Goal: Task Accomplishment & Management: Manage account settings

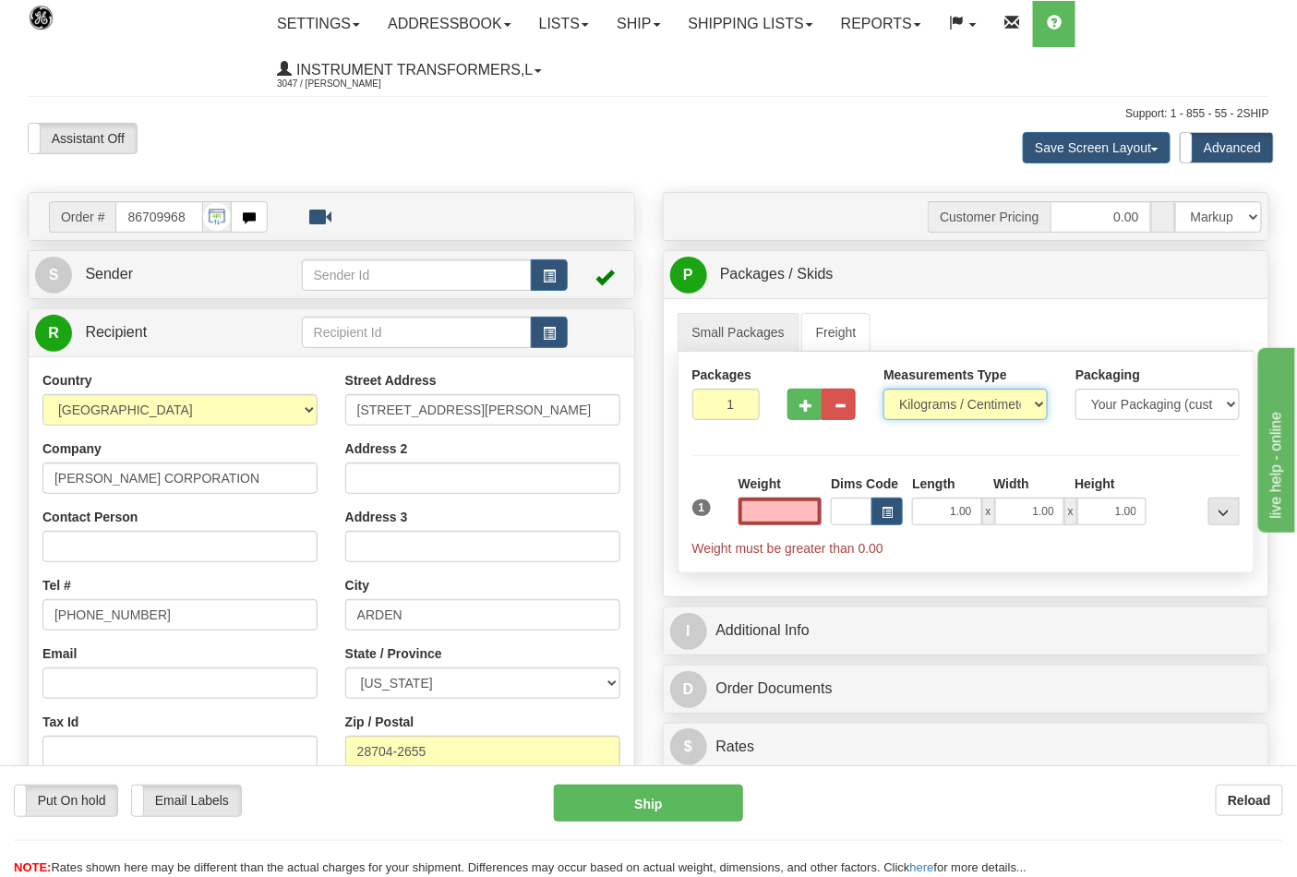
type input "0.00"
click at [896, 406] on select "Pounds / Inches Kilograms / Centimeters" at bounding box center [966, 404] width 164 height 31
select select "0"
click at [884, 390] on select "Pounds / Inches Kilograms / Centimeters" at bounding box center [966, 404] width 164 height 31
drag, startPoint x: 776, startPoint y: 517, endPoint x: 794, endPoint y: 512, distance: 19.0
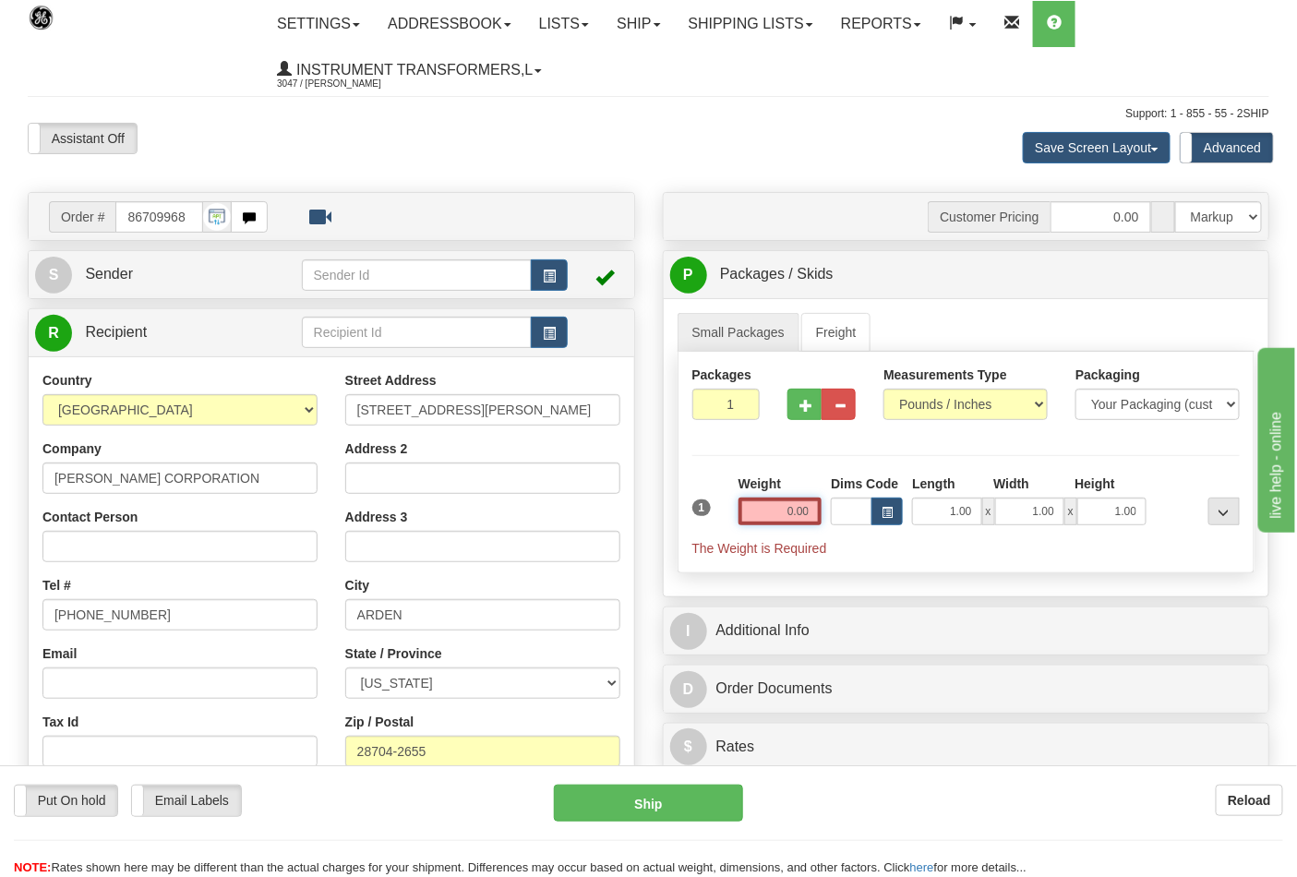
click at [794, 512] on input "0.00" at bounding box center [781, 512] width 84 height 28
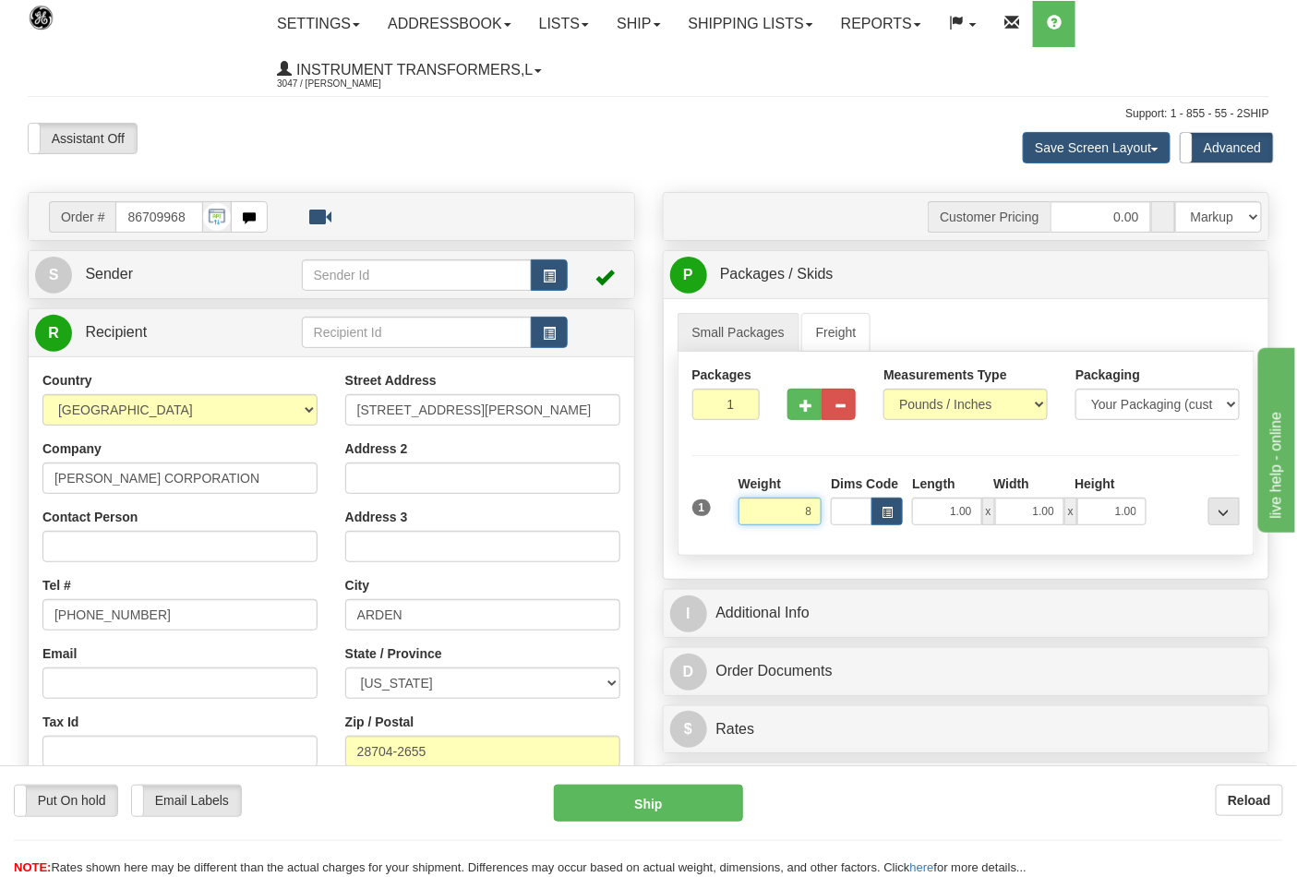
click button "Delete" at bounding box center [0, 0] width 0 height 0
type input "8.00"
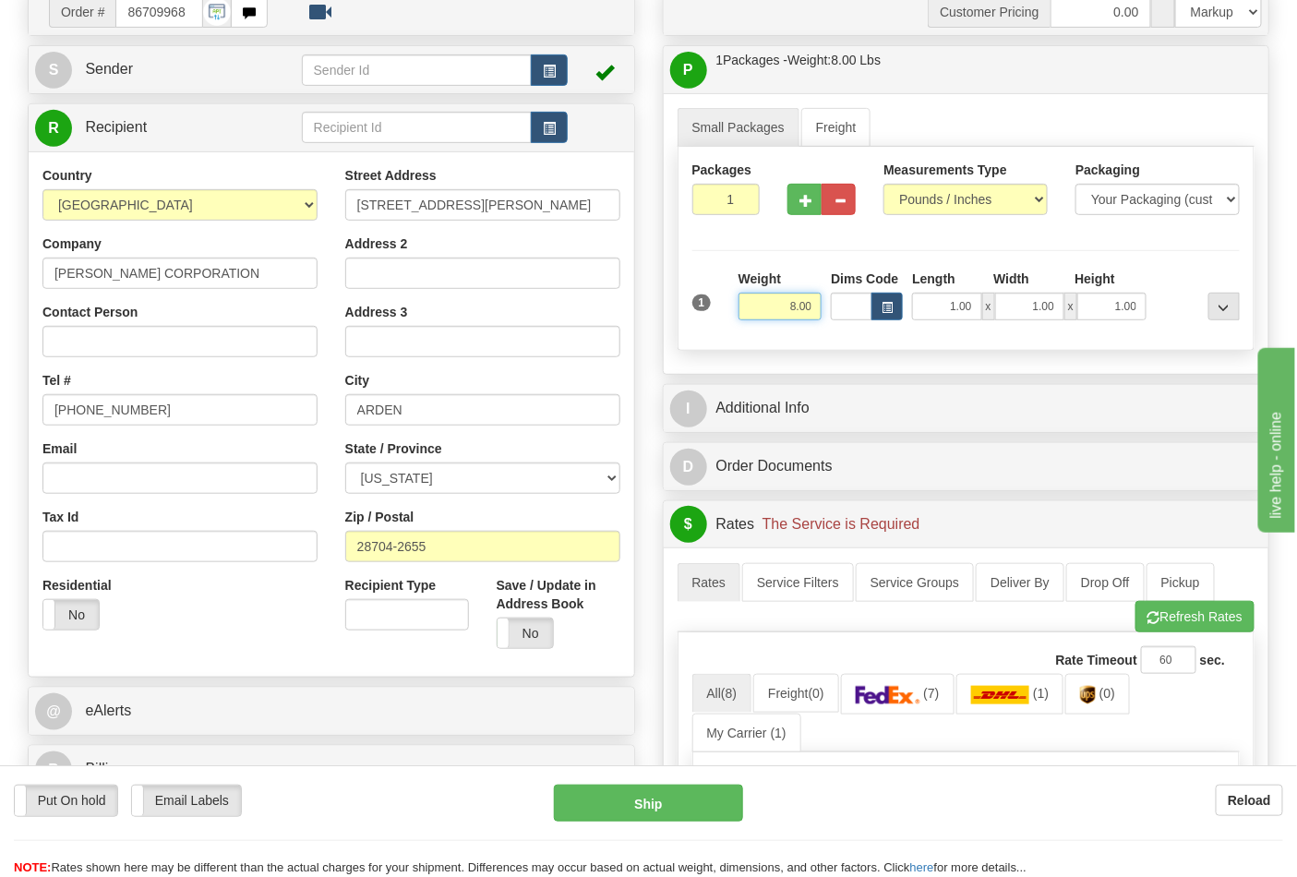
scroll to position [410, 0]
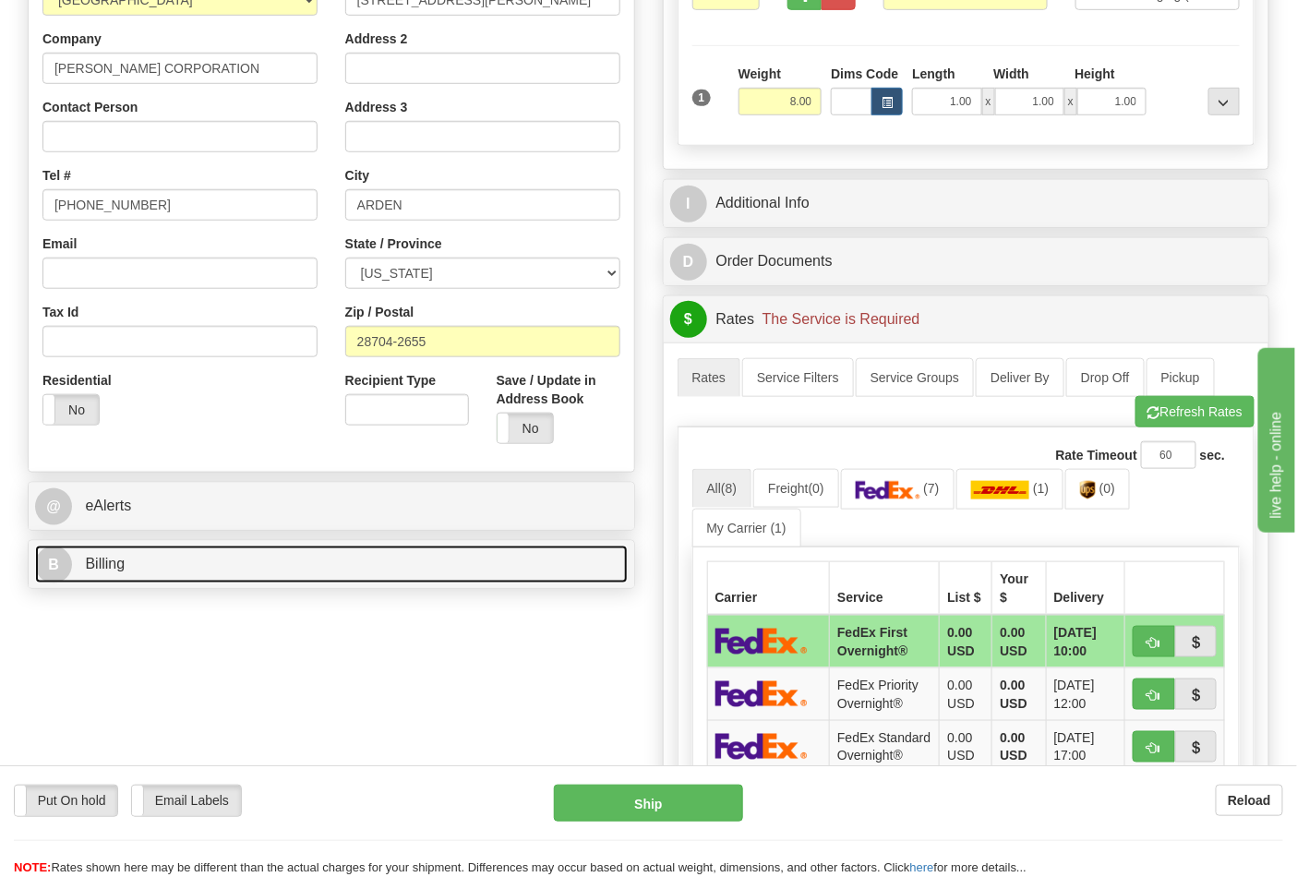
click at [343, 576] on link "B Billing" at bounding box center [331, 565] width 593 height 38
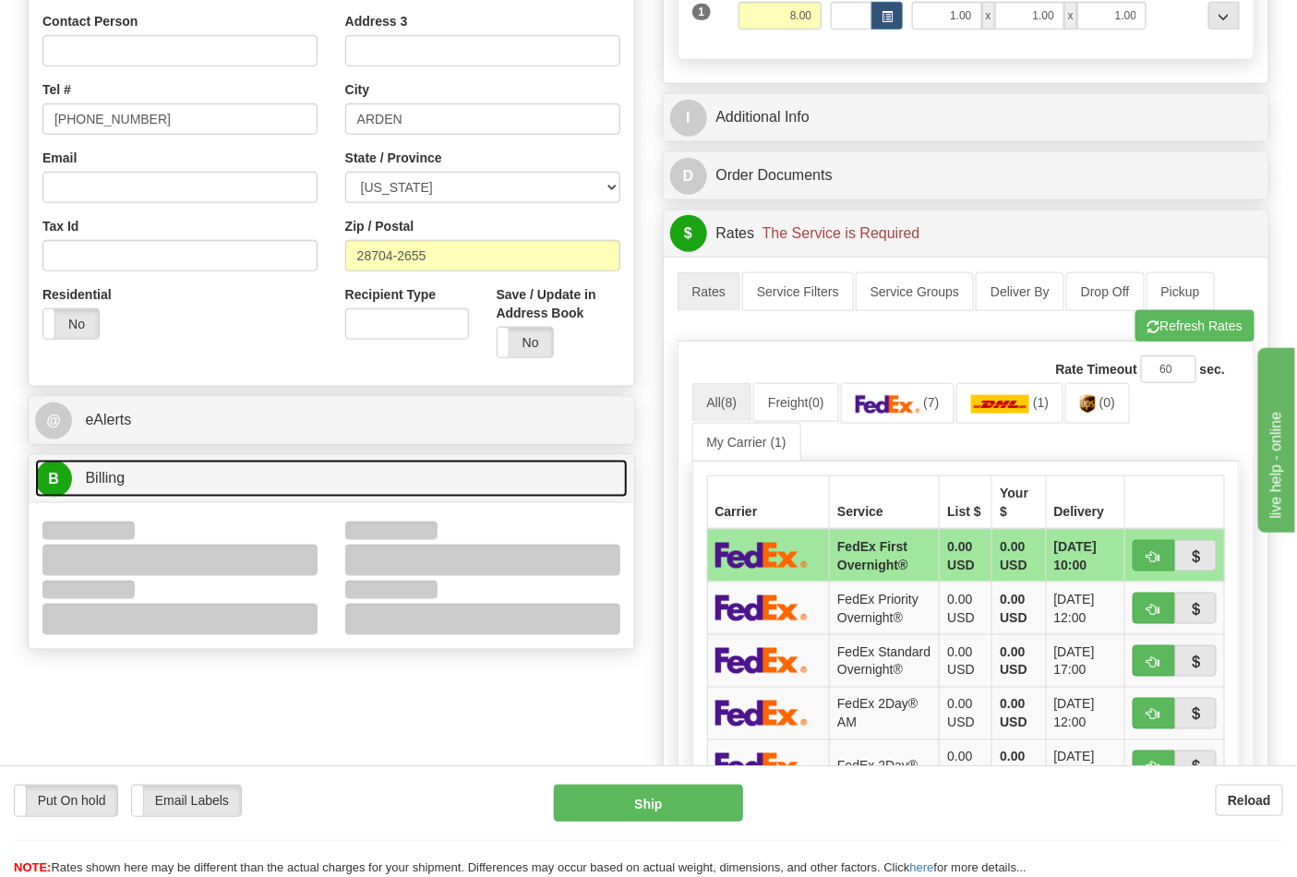
scroll to position [615, 0]
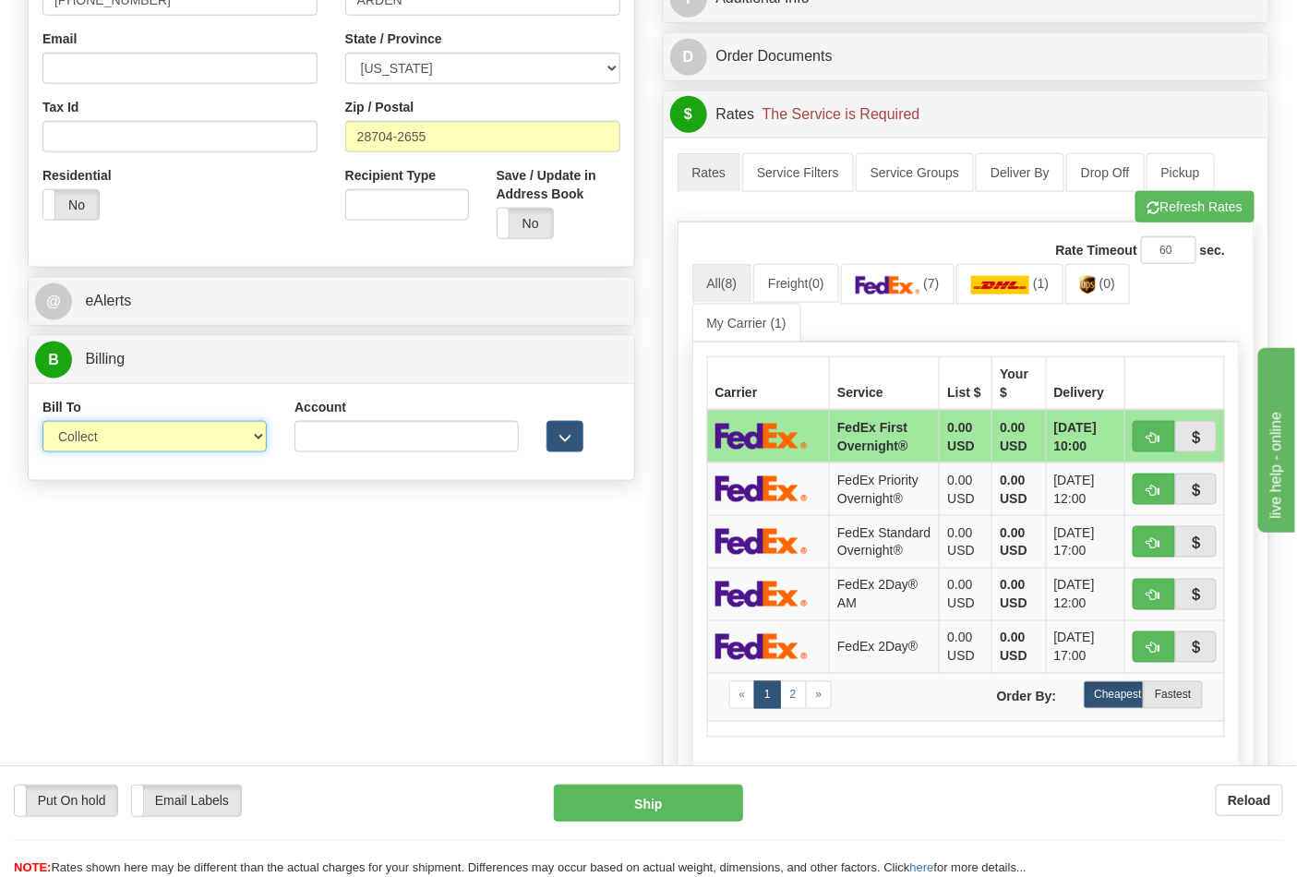
click at [255, 443] on select "Sender Recipient Third Party Collect" at bounding box center [154, 436] width 224 height 31
select select "2"
click at [42, 423] on select "Sender Recipient Third Party Collect" at bounding box center [154, 436] width 224 height 31
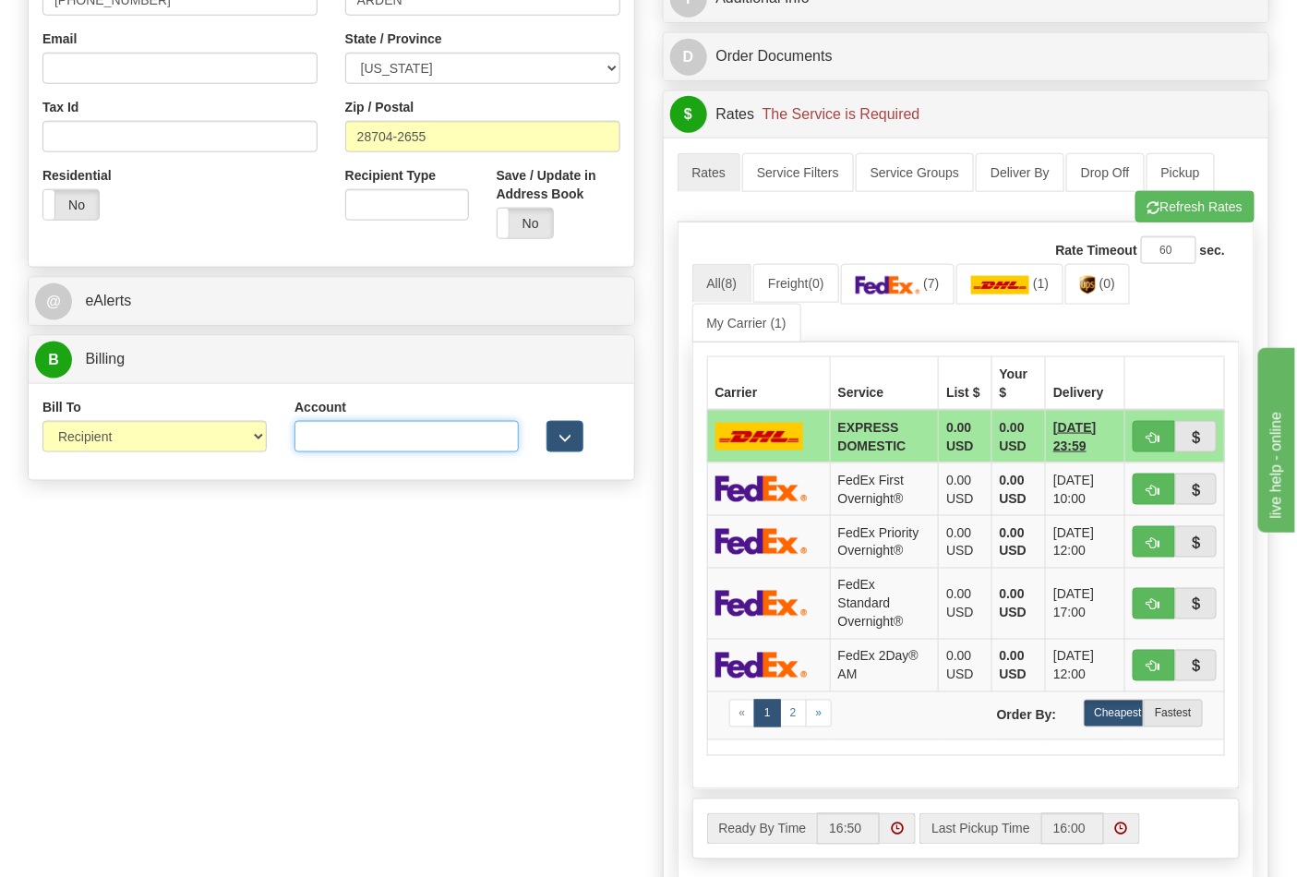
click at [344, 429] on input "Account" at bounding box center [407, 436] width 224 height 31
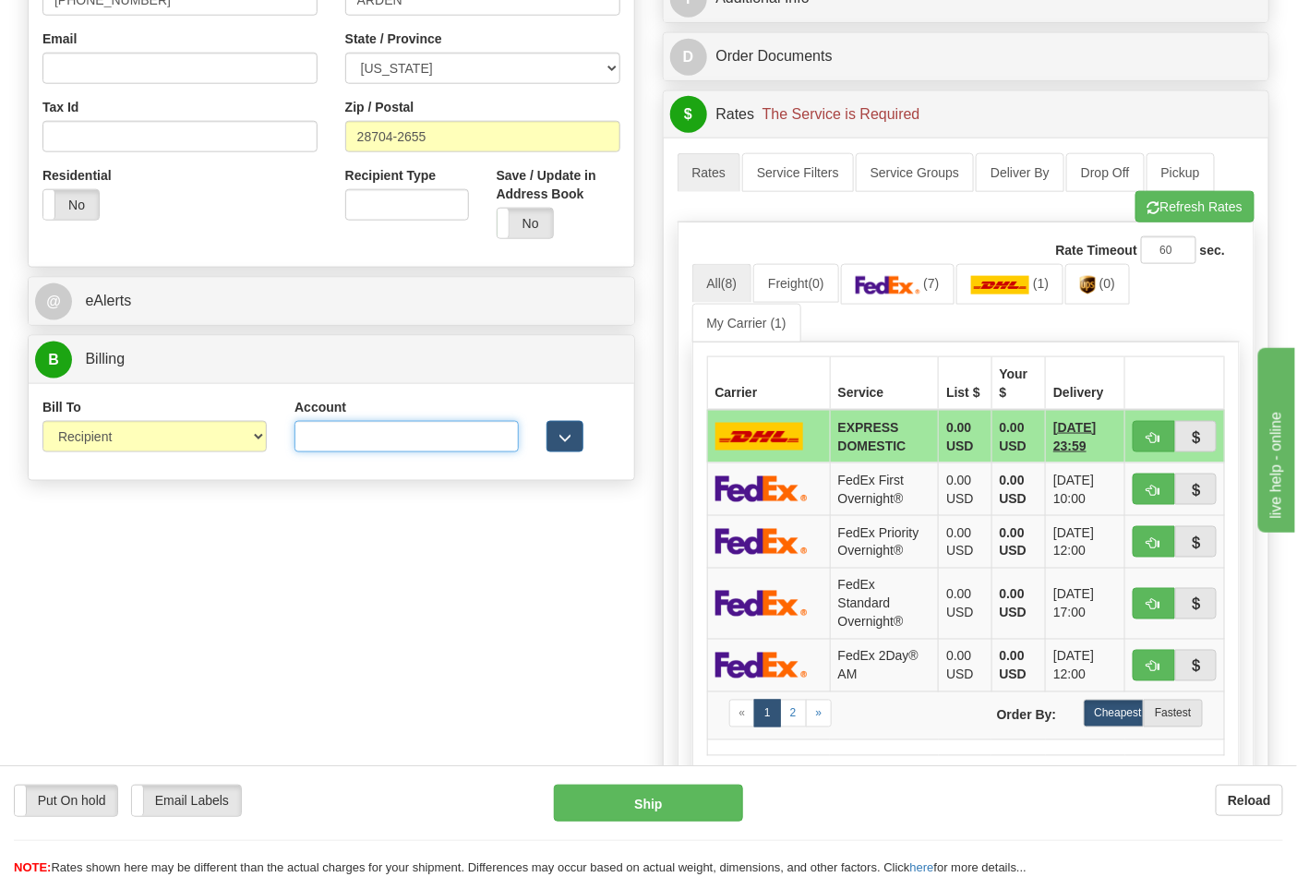
paste input "106052662"
type input "106052662"
click at [862, 291] on link "(7)" at bounding box center [898, 284] width 114 height 40
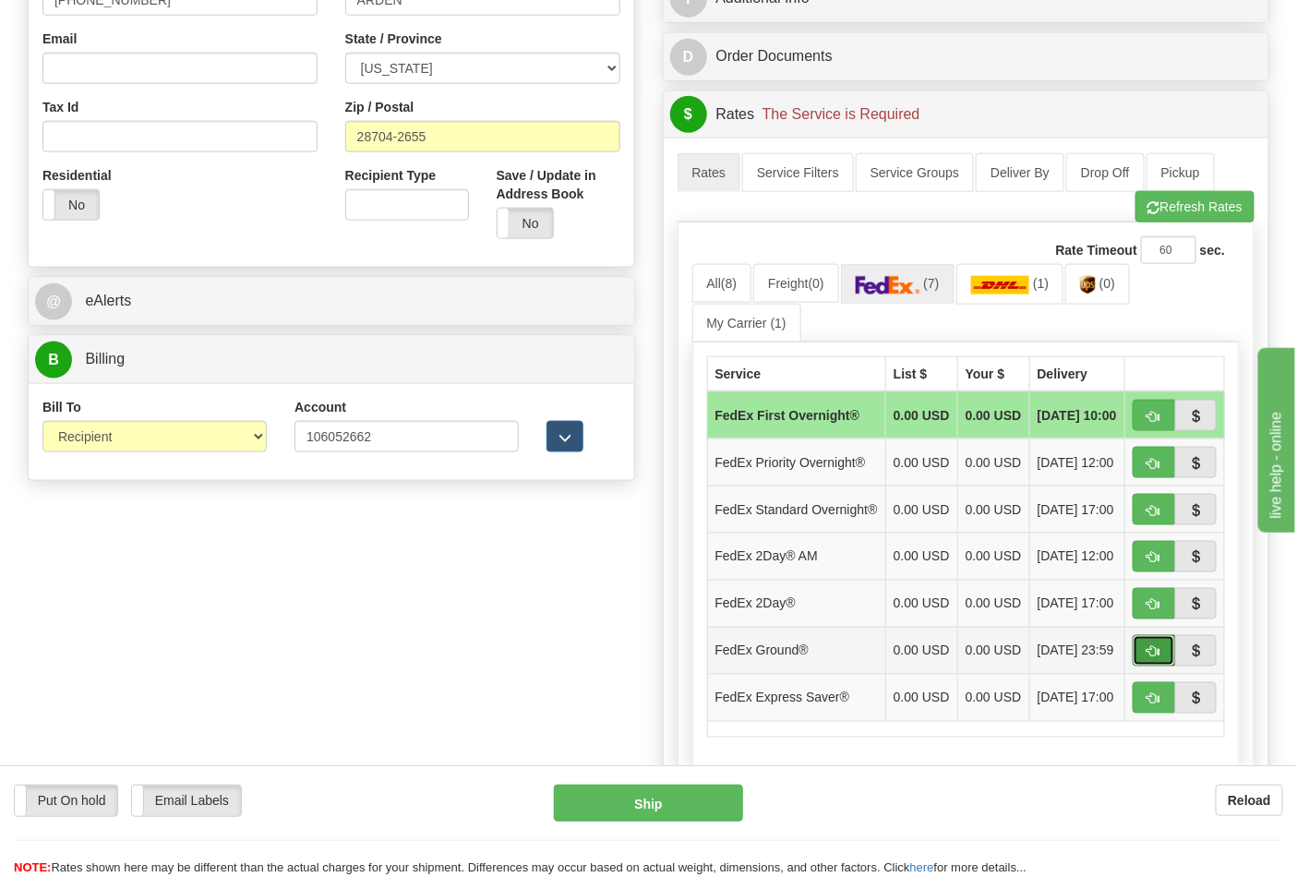
click at [1149, 658] on span "button" at bounding box center [1154, 652] width 13 height 12
type input "92"
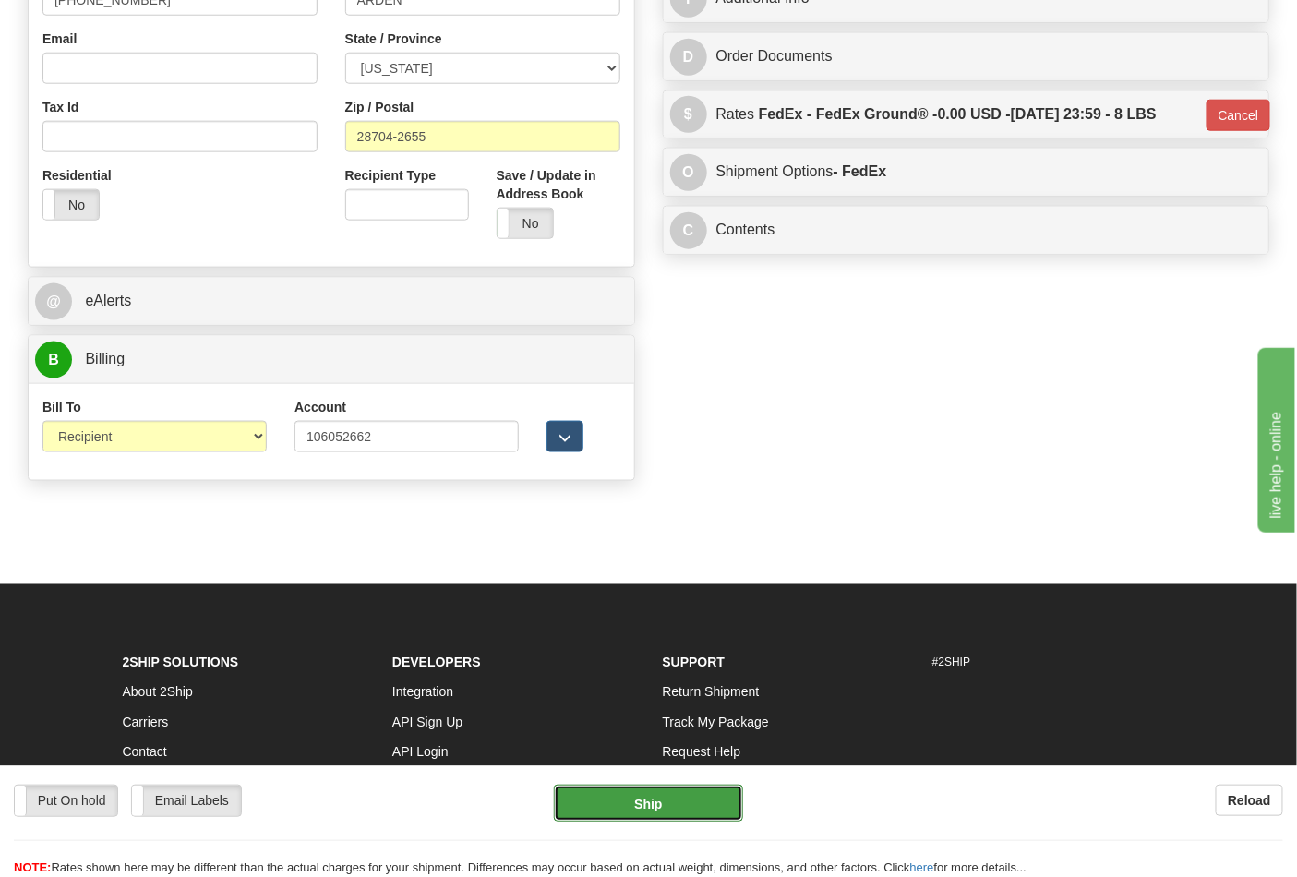
click at [642, 810] on button "Ship" at bounding box center [648, 803] width 188 height 37
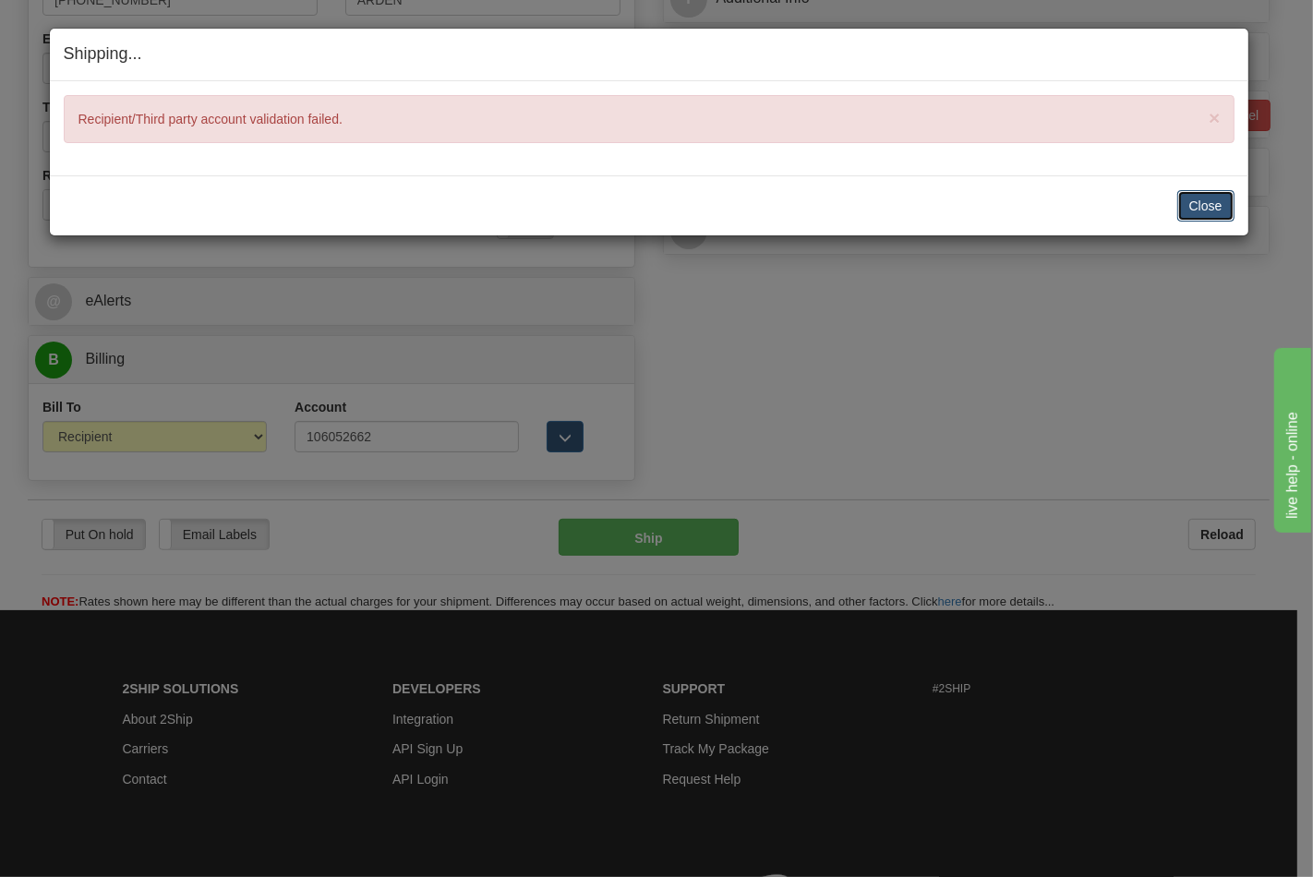
click at [1201, 207] on button "Close" at bounding box center [1205, 205] width 57 height 31
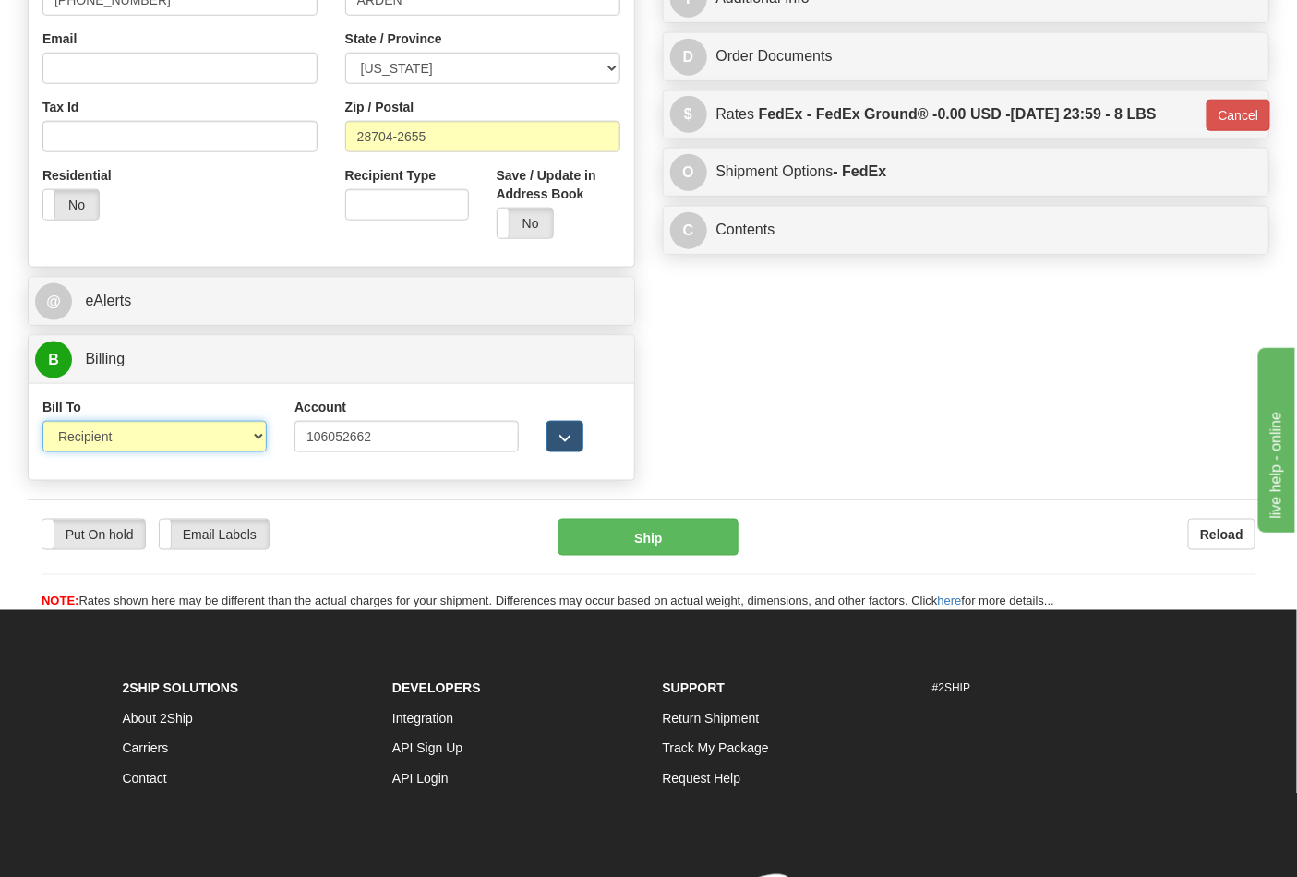
click at [264, 437] on select "Sender Recipient Third Party Collect" at bounding box center [154, 436] width 224 height 31
select select "4"
click at [42, 423] on select "Sender Recipient Third Party Collect" at bounding box center [154, 436] width 224 height 31
type input "92"
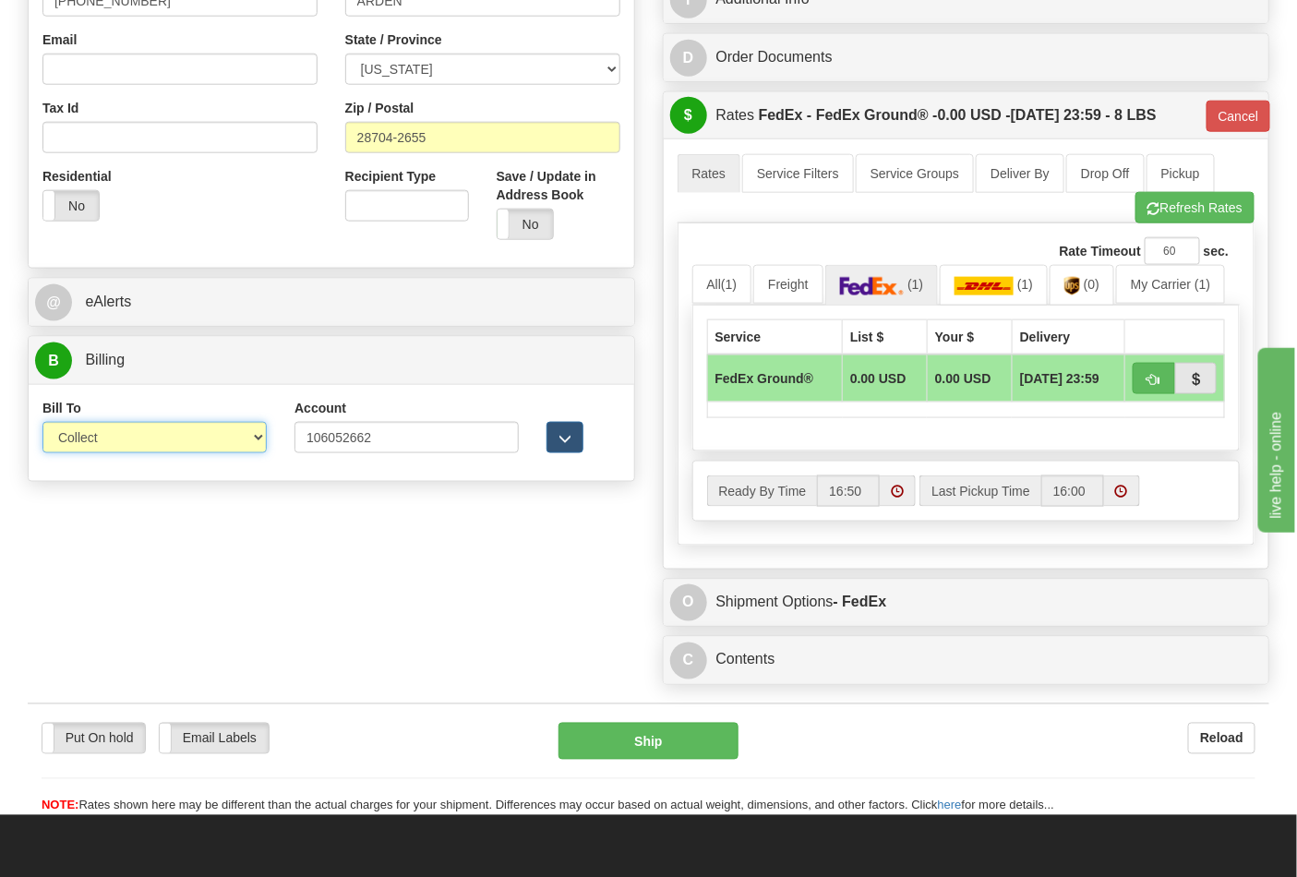
scroll to position [512, 0]
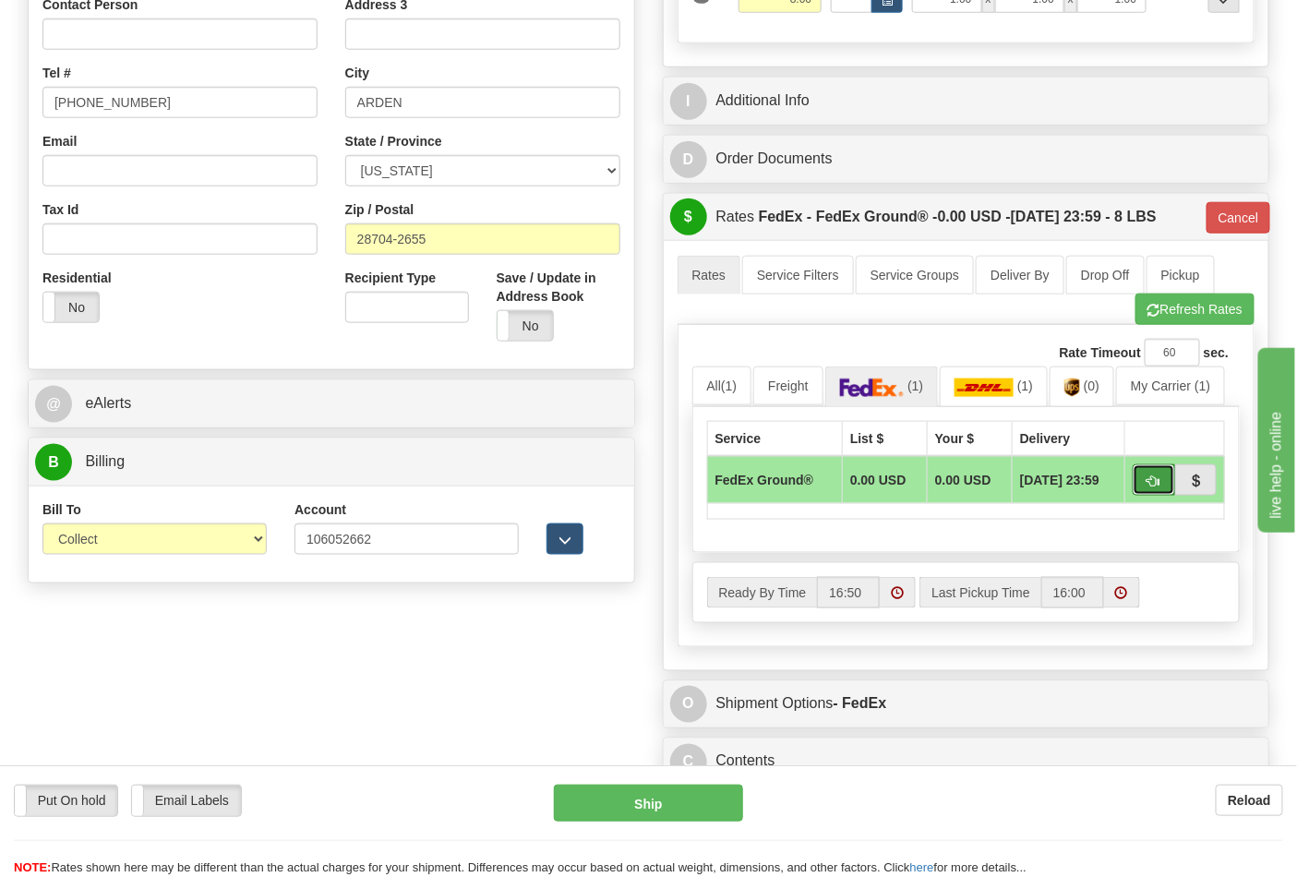
click at [1166, 483] on button "button" at bounding box center [1154, 479] width 42 height 31
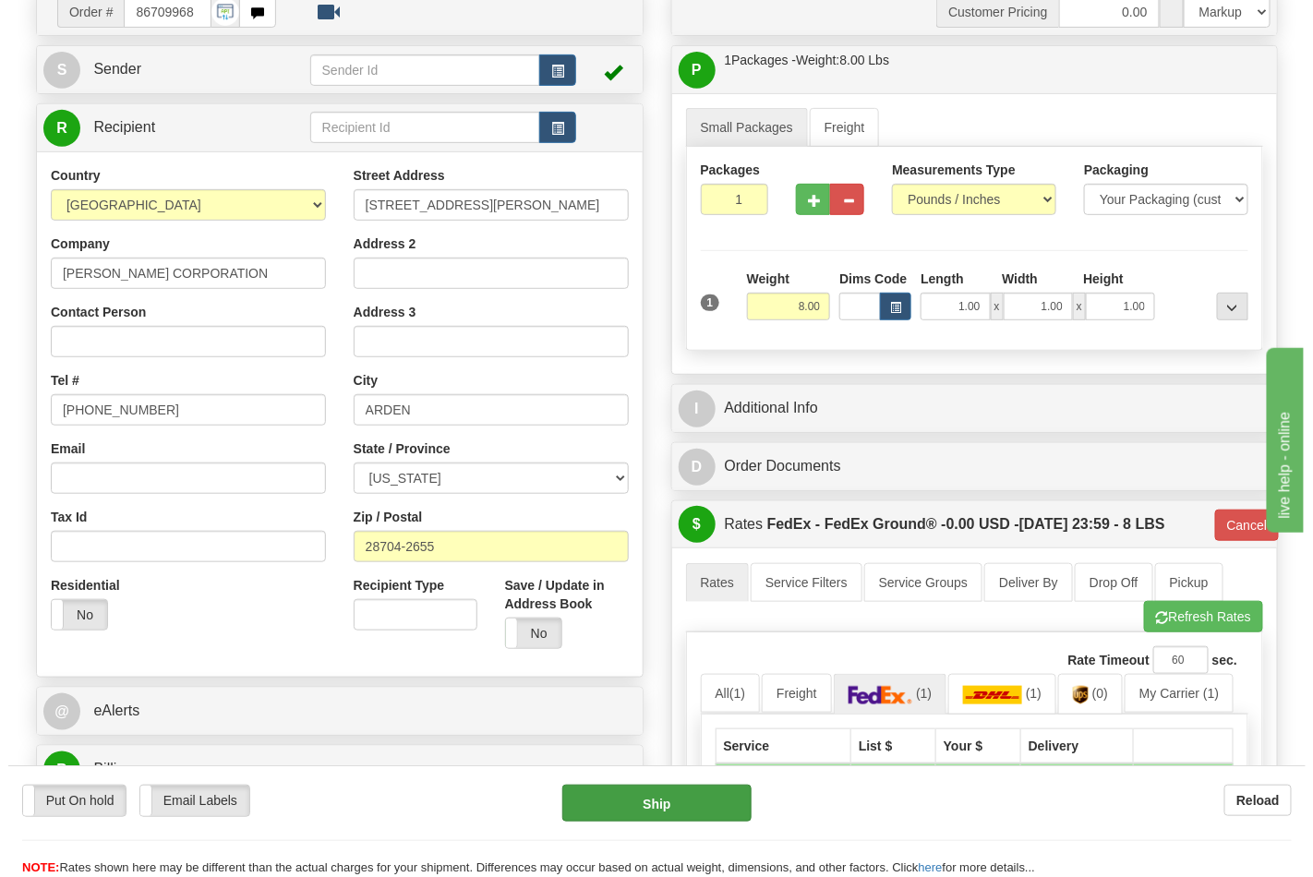
scroll to position [307, 0]
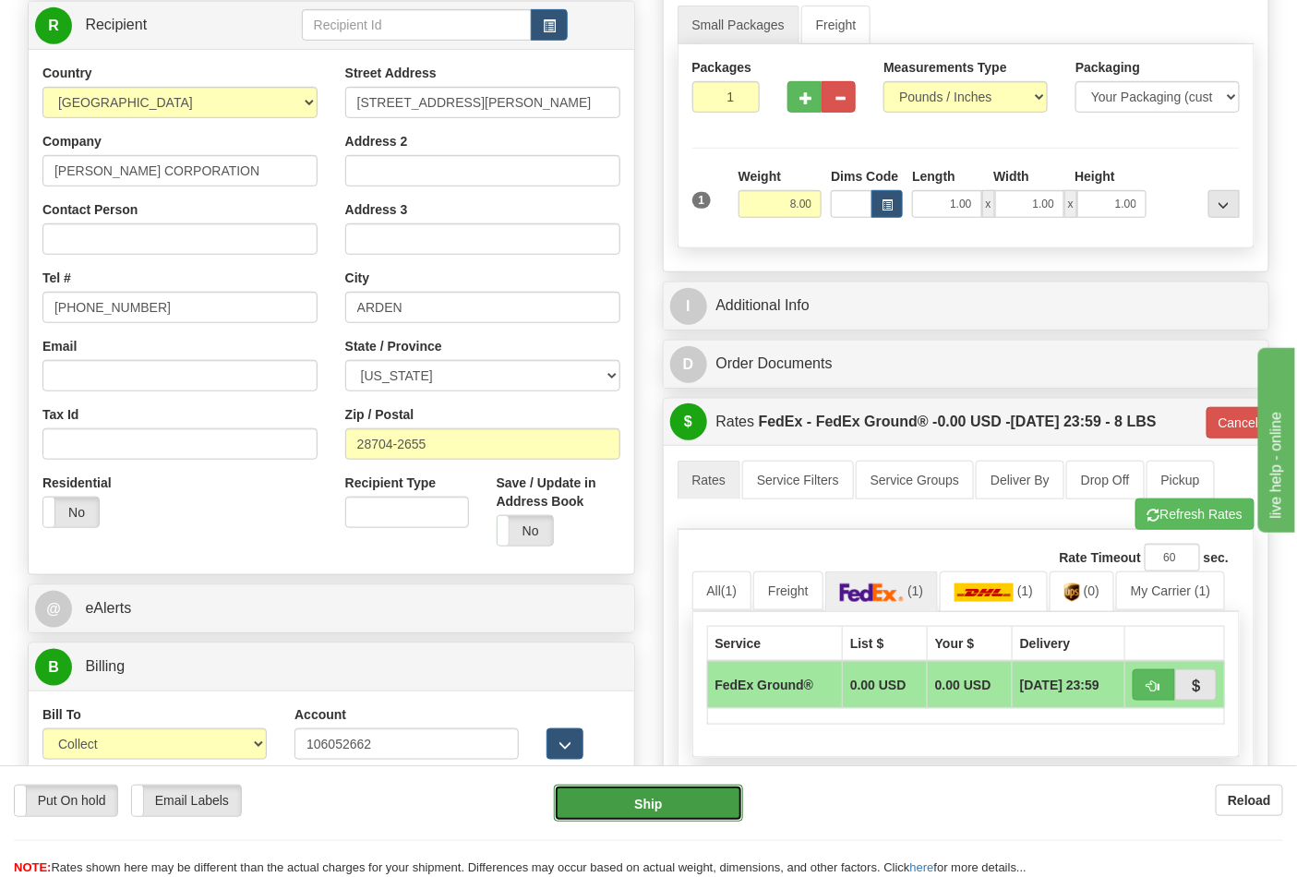
click at [700, 805] on button "Ship" at bounding box center [648, 803] width 188 height 37
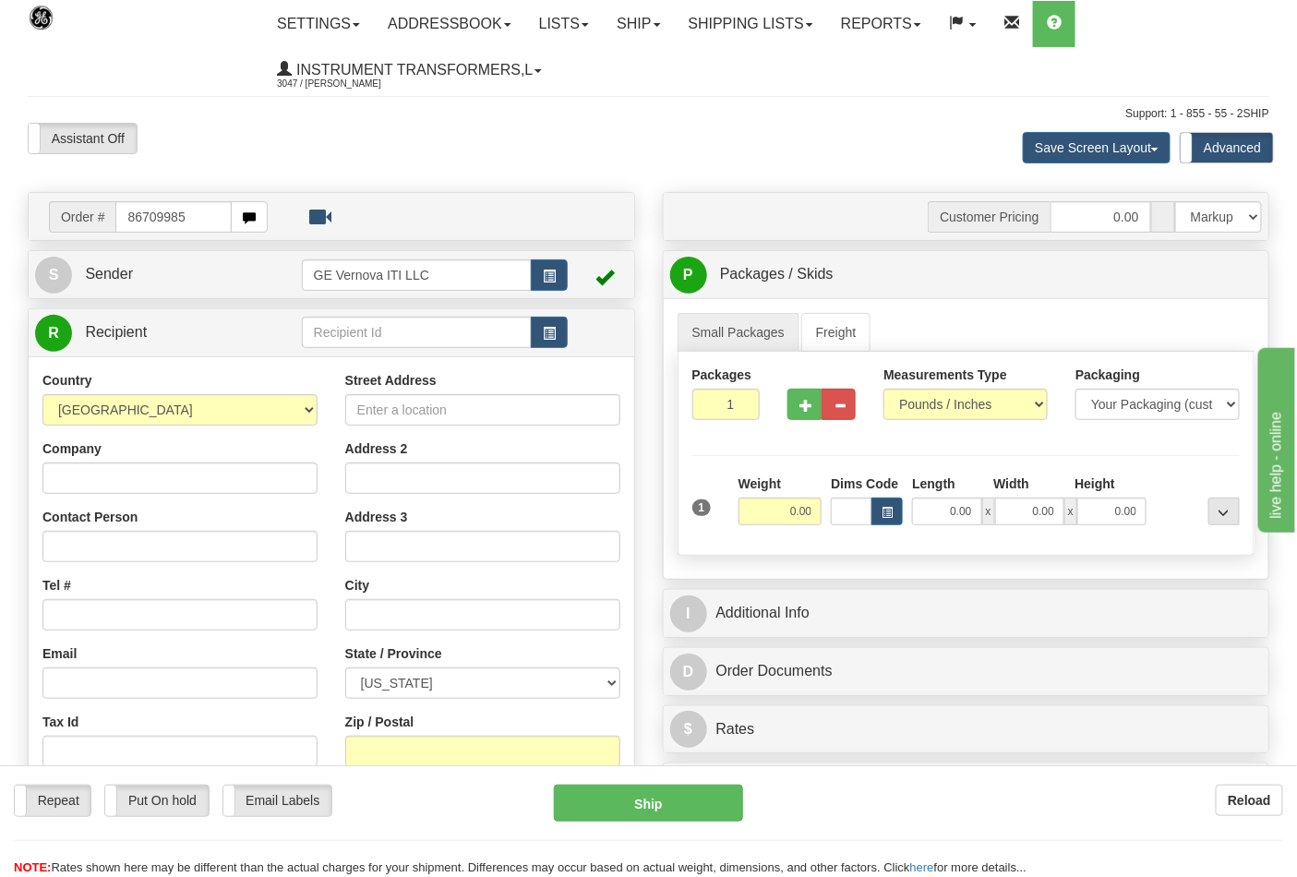
type input "86709985"
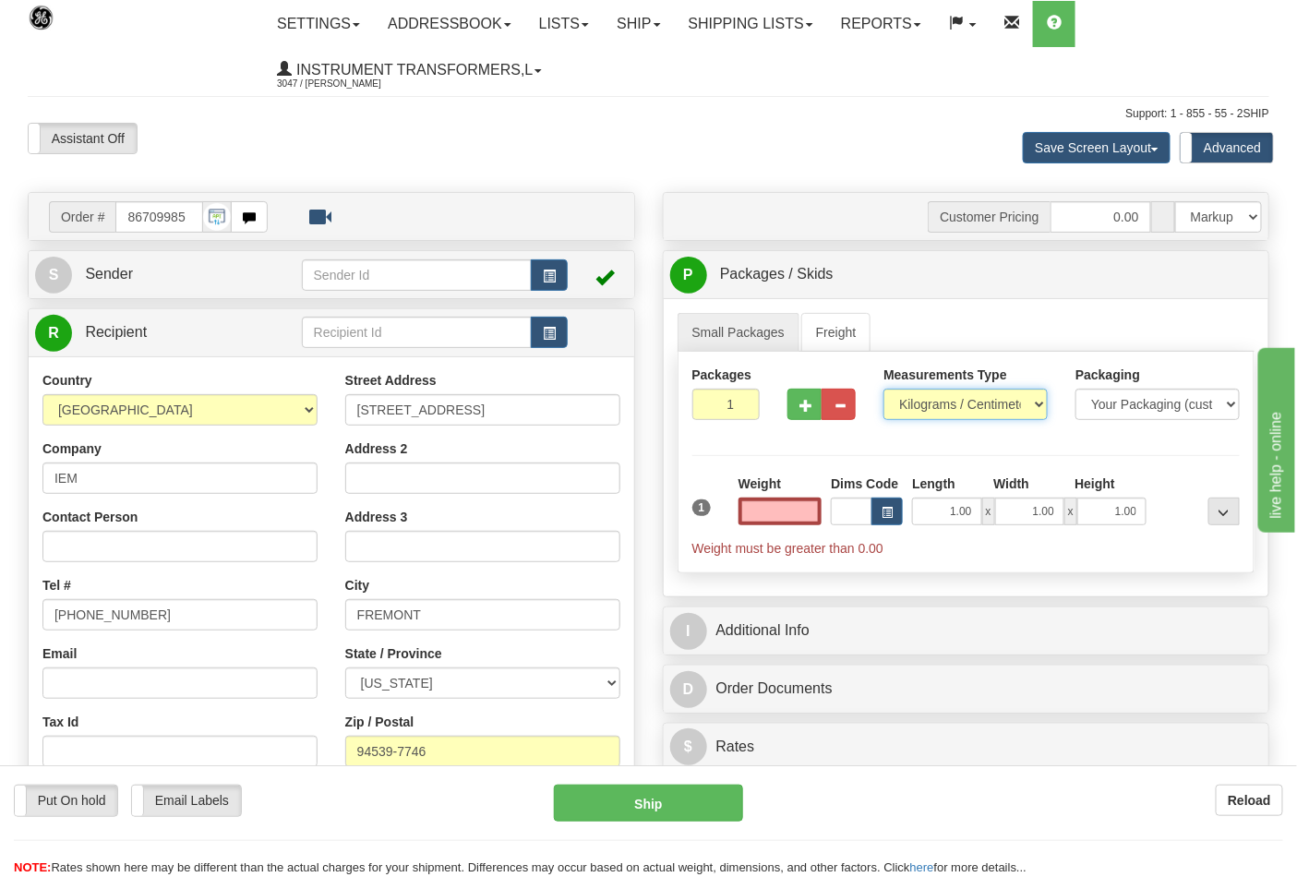
type input "0.00"
drag, startPoint x: 969, startPoint y: 399, endPoint x: 965, endPoint y: 407, distance: 9.5
click at [969, 399] on select "Pounds / Inches Kilograms / Centimeters" at bounding box center [966, 404] width 164 height 31
select select "0"
click at [884, 390] on select "Pounds / Inches Kilograms / Centimeters" at bounding box center [966, 404] width 164 height 31
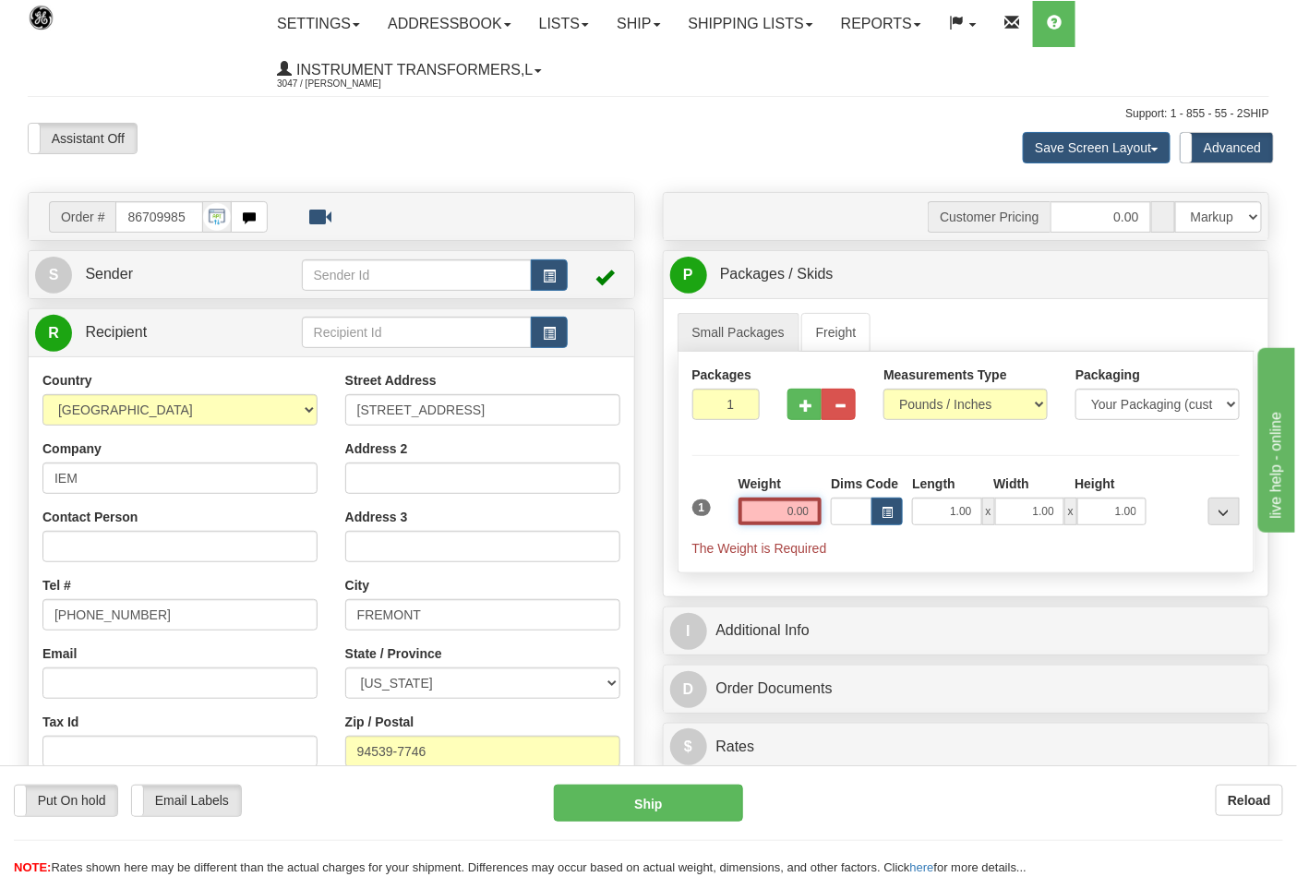
click at [777, 513] on input "0.00" at bounding box center [781, 512] width 84 height 28
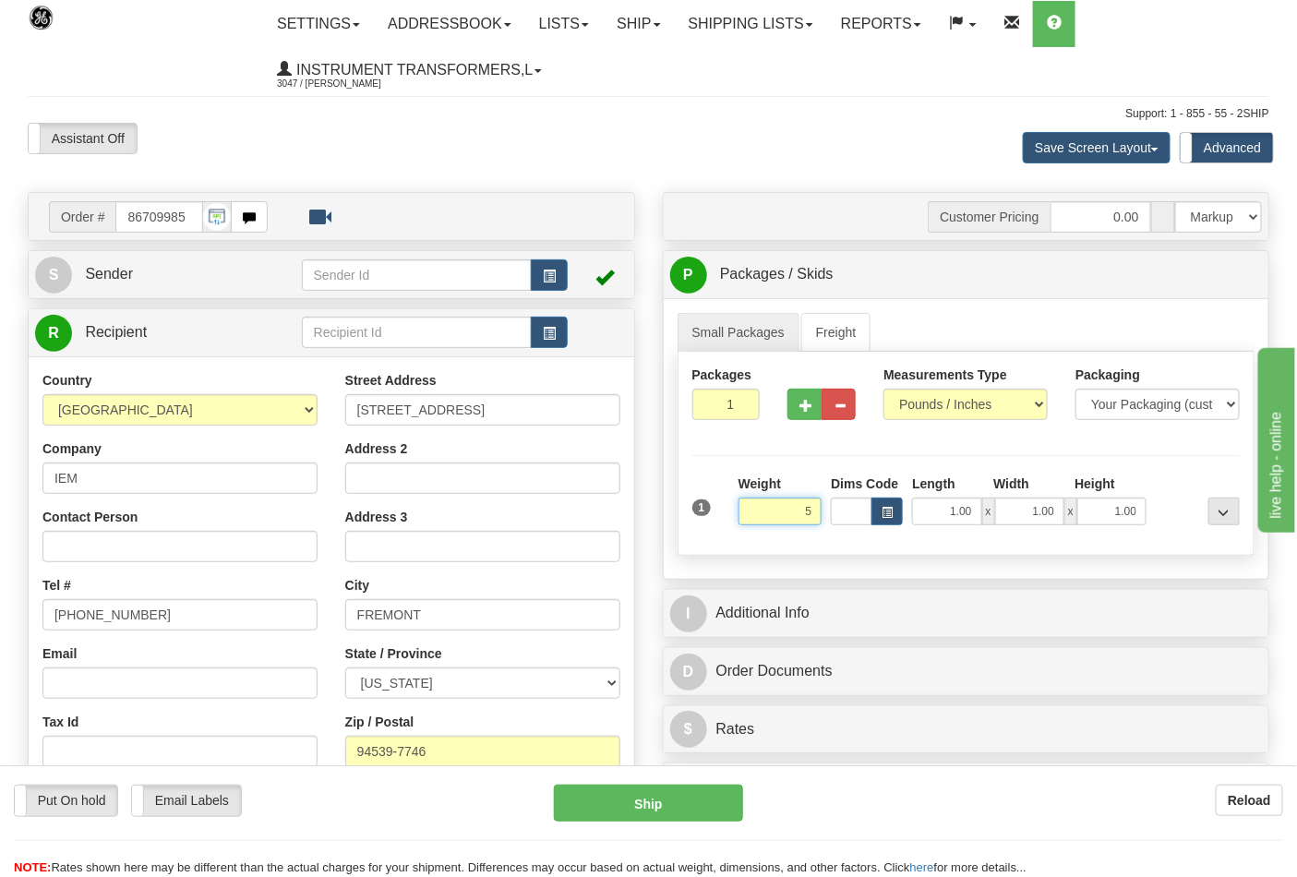
click button "Delete" at bounding box center [0, 0] width 0 height 0
type input "5.00"
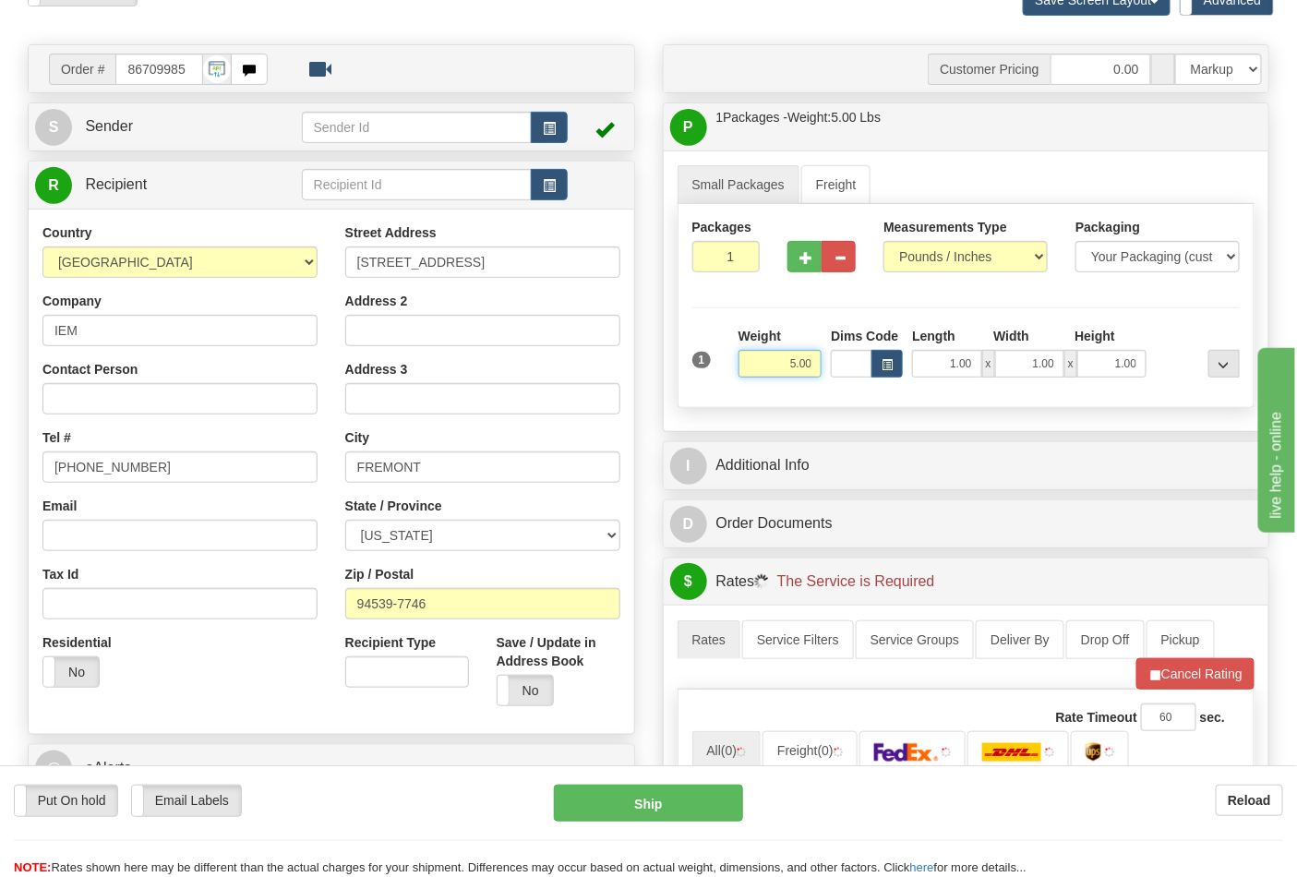
scroll to position [307, 0]
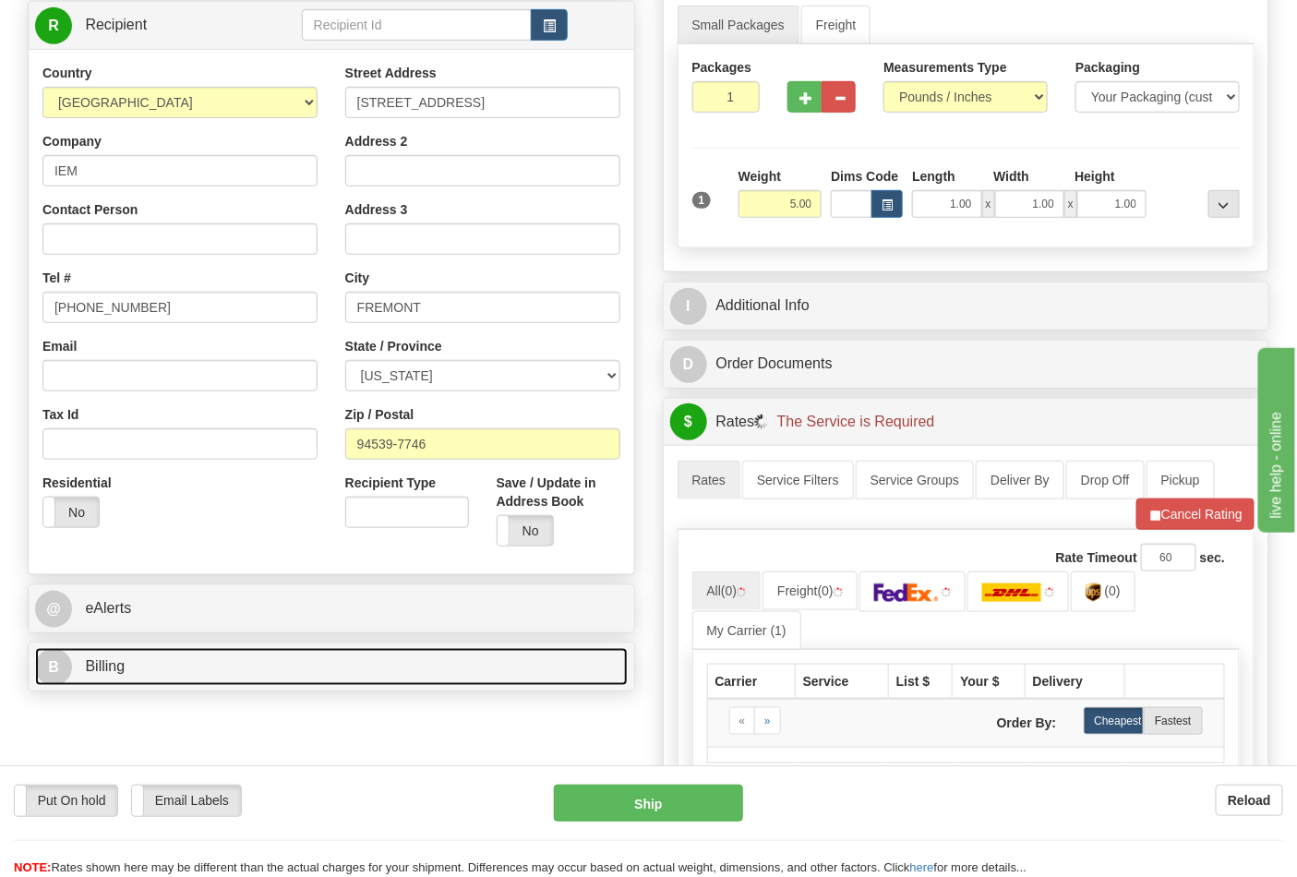
click at [329, 656] on link "B Billing" at bounding box center [331, 667] width 593 height 38
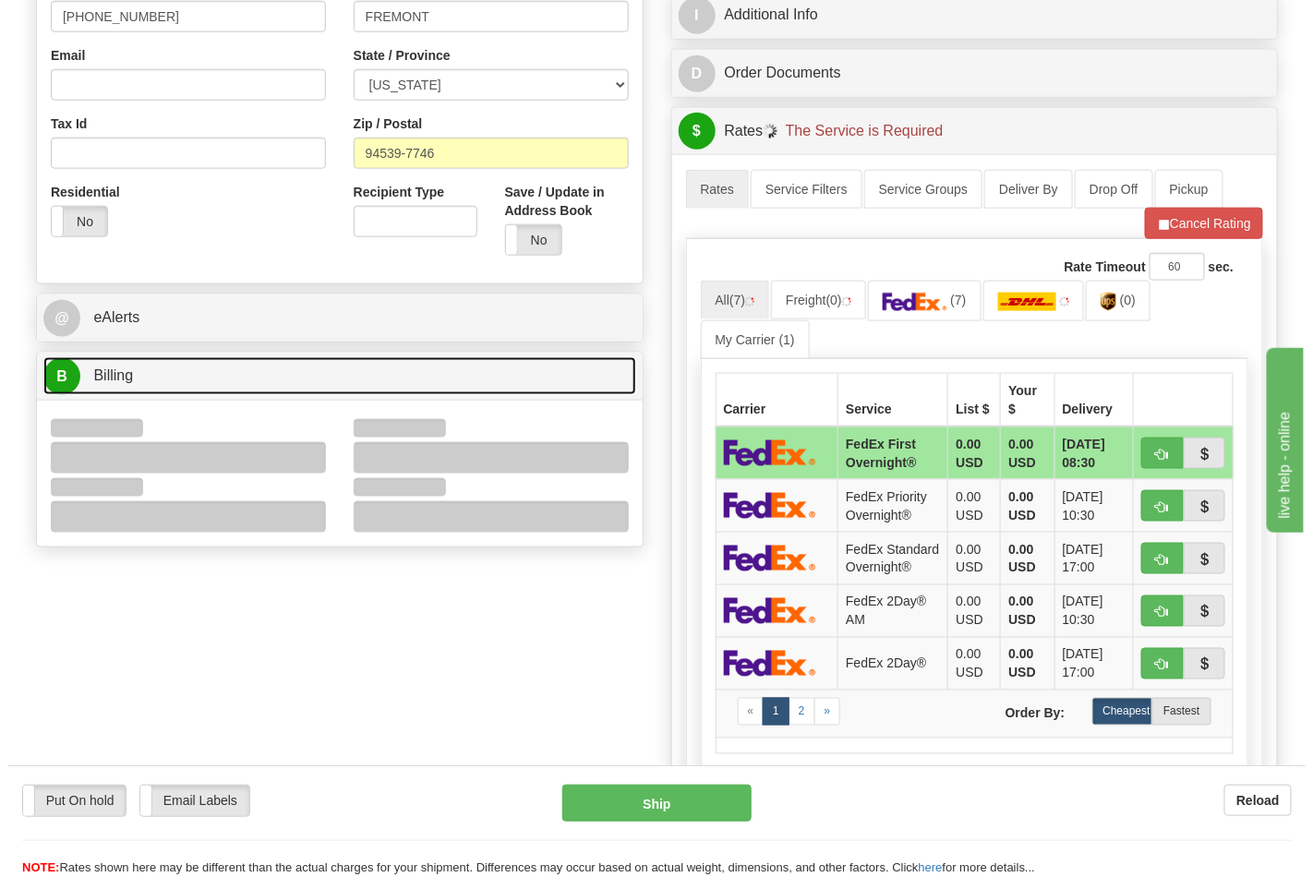
scroll to position [615, 0]
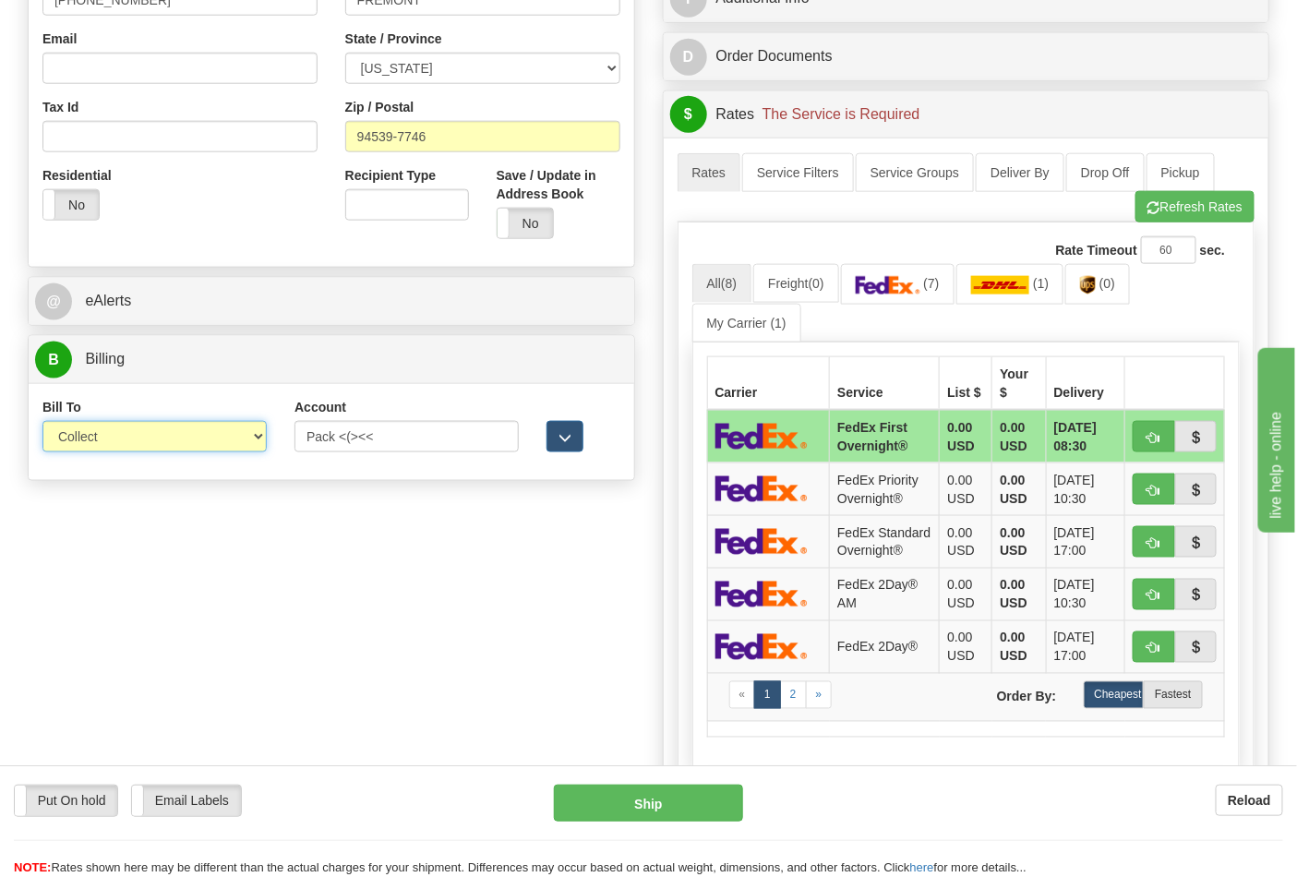
click at [208, 437] on select "Sender Recipient Third Party Collect" at bounding box center [154, 436] width 224 height 31
select select "2"
click at [42, 423] on select "Sender Recipient Third Party Collect" at bounding box center [154, 436] width 224 height 31
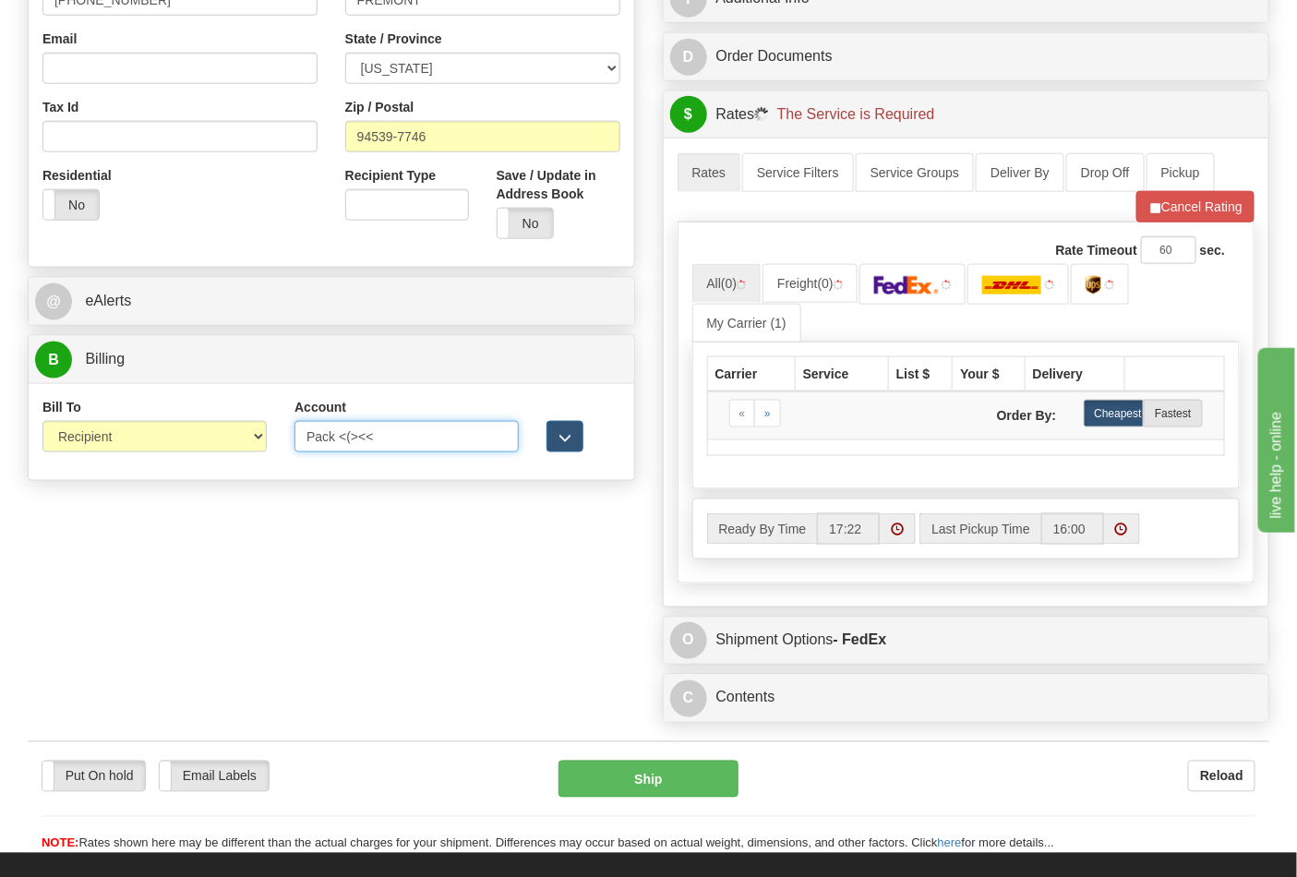
drag, startPoint x: 383, startPoint y: 444, endPoint x: 241, endPoint y: 446, distance: 142.2
click at [241, 446] on div "Bill To Sender Recipient Third Party Collect Account Pack <(><< 3rd Party Accou…" at bounding box center [332, 432] width 606 height 68
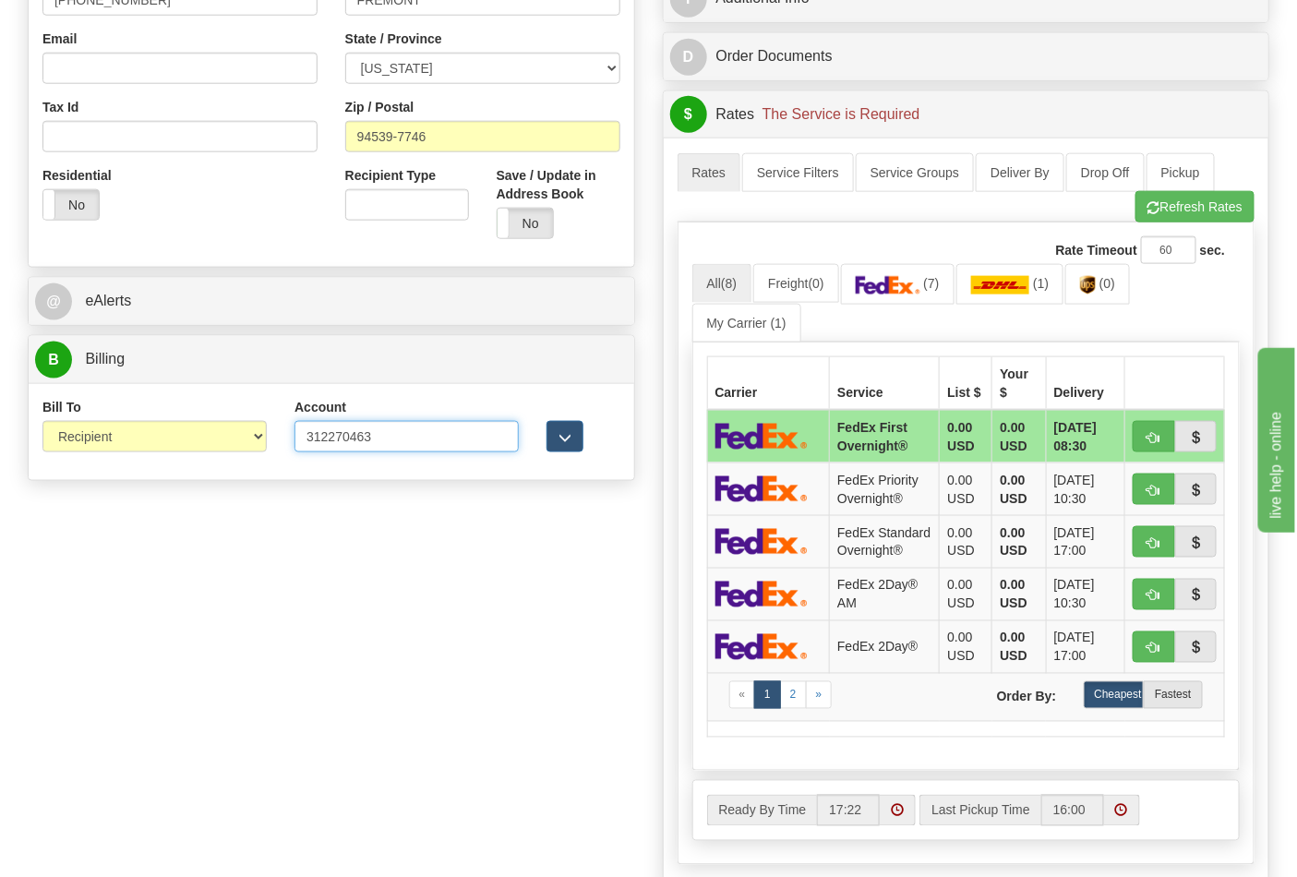
type input "312270463"
click button "Delete" at bounding box center [0, 0] width 0 height 0
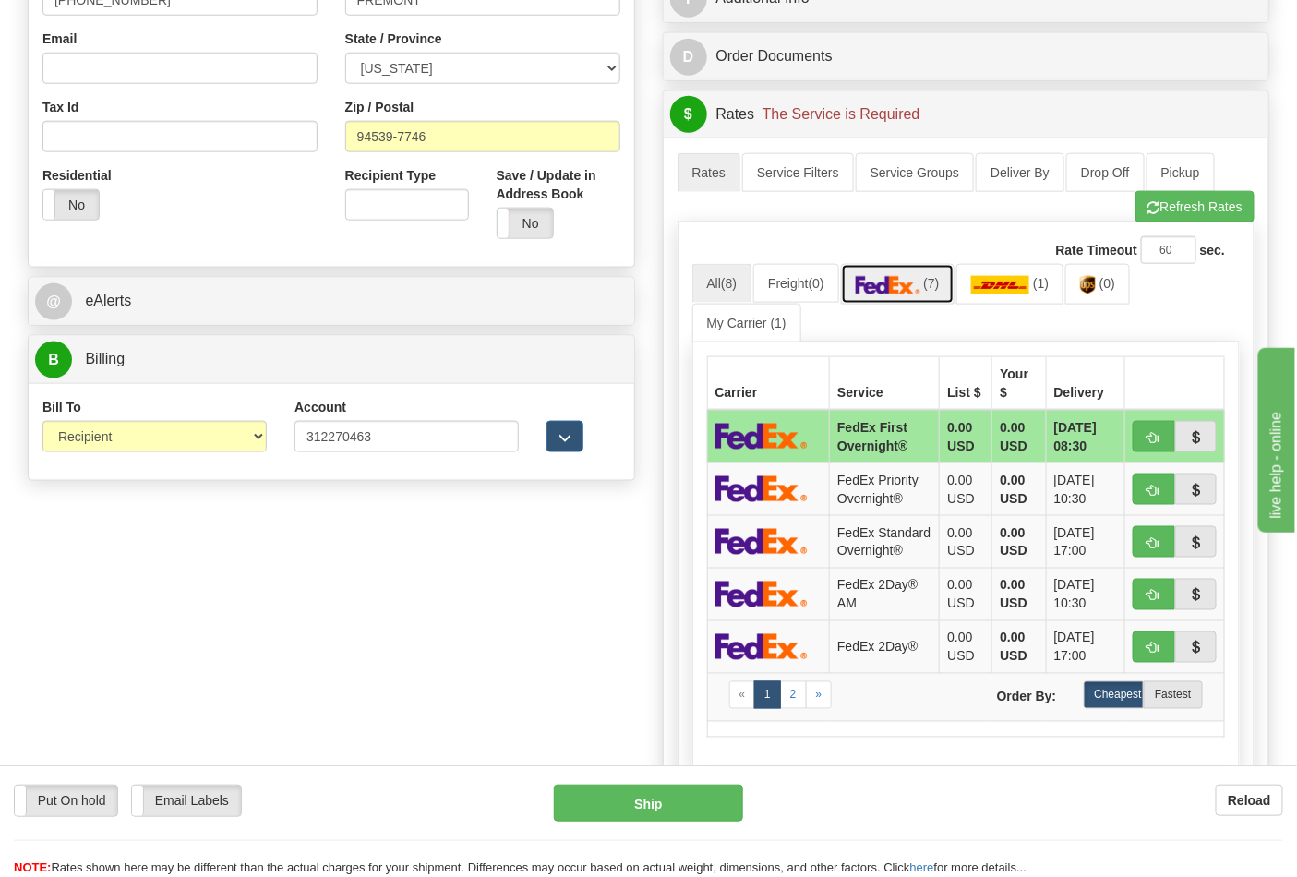
click at [930, 289] on link "(7)" at bounding box center [898, 284] width 114 height 40
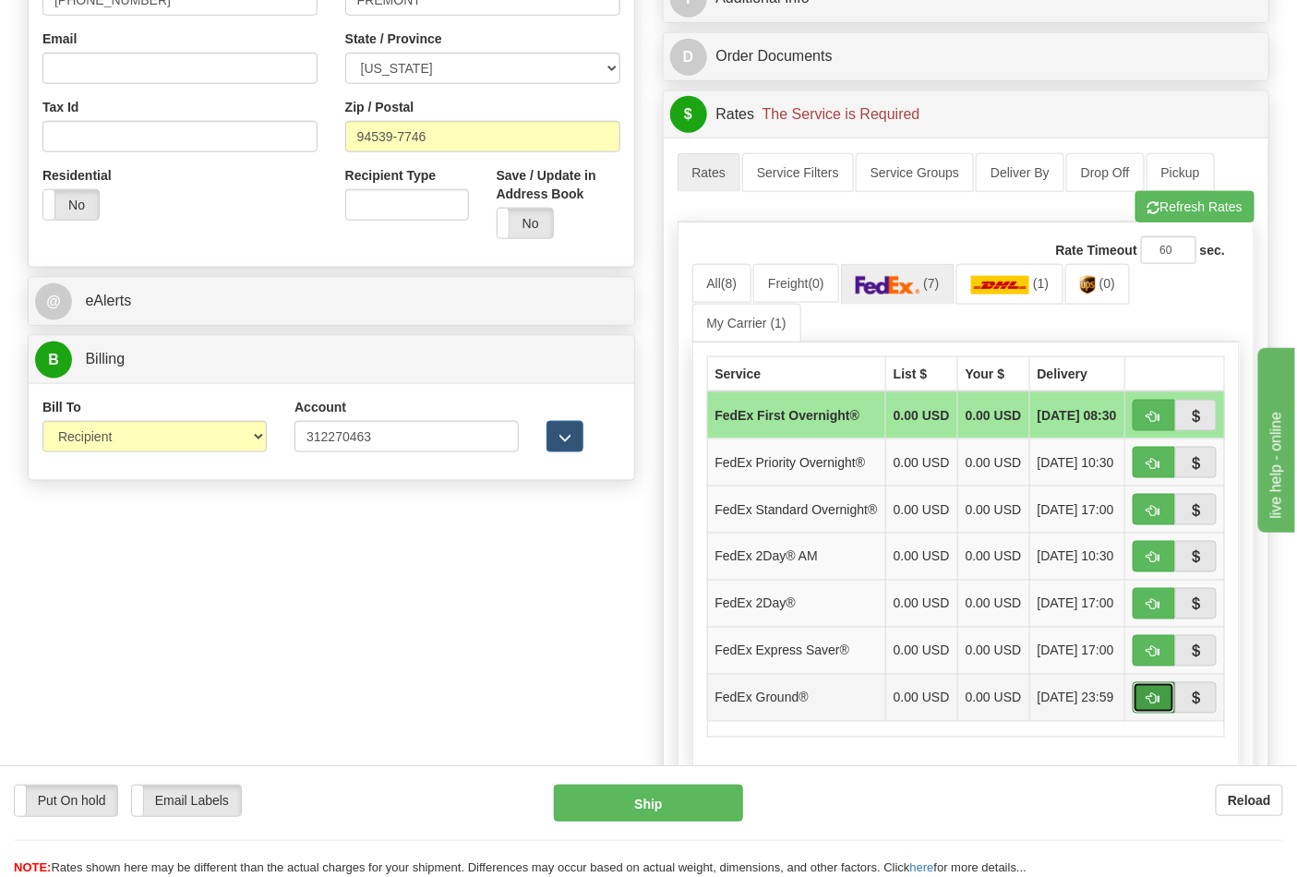
click at [1160, 714] on button "button" at bounding box center [1154, 697] width 42 height 31
type input "92"
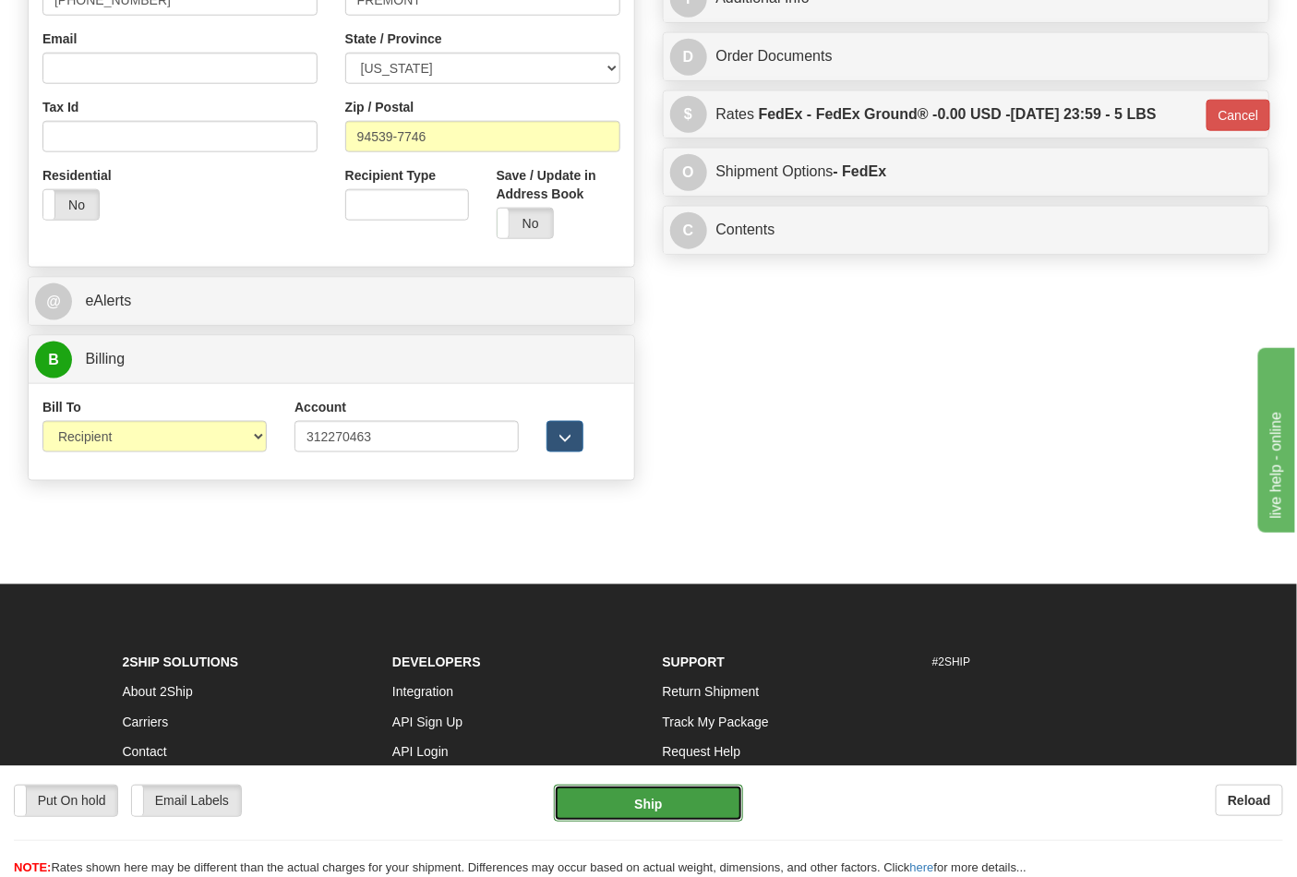
click at [676, 800] on button "Ship" at bounding box center [648, 803] width 188 height 37
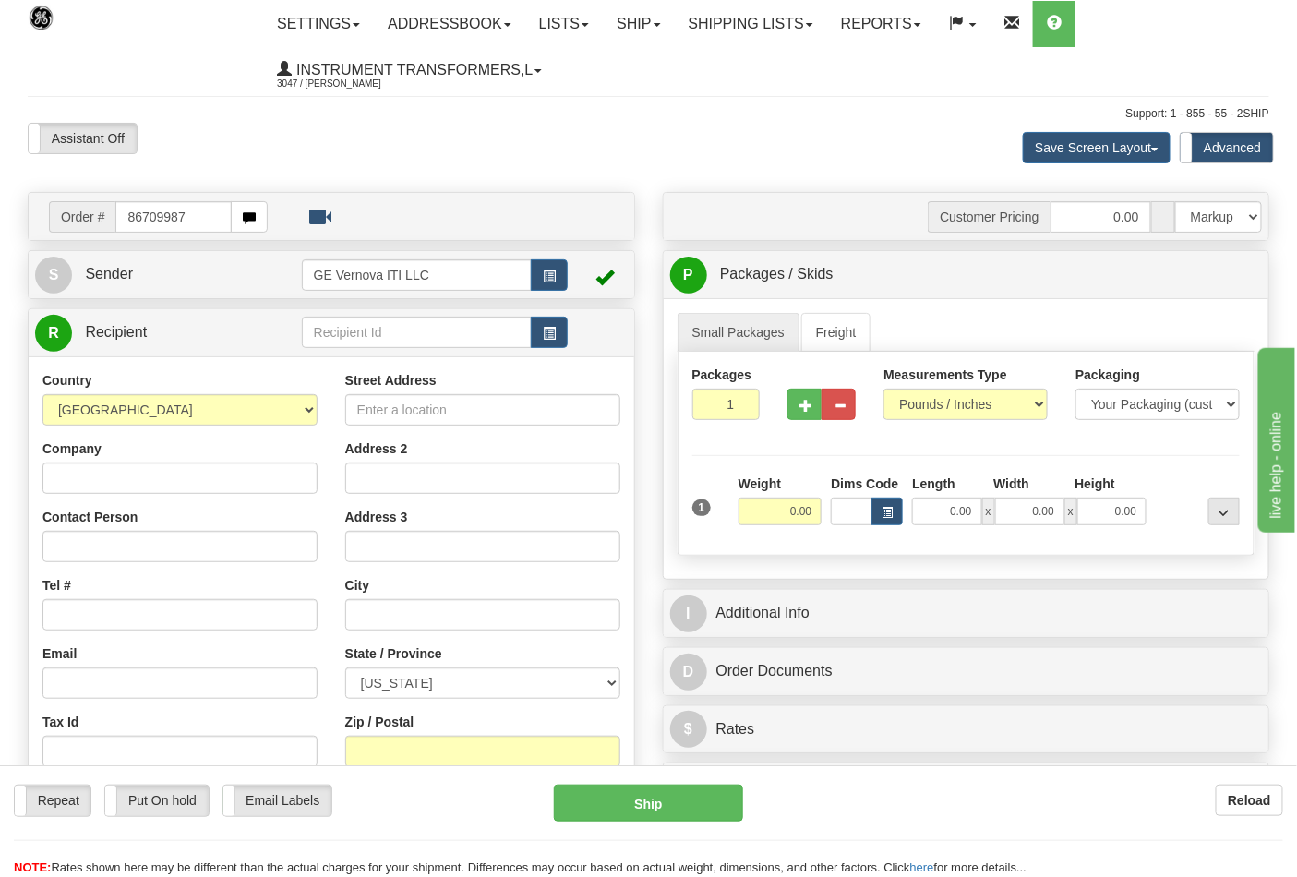
type input "86709987"
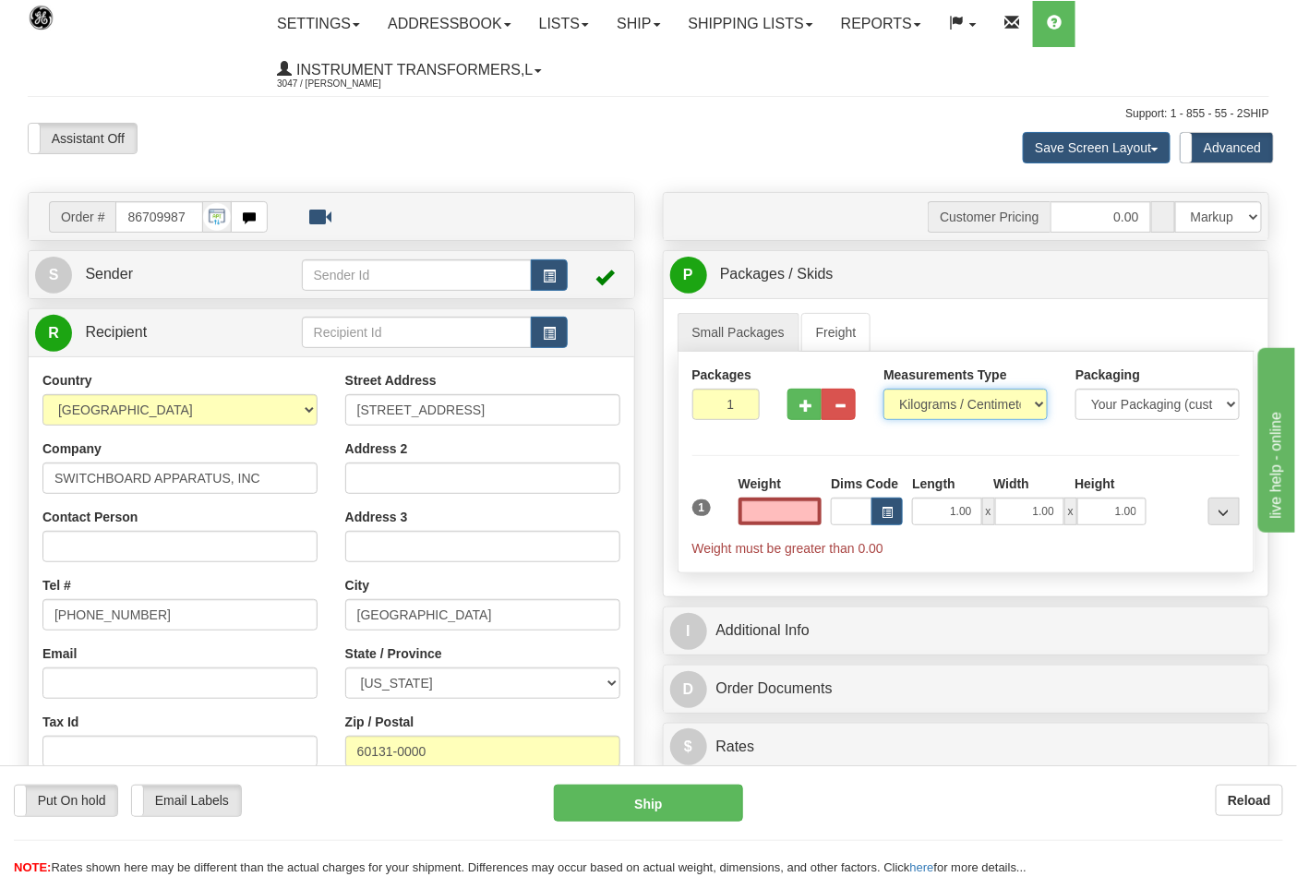
type input "0.00"
click at [935, 407] on select "Pounds / Inches Kilograms / Centimeters" at bounding box center [966, 404] width 164 height 31
select select "0"
click at [884, 390] on select "Pounds / Inches Kilograms / Centimeters" at bounding box center [966, 404] width 164 height 31
click at [788, 510] on input "0.00" at bounding box center [781, 512] width 84 height 28
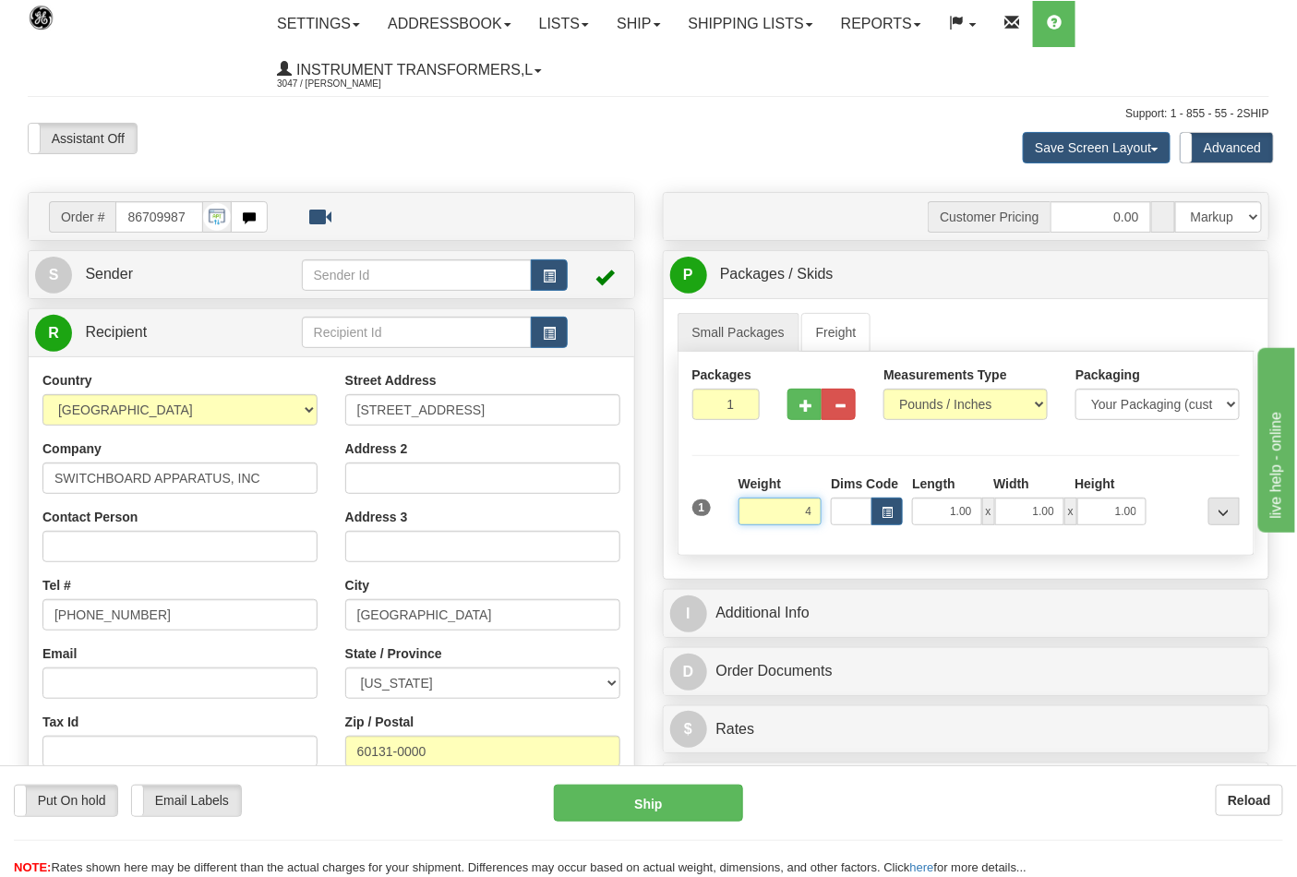
click button "Delete" at bounding box center [0, 0] width 0 height 0
type input "4.00"
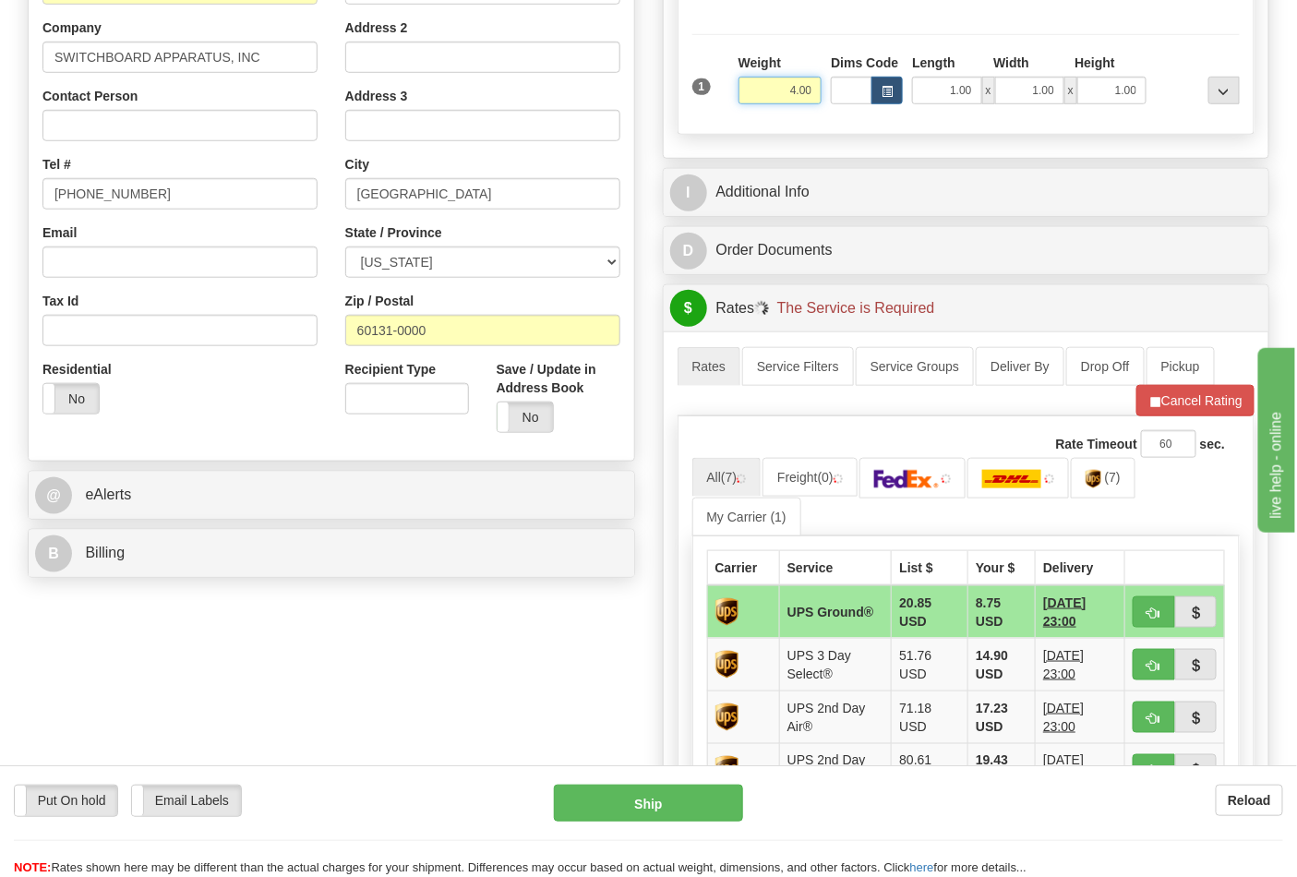
scroll to position [512, 0]
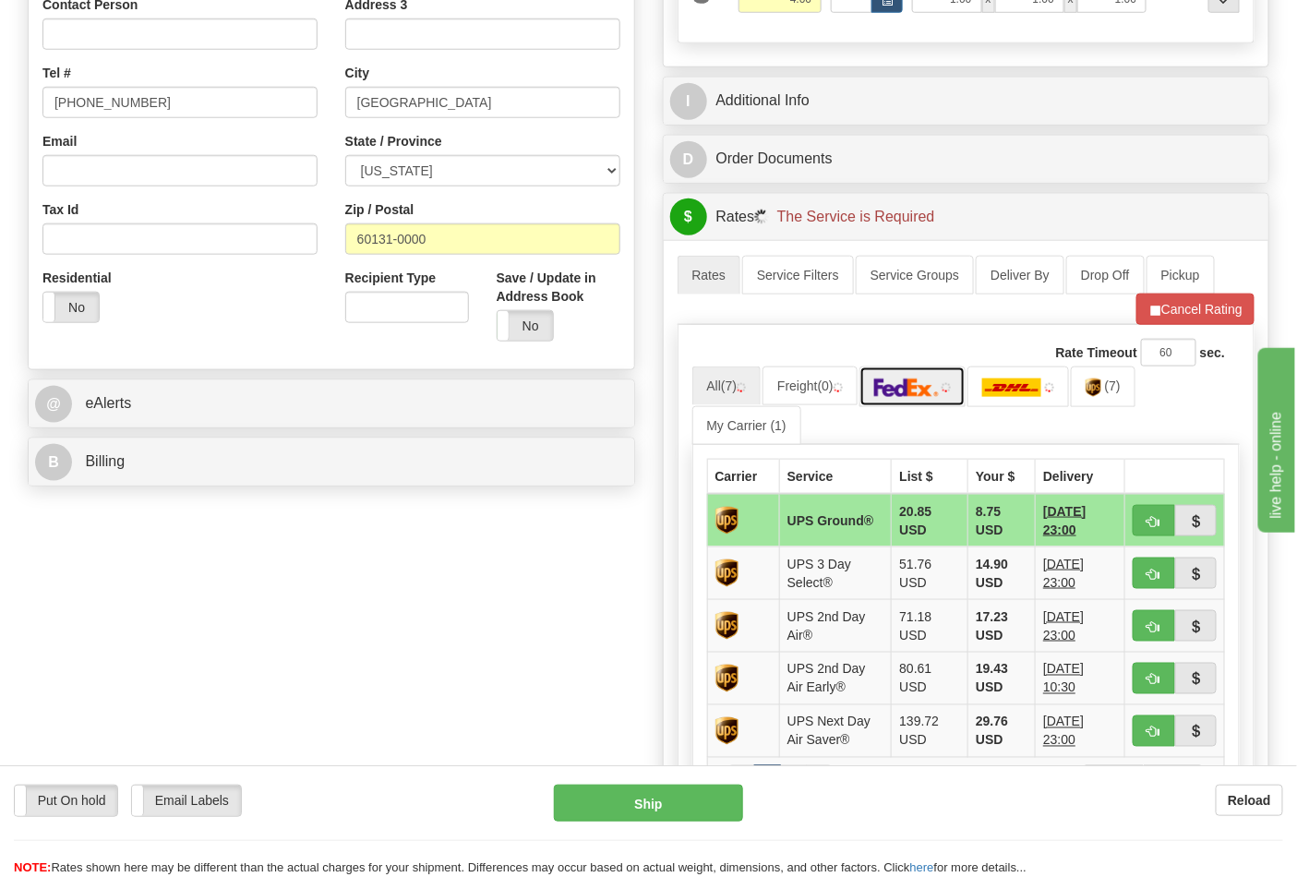
click at [958, 381] on link at bounding box center [913, 387] width 107 height 40
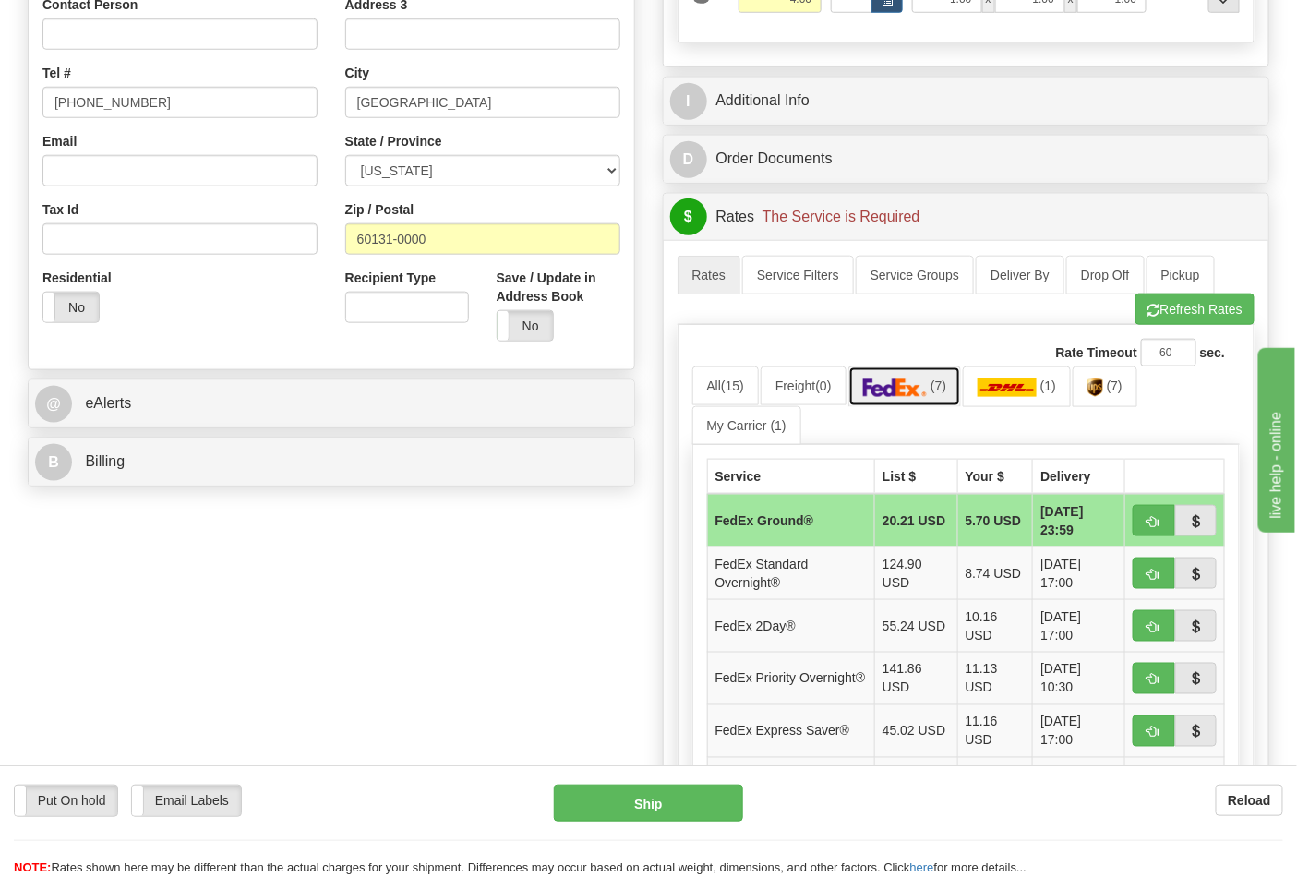
scroll to position [615, 0]
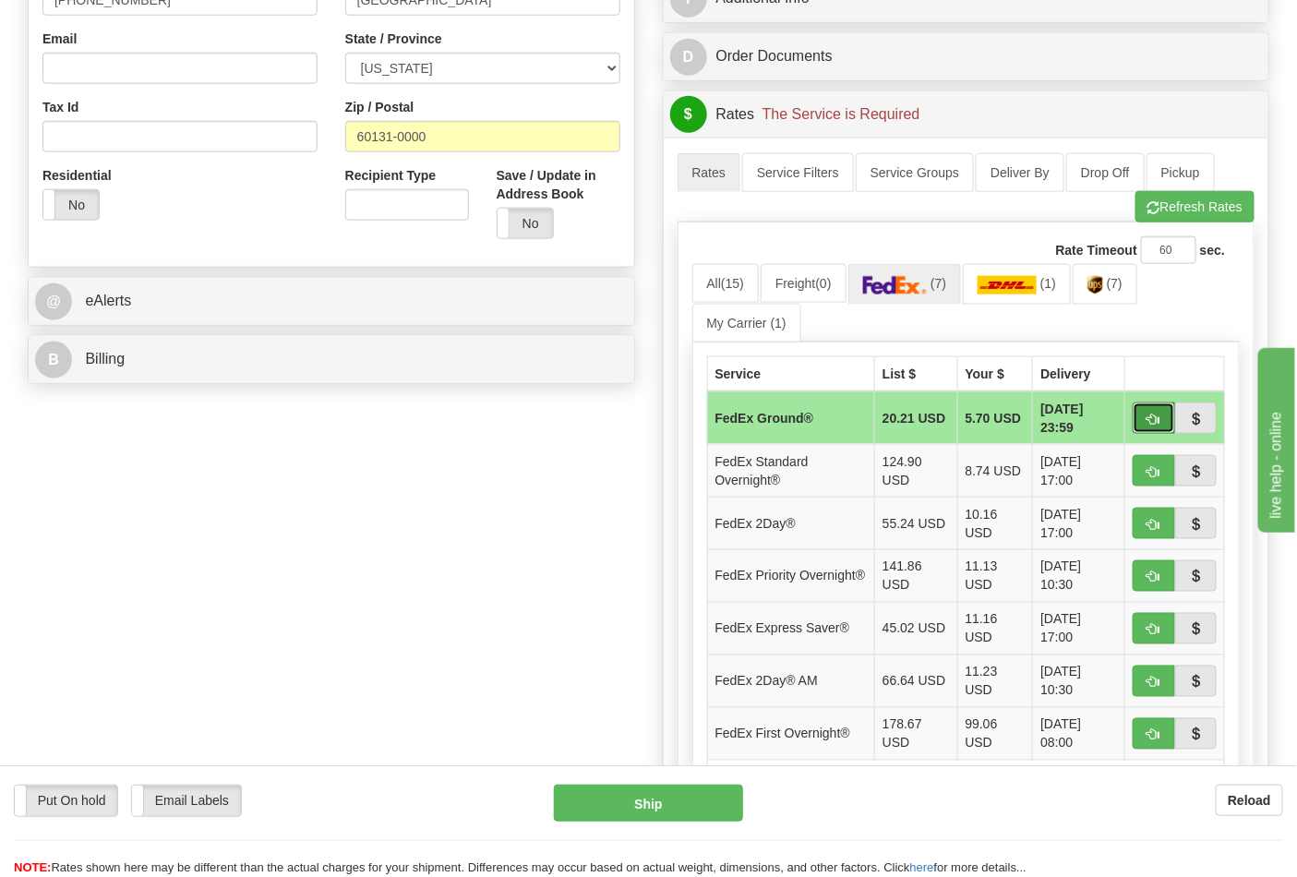
click at [1157, 419] on span "button" at bounding box center [1154, 420] width 13 height 12
type input "92"
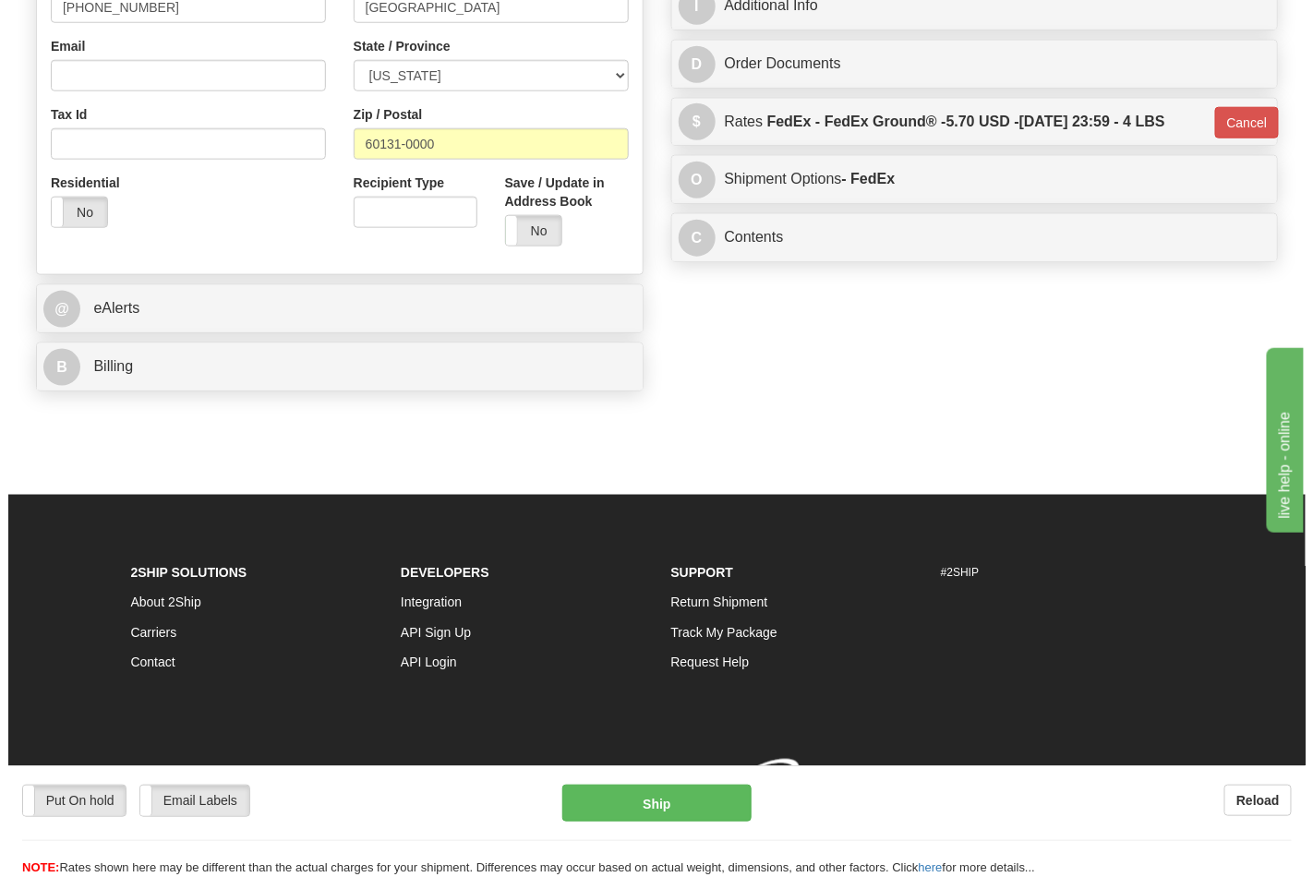
scroll to position [610, 0]
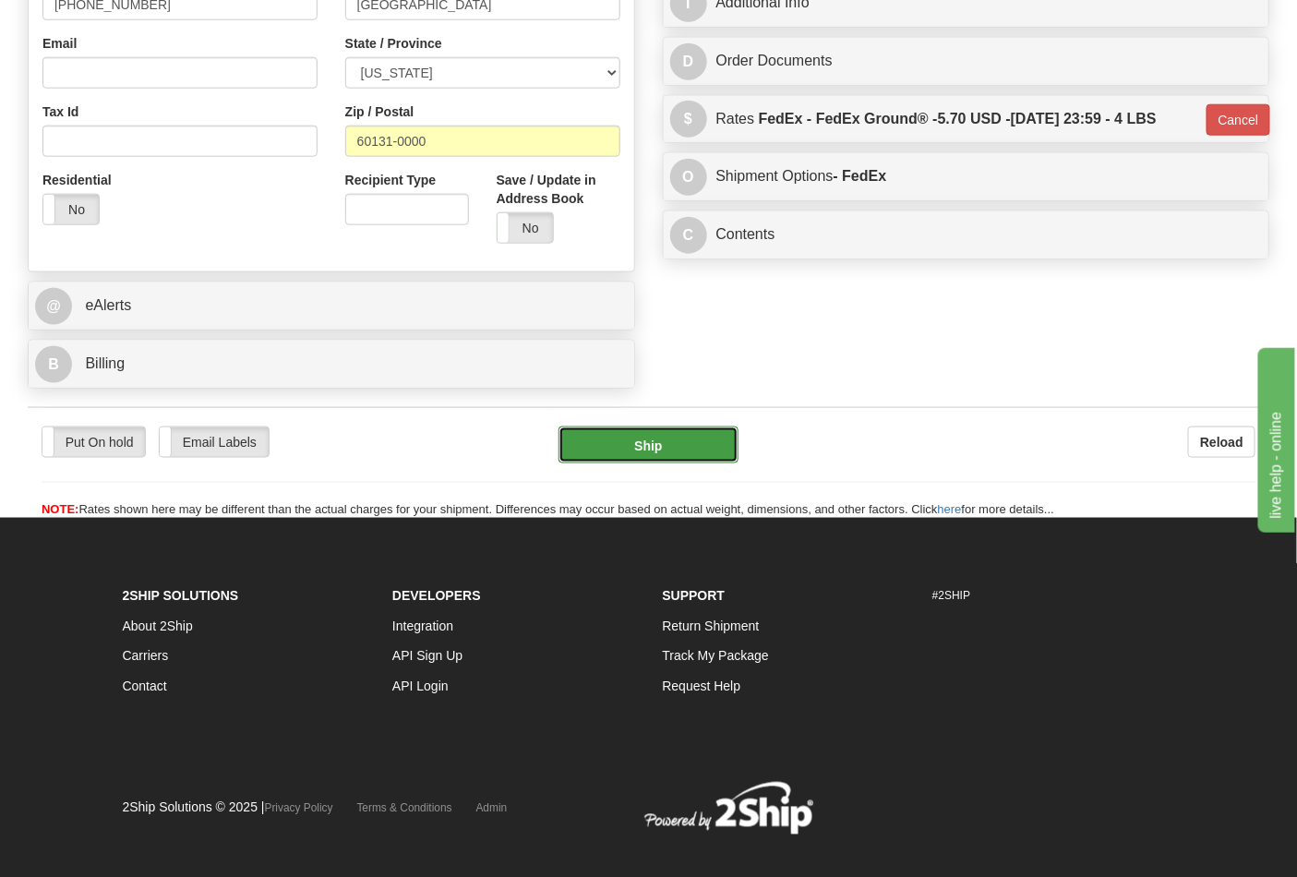
click at [713, 451] on button "Ship" at bounding box center [648, 445] width 179 height 37
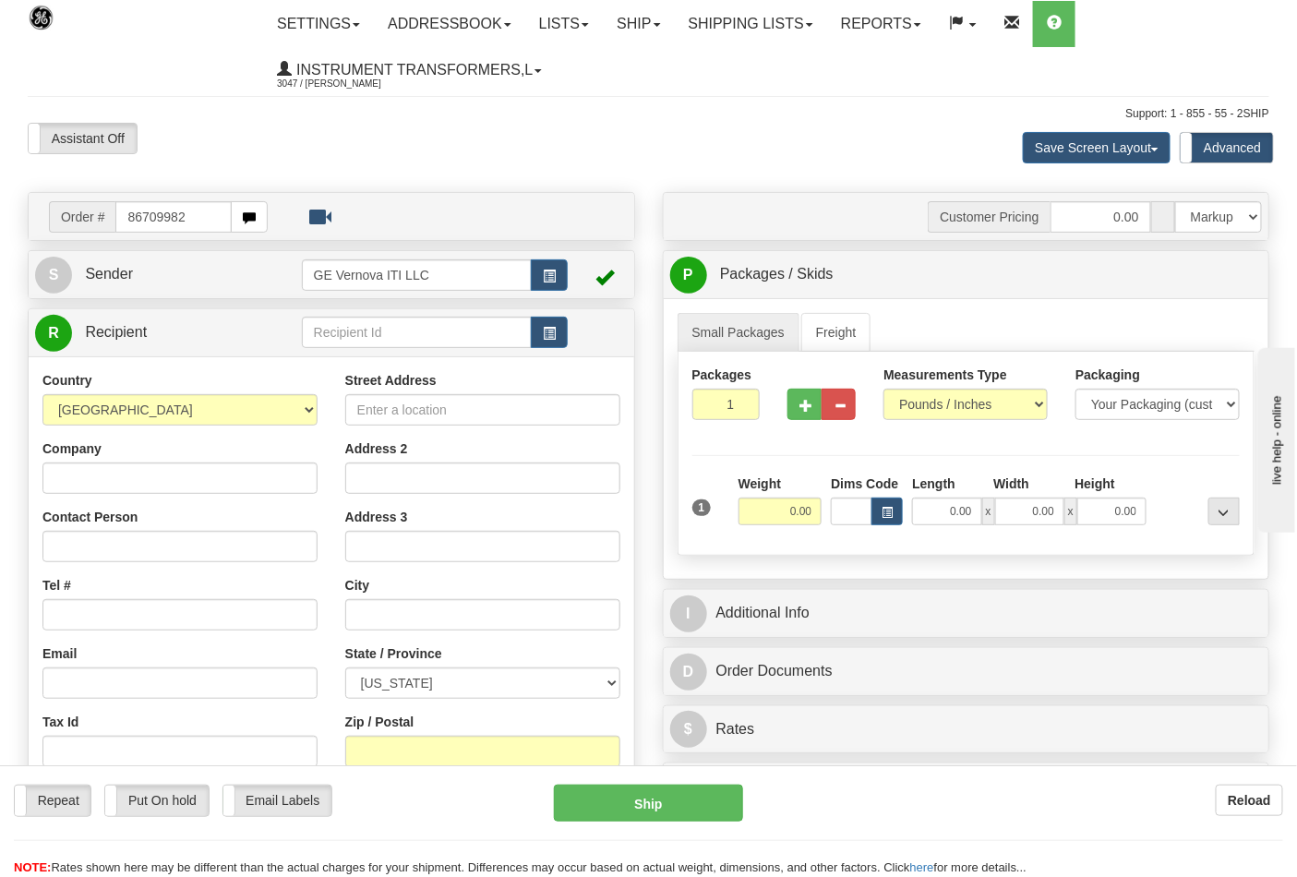
type input "86709982"
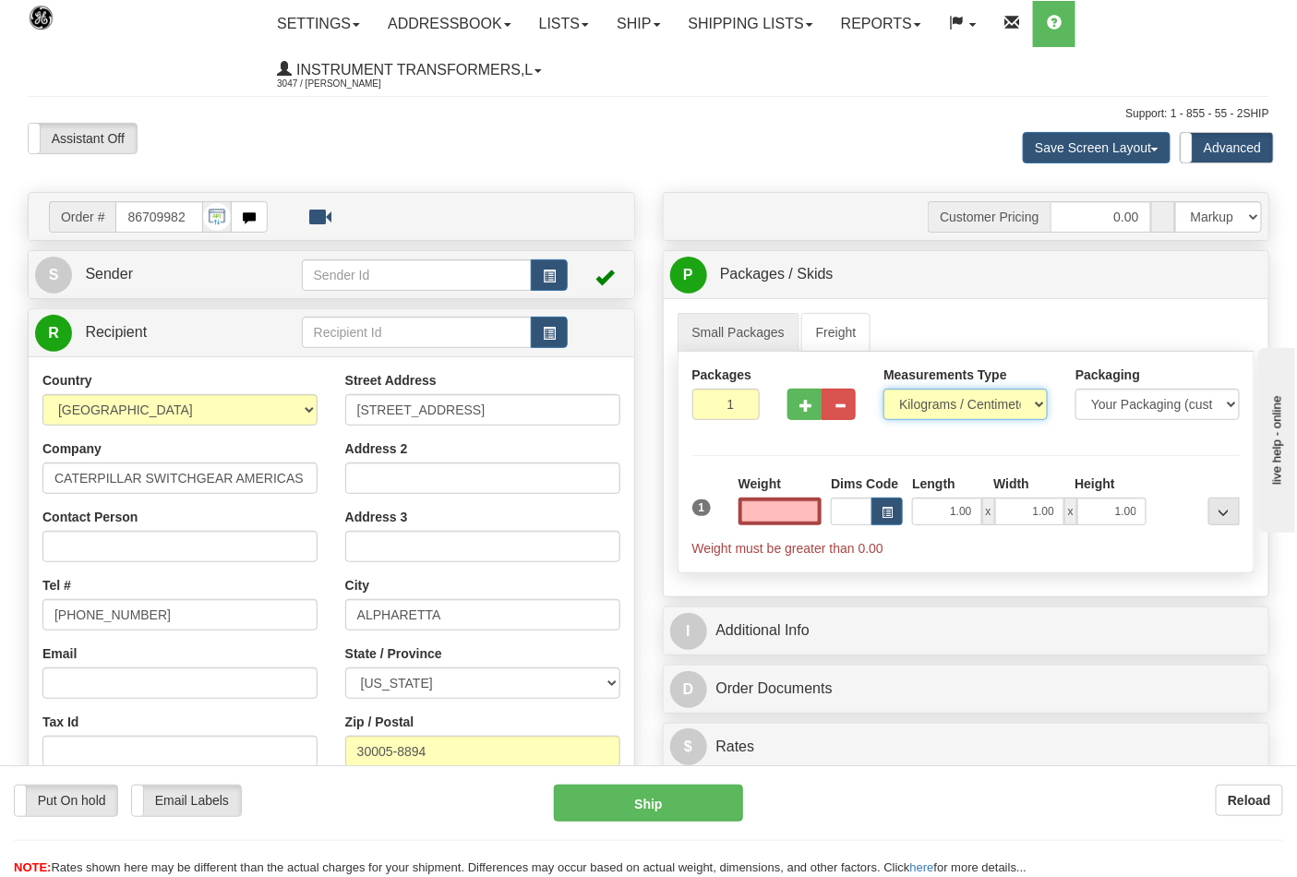
type input "0.00"
click at [1018, 399] on select "Pounds / Inches Kilograms / Centimeters" at bounding box center [966, 404] width 164 height 31
select select "0"
click at [884, 390] on select "Pounds / Inches Kilograms / Centimeters" at bounding box center [966, 404] width 164 height 31
click at [772, 517] on input "0.00" at bounding box center [781, 512] width 84 height 28
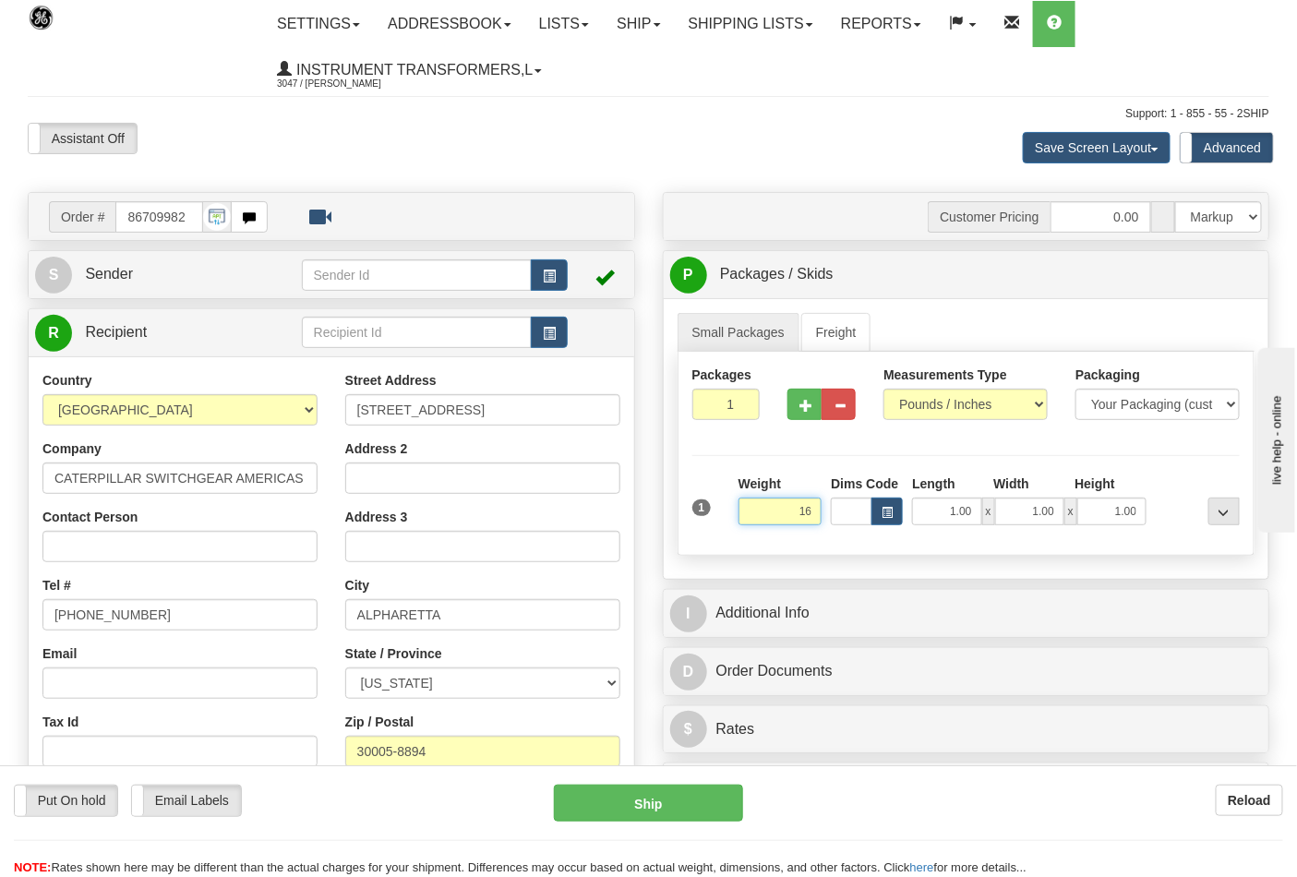
click button "Delete" at bounding box center [0, 0] width 0 height 0
type input "16.00"
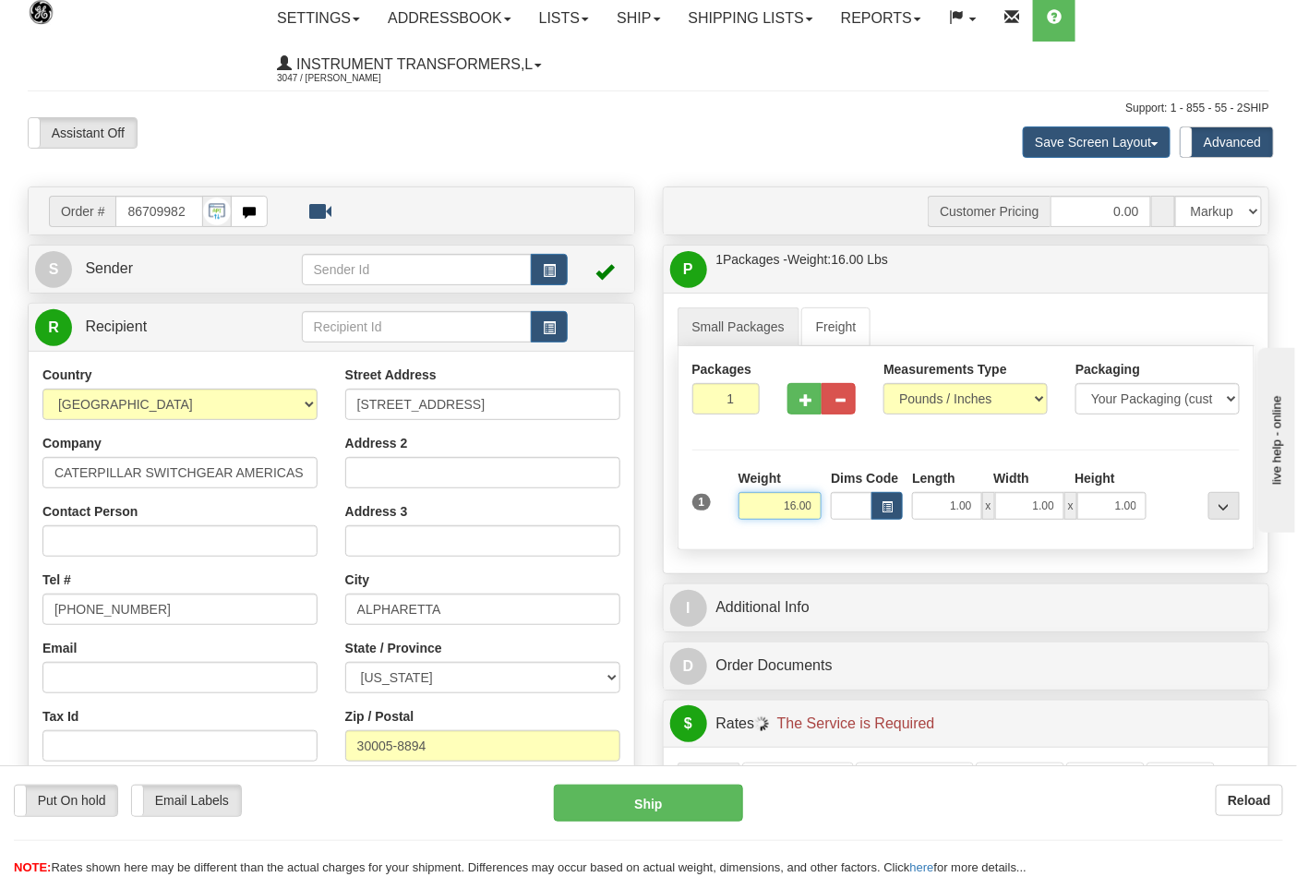
scroll to position [205, 0]
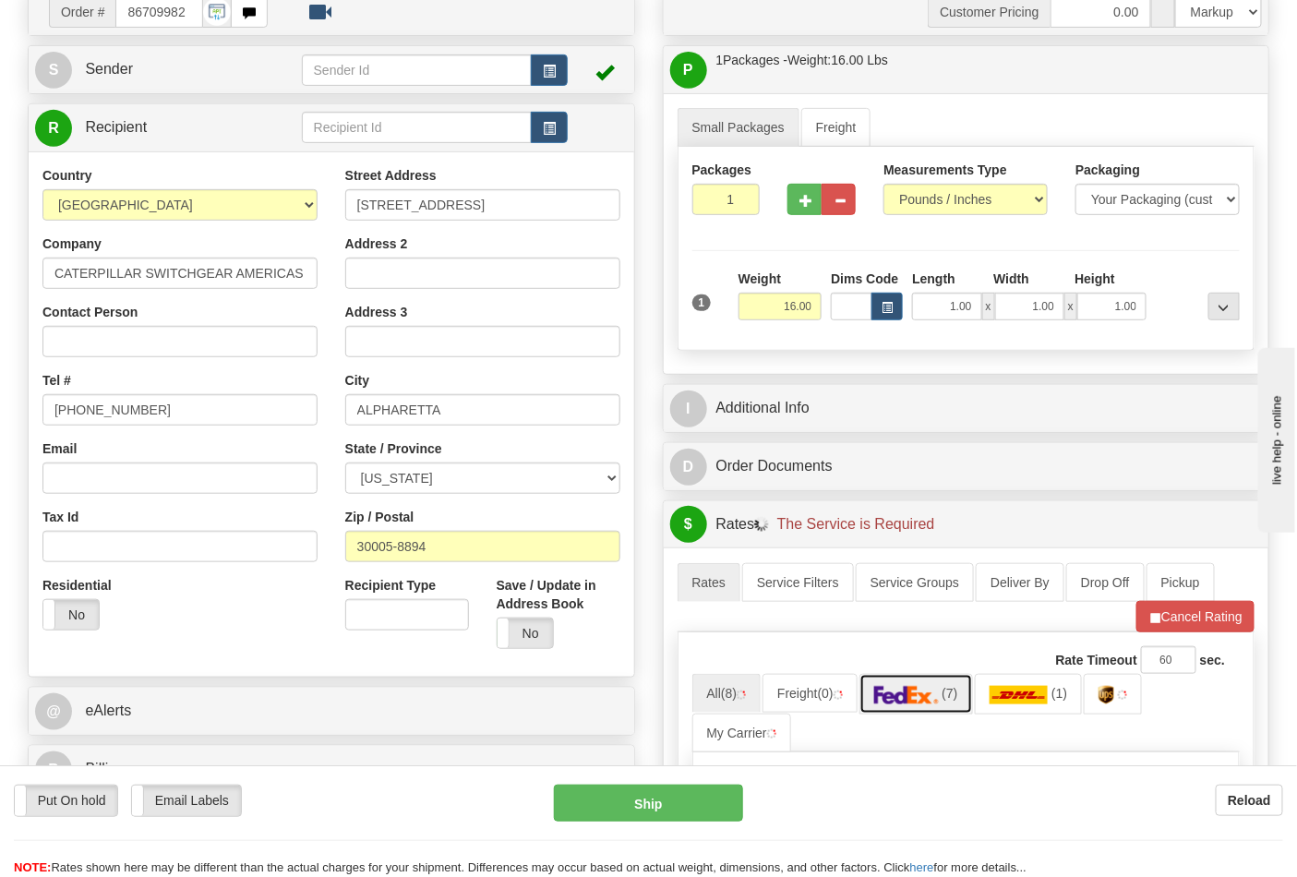
click at [938, 696] on img at bounding box center [906, 695] width 65 height 18
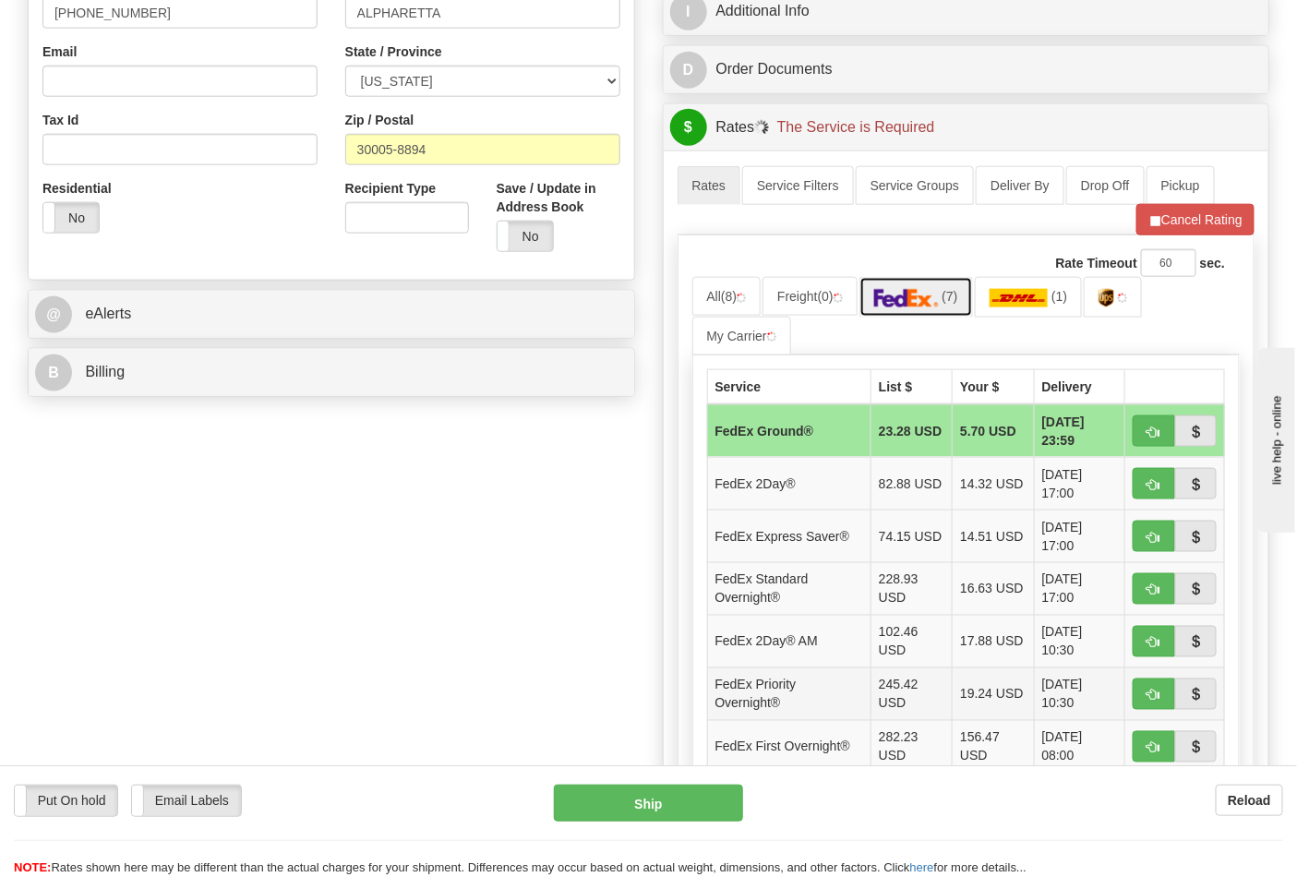
scroll to position [615, 0]
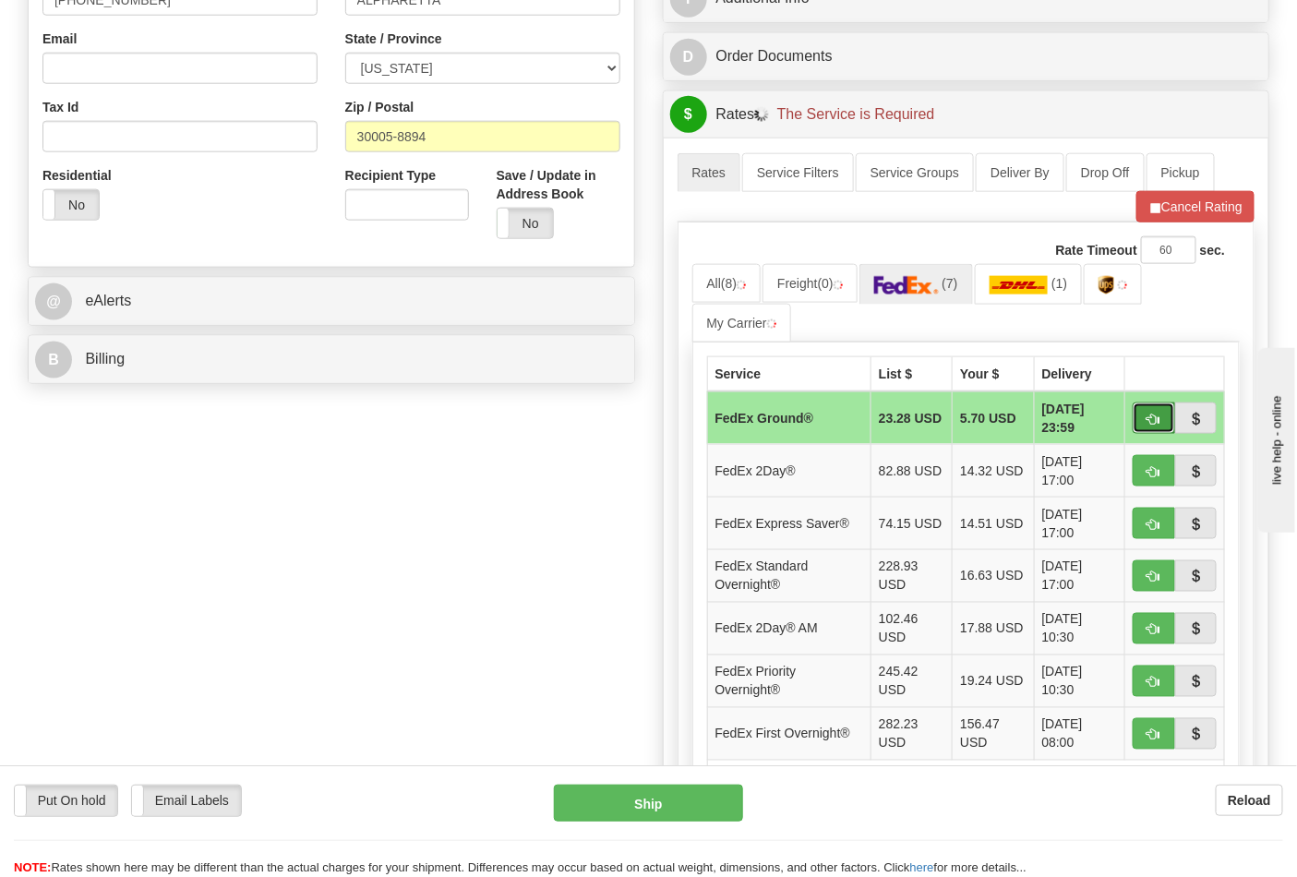
click at [1155, 428] on button "button" at bounding box center [1154, 418] width 42 height 31
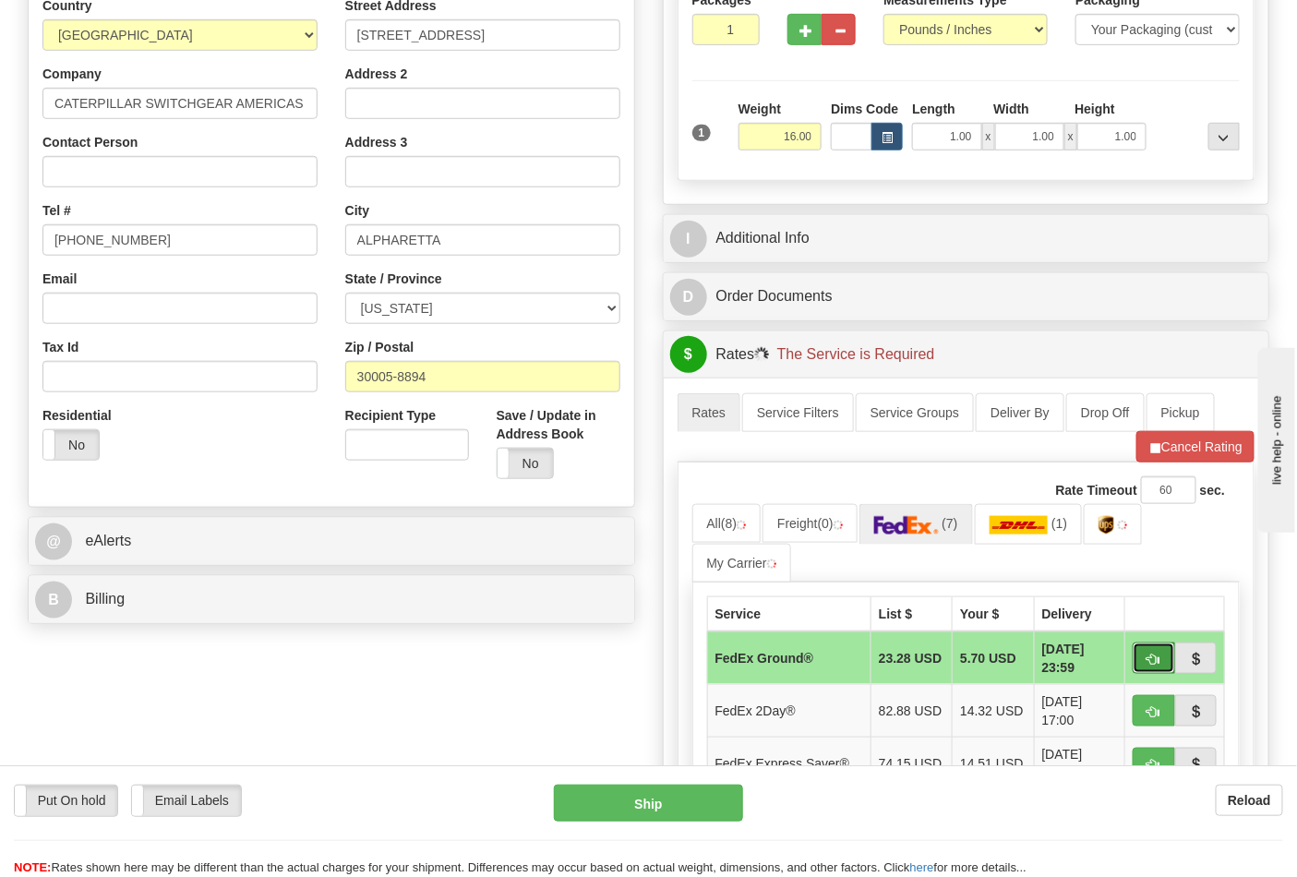
scroll to position [410, 0]
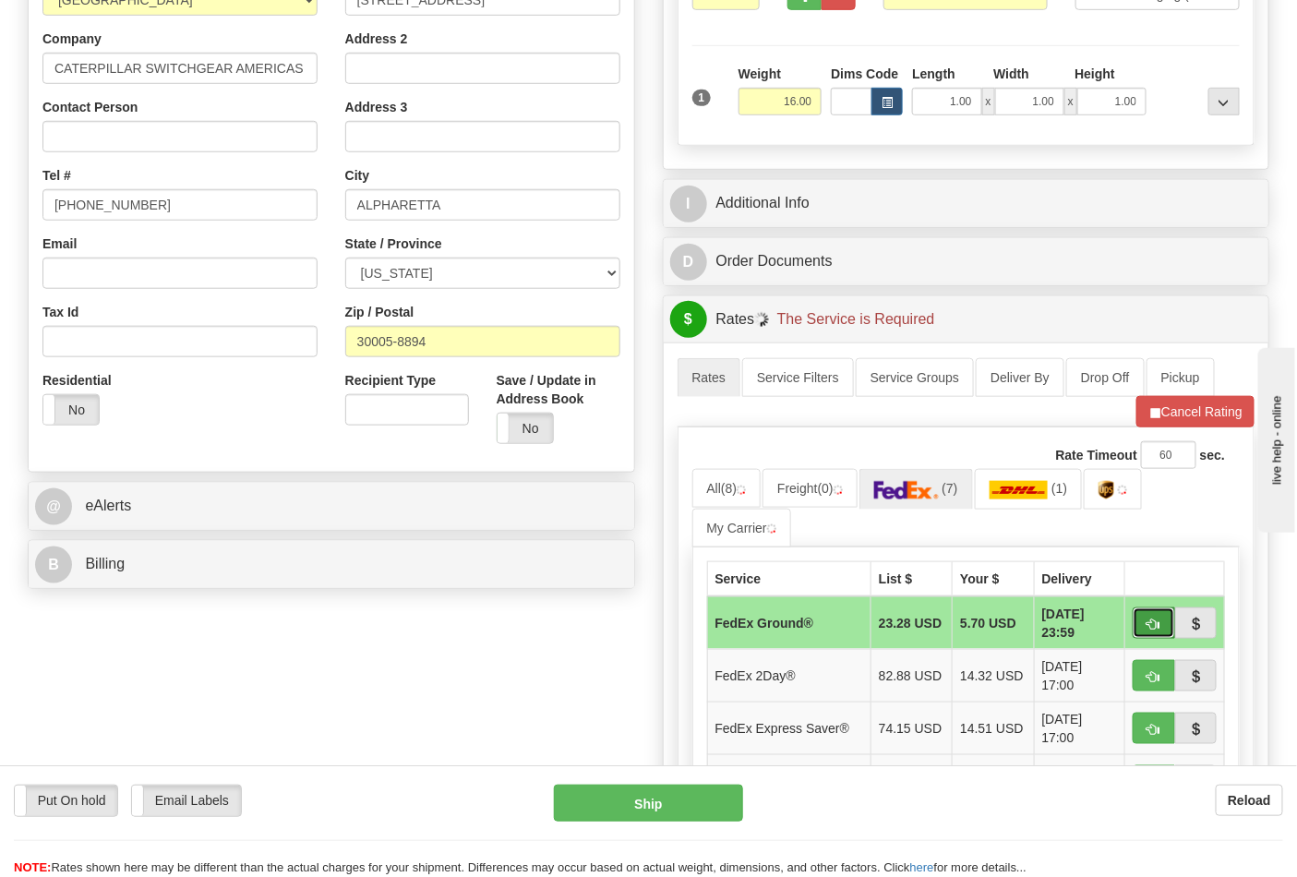
click at [1141, 619] on button "button" at bounding box center [1154, 622] width 42 height 31
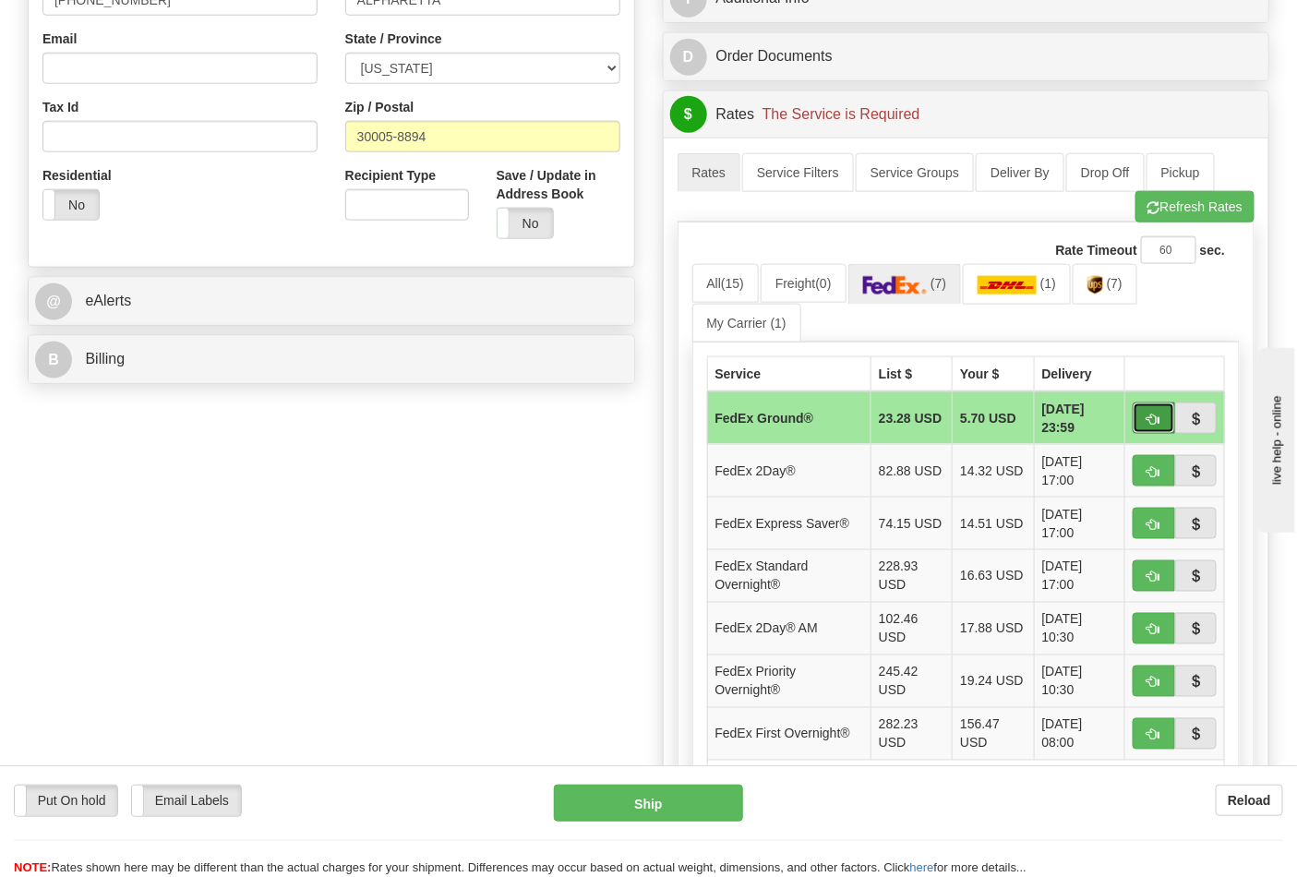
click at [1152, 414] on span "button" at bounding box center [1154, 420] width 13 height 12
type input "92"
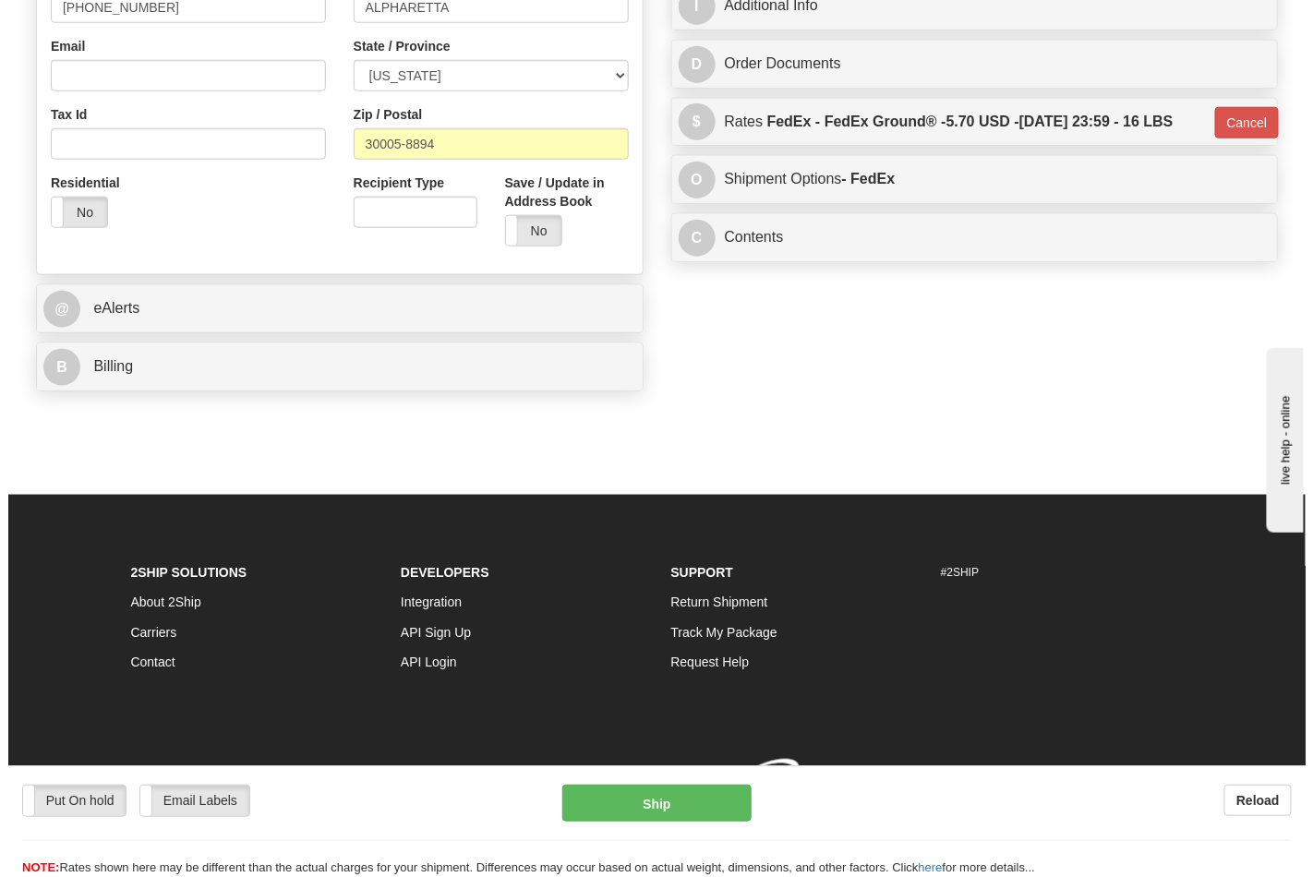
scroll to position [610, 0]
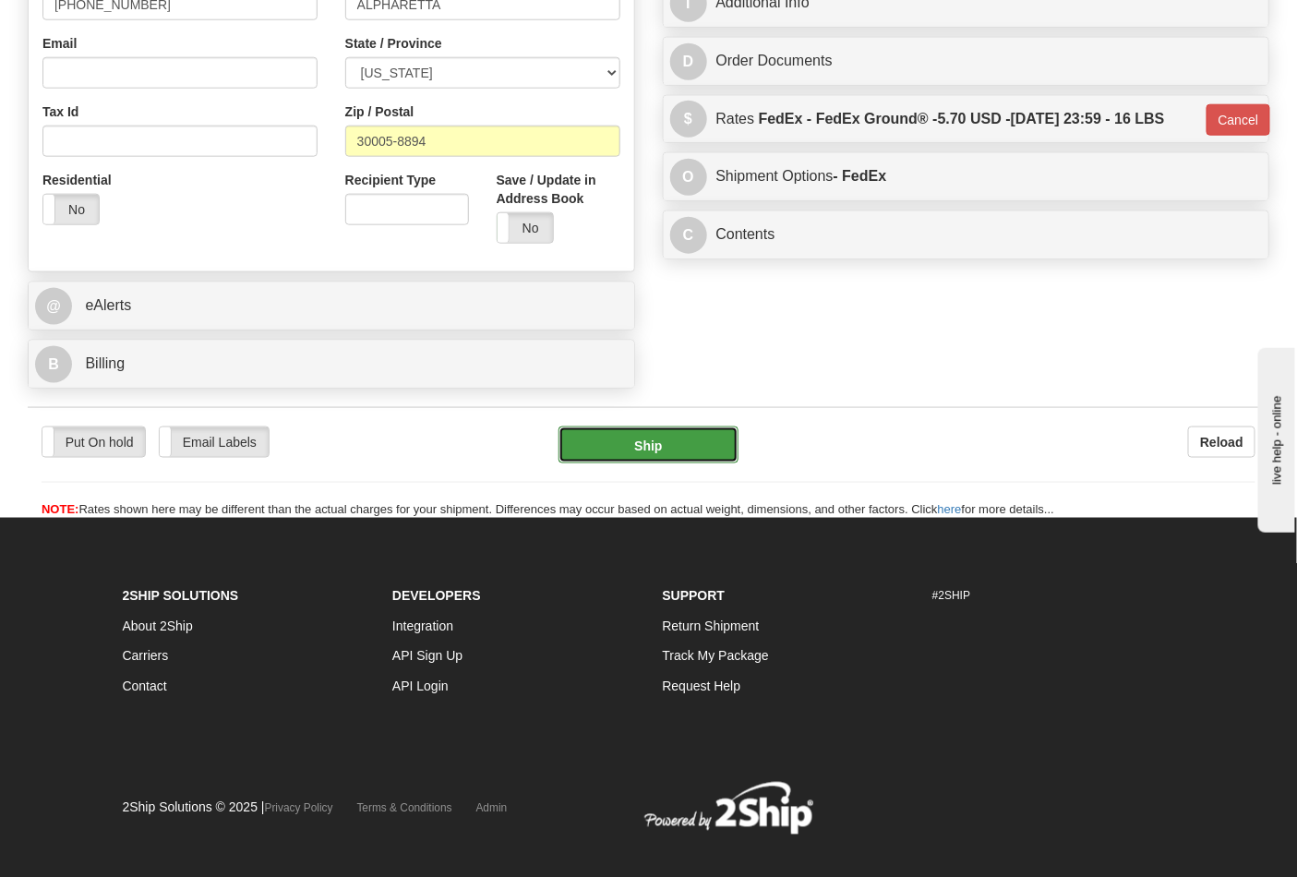
click at [658, 449] on button "Ship" at bounding box center [648, 445] width 179 height 37
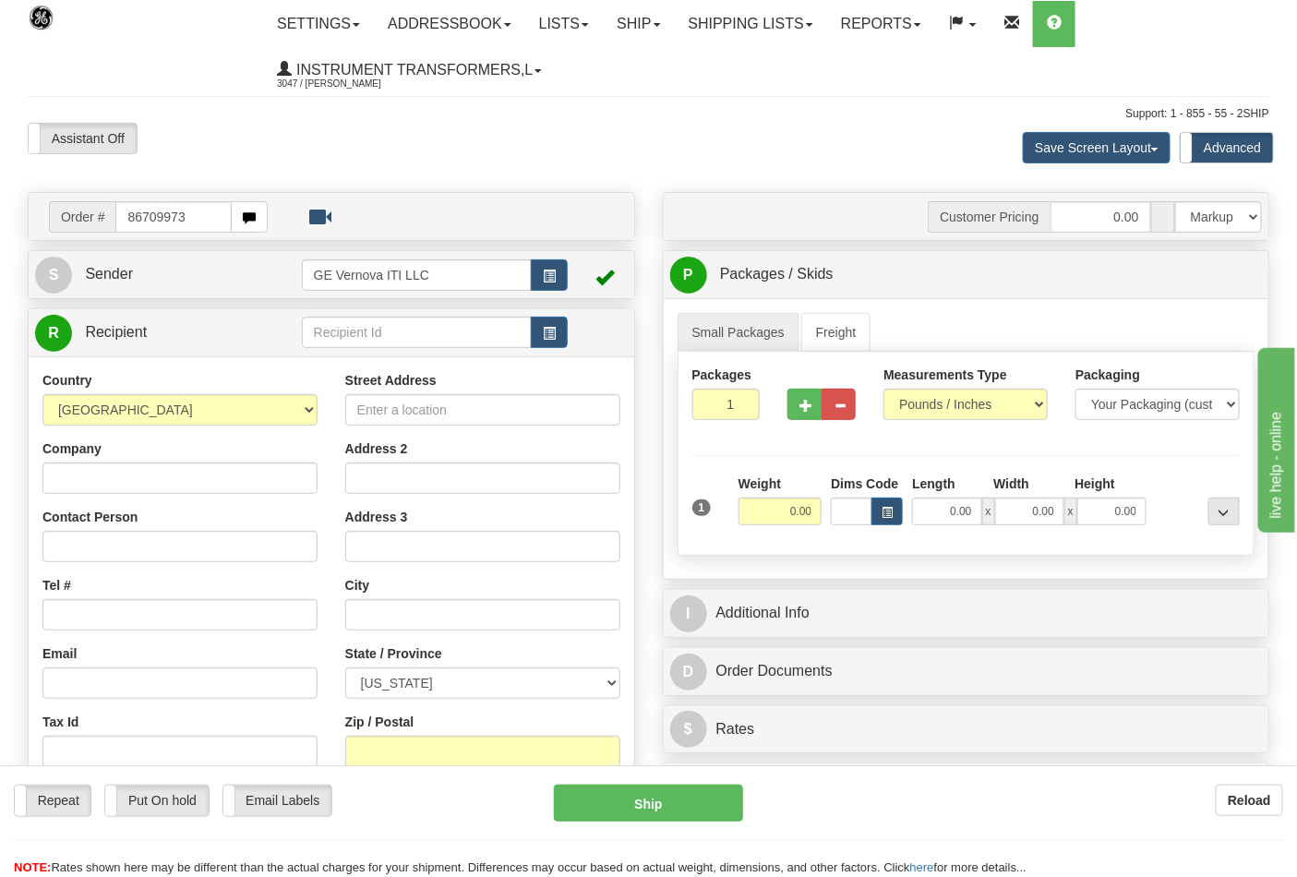
type input "86709973"
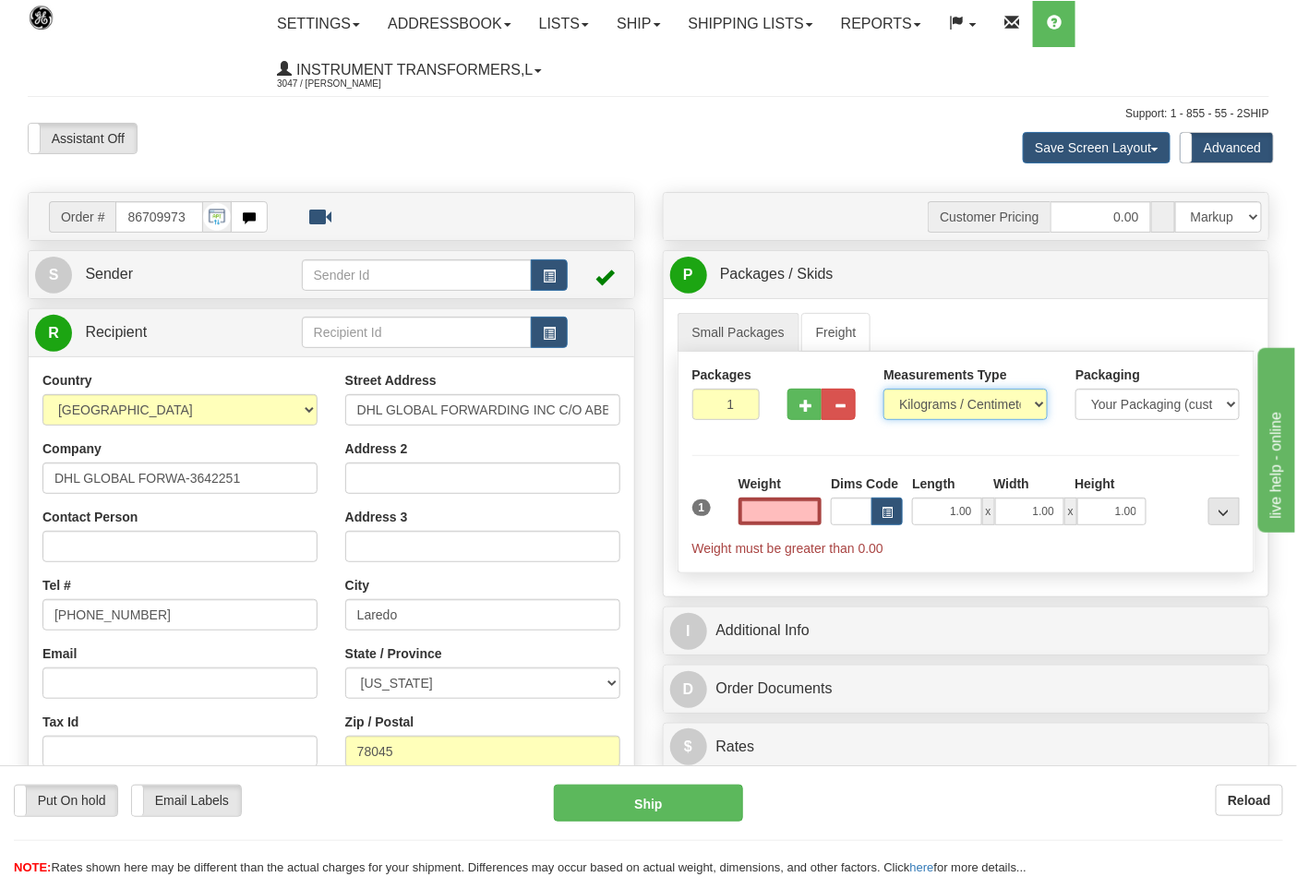
type input "0.00"
click at [981, 399] on select "Pounds / Inches Kilograms / Centimeters" at bounding box center [966, 404] width 164 height 31
select select "0"
click at [884, 390] on select "Pounds / Inches Kilograms / Centimeters" at bounding box center [966, 404] width 164 height 31
click at [788, 506] on input "0.00" at bounding box center [781, 512] width 84 height 28
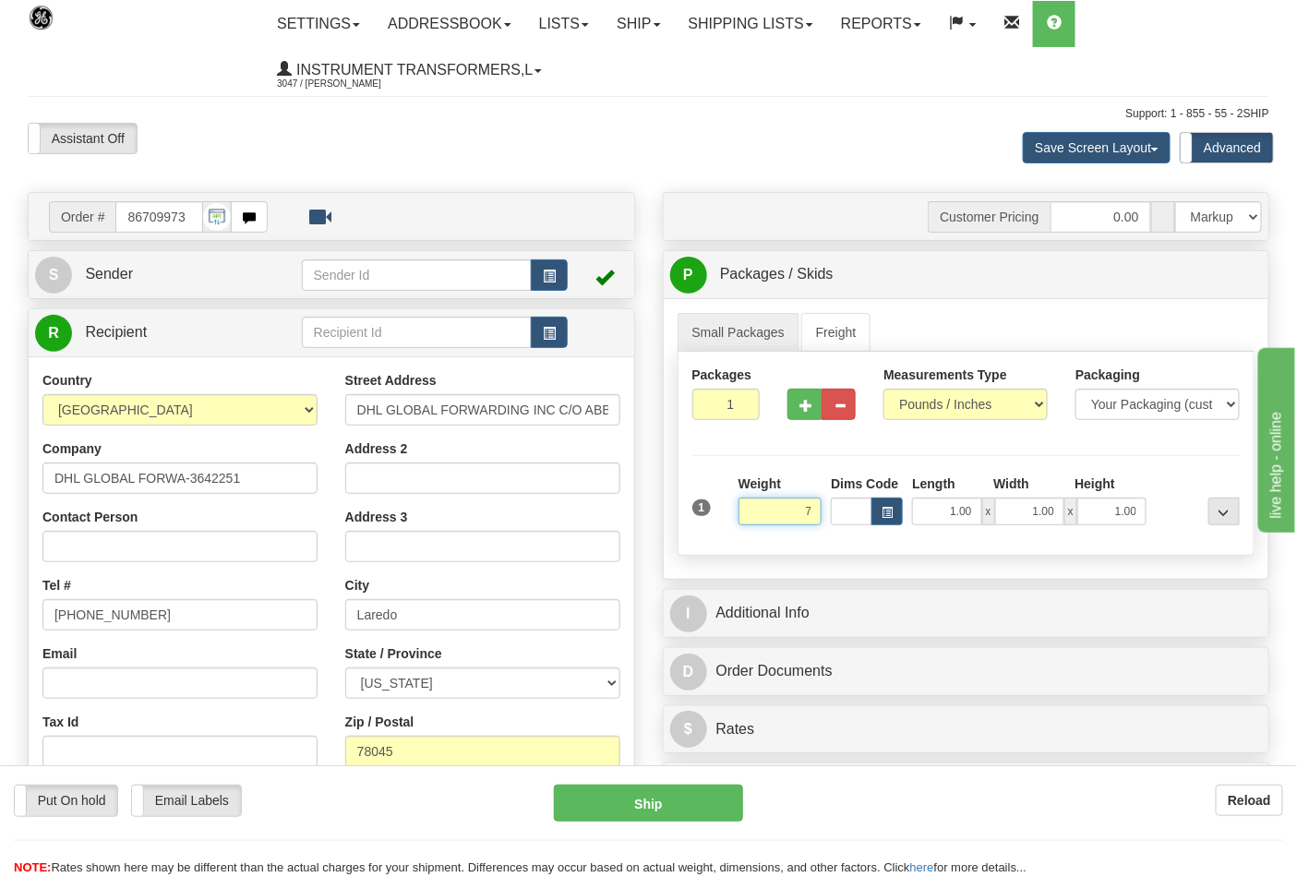
click button "Delete" at bounding box center [0, 0] width 0 height 0
type input "7.00"
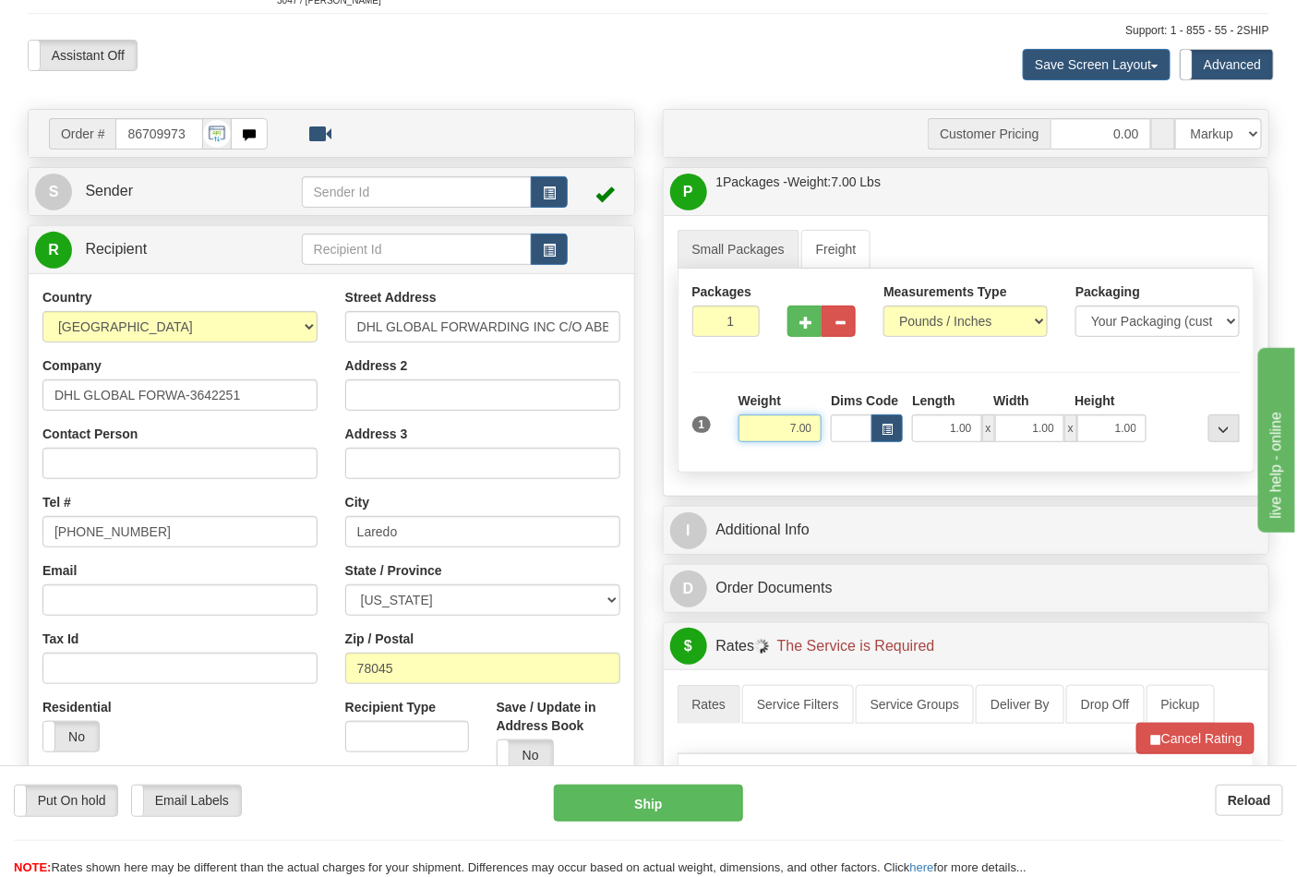
scroll to position [307, 0]
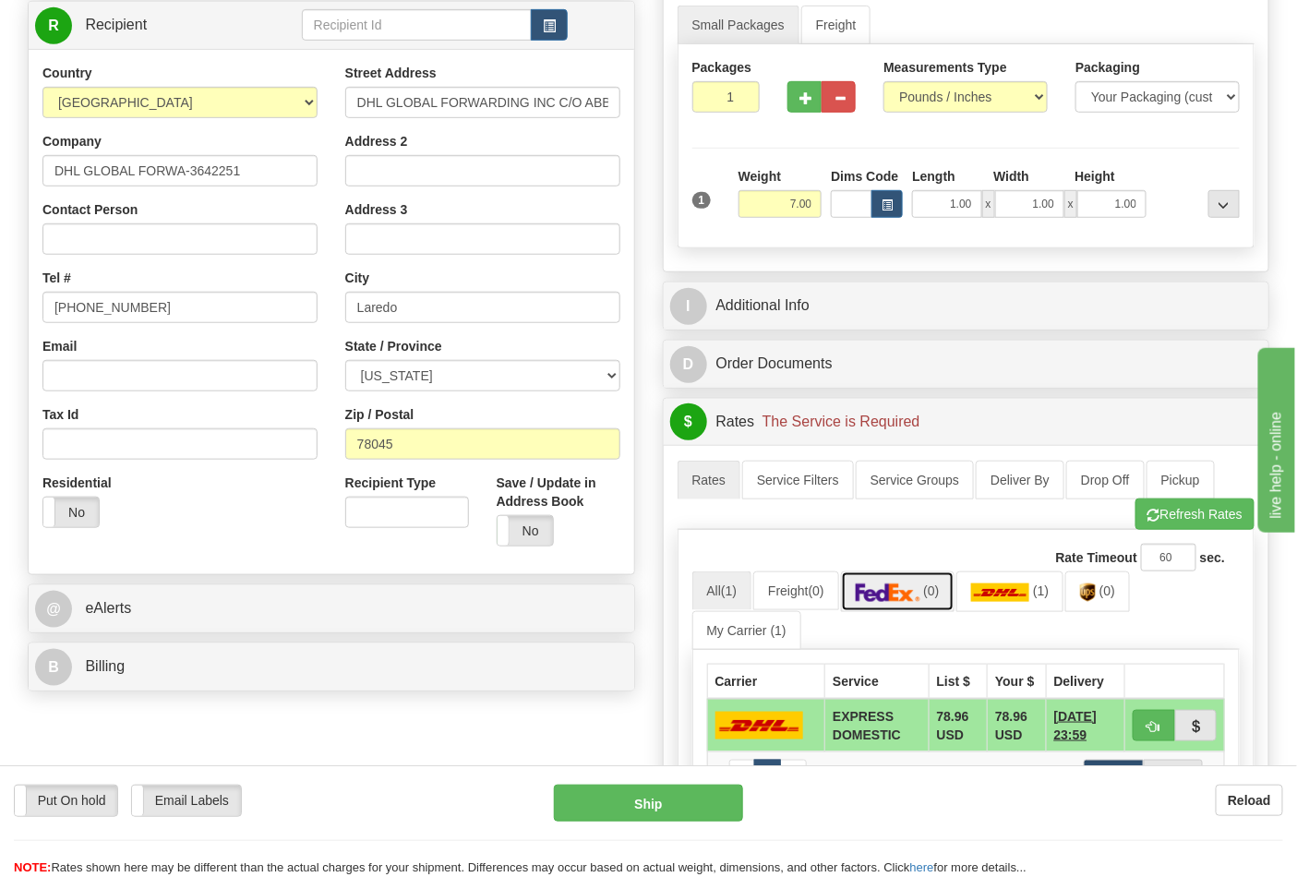
click at [908, 592] on img at bounding box center [888, 592] width 65 height 18
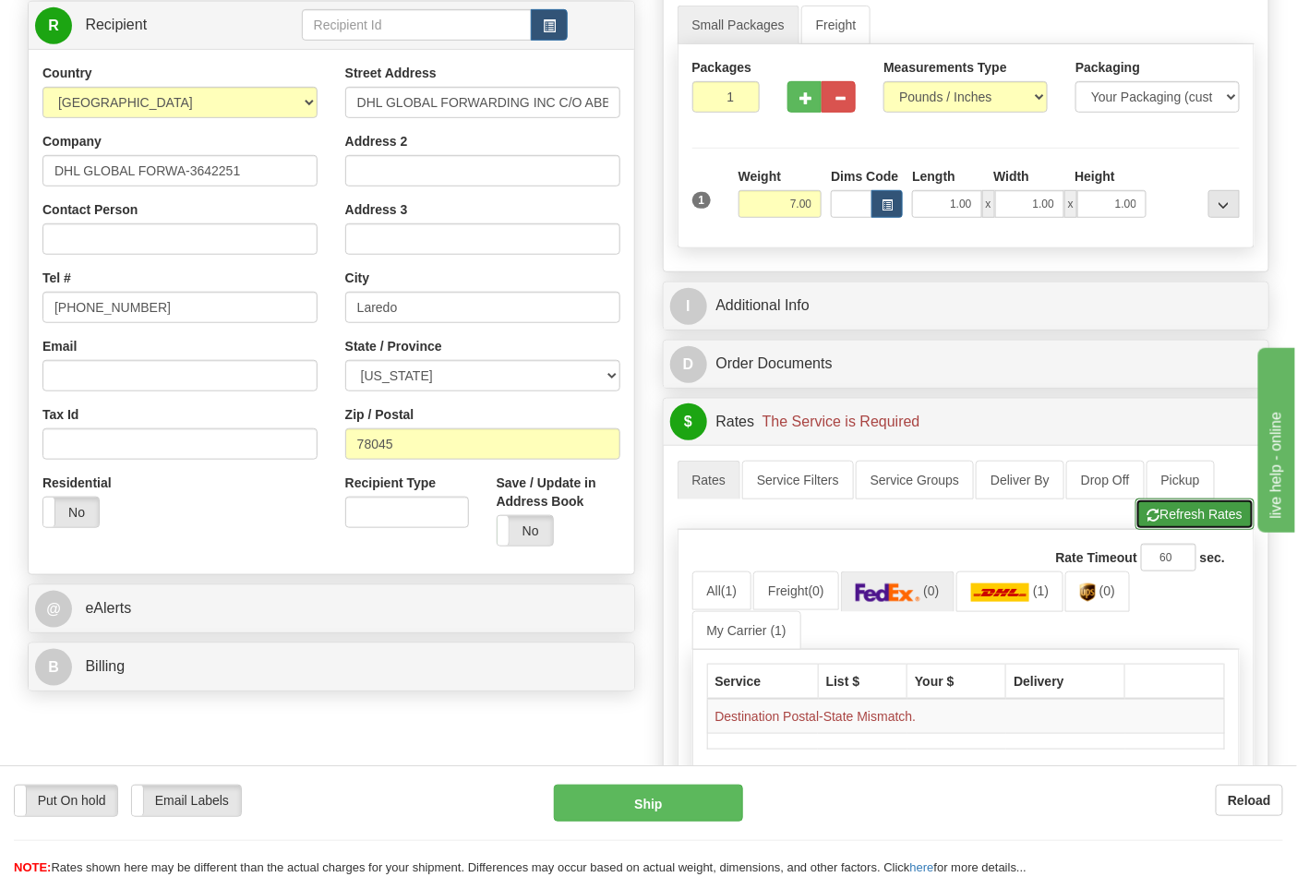
click at [1152, 522] on span "button" at bounding box center [1154, 516] width 13 height 12
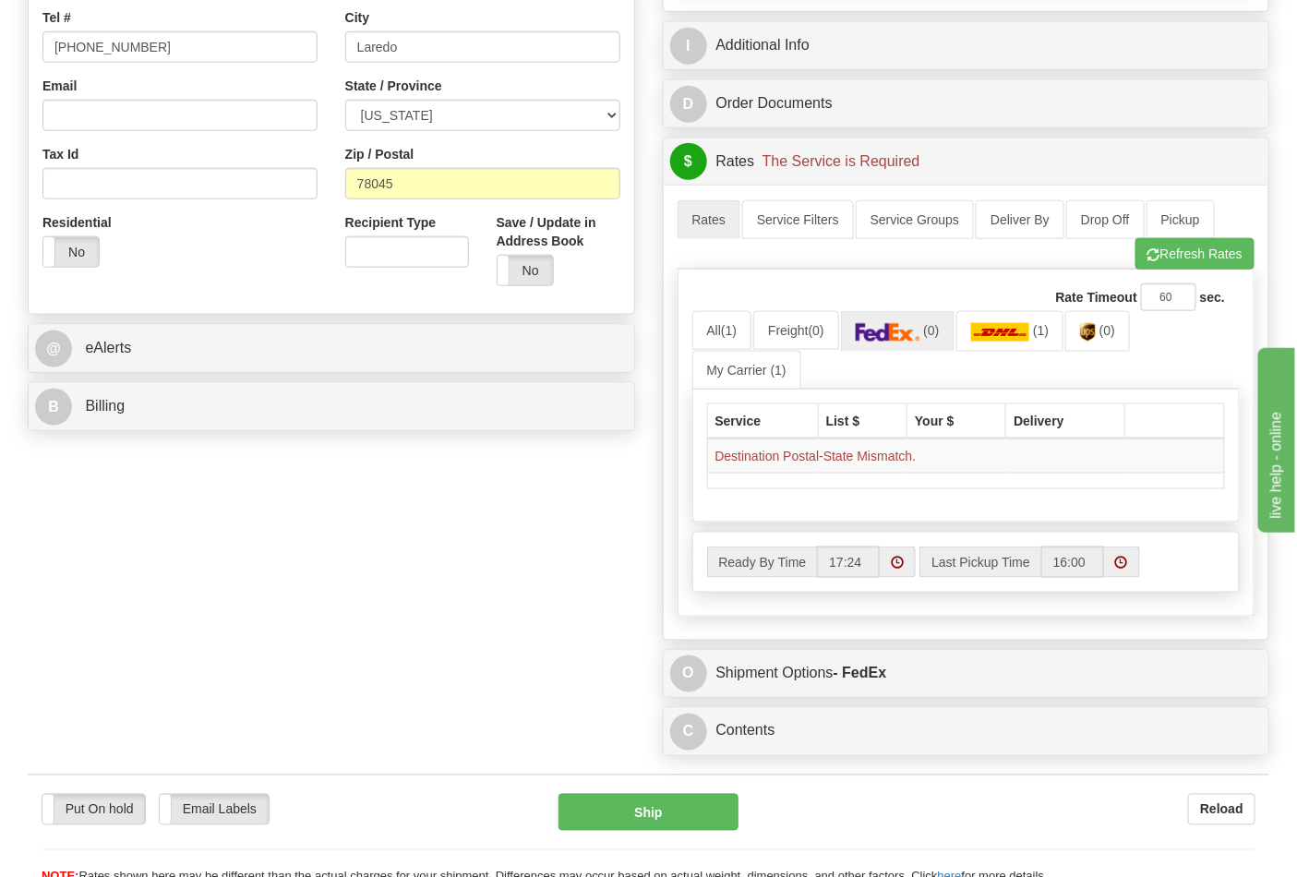
scroll to position [615, 0]
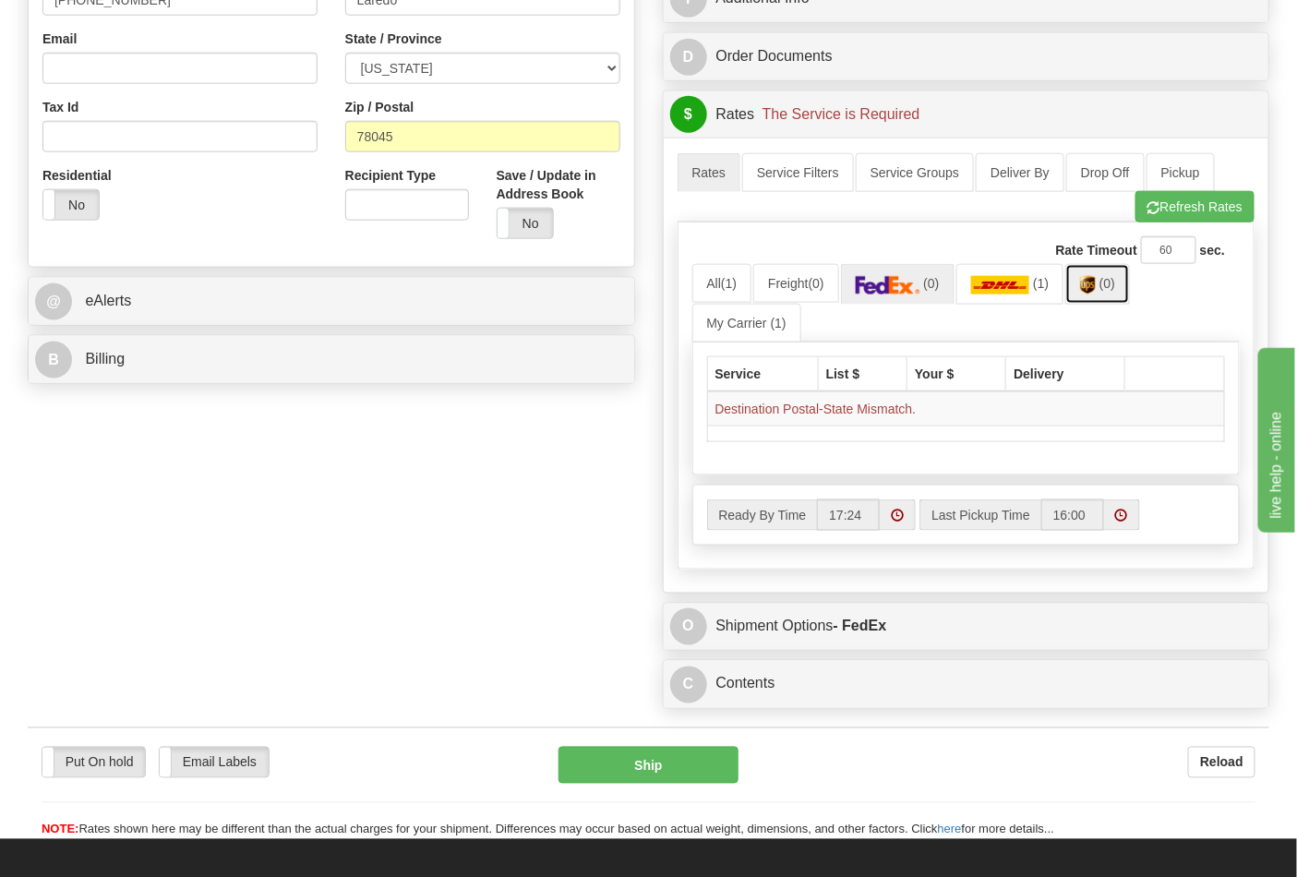
click at [1087, 278] on link "(0)" at bounding box center [1097, 284] width 65 height 40
click at [1161, 220] on button "Refresh Rates" at bounding box center [1195, 206] width 119 height 31
click at [1105, 290] on link "(0)" at bounding box center [1097, 284] width 65 height 40
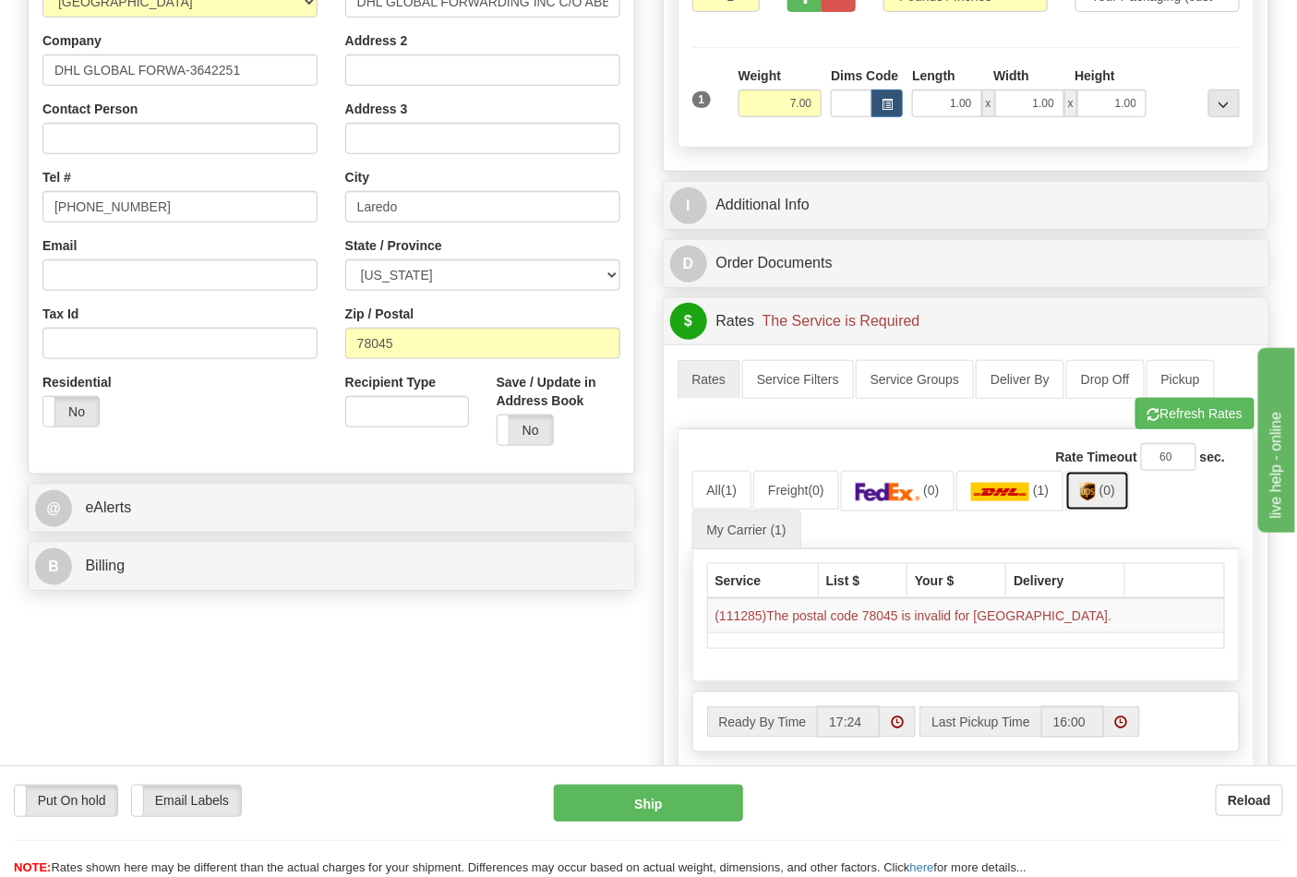
scroll to position [410, 0]
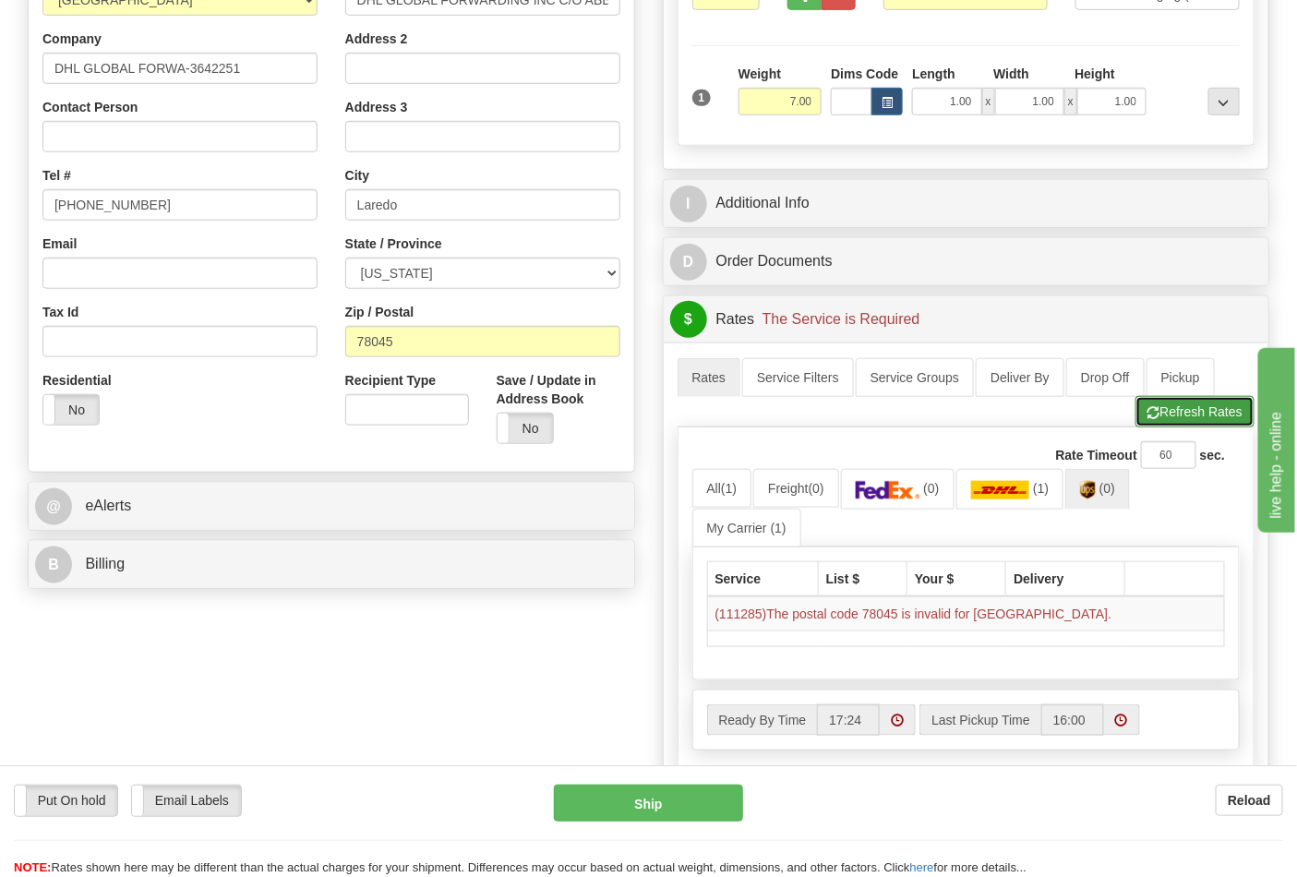
click at [1169, 416] on button "Refresh Rates" at bounding box center [1195, 411] width 119 height 31
click at [929, 500] on link "(0)" at bounding box center [898, 489] width 114 height 40
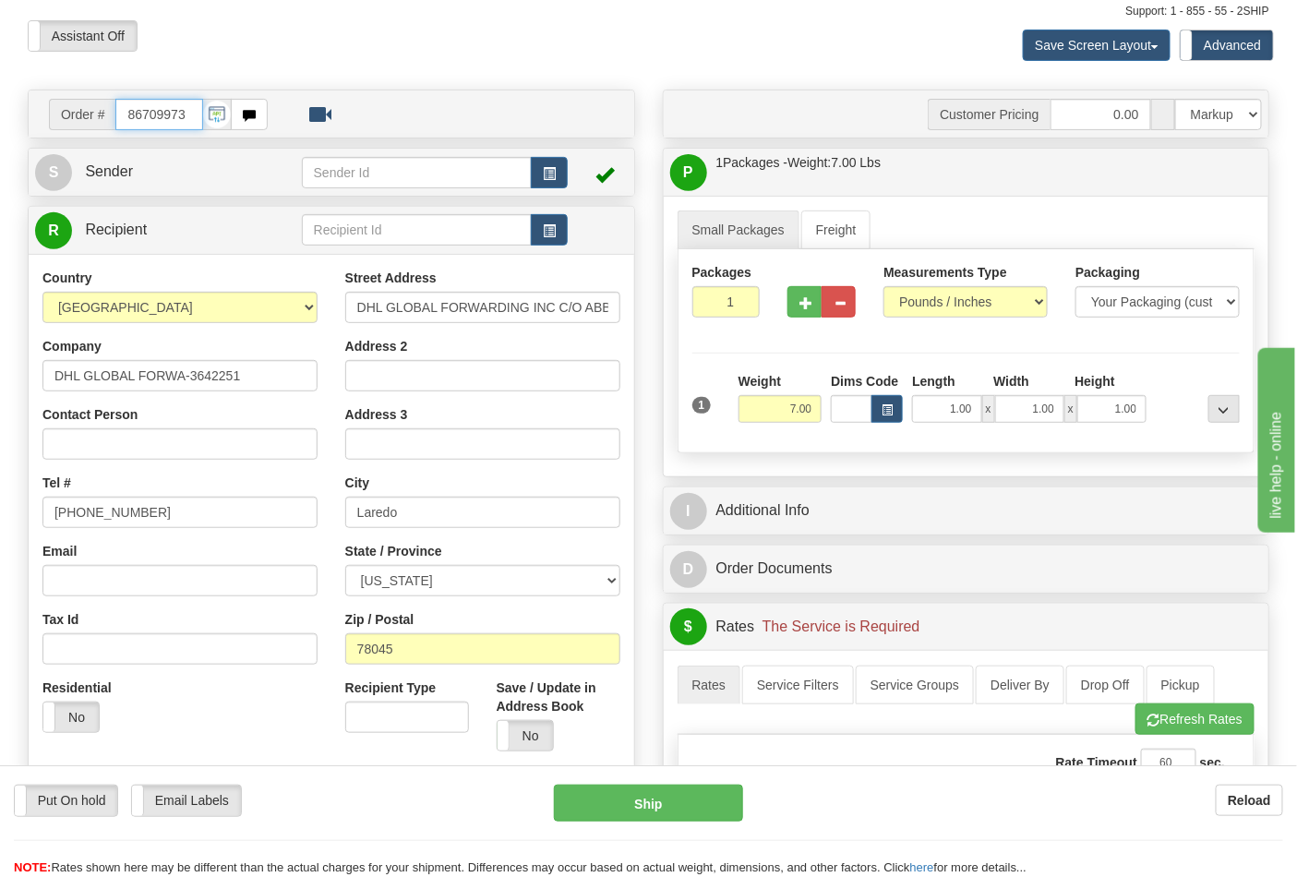
scroll to position [0, 0]
drag, startPoint x: 186, startPoint y: 114, endPoint x: 95, endPoint y: 116, distance: 90.5
click at [92, 114] on div "Order # 86709973" at bounding box center [158, 114] width 219 height 31
type input "86709980"
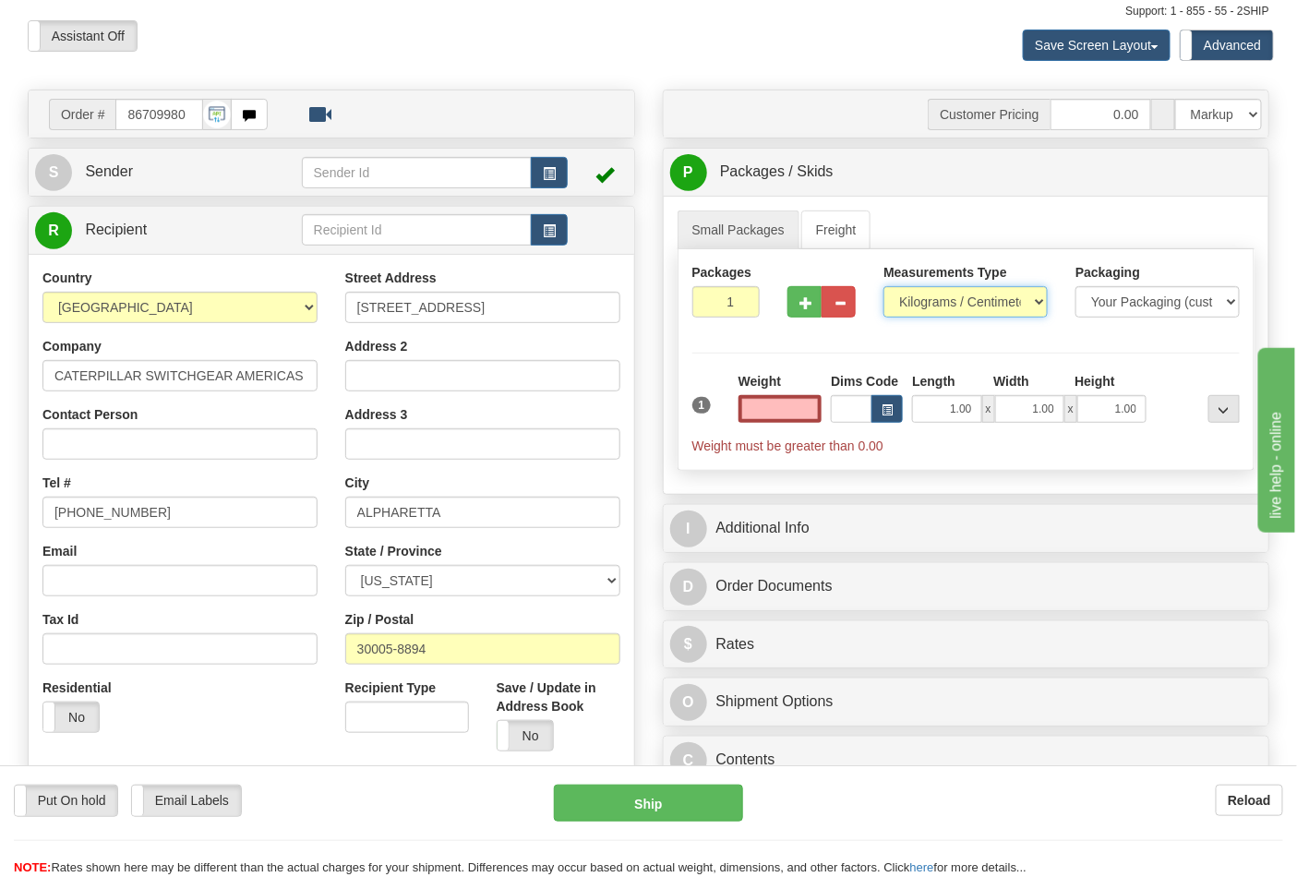
type input "0.00"
click at [999, 302] on select "Pounds / Inches Kilograms / Centimeters" at bounding box center [966, 301] width 164 height 31
select select "0"
click at [884, 287] on select "Pounds / Inches Kilograms / Centimeters" at bounding box center [966, 301] width 164 height 31
click at [783, 406] on input "0.00" at bounding box center [781, 409] width 84 height 28
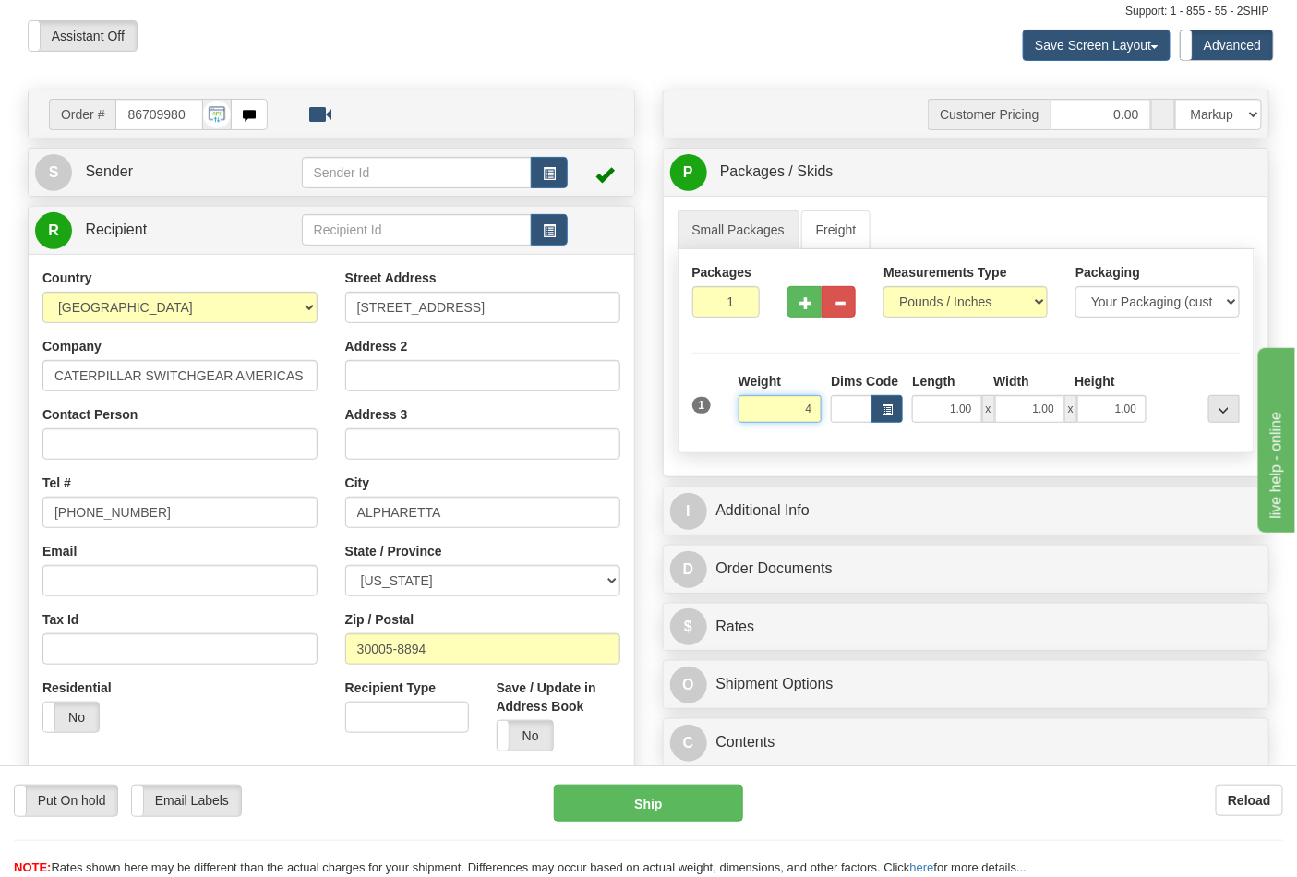
click button "Delete" at bounding box center [0, 0] width 0 height 0
type input "4.00"
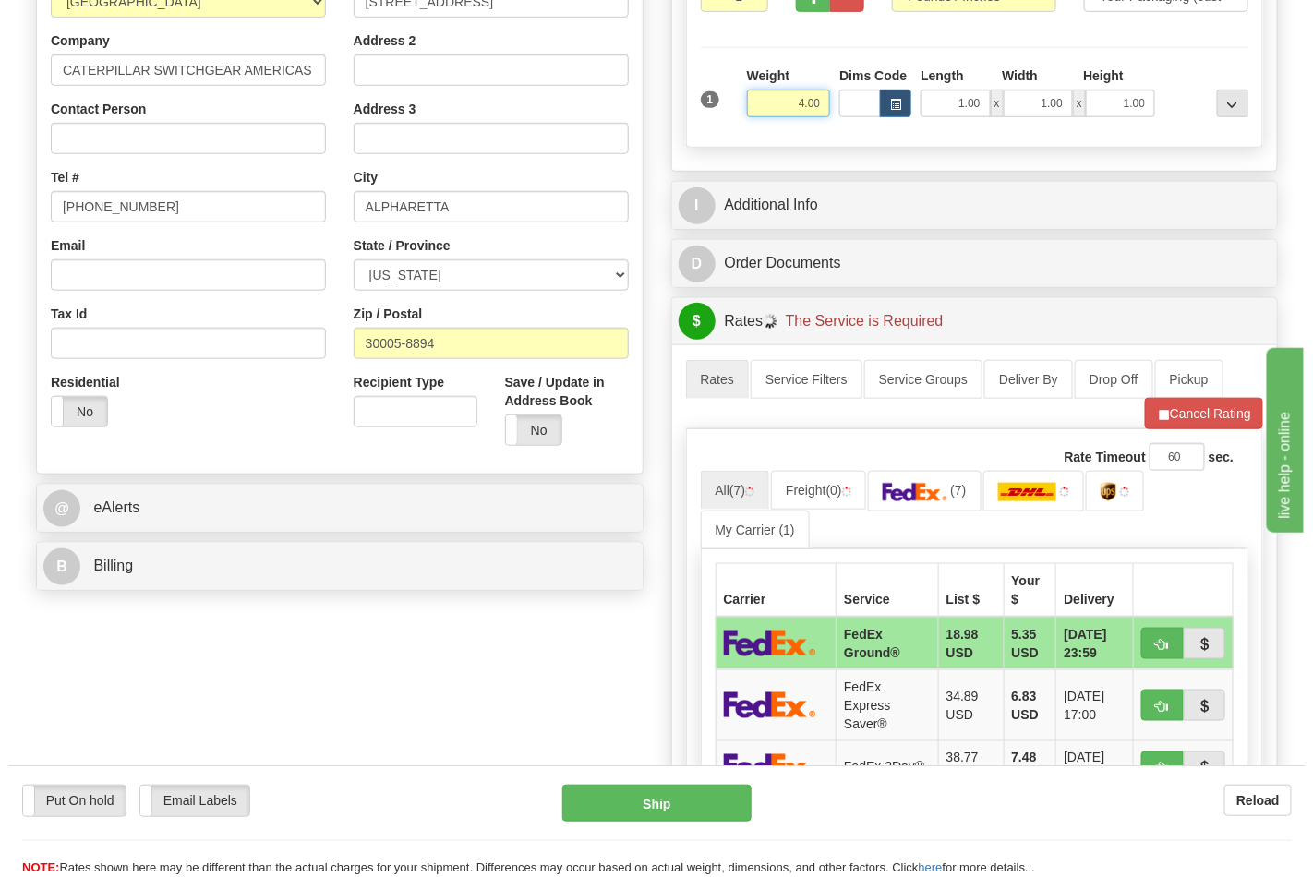
scroll to position [410, 0]
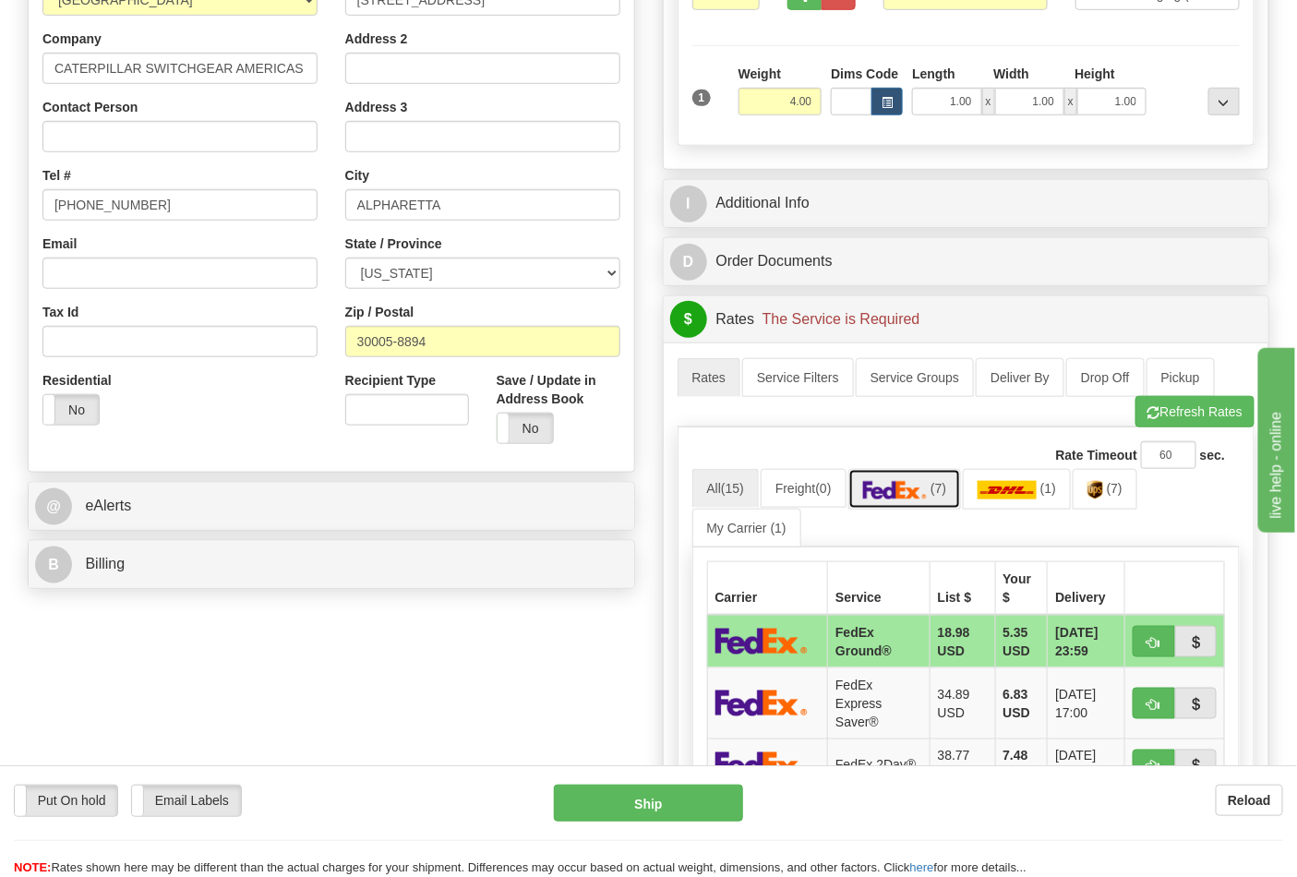
click at [906, 487] on img at bounding box center [895, 490] width 65 height 18
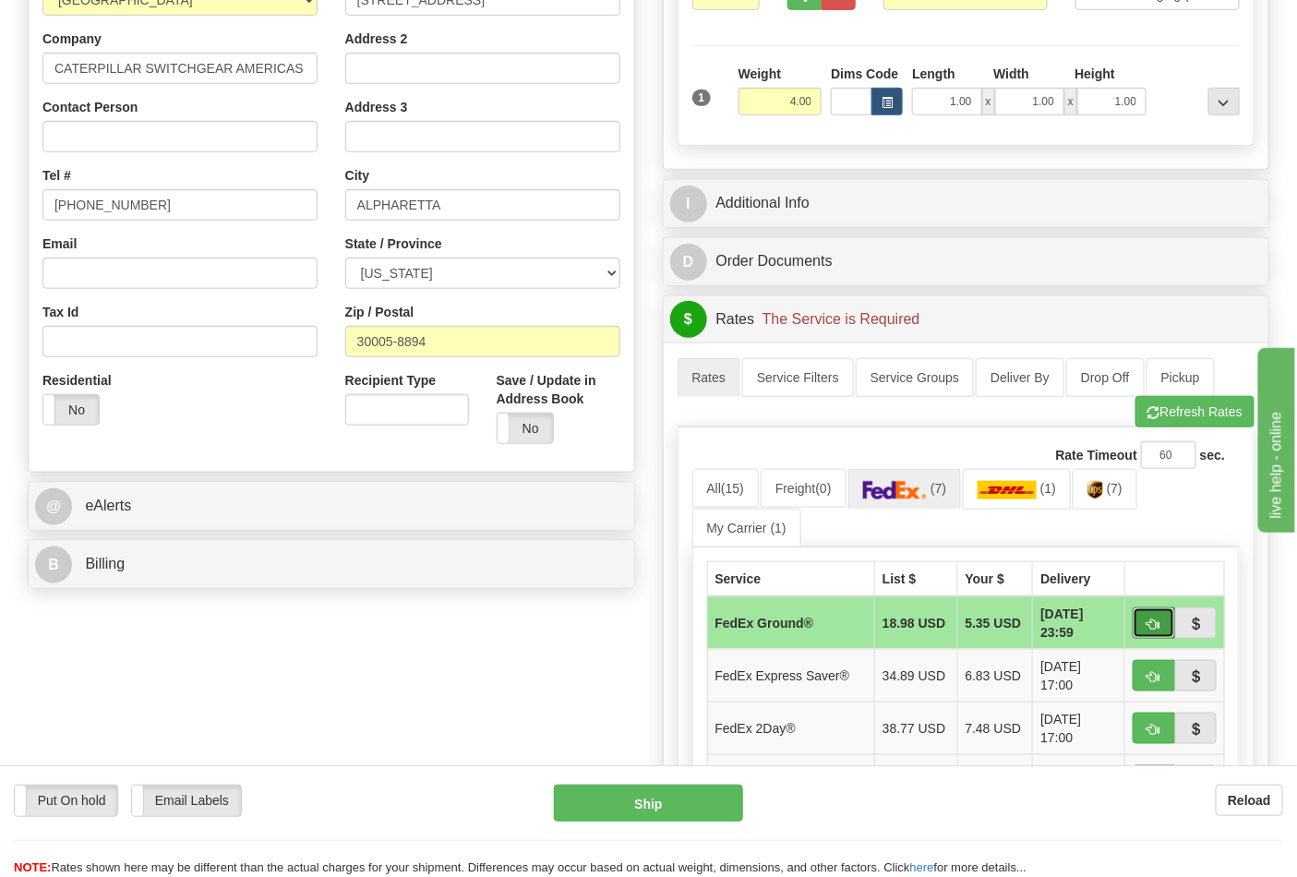
click at [1154, 622] on span "button" at bounding box center [1154, 625] width 13 height 12
type input "92"
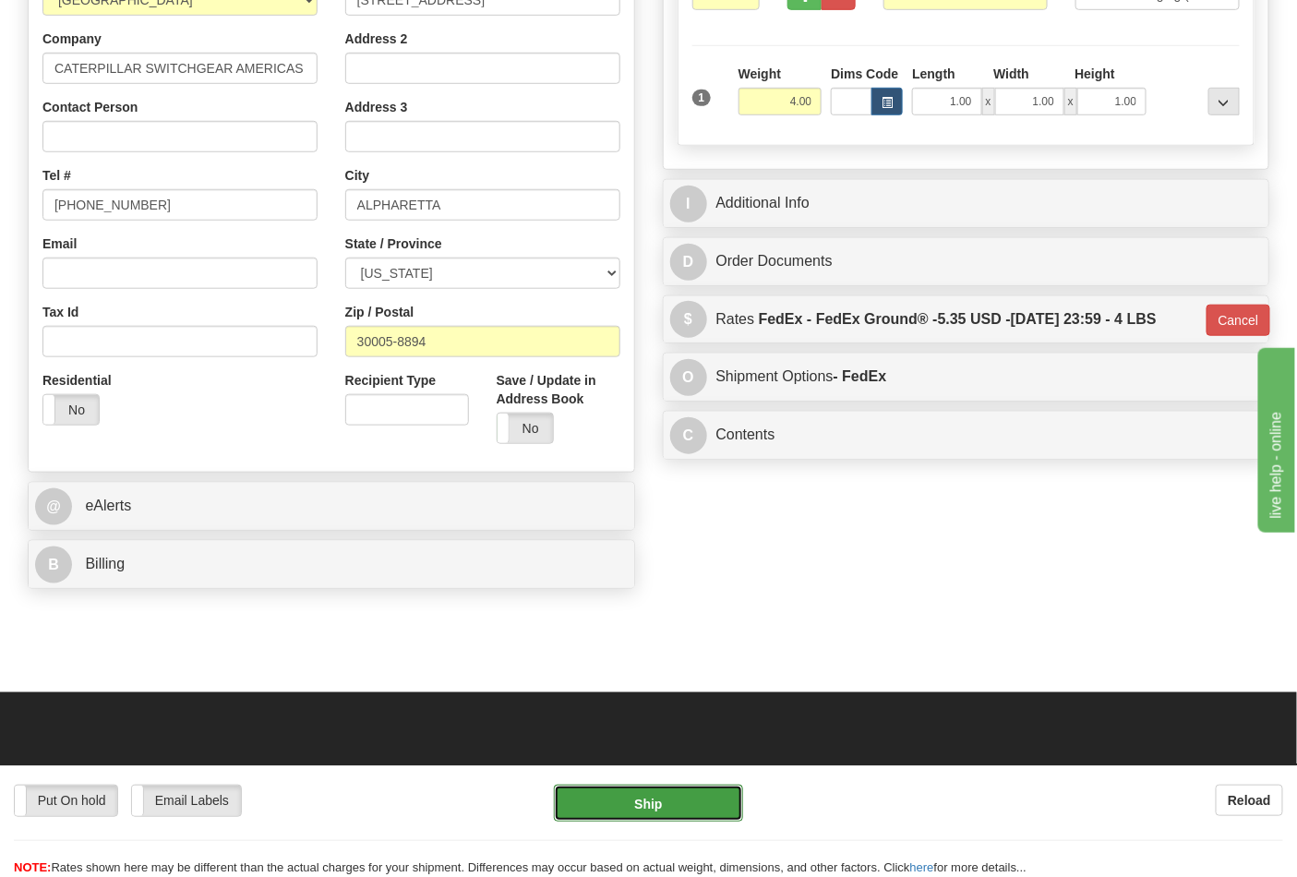
click at [662, 800] on button "Ship" at bounding box center [648, 803] width 188 height 37
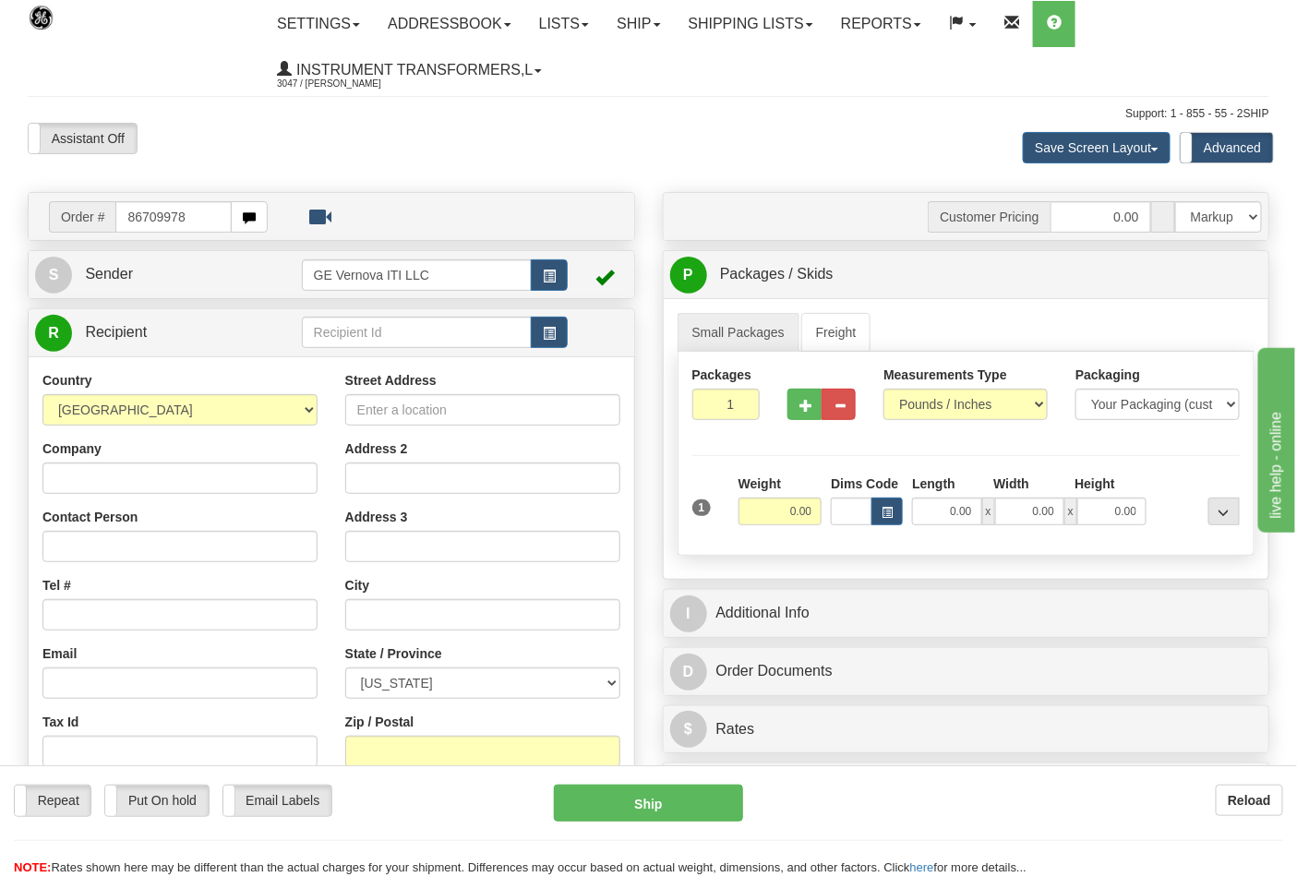
type input "86709978"
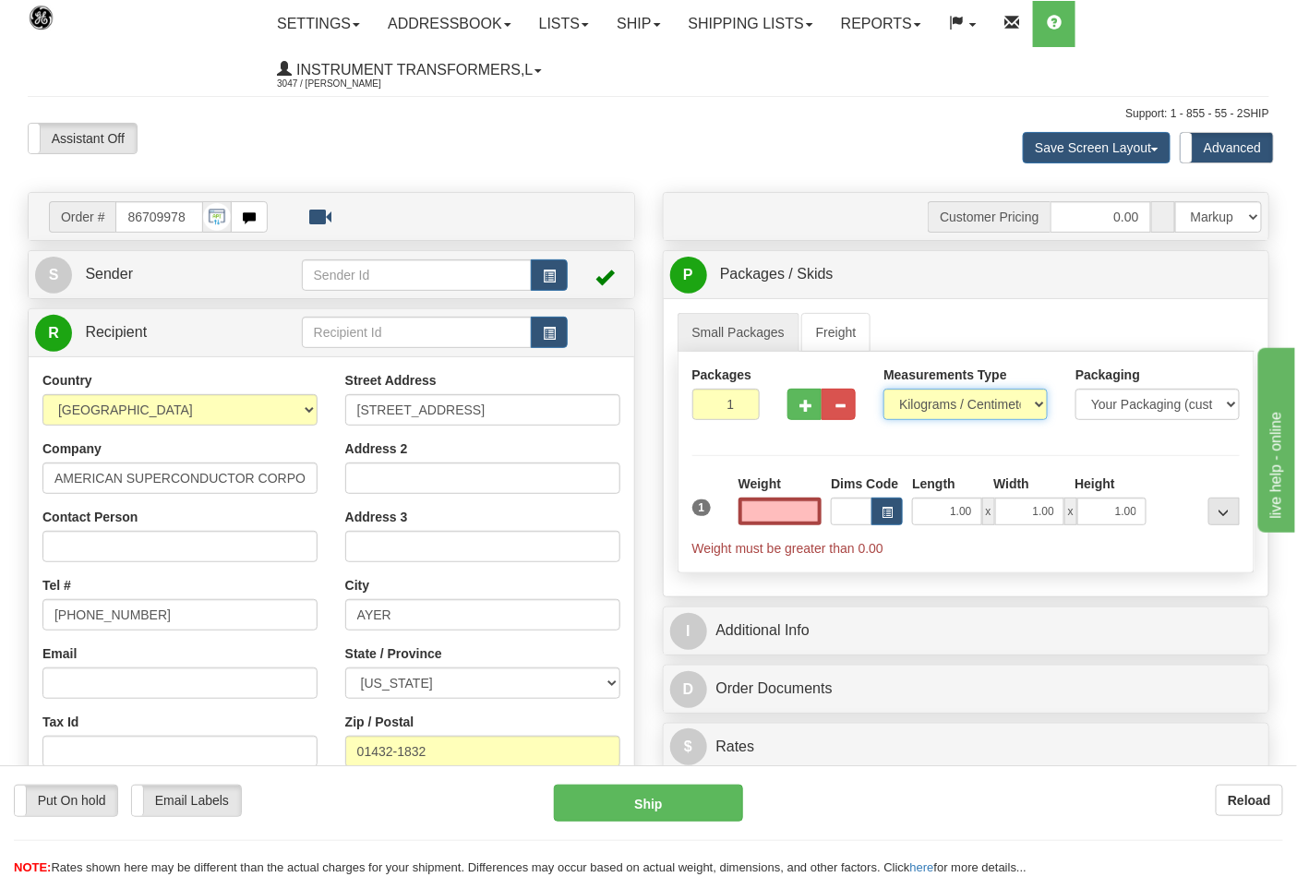
type input "0.00"
click at [969, 399] on select "Pounds / Inches Kilograms / Centimeters" at bounding box center [966, 404] width 164 height 31
select select "0"
click at [884, 390] on select "Pounds / Inches Kilograms / Centimeters" at bounding box center [966, 404] width 164 height 31
click at [782, 523] on input "0.00" at bounding box center [781, 512] width 84 height 28
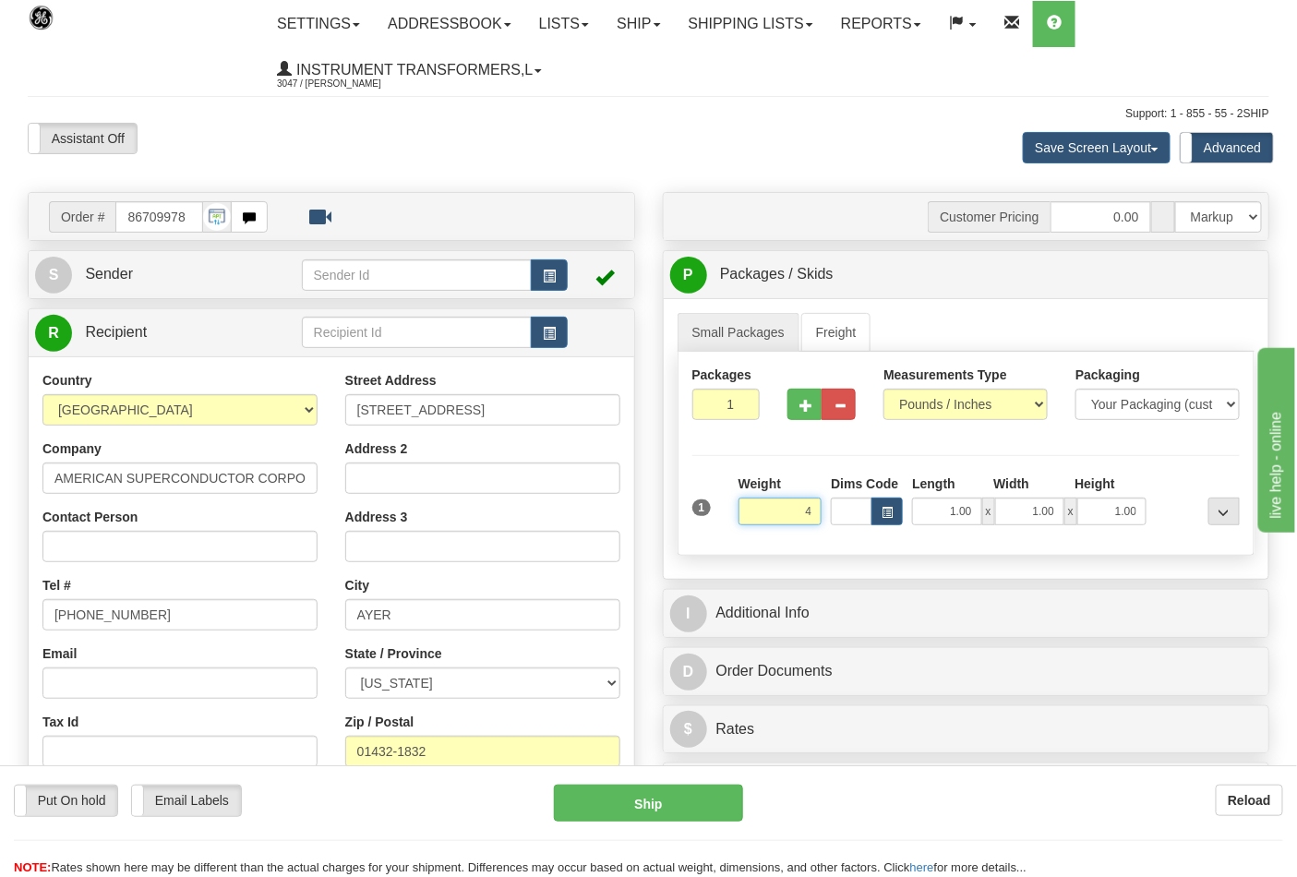
click button "Delete" at bounding box center [0, 0] width 0 height 0
type input "4.00"
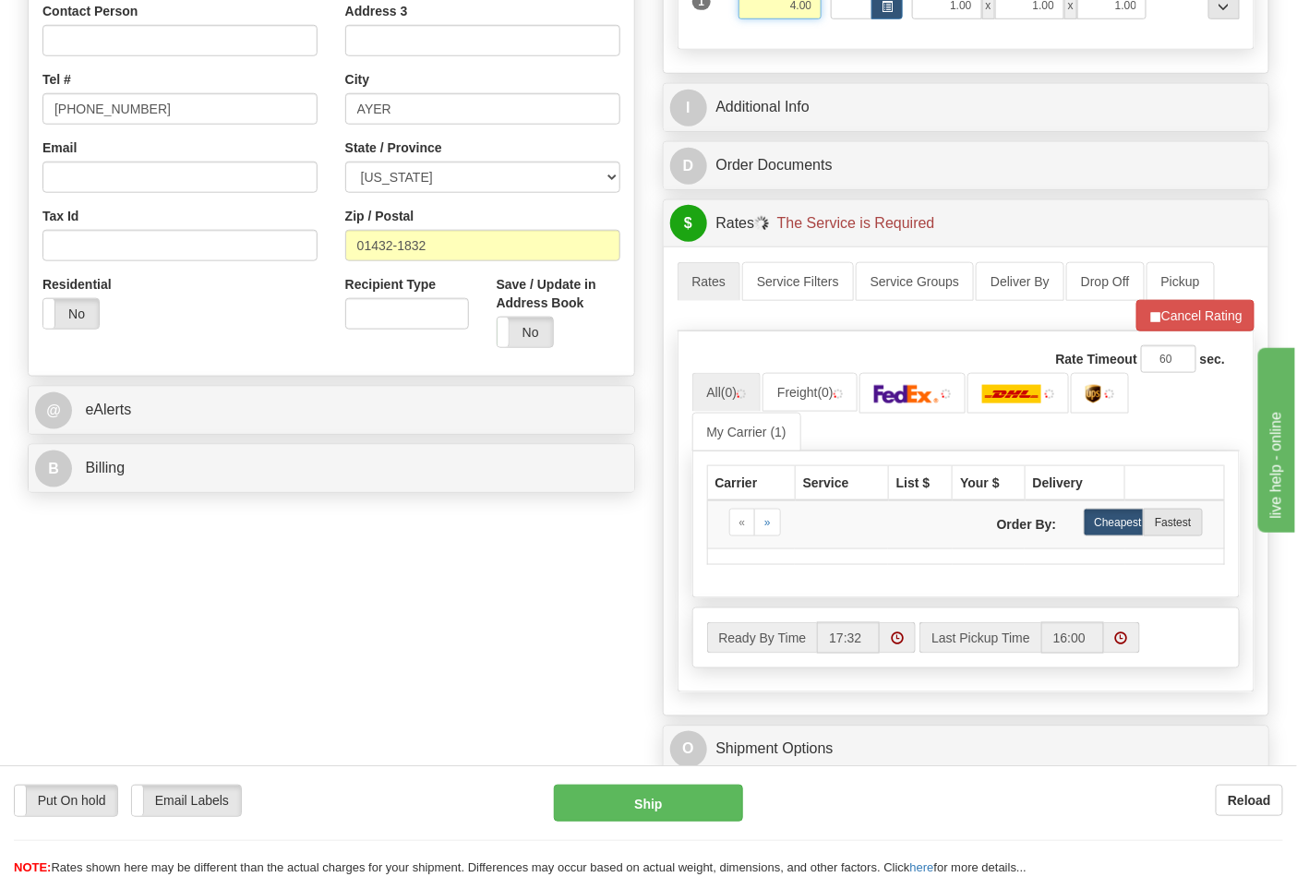
scroll to position [512, 0]
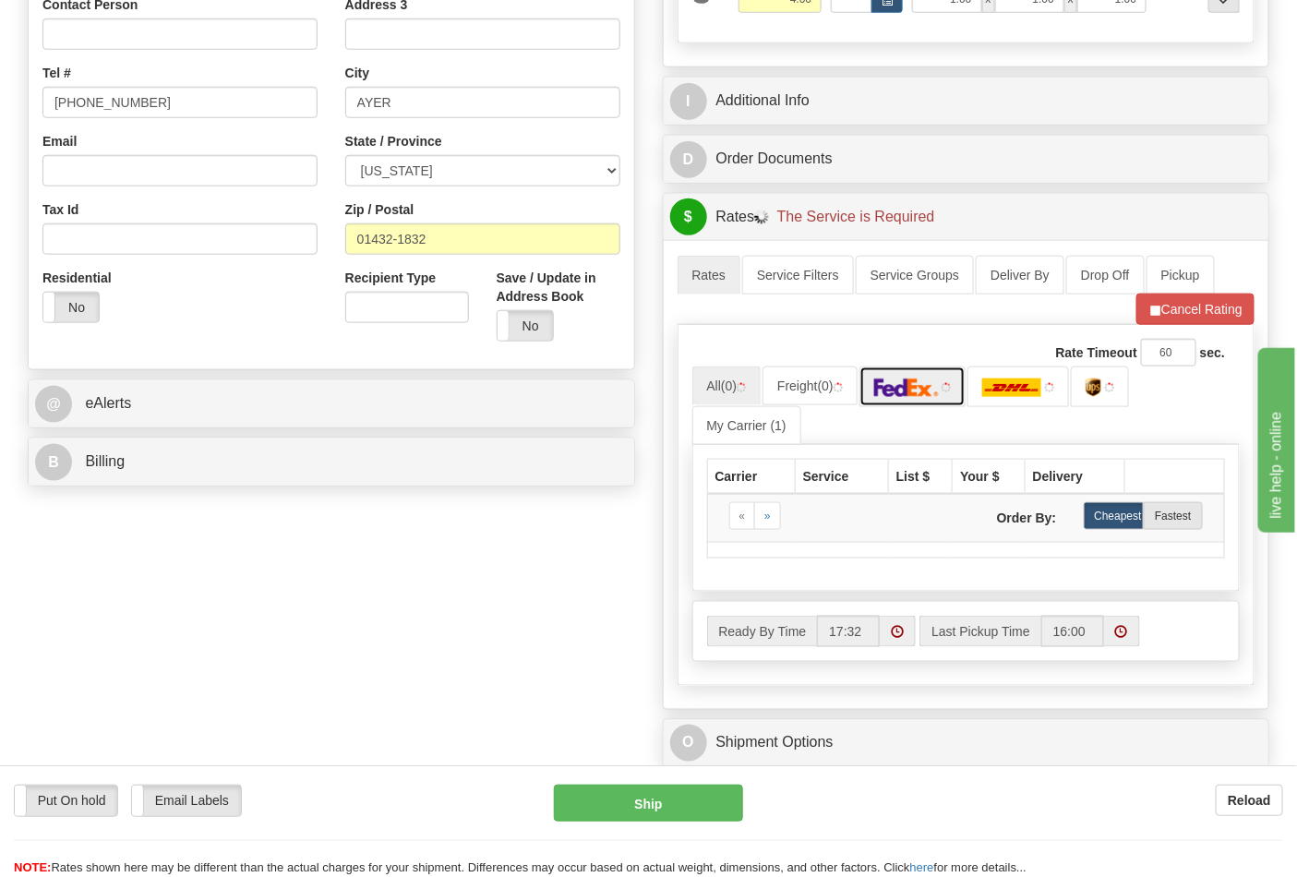
click at [949, 397] on link at bounding box center [913, 387] width 107 height 40
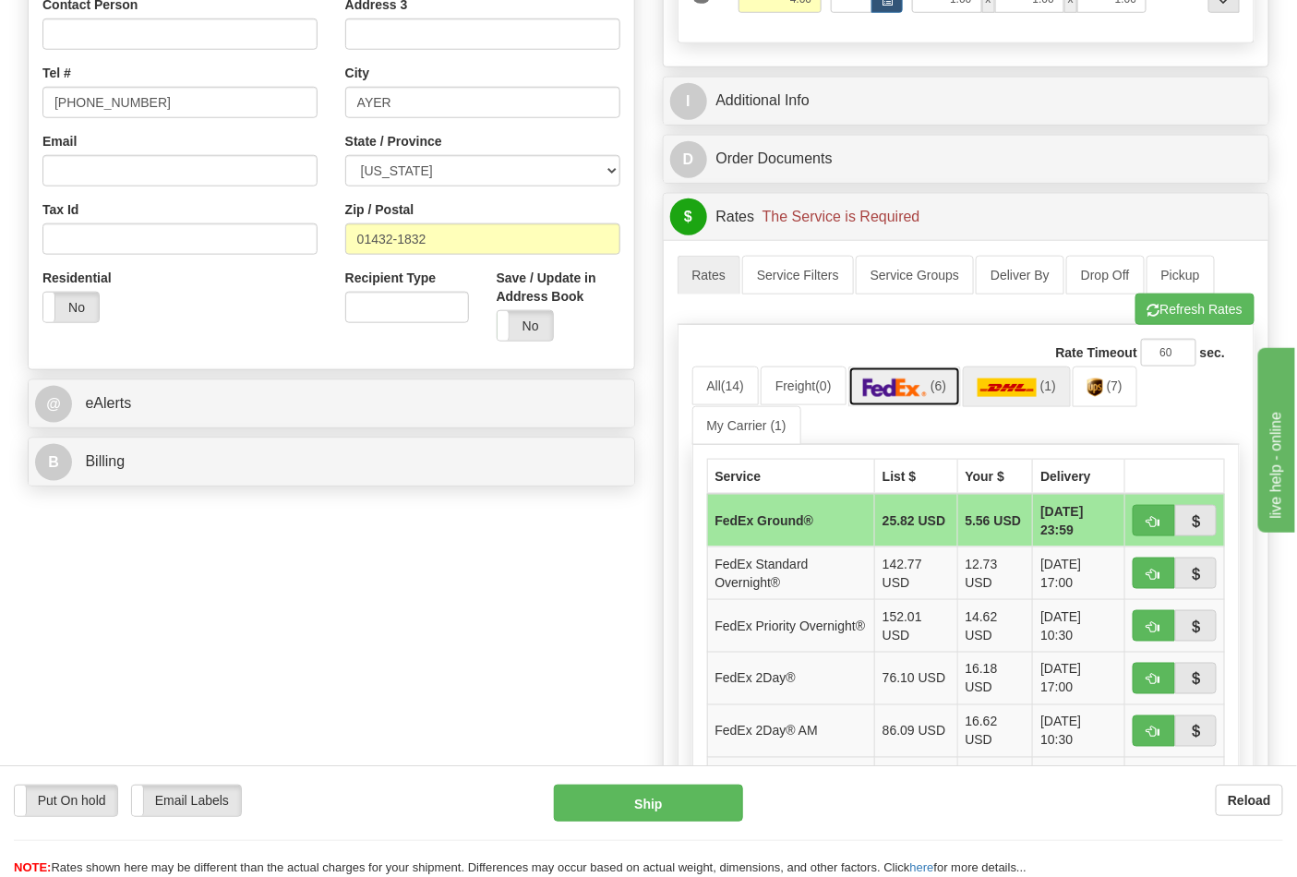
scroll to position [717, 0]
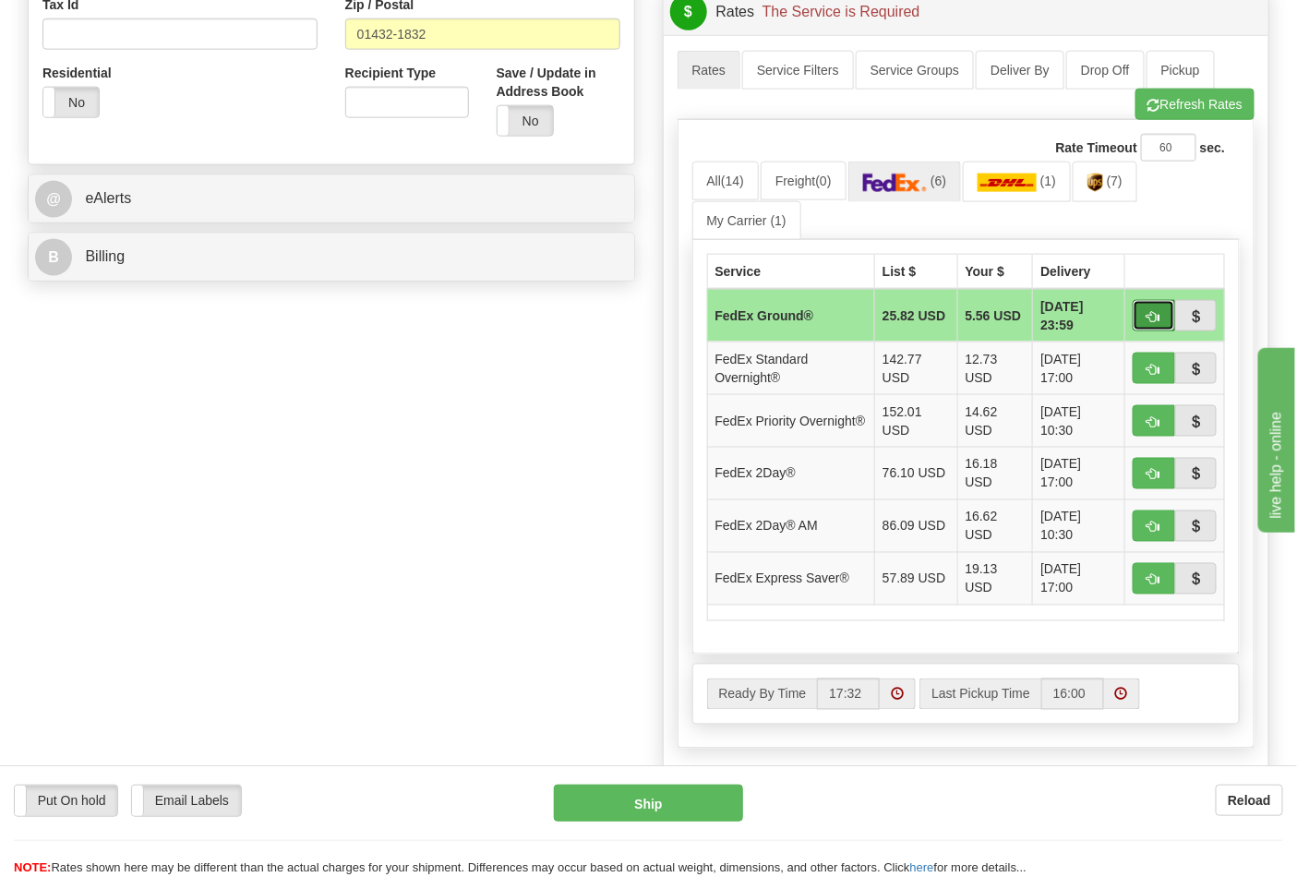
click at [1152, 318] on span "button" at bounding box center [1154, 317] width 13 height 12
type input "92"
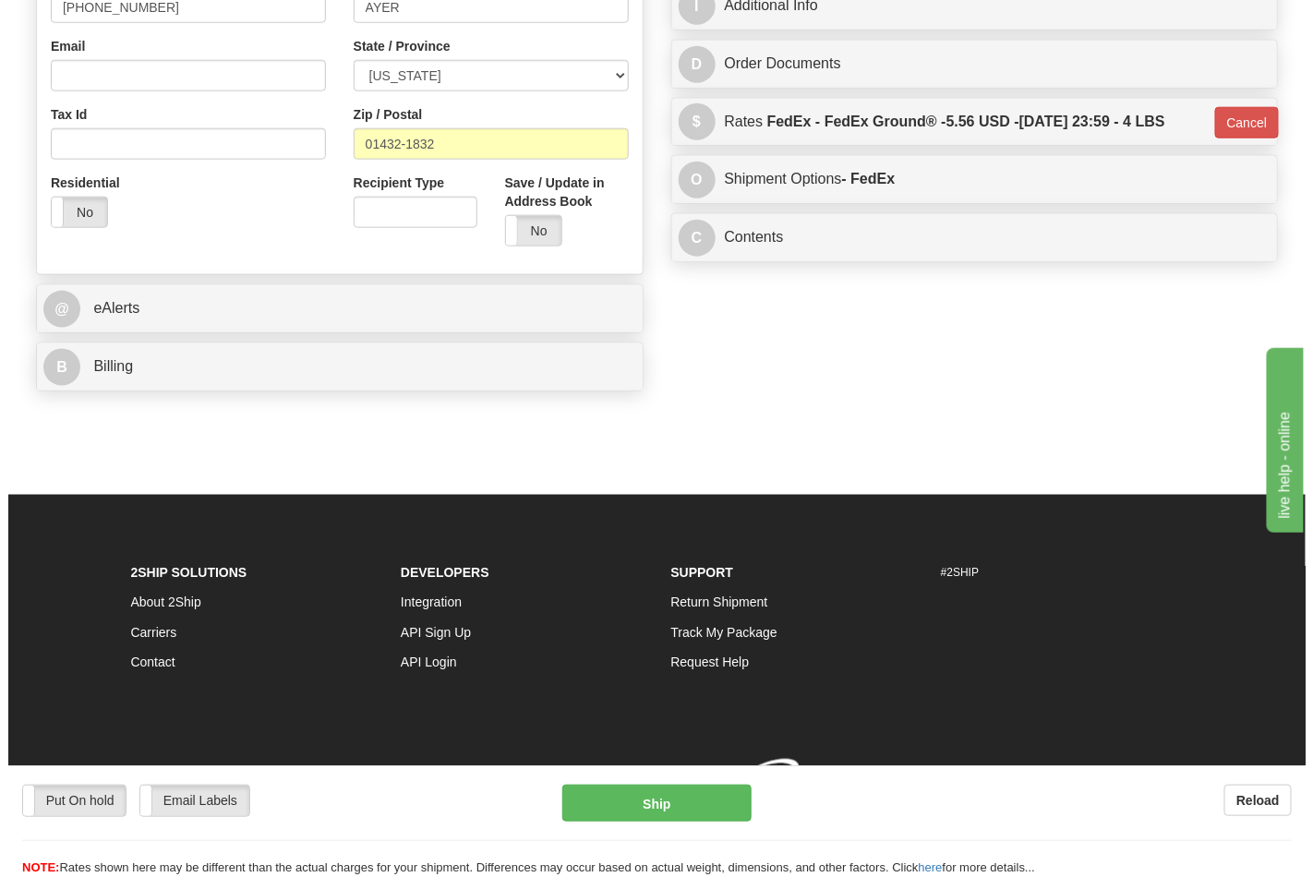
scroll to position [637, 0]
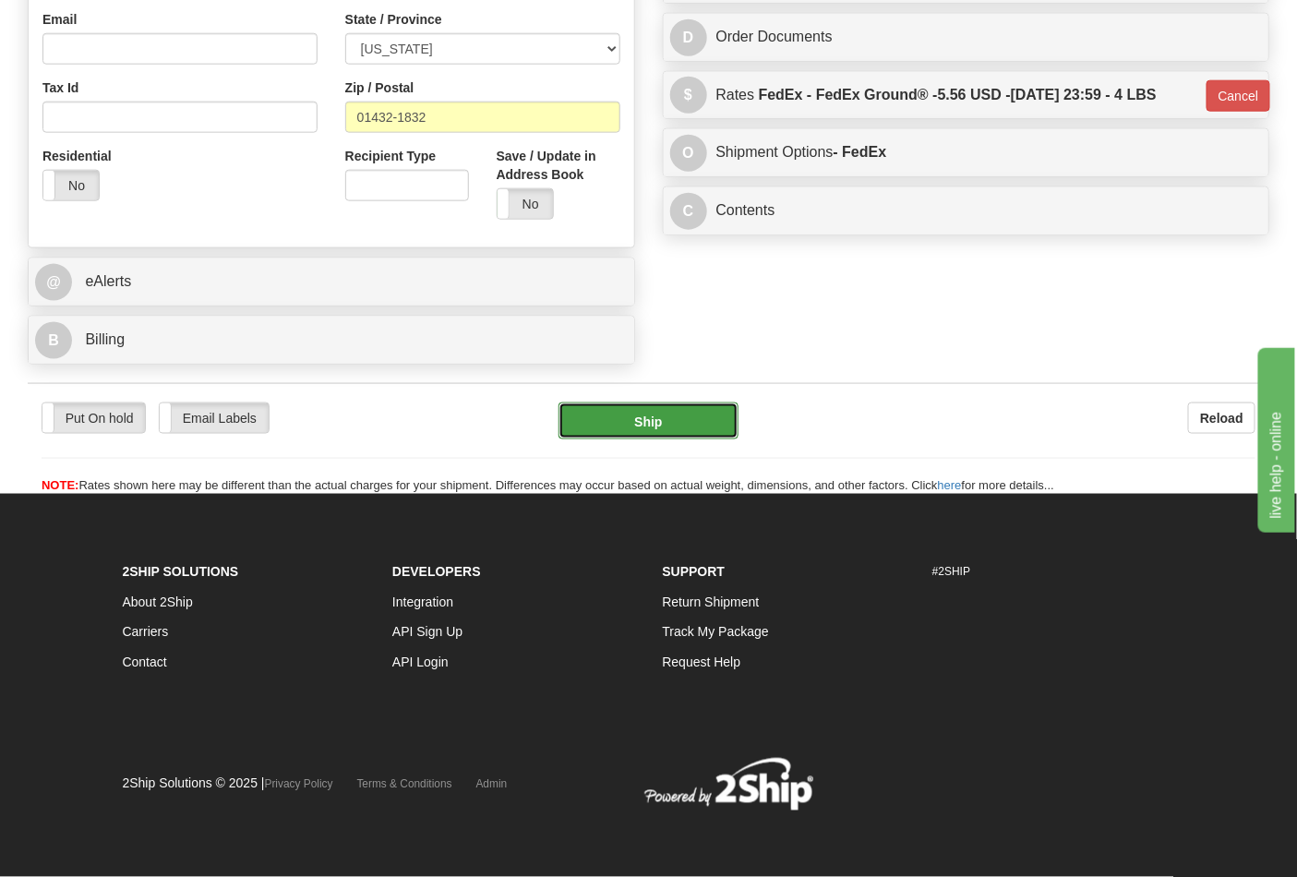
click at [654, 418] on button "Ship" at bounding box center [648, 421] width 179 height 37
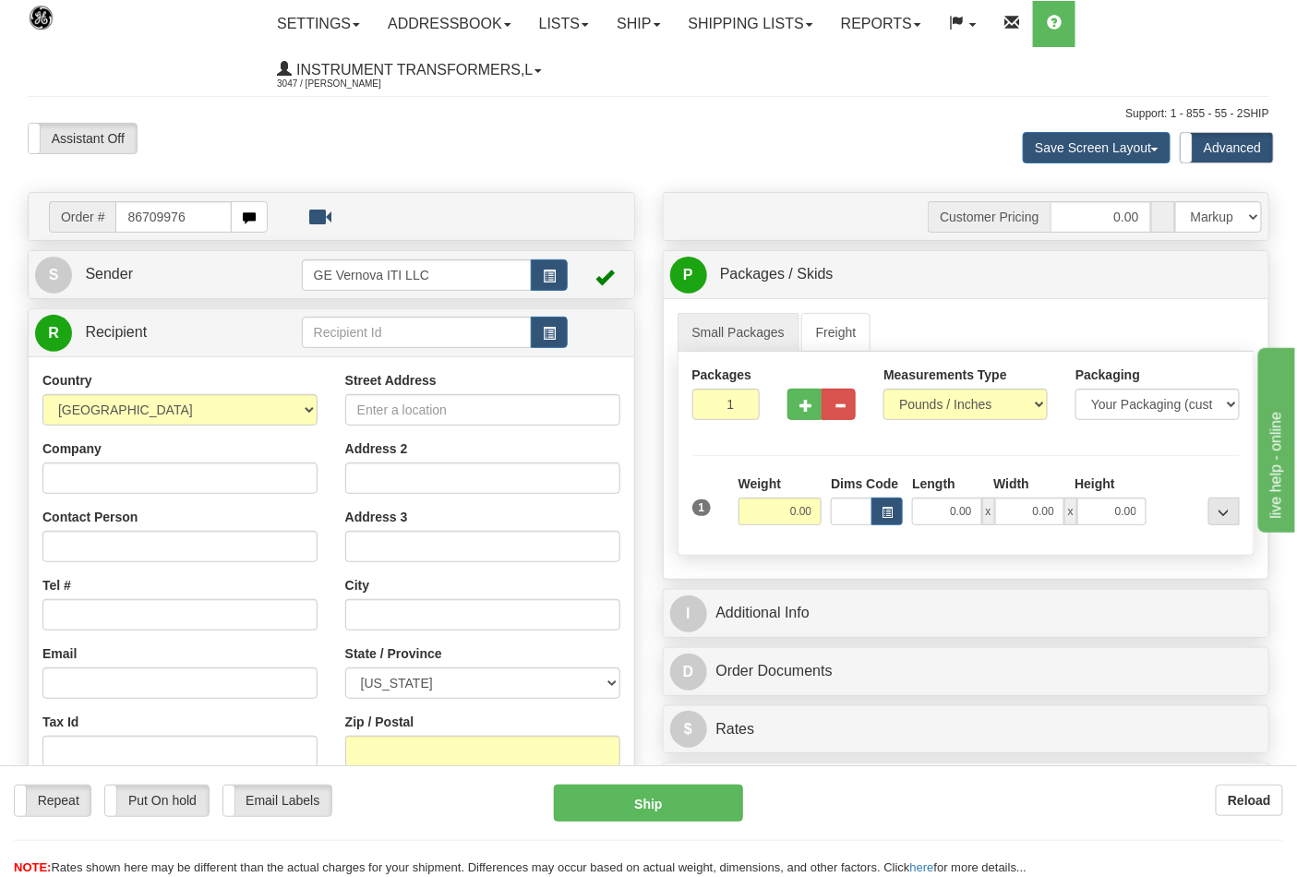
type input "86709976"
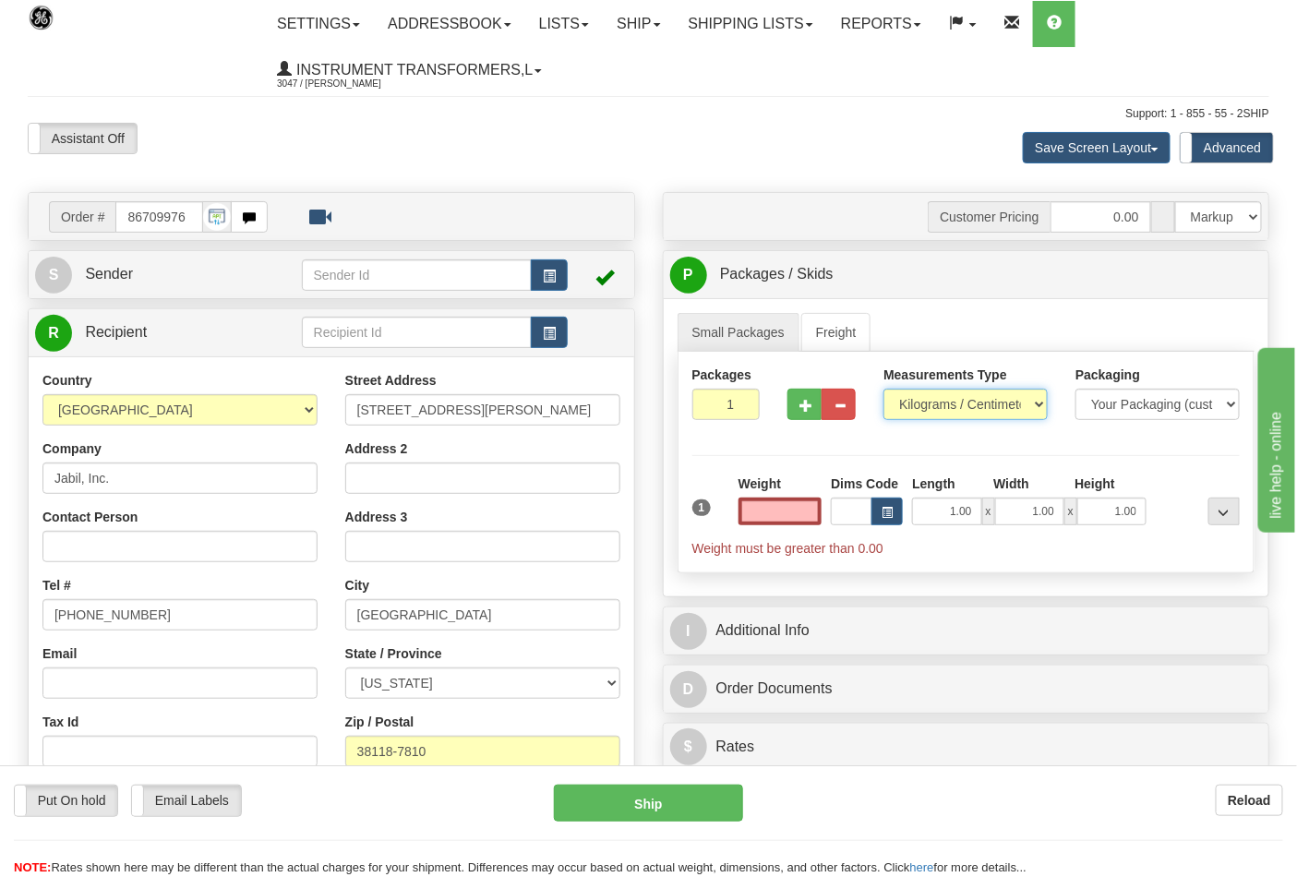
type input "0.00"
click at [954, 409] on select "Pounds / Inches Kilograms / Centimeters" at bounding box center [966, 404] width 164 height 31
select select "0"
click at [884, 390] on select "Pounds / Inches Kilograms / Centimeters" at bounding box center [966, 404] width 164 height 31
click at [776, 510] on input "0.00" at bounding box center [781, 512] width 84 height 28
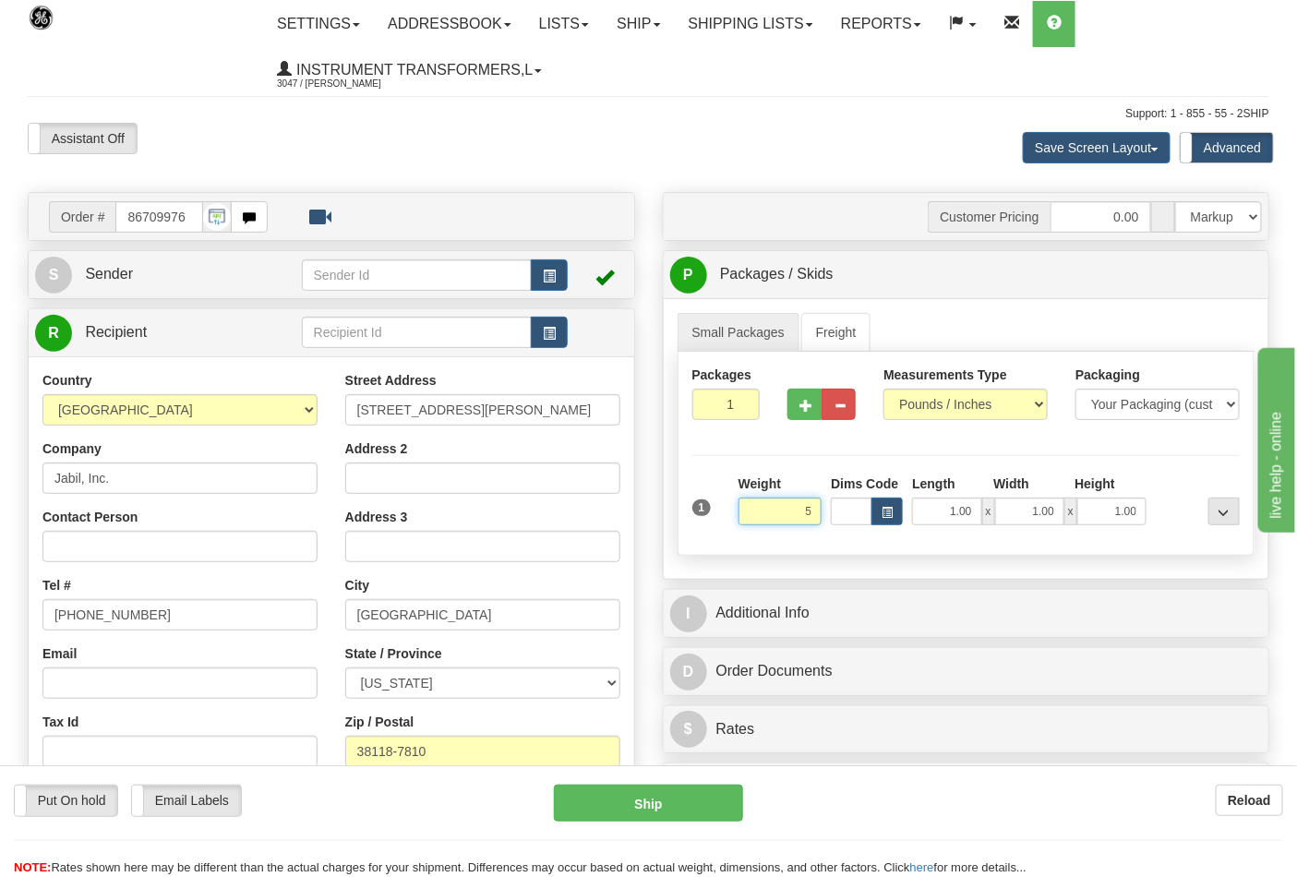
click button "Delete" at bounding box center [0, 0] width 0 height 0
type input "5.00"
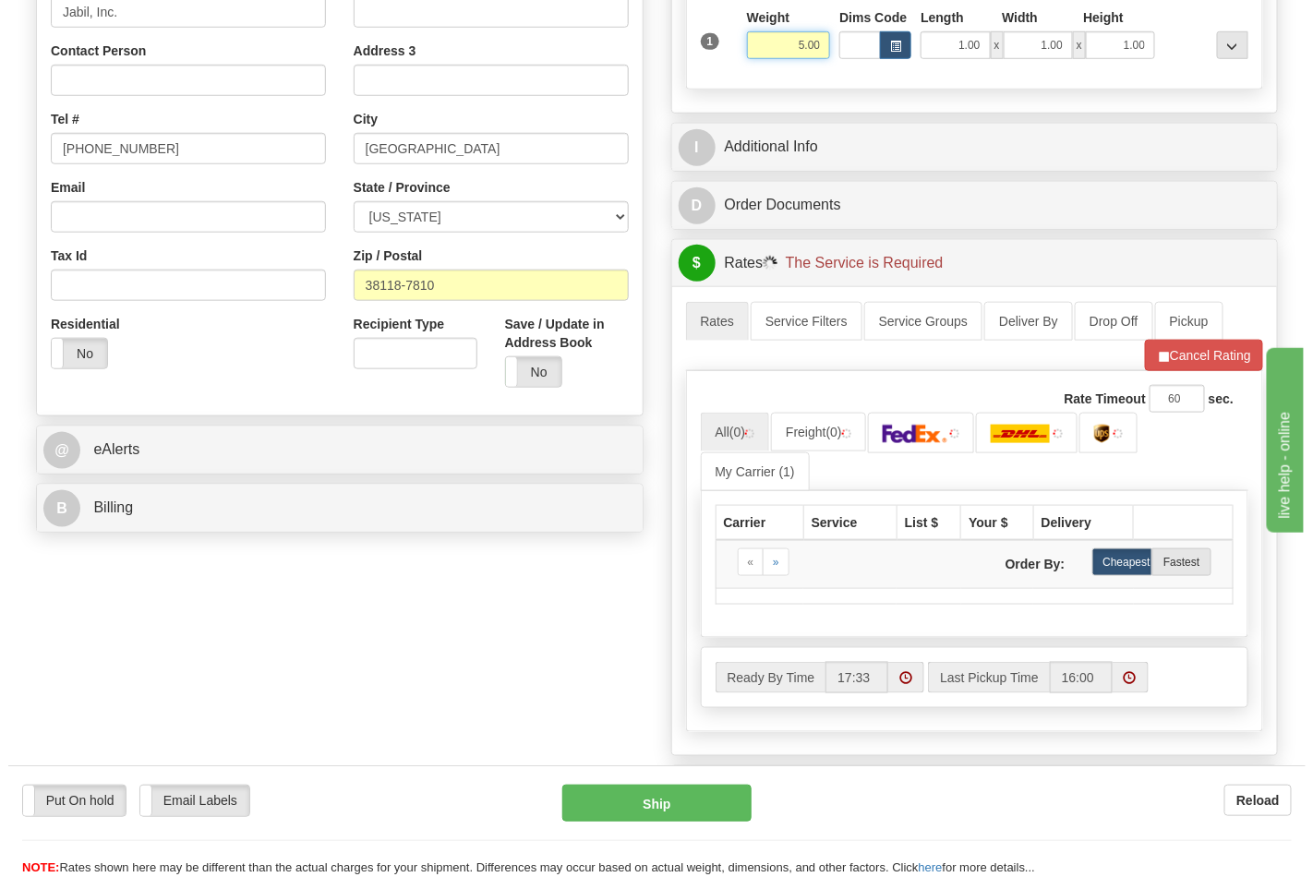
scroll to position [512, 0]
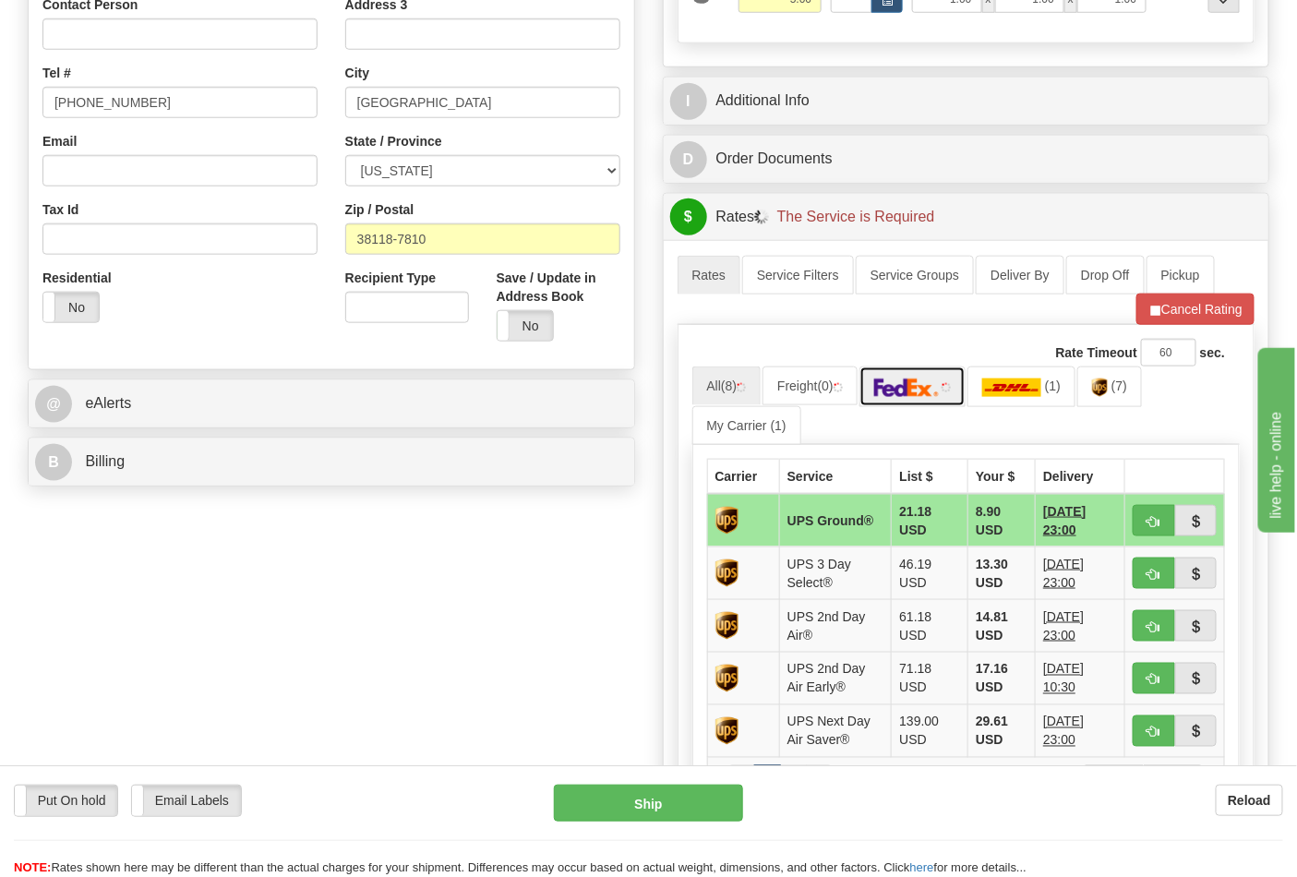
click at [940, 400] on link at bounding box center [913, 387] width 107 height 40
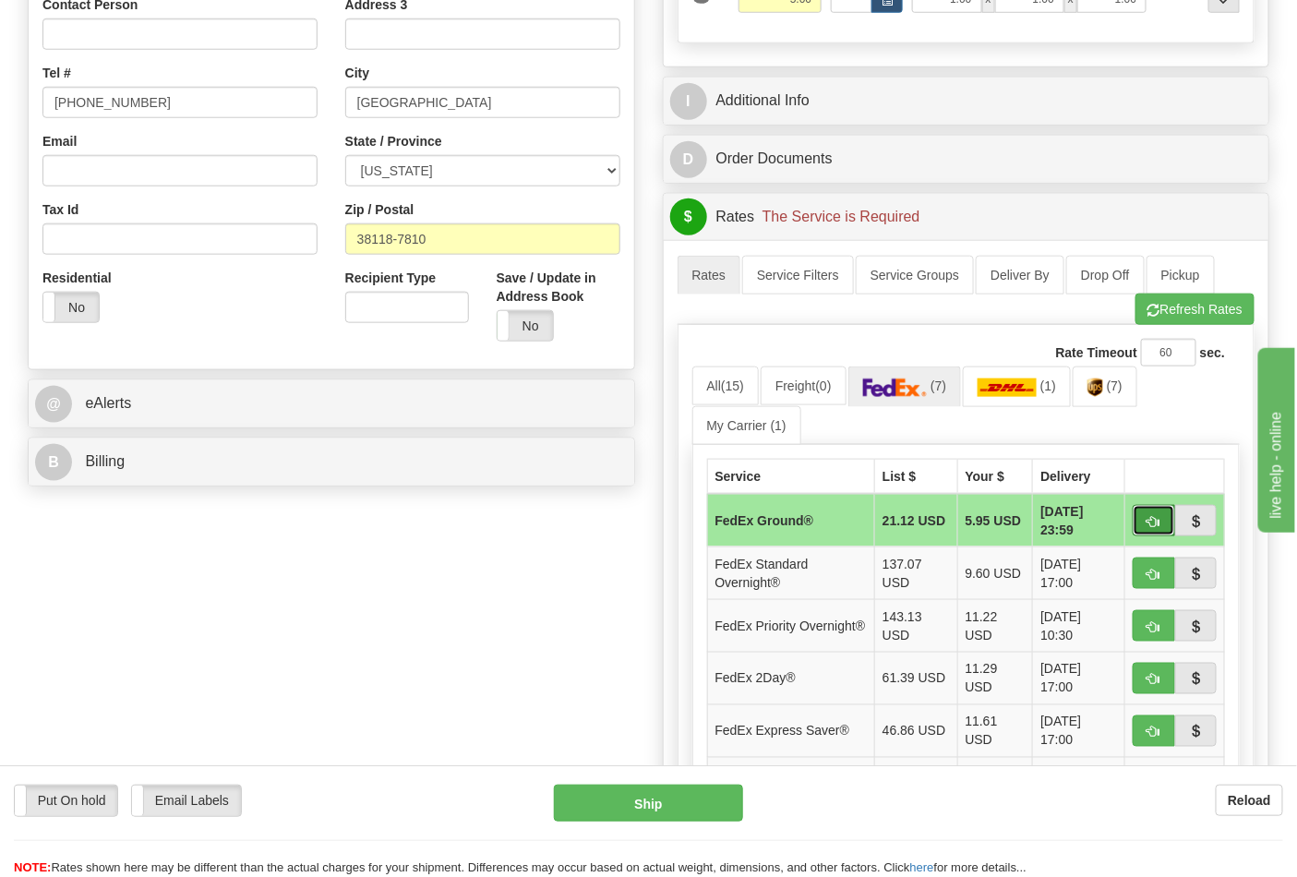
click at [1156, 511] on button "button" at bounding box center [1154, 520] width 42 height 31
type input "92"
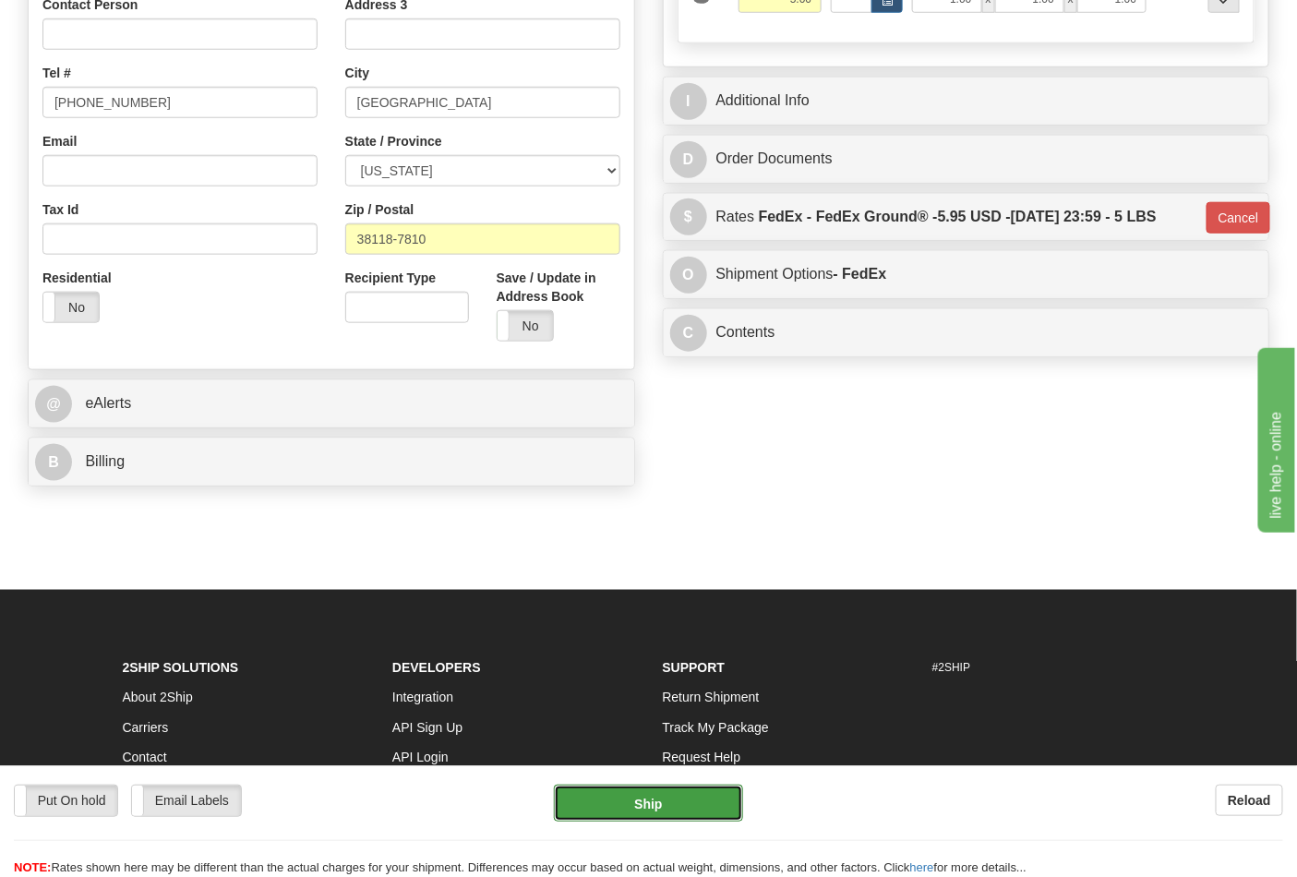
click at [667, 800] on button "Ship" at bounding box center [648, 803] width 188 height 37
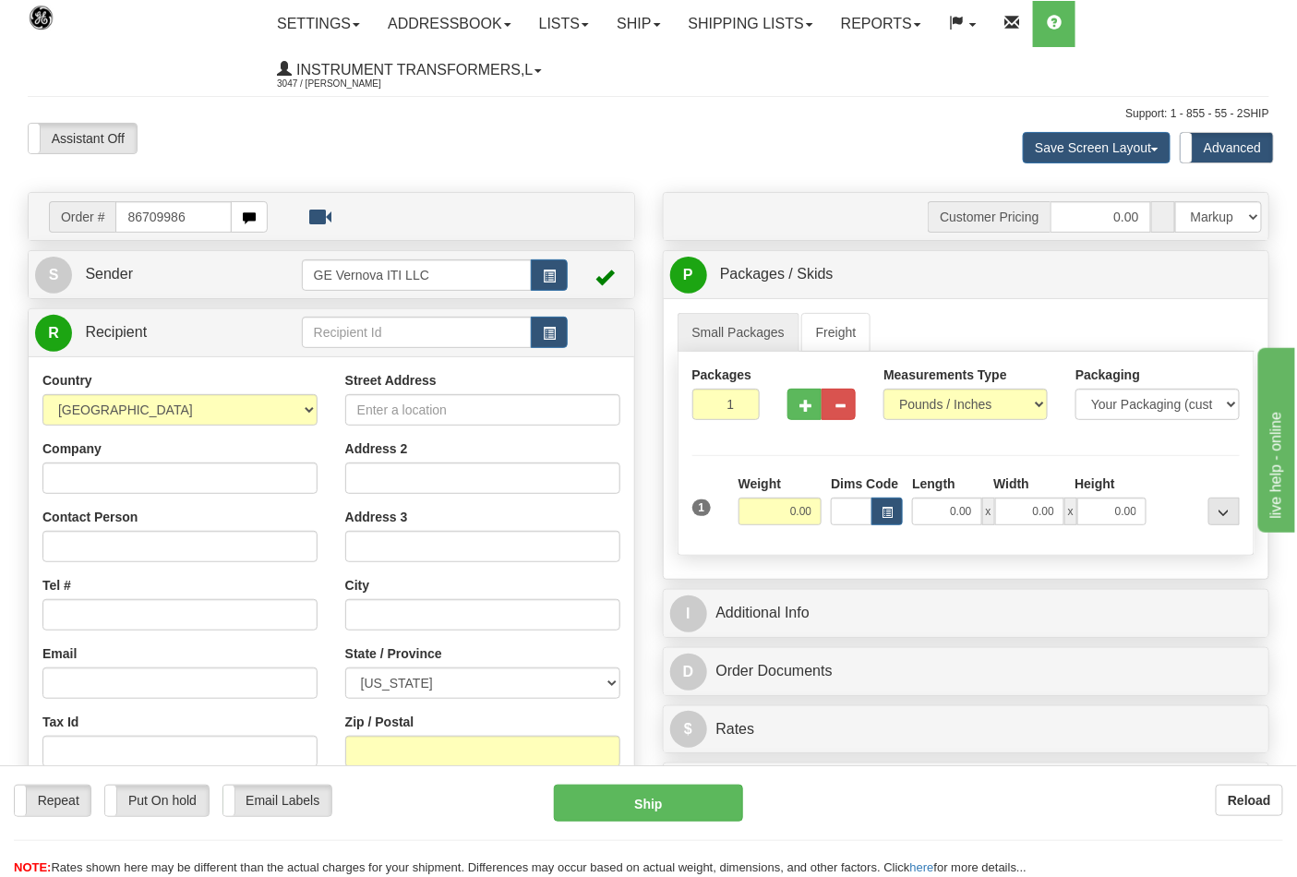
type input "86709986"
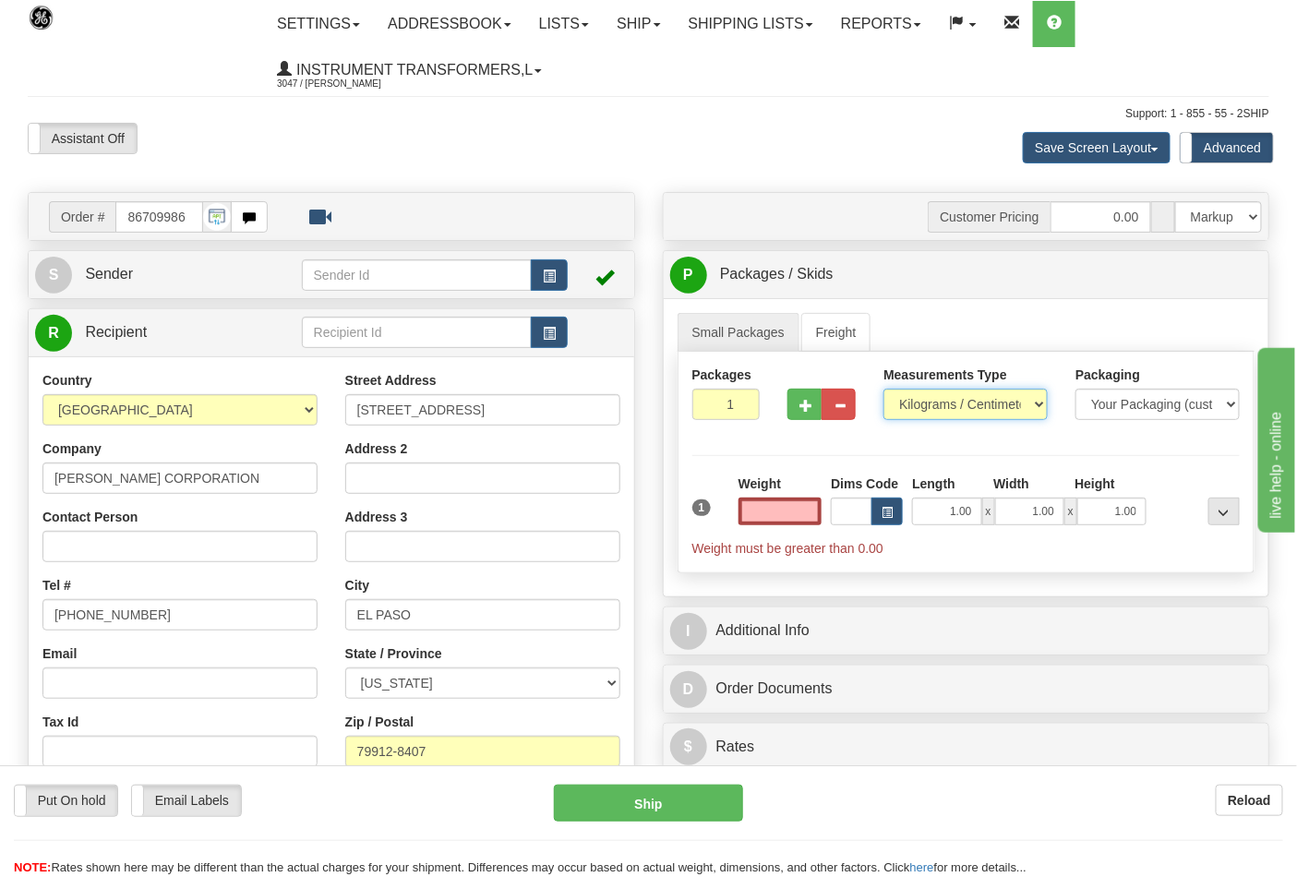
type input "0.00"
click at [944, 401] on select "Pounds / Inches Kilograms / Centimeters" at bounding box center [966, 404] width 164 height 31
select select "0"
click at [884, 390] on select "Pounds / Inches Kilograms / Centimeters" at bounding box center [966, 404] width 164 height 31
click at [779, 512] on input "0.00" at bounding box center [781, 512] width 84 height 28
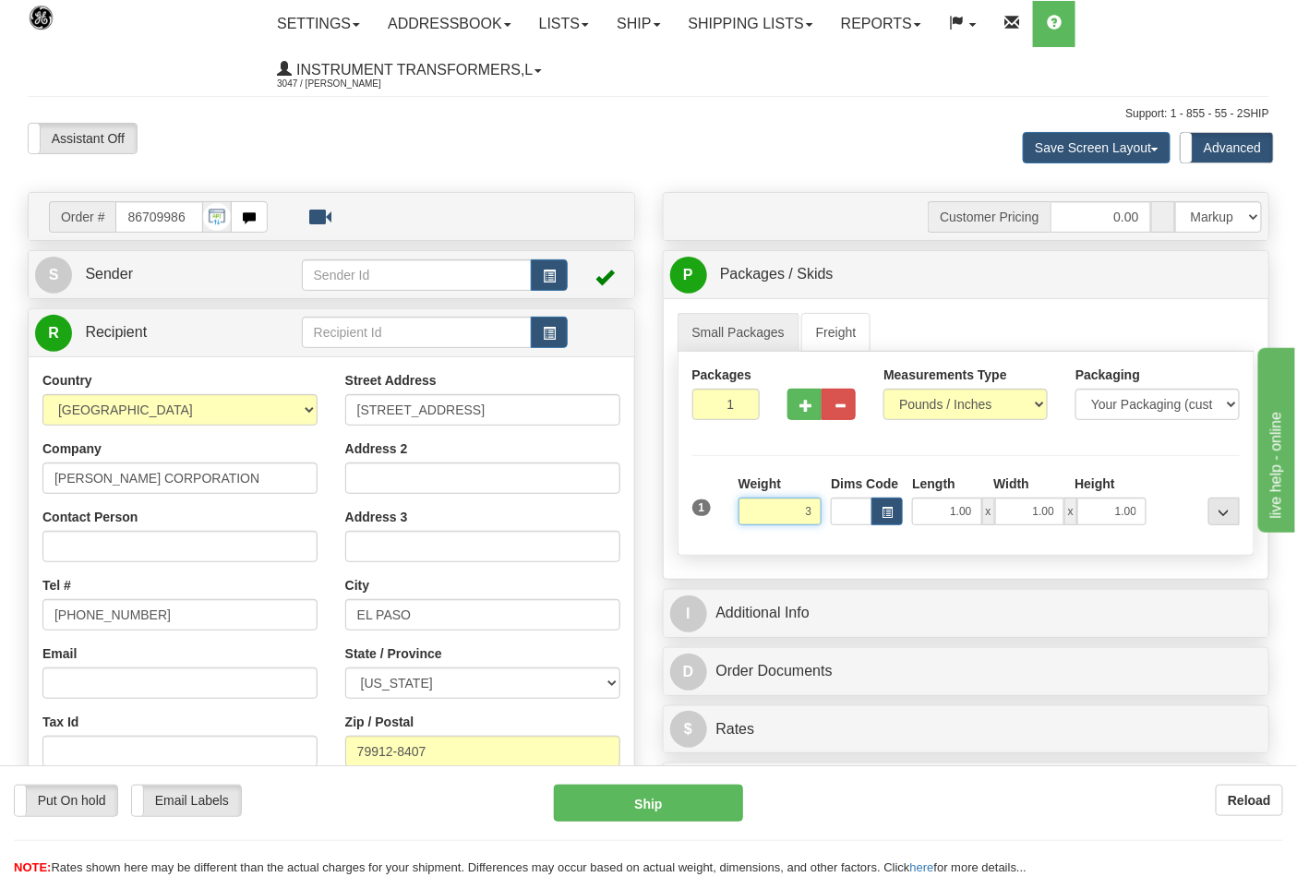
click button "Delete" at bounding box center [0, 0] width 0 height 0
type input "3.00"
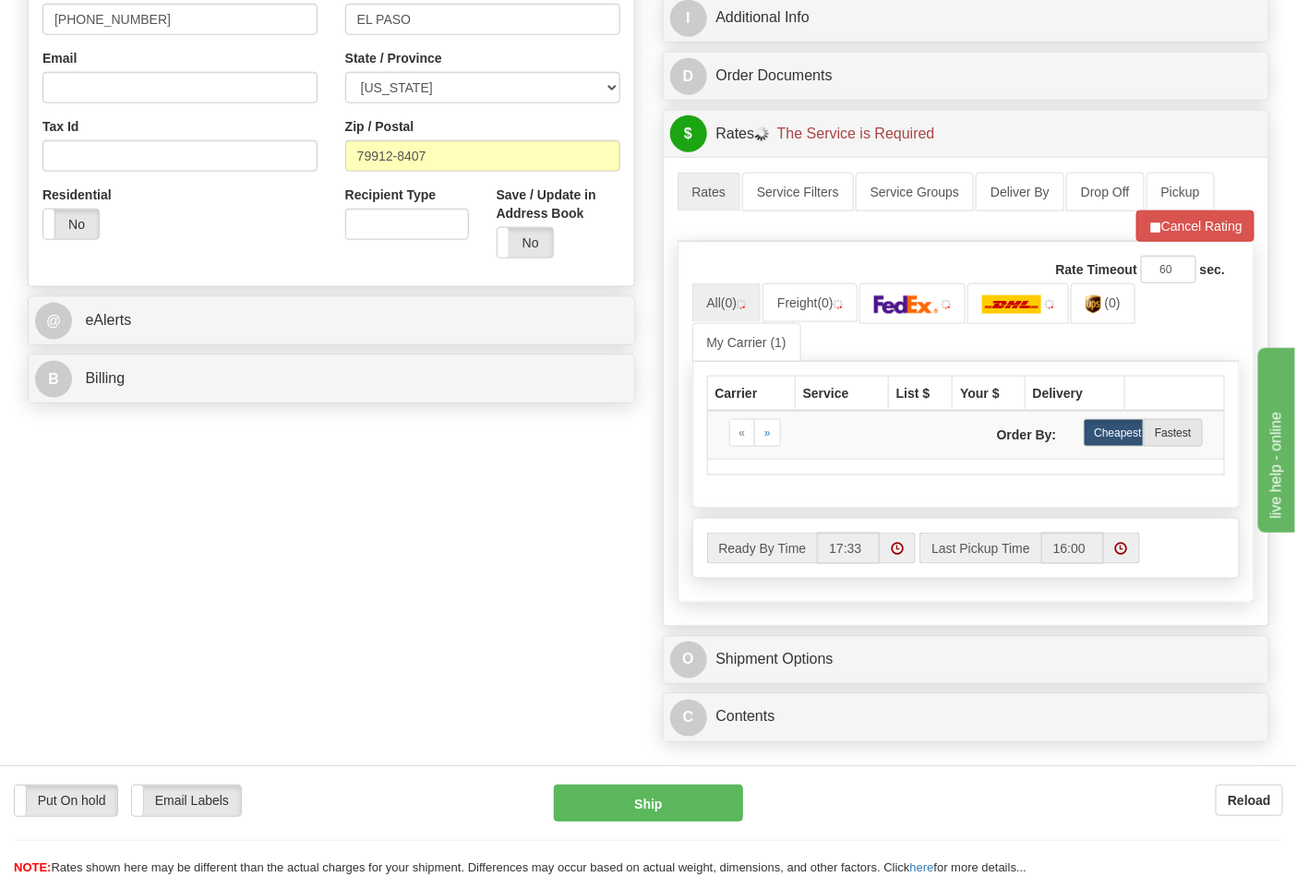
scroll to position [615, 0]
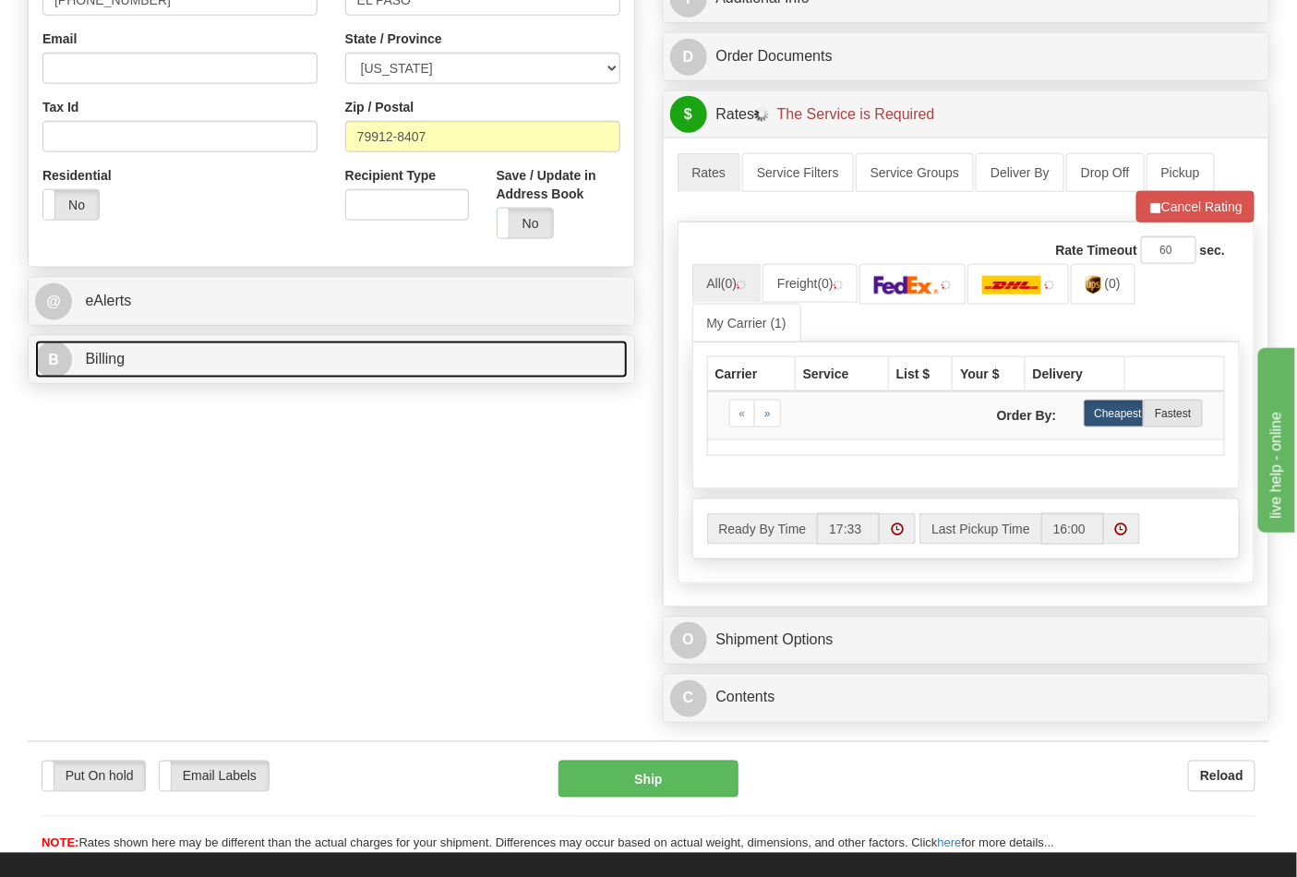
click at [344, 357] on link "B Billing" at bounding box center [331, 360] width 593 height 38
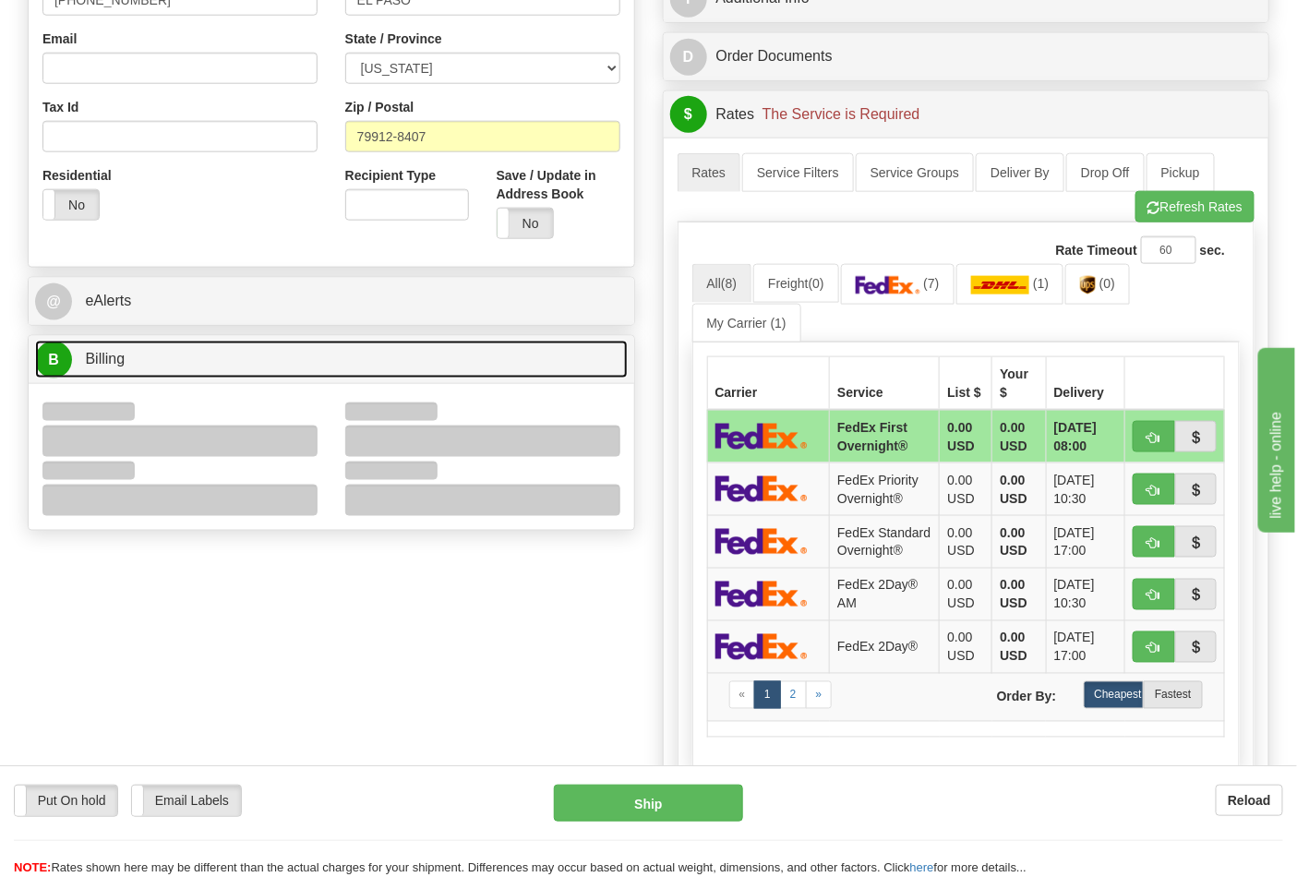
scroll to position [923, 0]
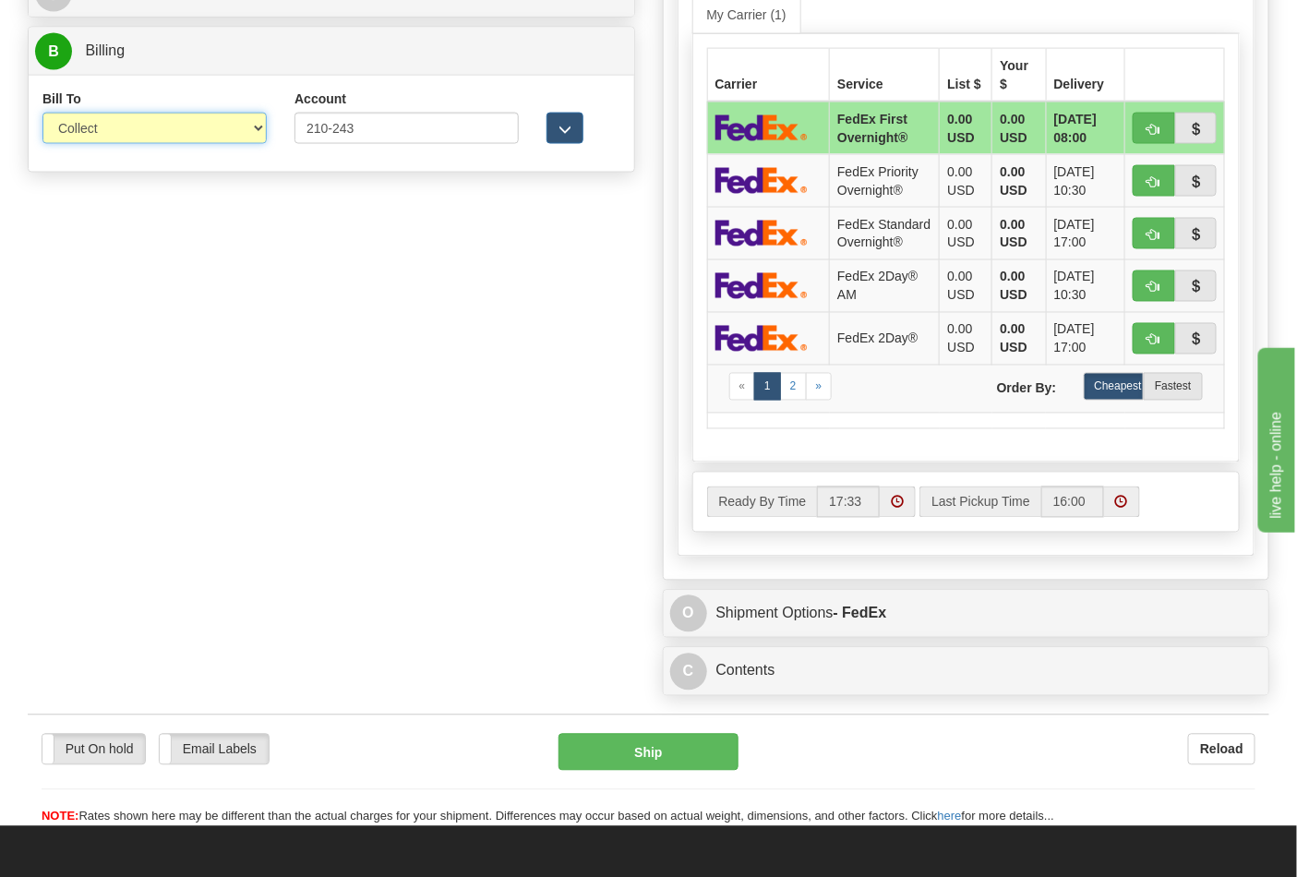
drag, startPoint x: 215, startPoint y: 127, endPoint x: 206, endPoint y: 142, distance: 17.4
click at [215, 127] on select "Sender Recipient Third Party Collect" at bounding box center [154, 128] width 224 height 31
select select "2"
click at [42, 144] on select "Sender Recipient Third Party Collect" at bounding box center [154, 128] width 224 height 31
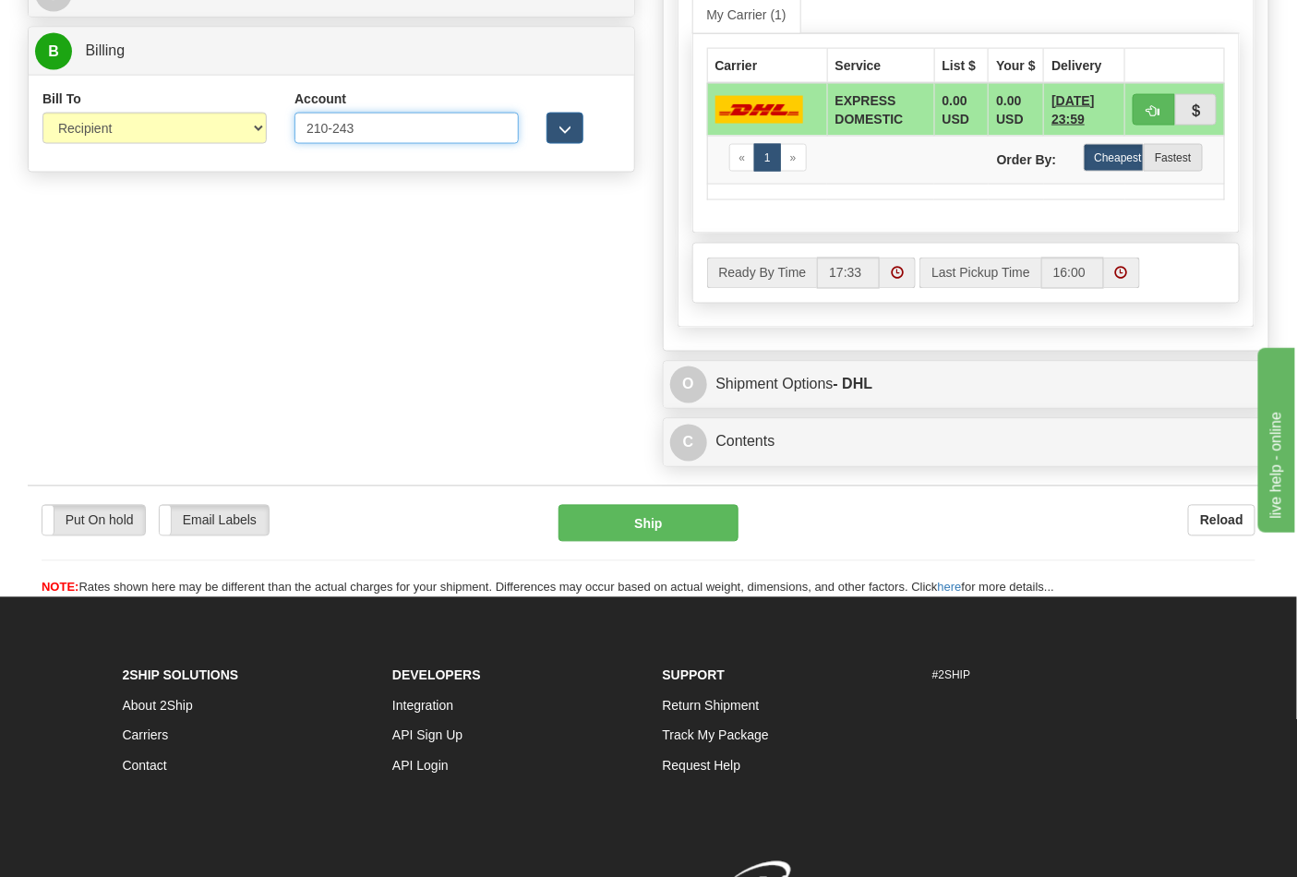
click at [335, 133] on input "210-243" at bounding box center [407, 128] width 224 height 31
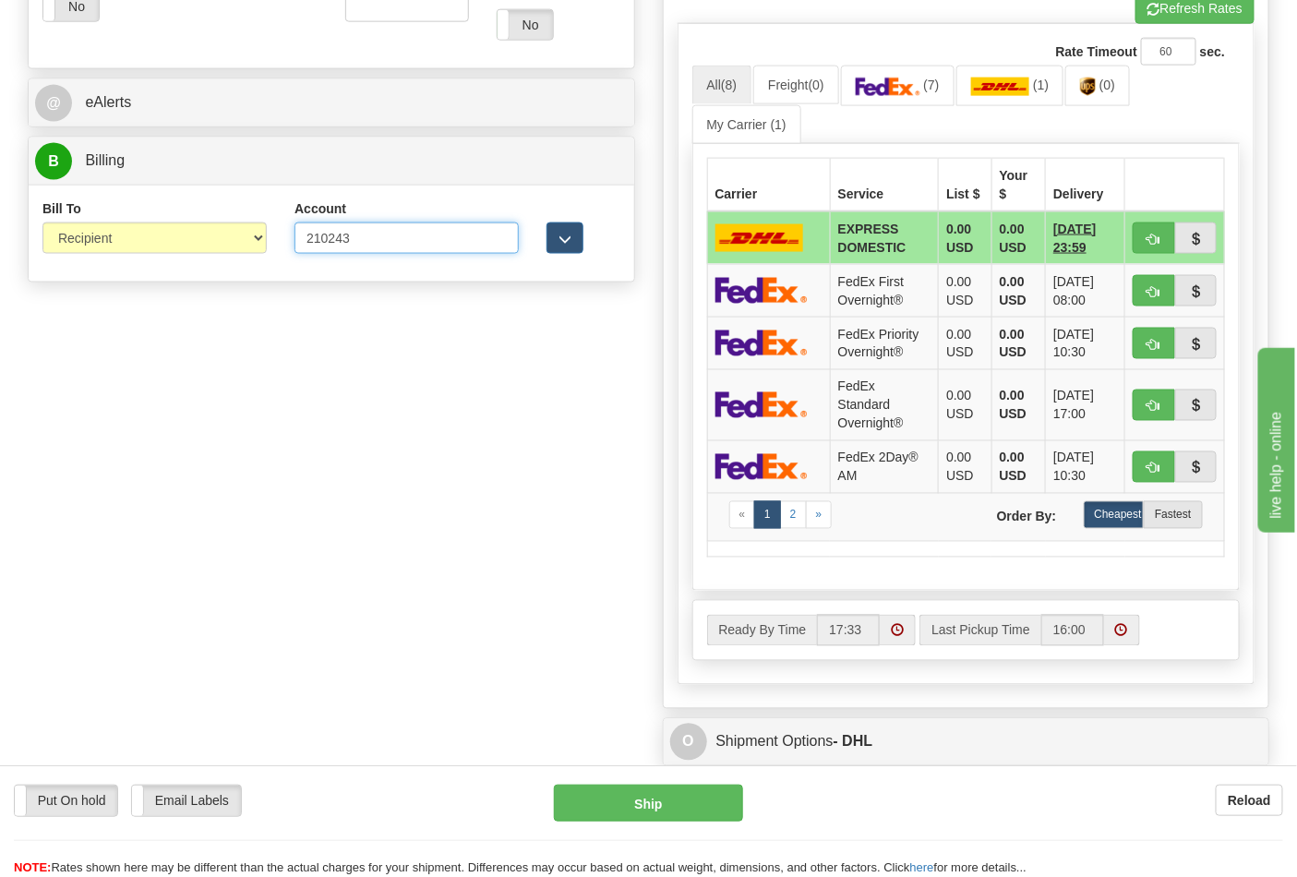
scroll to position [615, 0]
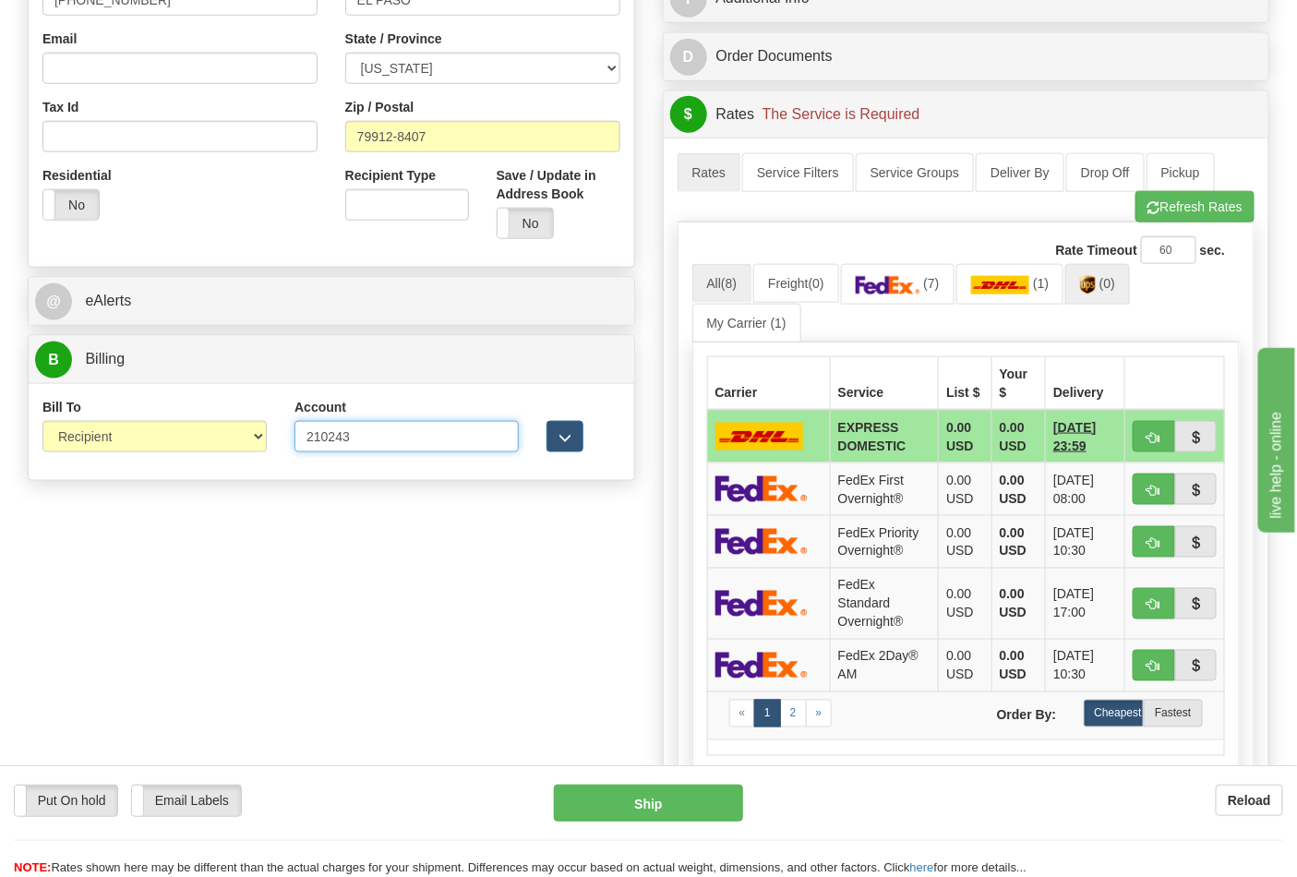
type input "210243"
click at [1096, 284] on img at bounding box center [1088, 285] width 16 height 18
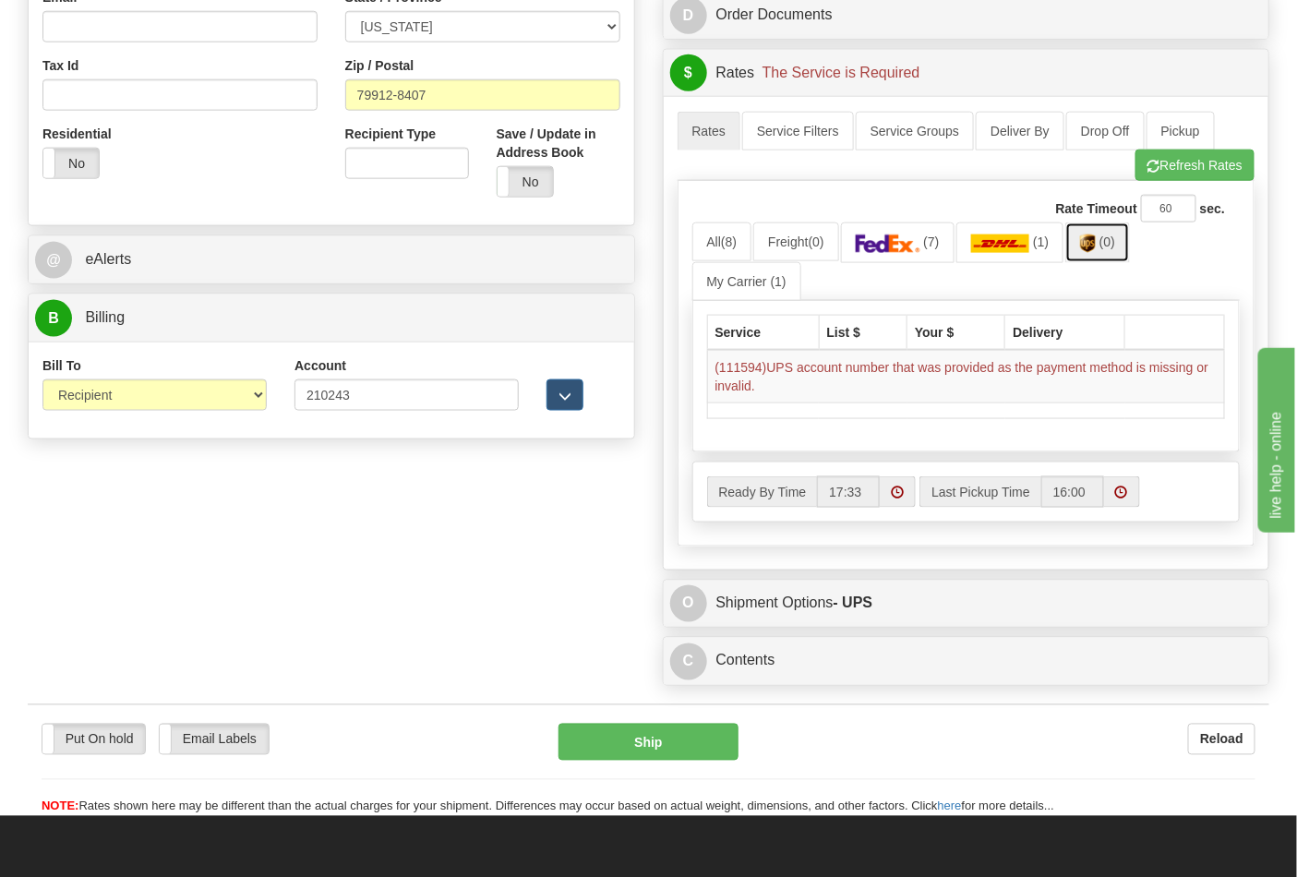
scroll to position [717, 0]
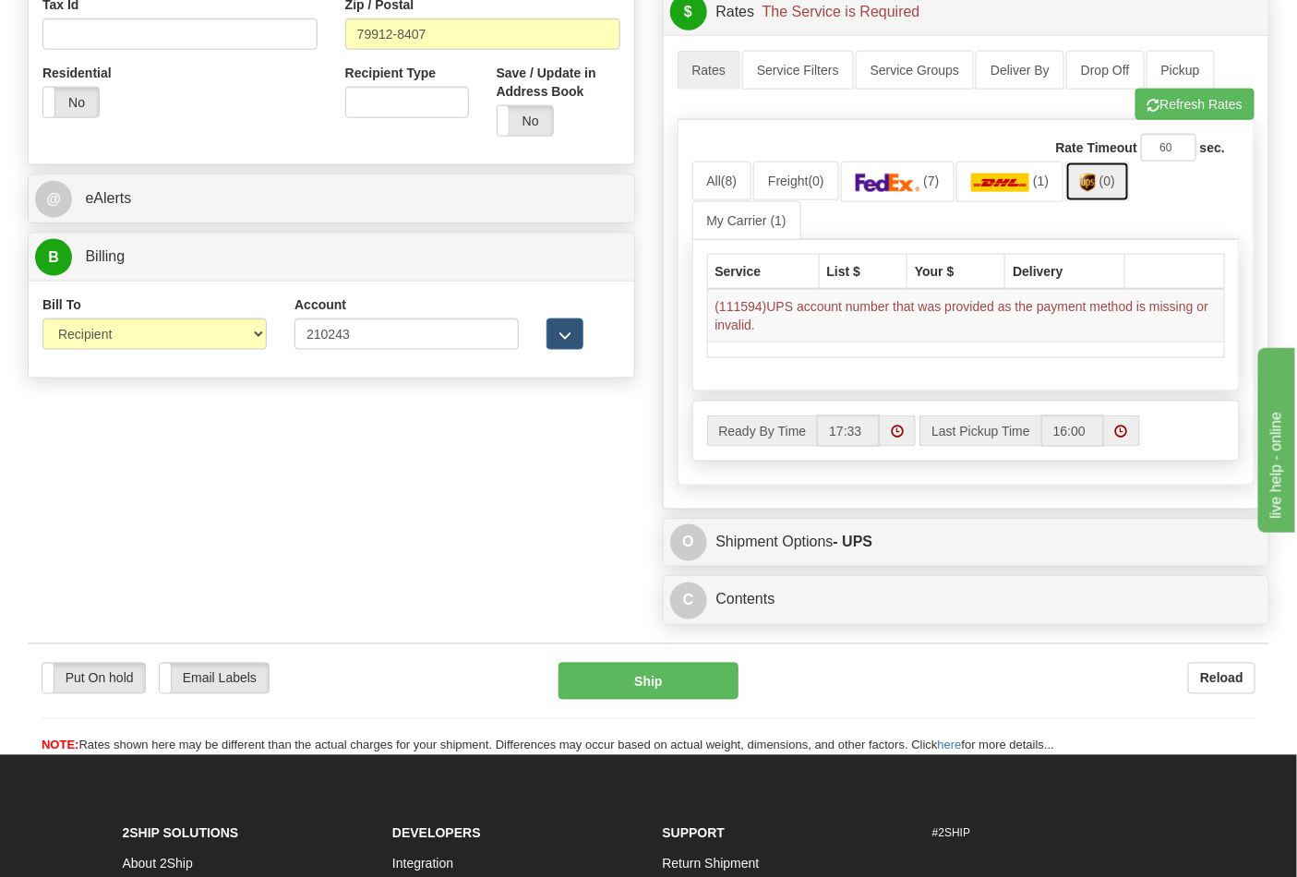
click at [1092, 199] on link "(0)" at bounding box center [1097, 182] width 65 height 40
click at [1184, 114] on button "Refresh Rates" at bounding box center [1195, 104] width 119 height 31
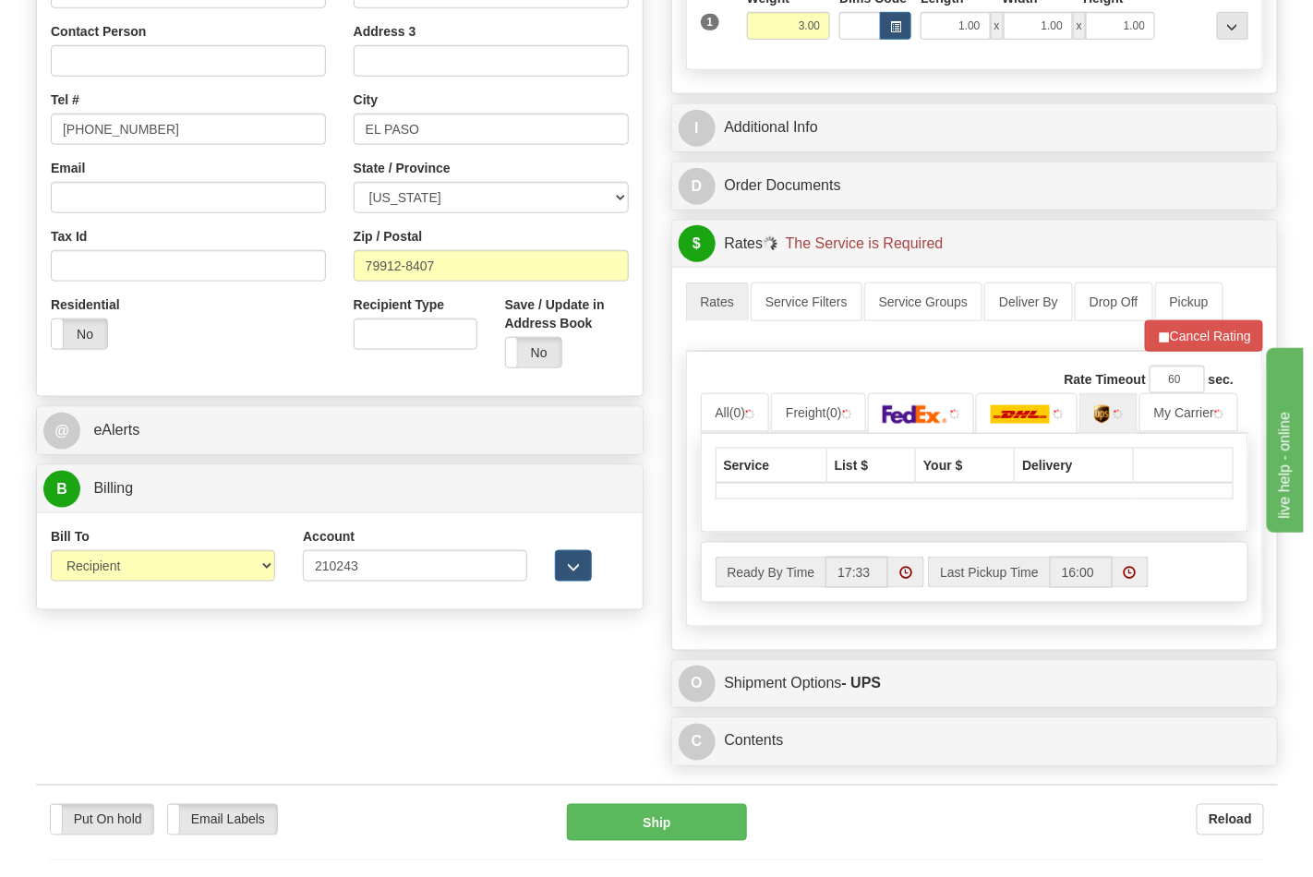
scroll to position [615, 0]
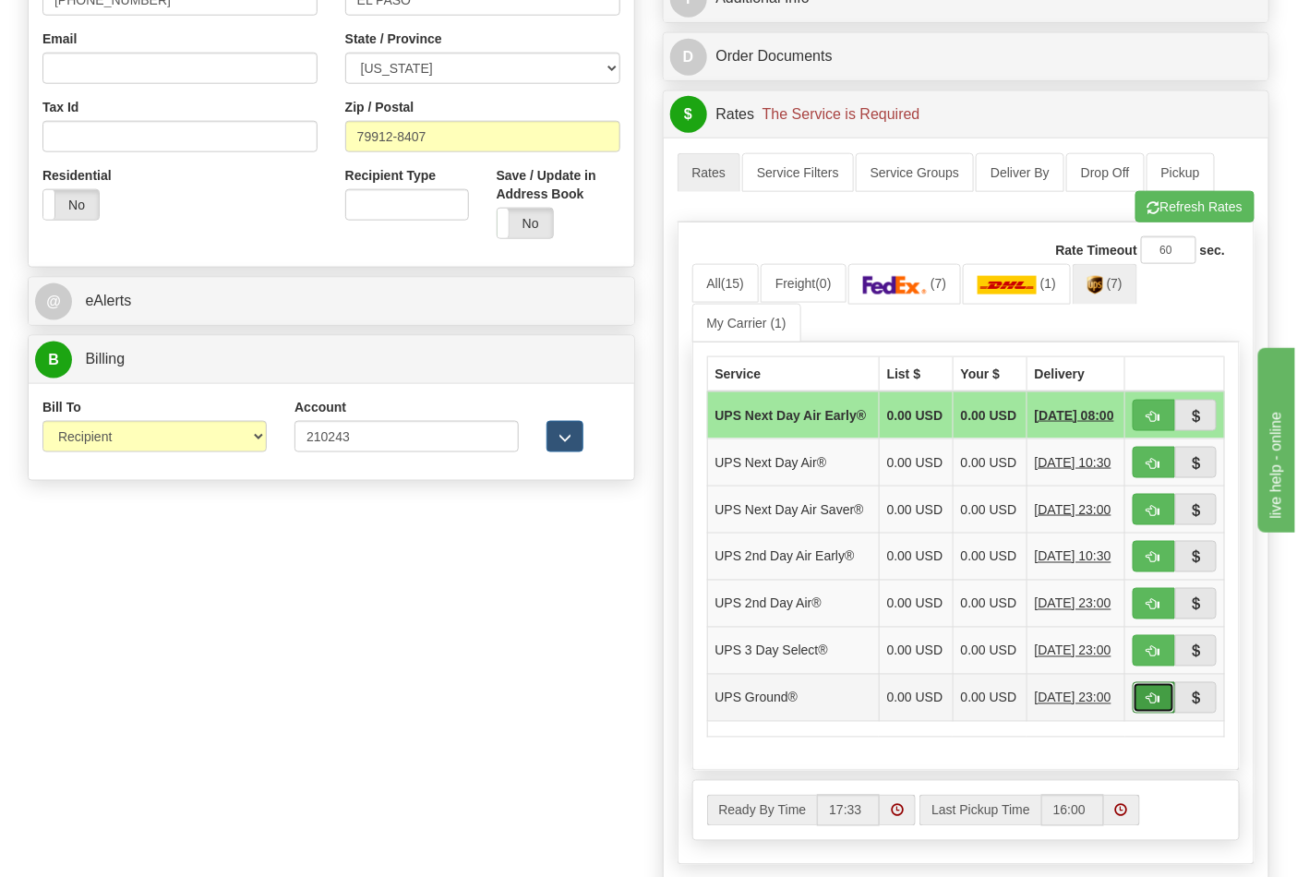
click at [1161, 714] on button "button" at bounding box center [1154, 697] width 42 height 31
type input "03"
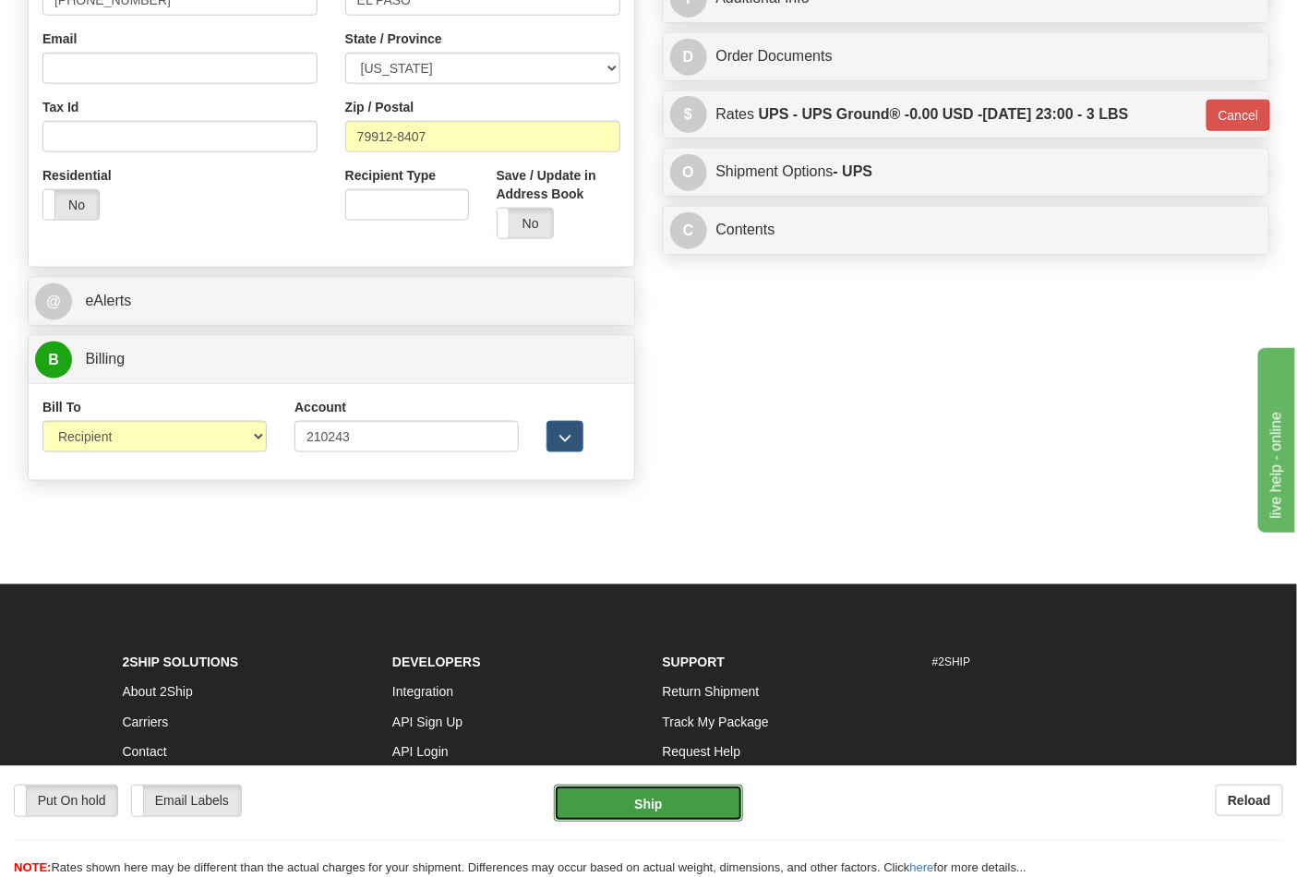
click at [694, 794] on button "Ship" at bounding box center [648, 803] width 188 height 37
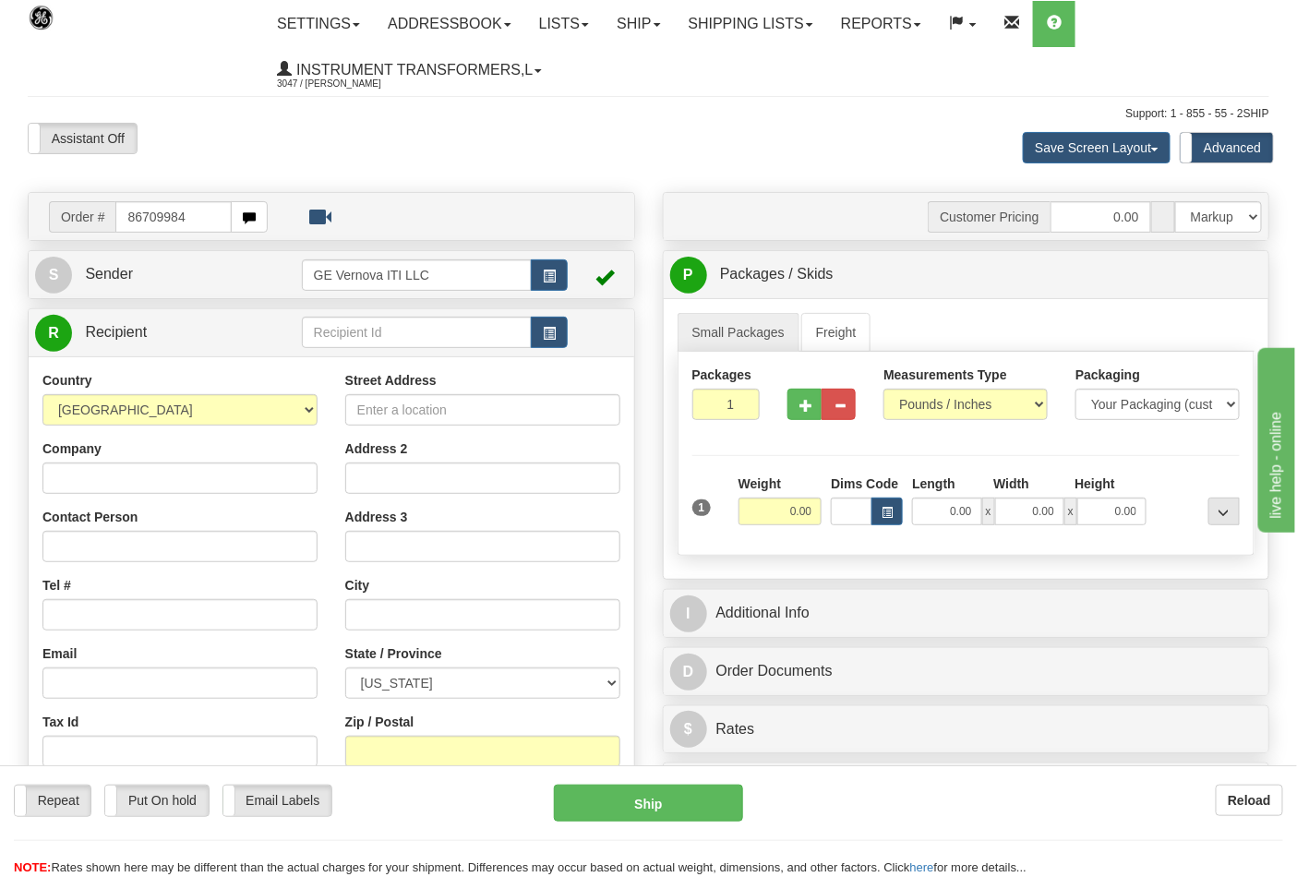
type input "86709984"
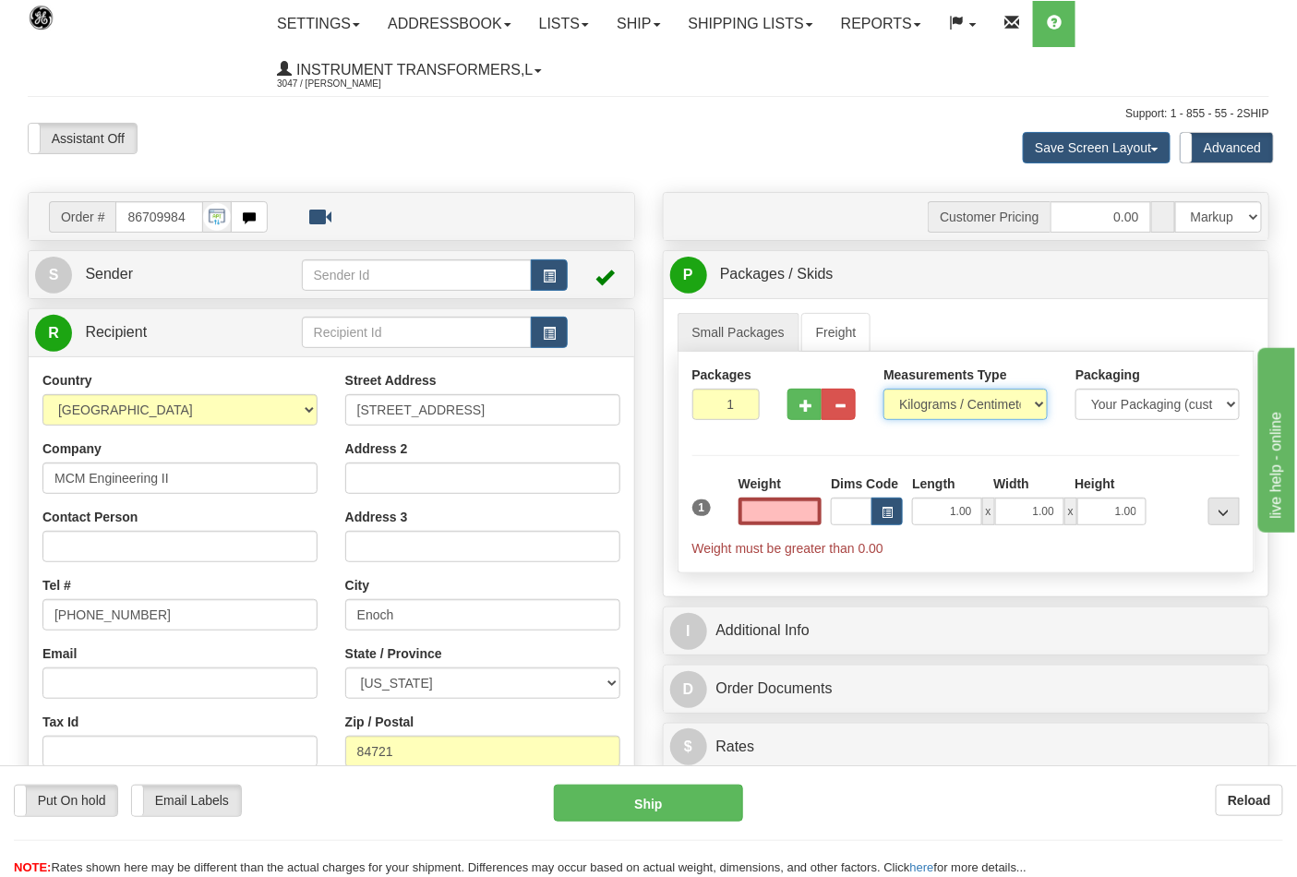
type input "0.00"
click at [956, 402] on select "Pounds / Inches Kilograms / Centimeters" at bounding box center [966, 404] width 164 height 31
select select "0"
click at [884, 390] on select "Pounds / Inches Kilograms / Centimeters" at bounding box center [966, 404] width 164 height 31
click at [770, 511] on input "0.00" at bounding box center [781, 512] width 84 height 28
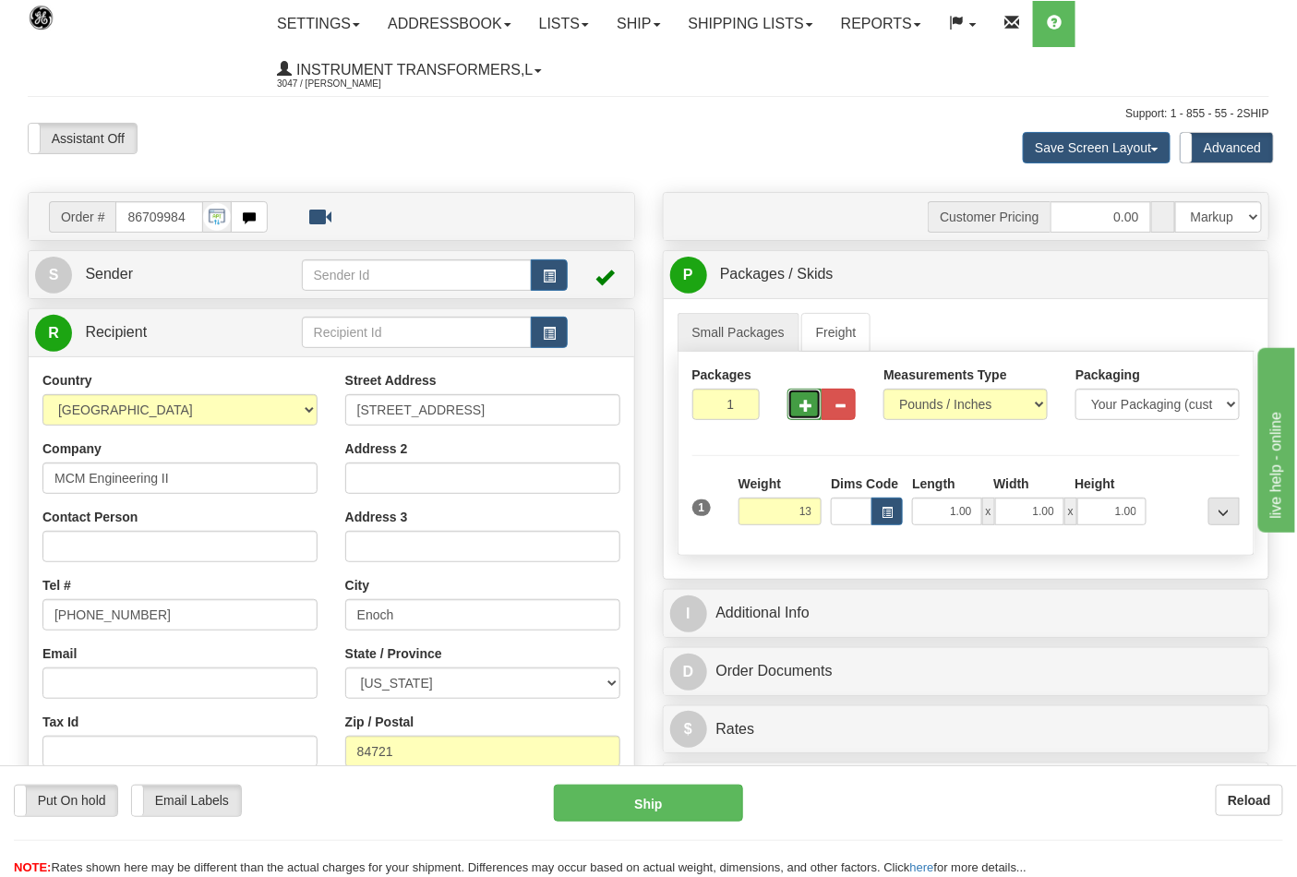
type input "13.00"
click at [800, 403] on span "button" at bounding box center [806, 406] width 13 height 12
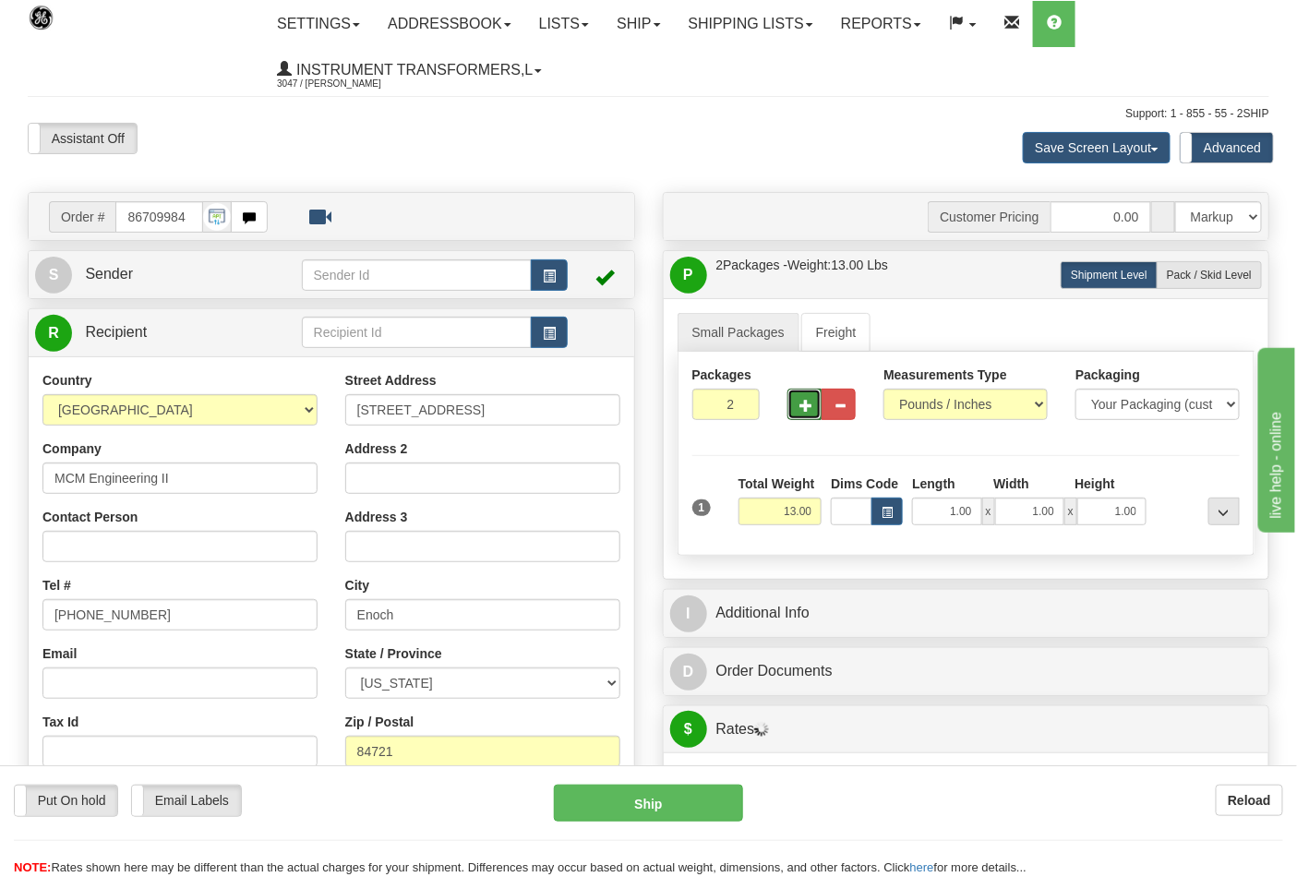
click at [801, 403] on span "button" at bounding box center [806, 406] width 13 height 12
type input "3"
click at [1183, 278] on span "Pack / Skid Level" at bounding box center [1209, 275] width 85 height 13
radio input "true"
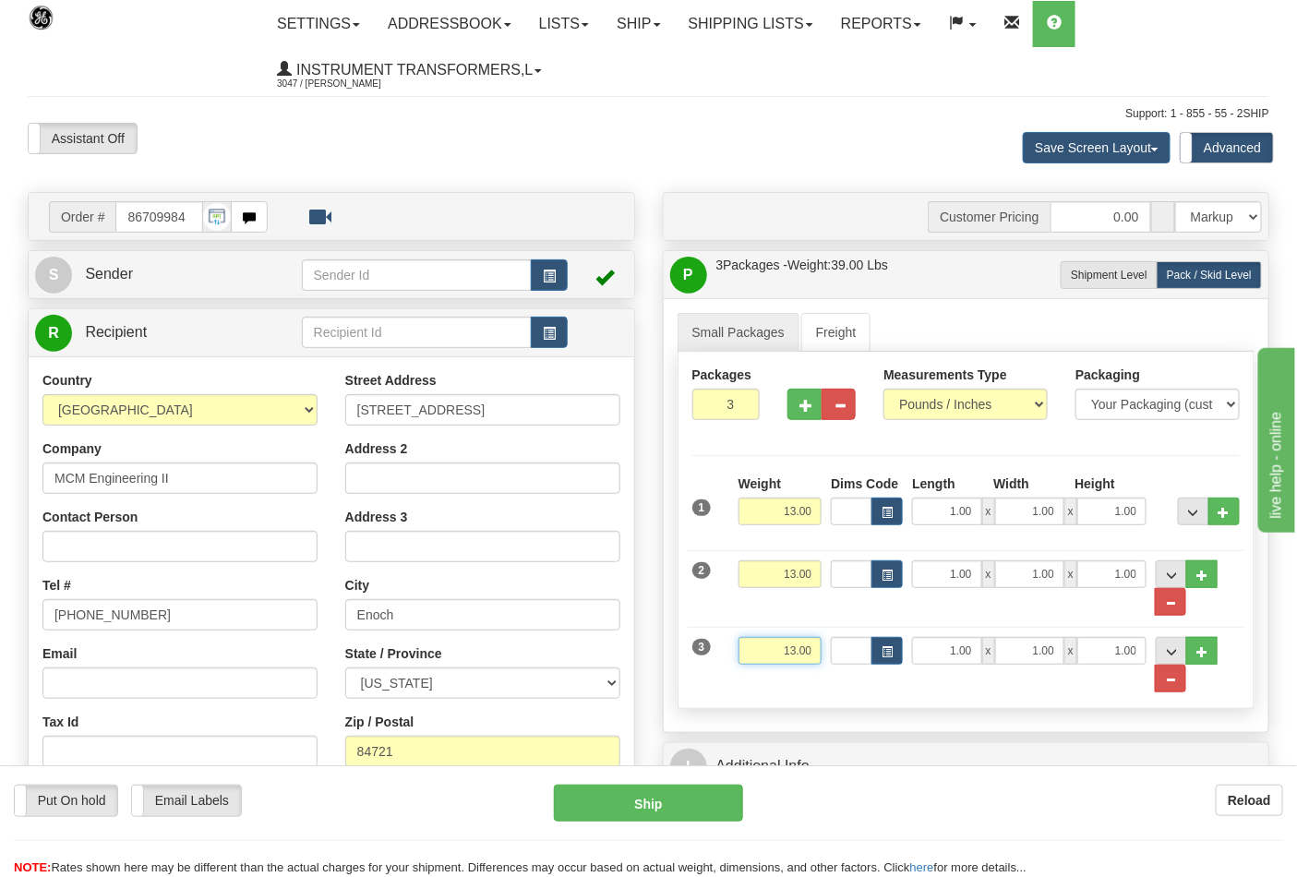
drag, startPoint x: 781, startPoint y: 657, endPoint x: 846, endPoint y: 650, distance: 65.0
click at [846, 650] on div "3 Weight 13.00 Dims Code Length Width Height" at bounding box center [967, 656] width 558 height 76
click button "Delete" at bounding box center [0, 0] width 0 height 0
type input "16.00"
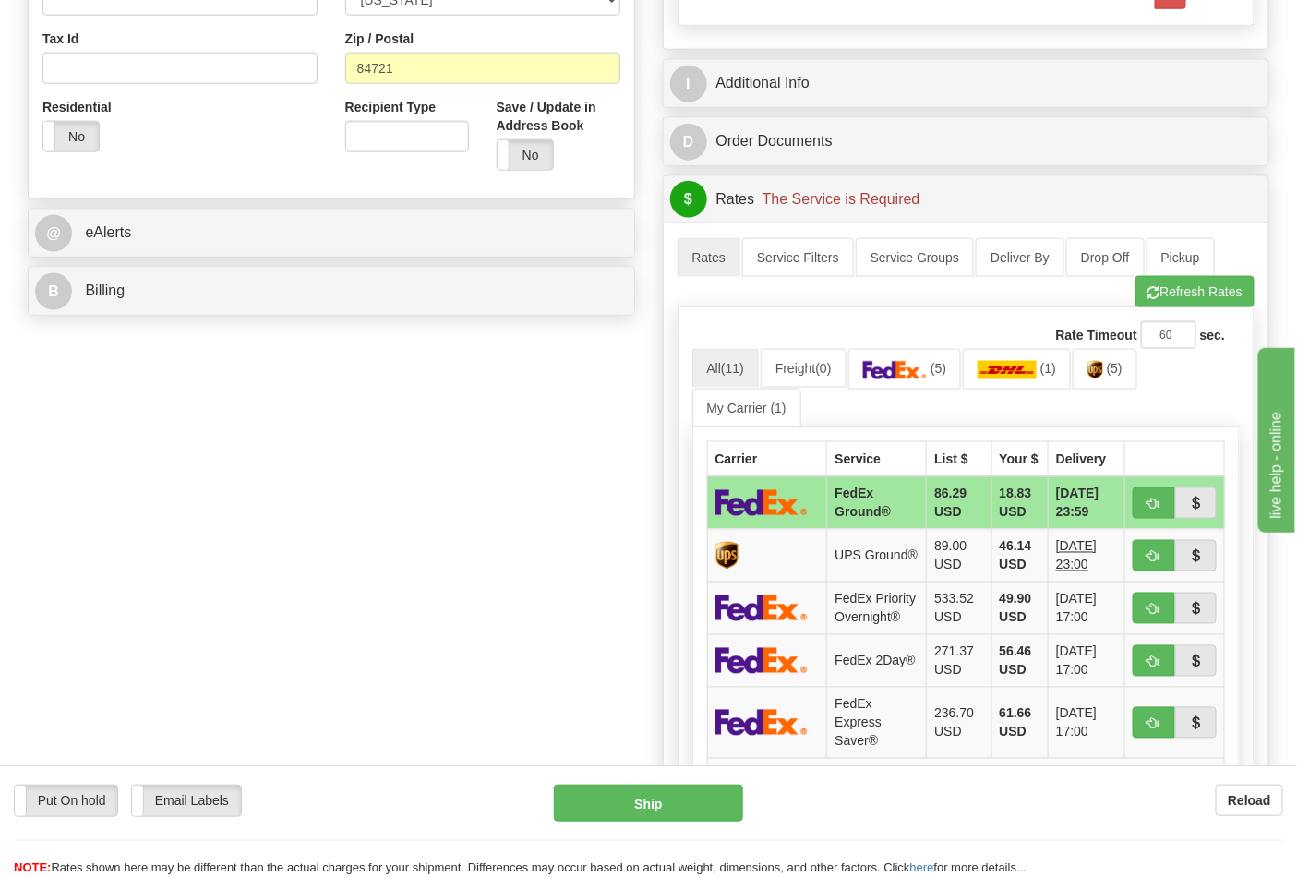
scroll to position [717, 0]
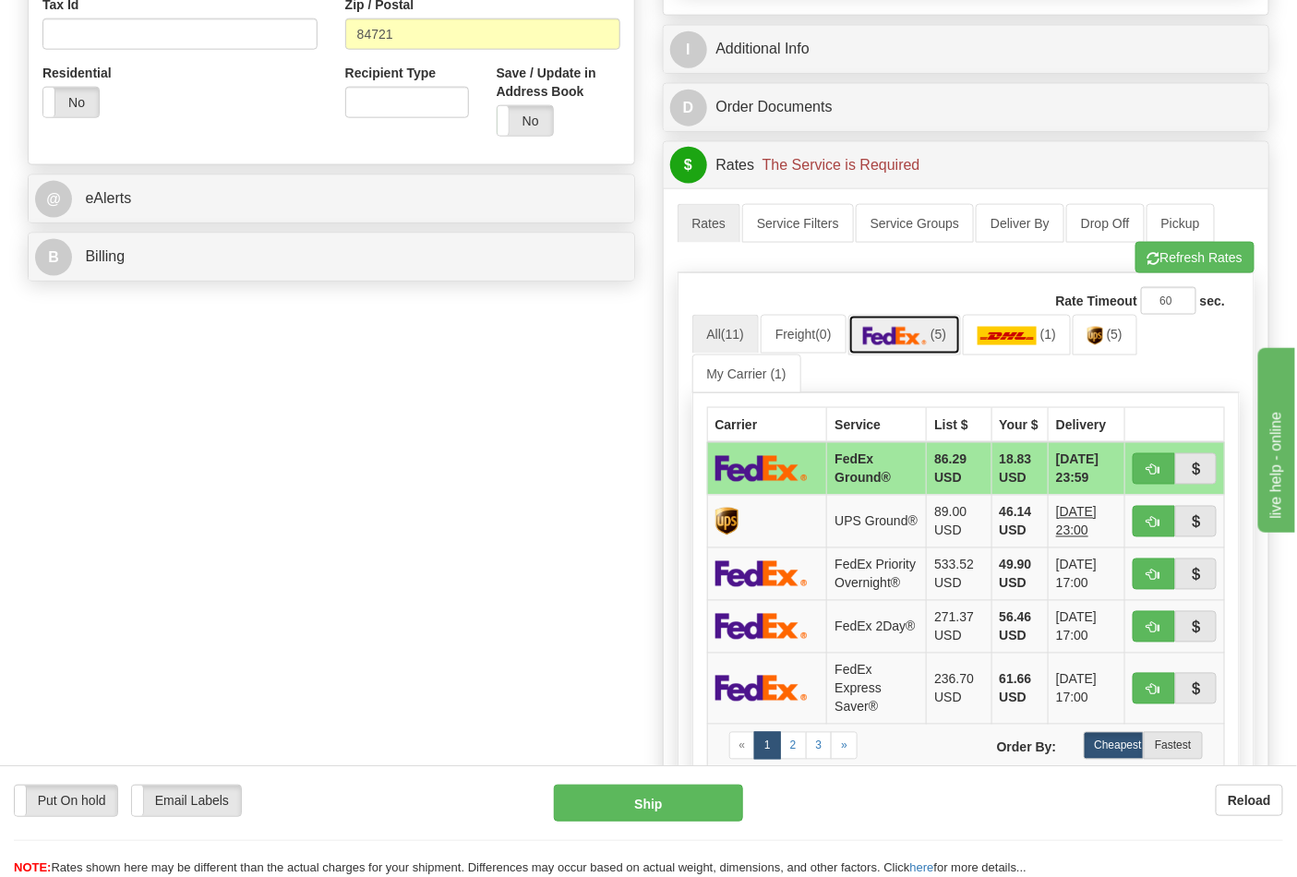
click at [910, 342] on img at bounding box center [895, 336] width 65 height 18
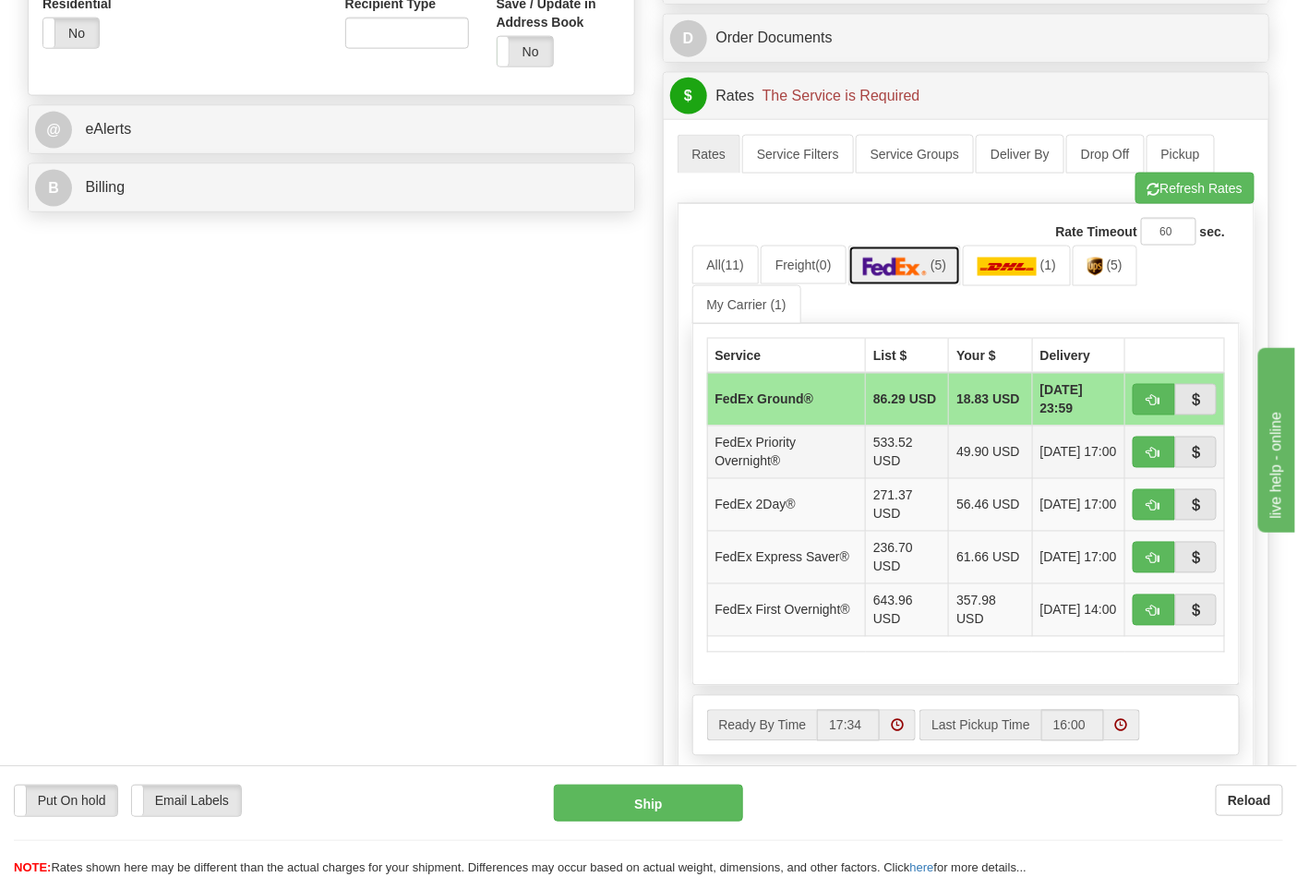
scroll to position [820, 0]
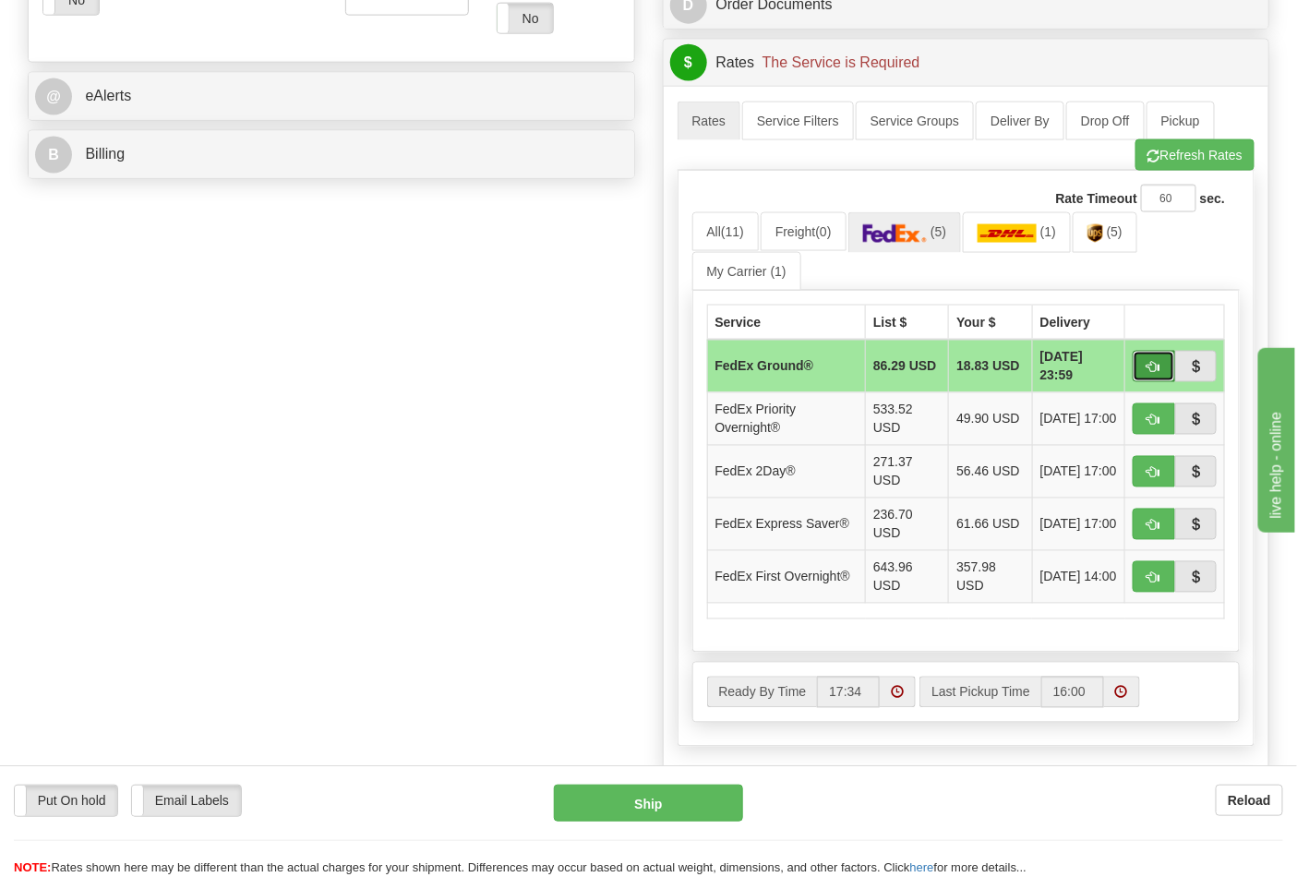
click at [1148, 365] on span "button" at bounding box center [1154, 368] width 13 height 12
type input "92"
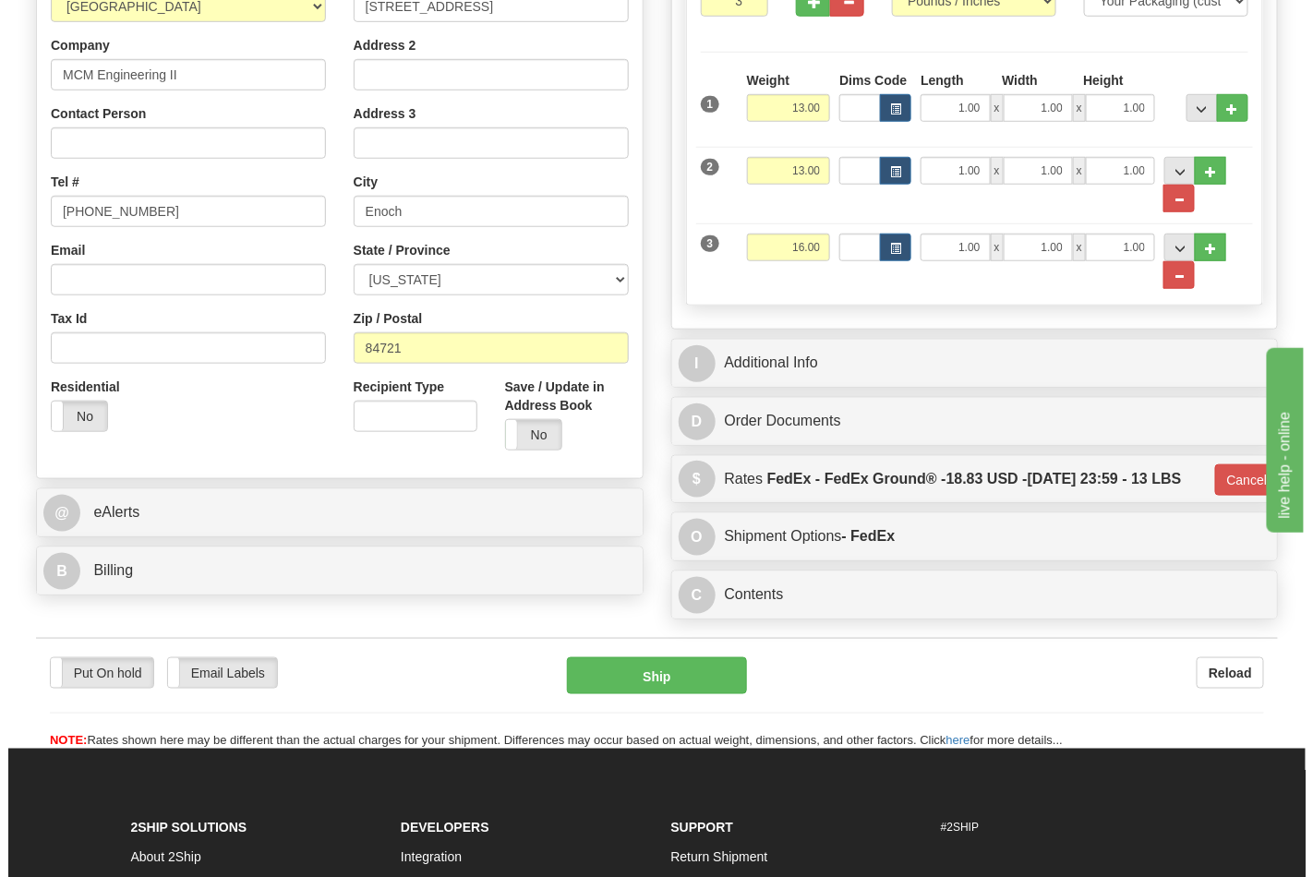
scroll to position [393, 0]
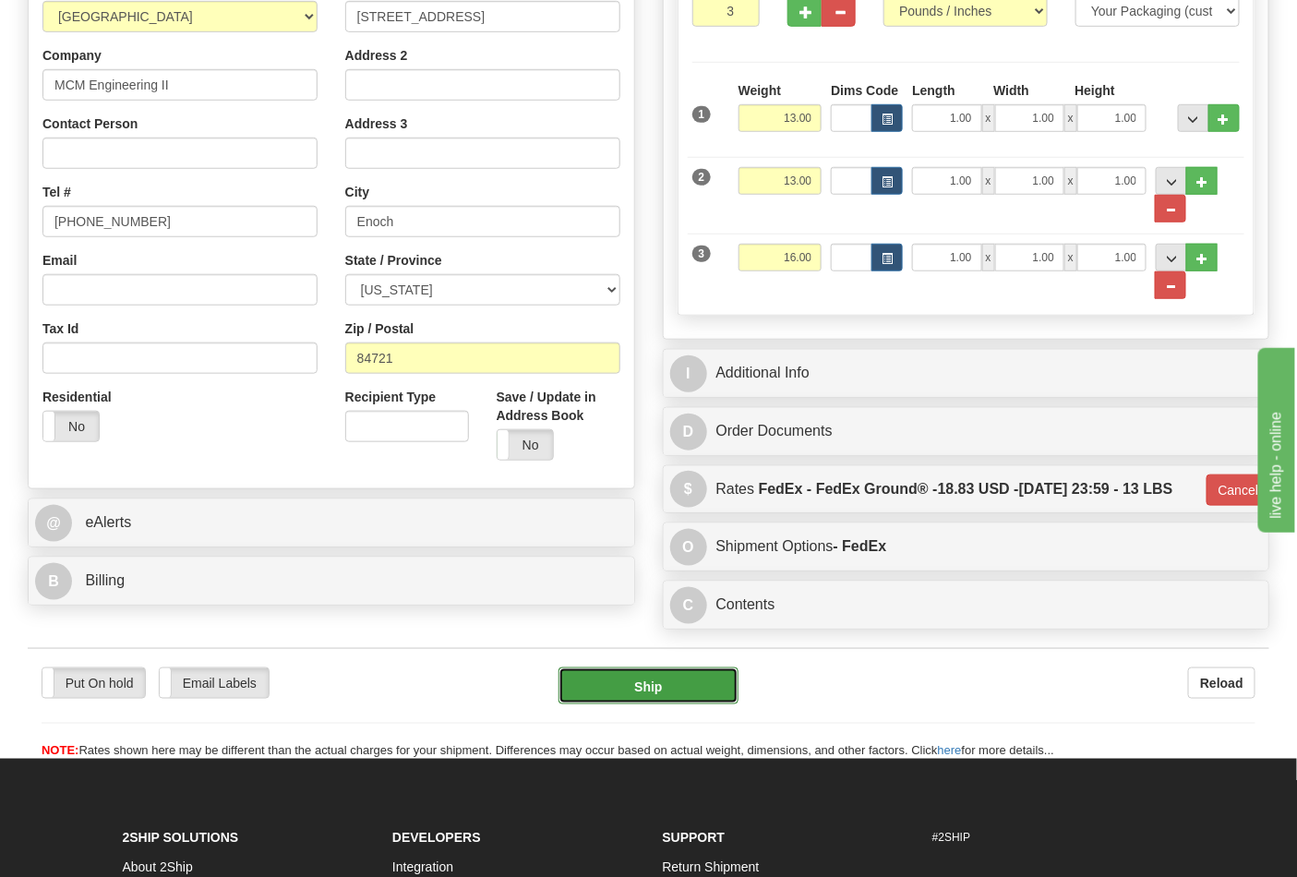
click at [643, 704] on button "Ship" at bounding box center [648, 685] width 179 height 37
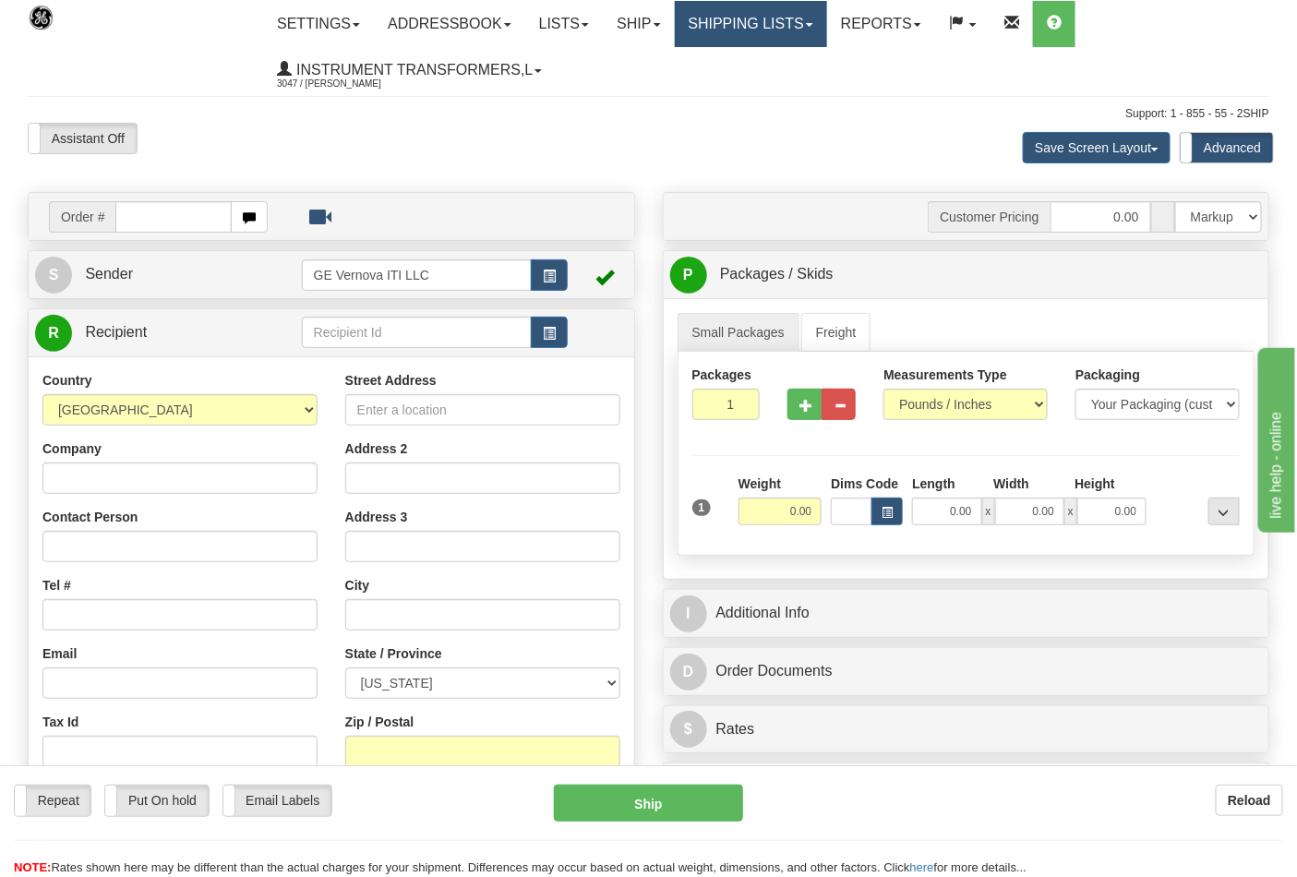
click at [827, 34] on link "Shipping lists" at bounding box center [751, 24] width 152 height 46
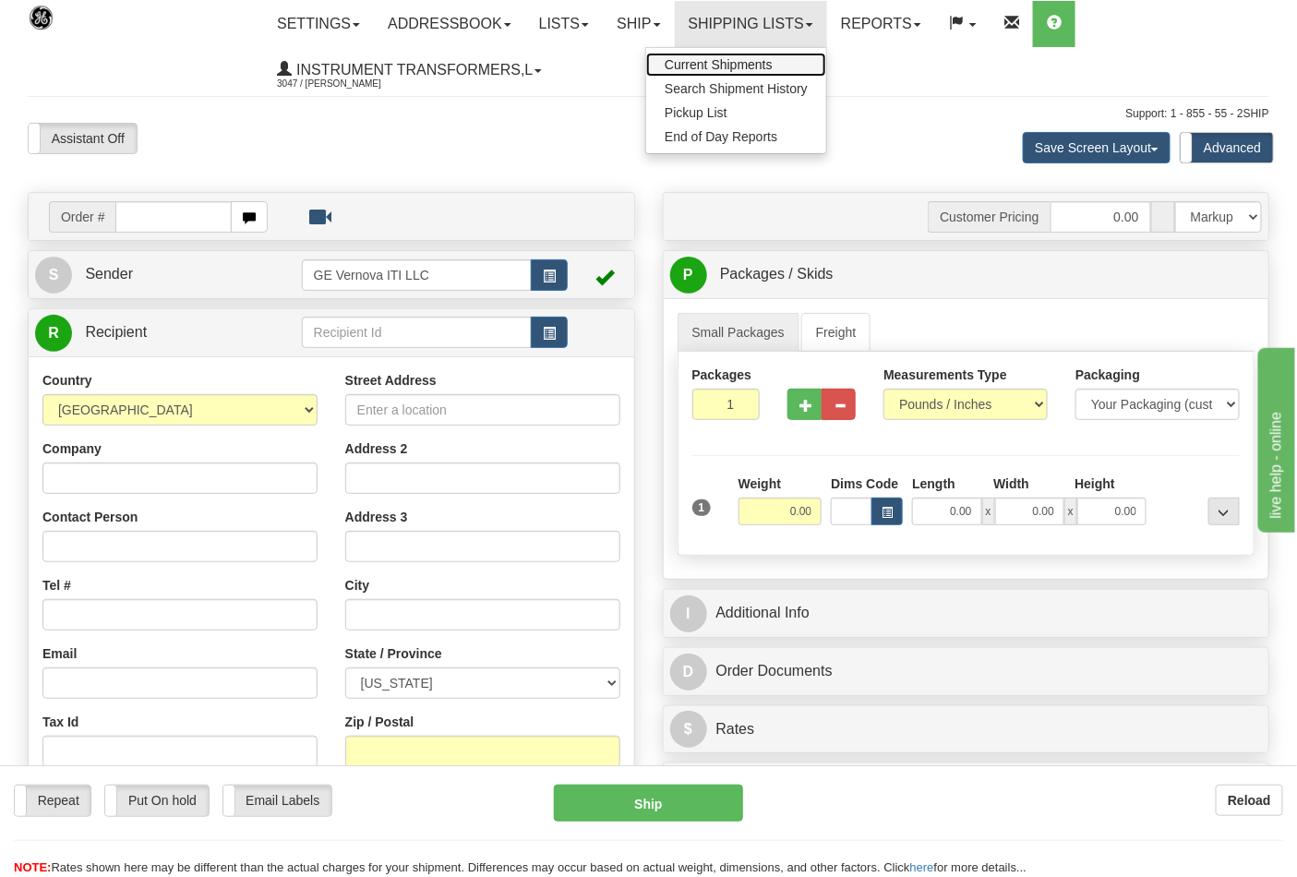
click at [768, 58] on span "Current Shipments" at bounding box center [719, 64] width 108 height 15
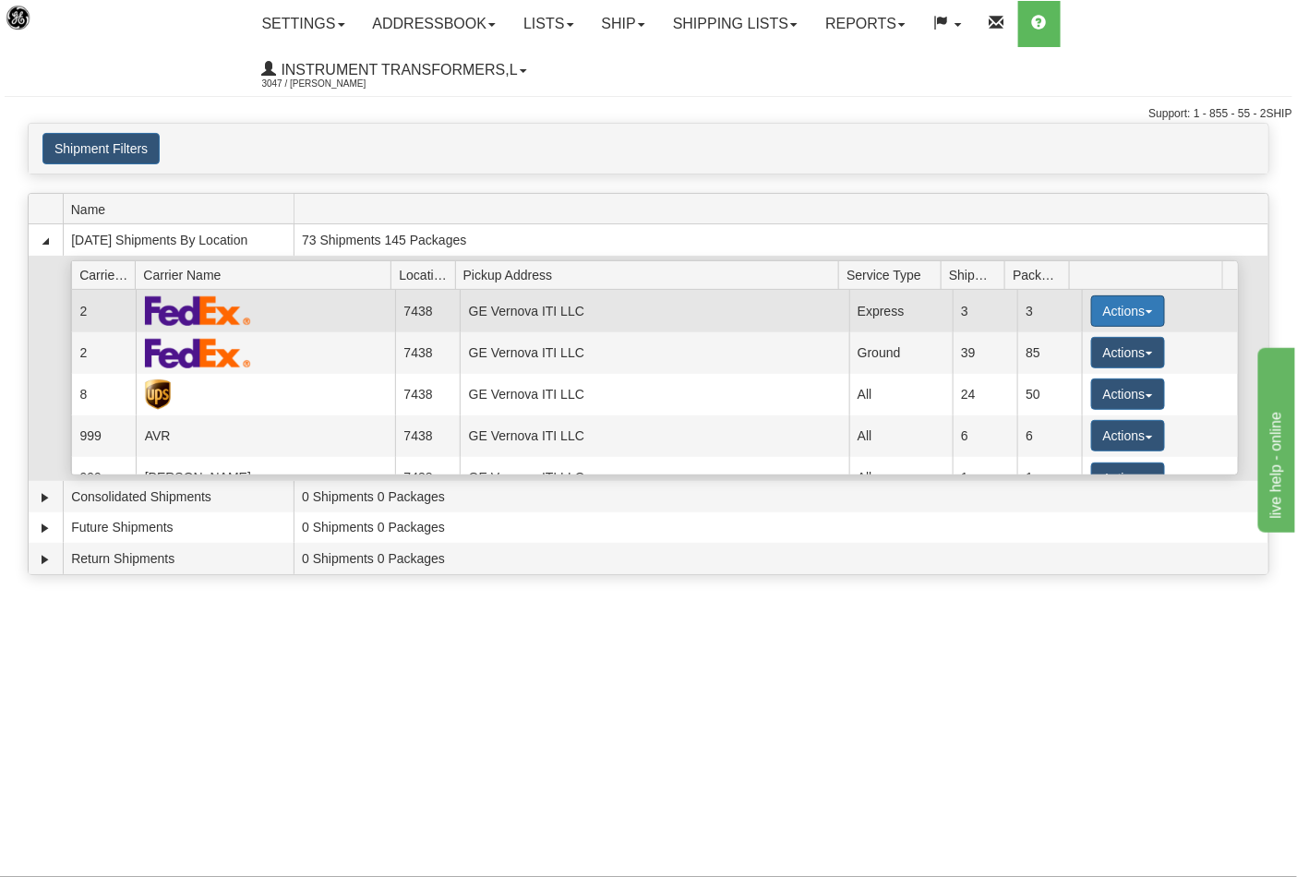
click at [1142, 317] on button "Actions" at bounding box center [1128, 310] width 74 height 31
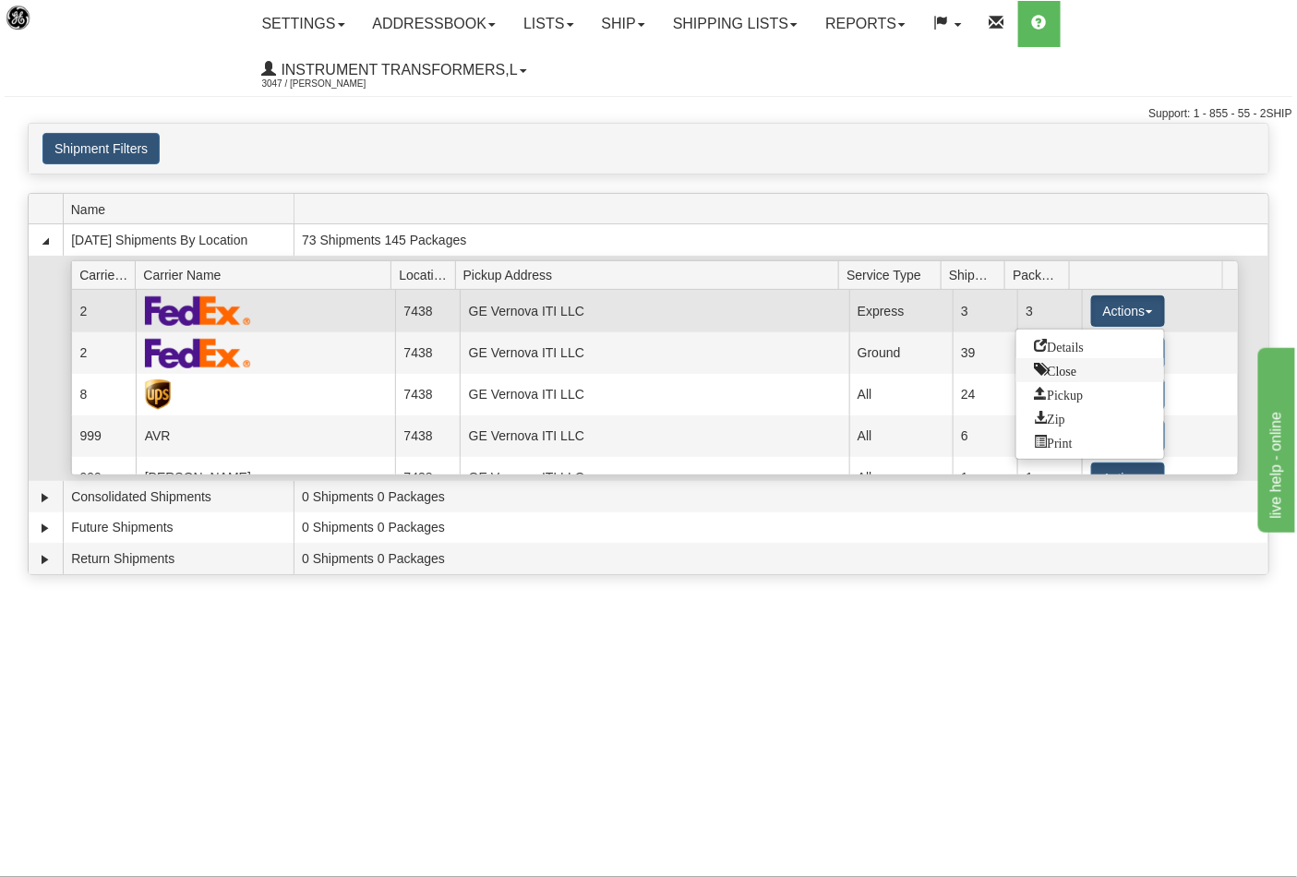
click at [1075, 377] on link "Close" at bounding box center [1090, 370] width 148 height 24
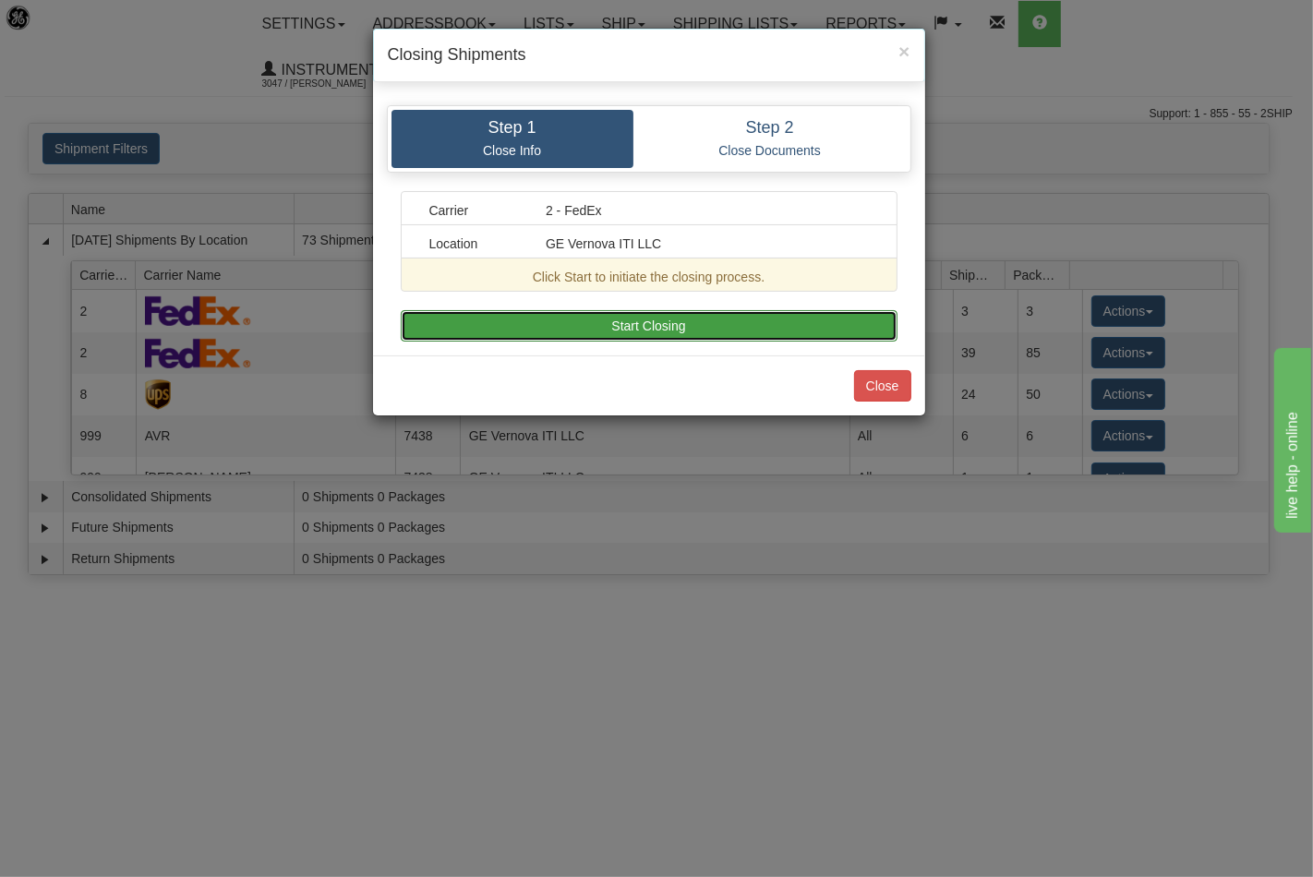
click at [663, 320] on button "Start Closing" at bounding box center [649, 325] width 497 height 31
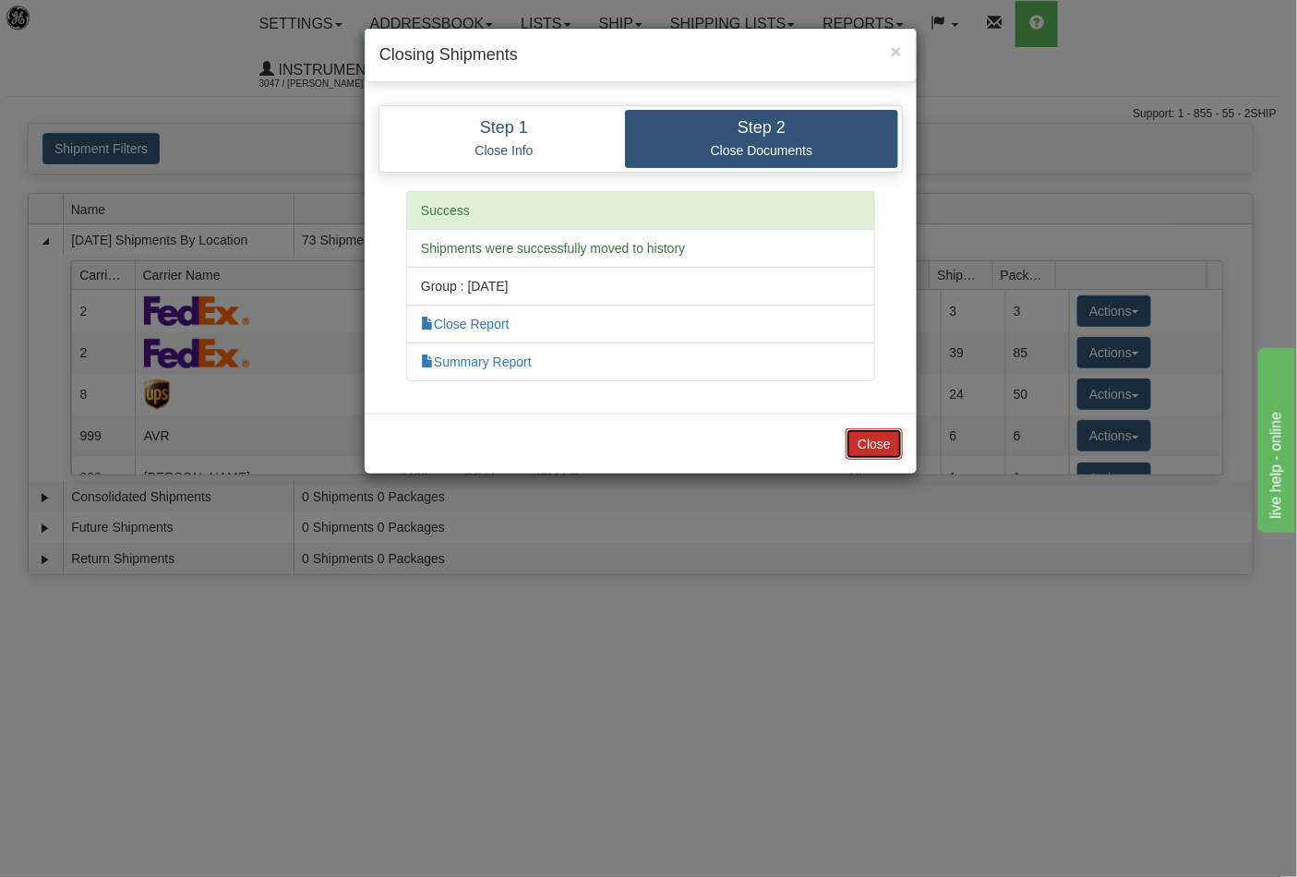
click at [869, 450] on button "Close" at bounding box center [874, 443] width 57 height 31
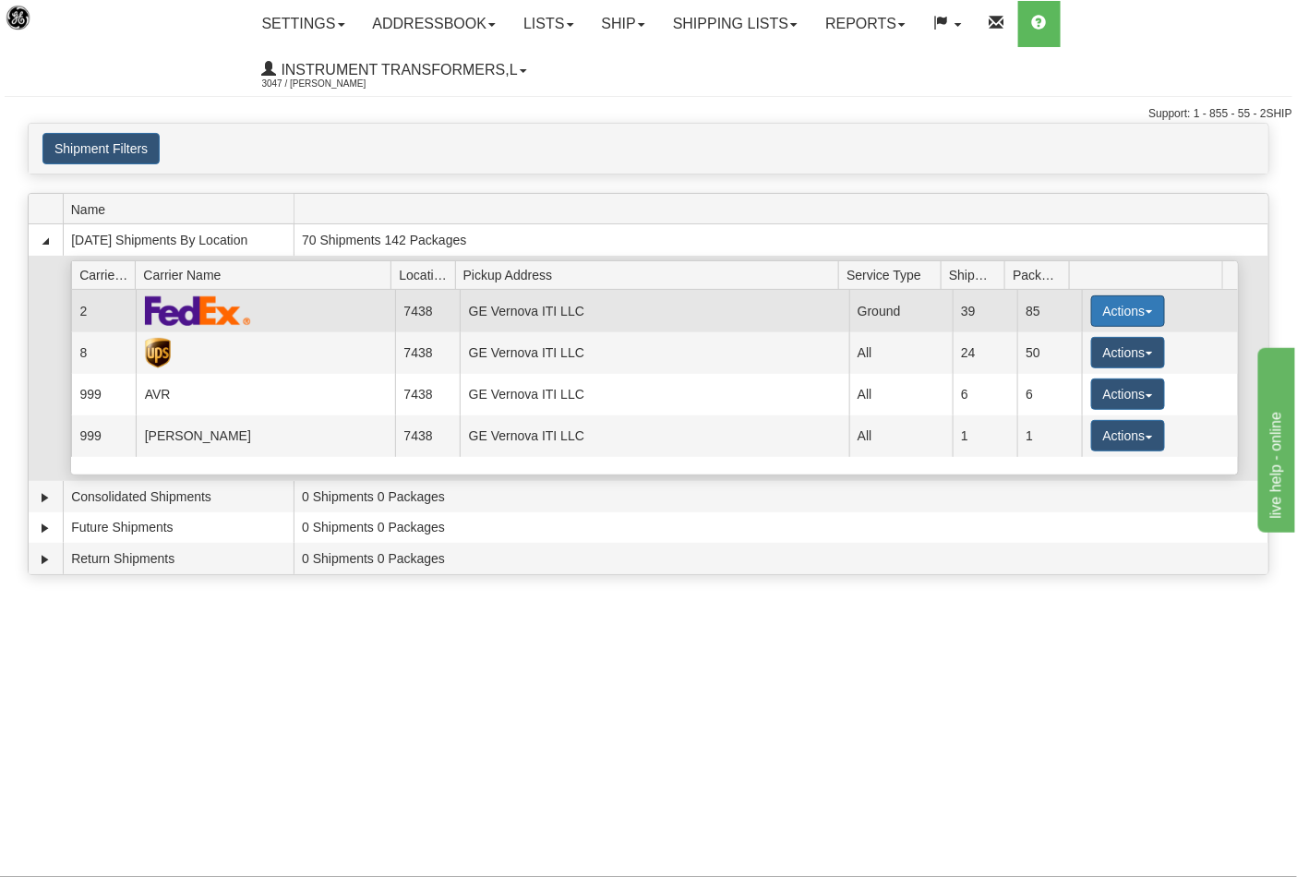
click at [1140, 314] on button "Actions" at bounding box center [1128, 310] width 74 height 31
click at [1146, 310] on span "button" at bounding box center [1149, 312] width 7 height 4
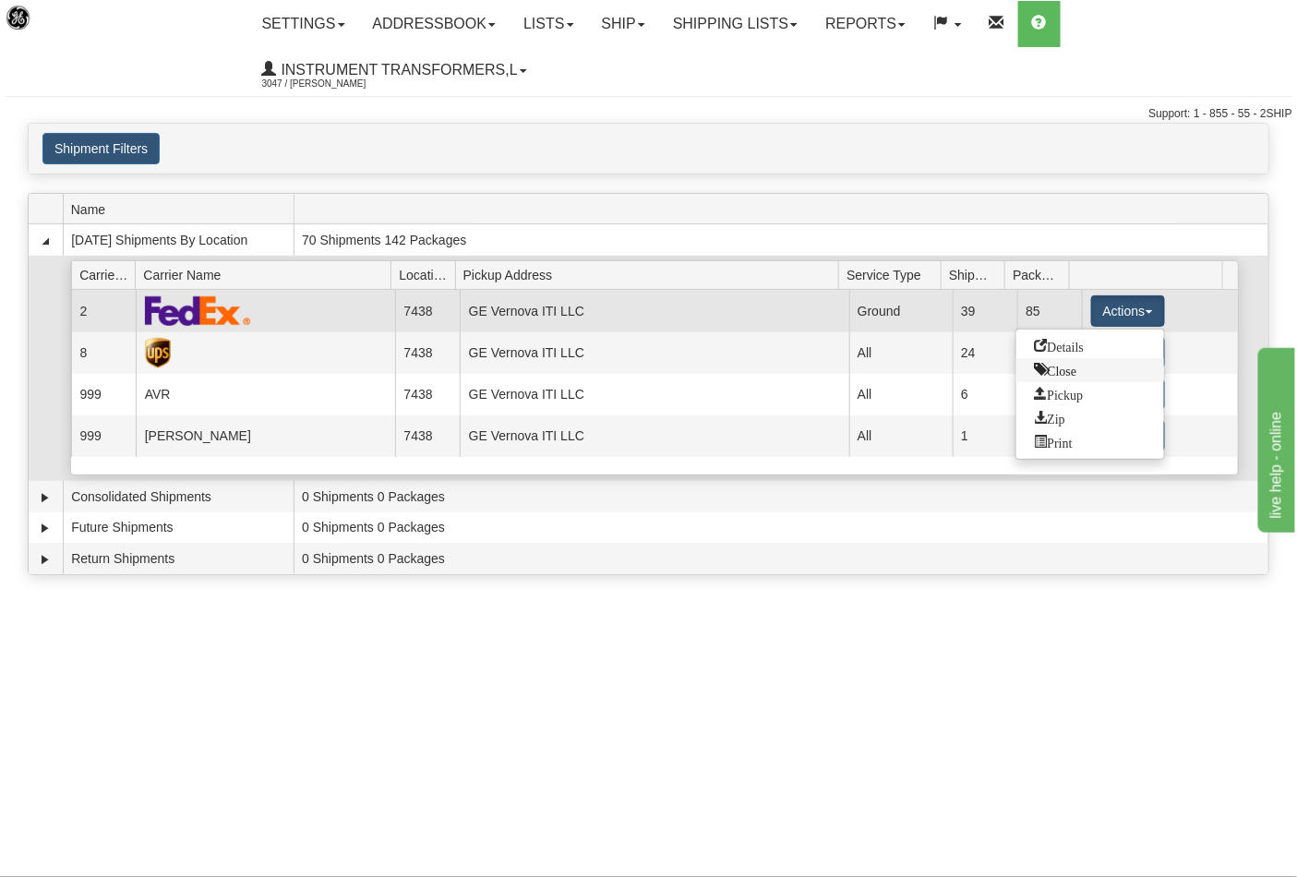
click at [1069, 373] on span "Close" at bounding box center [1056, 369] width 42 height 13
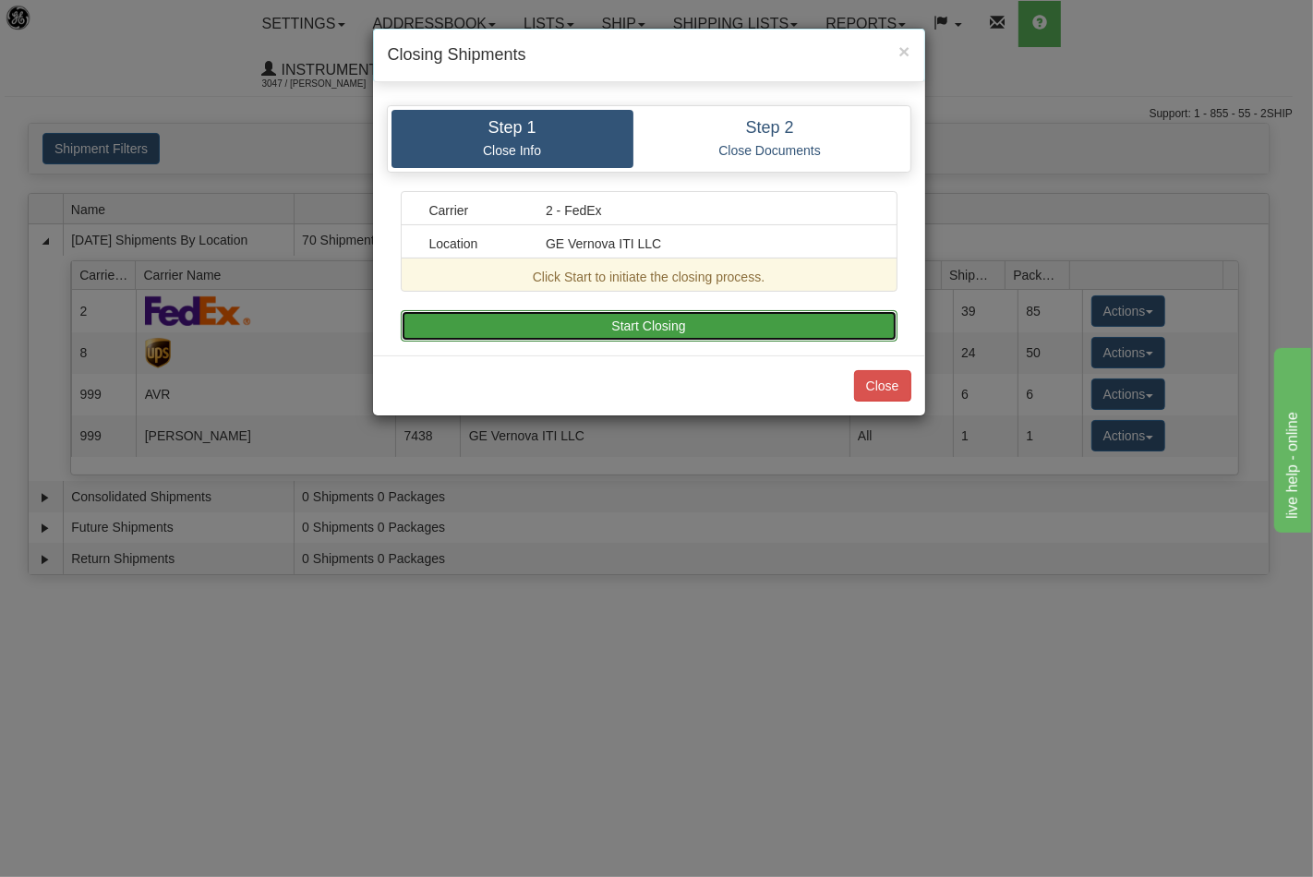
click at [727, 326] on button "Start Closing" at bounding box center [649, 325] width 497 height 31
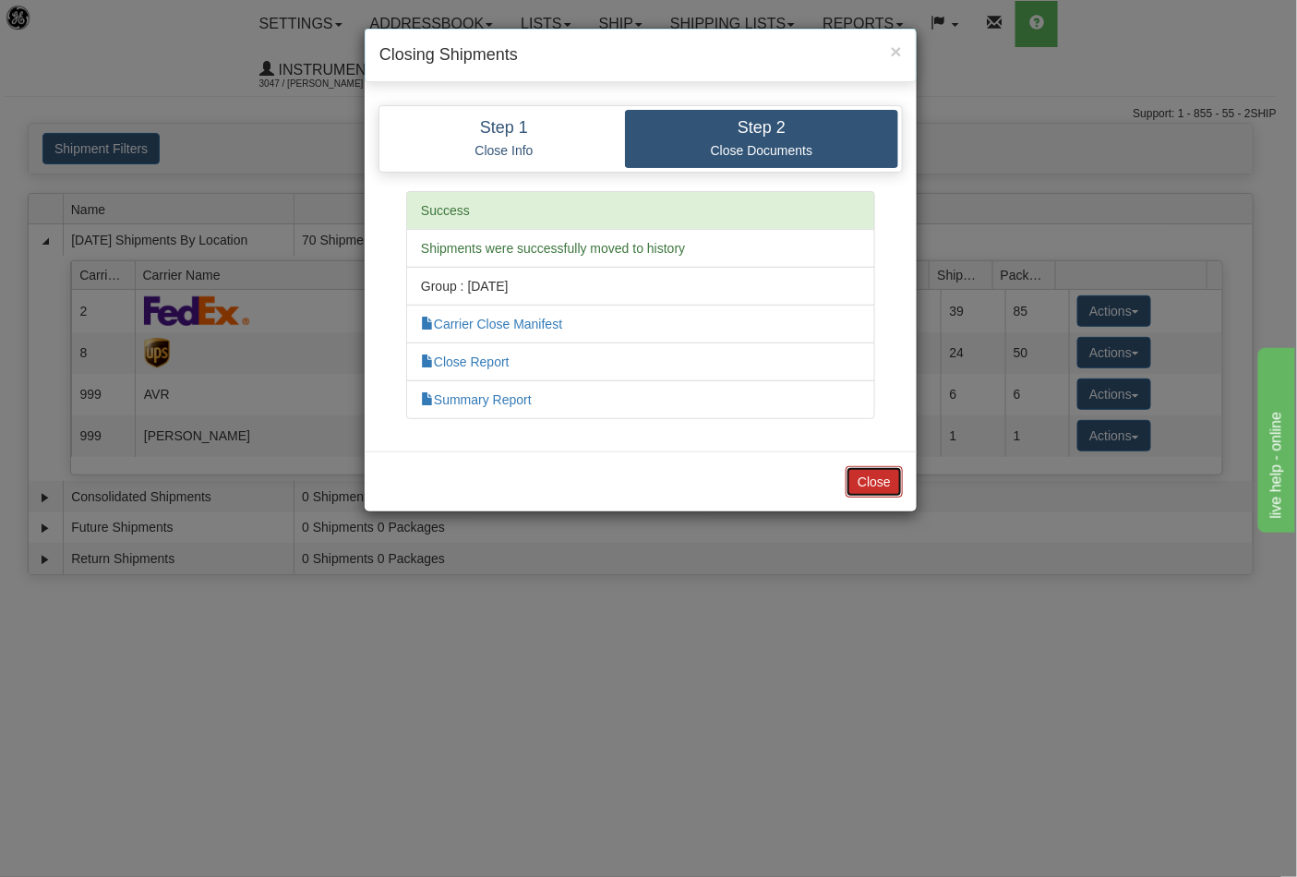
click at [879, 489] on button "Close" at bounding box center [874, 481] width 57 height 31
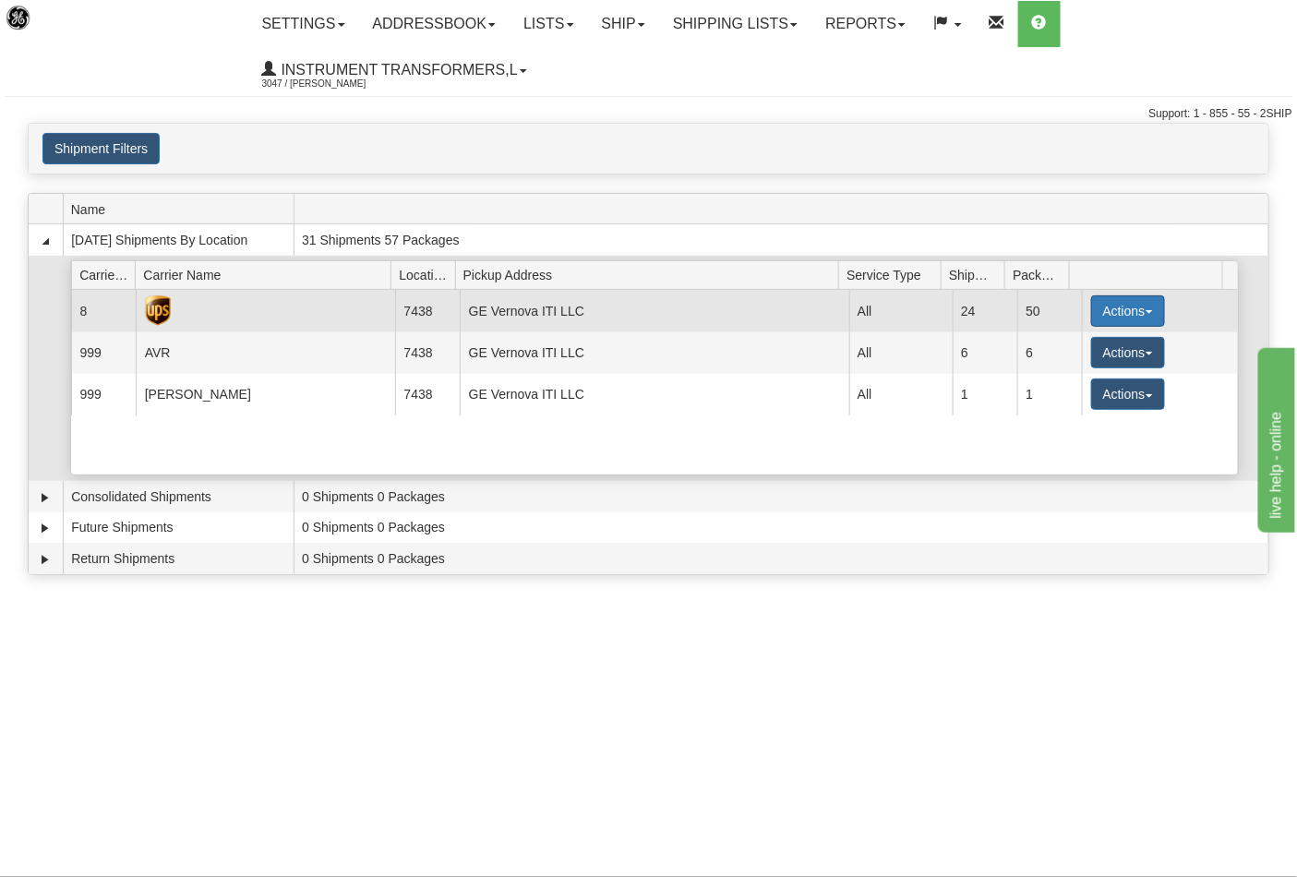
click at [1141, 305] on button "Actions" at bounding box center [1128, 310] width 74 height 31
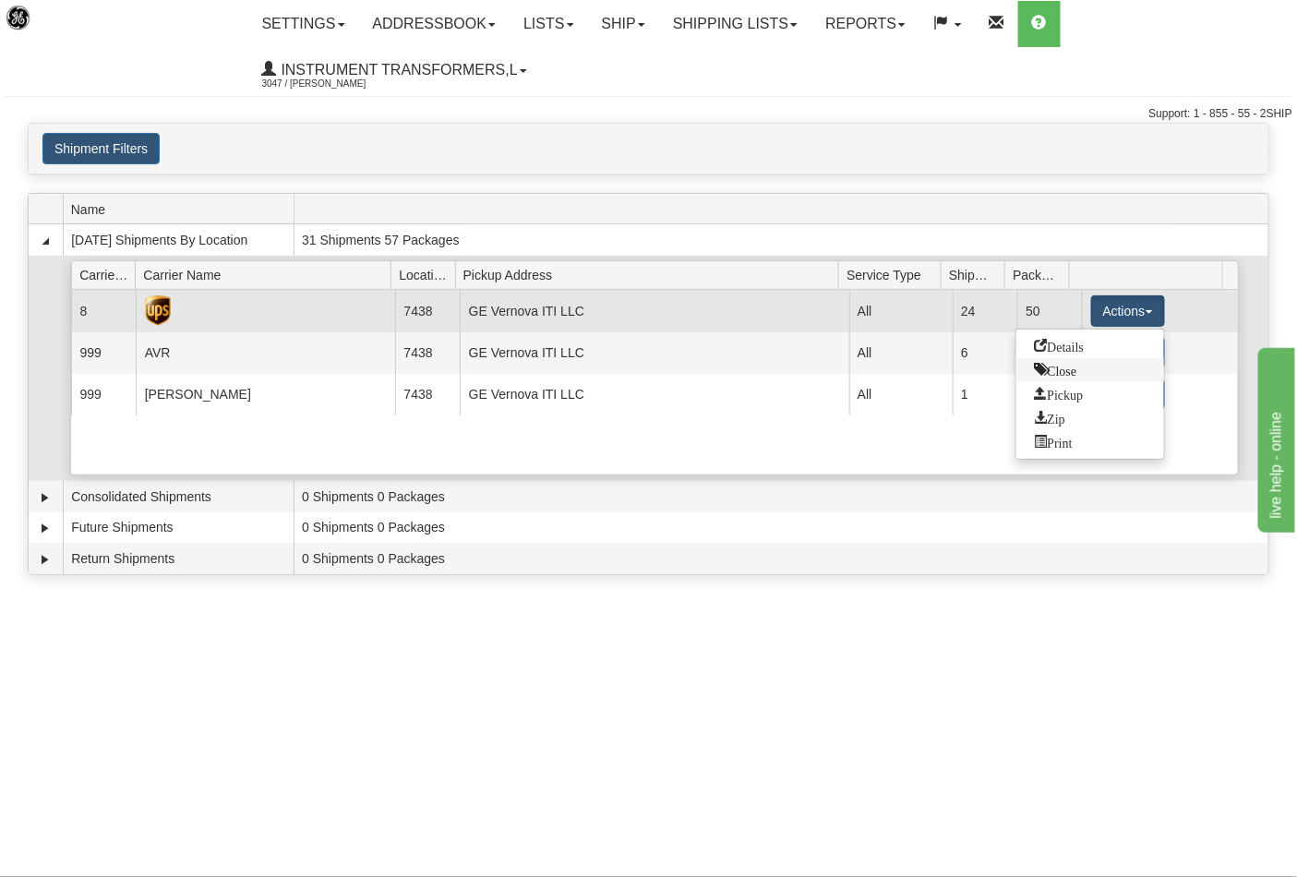
click at [1081, 376] on link "Close" at bounding box center [1090, 370] width 148 height 24
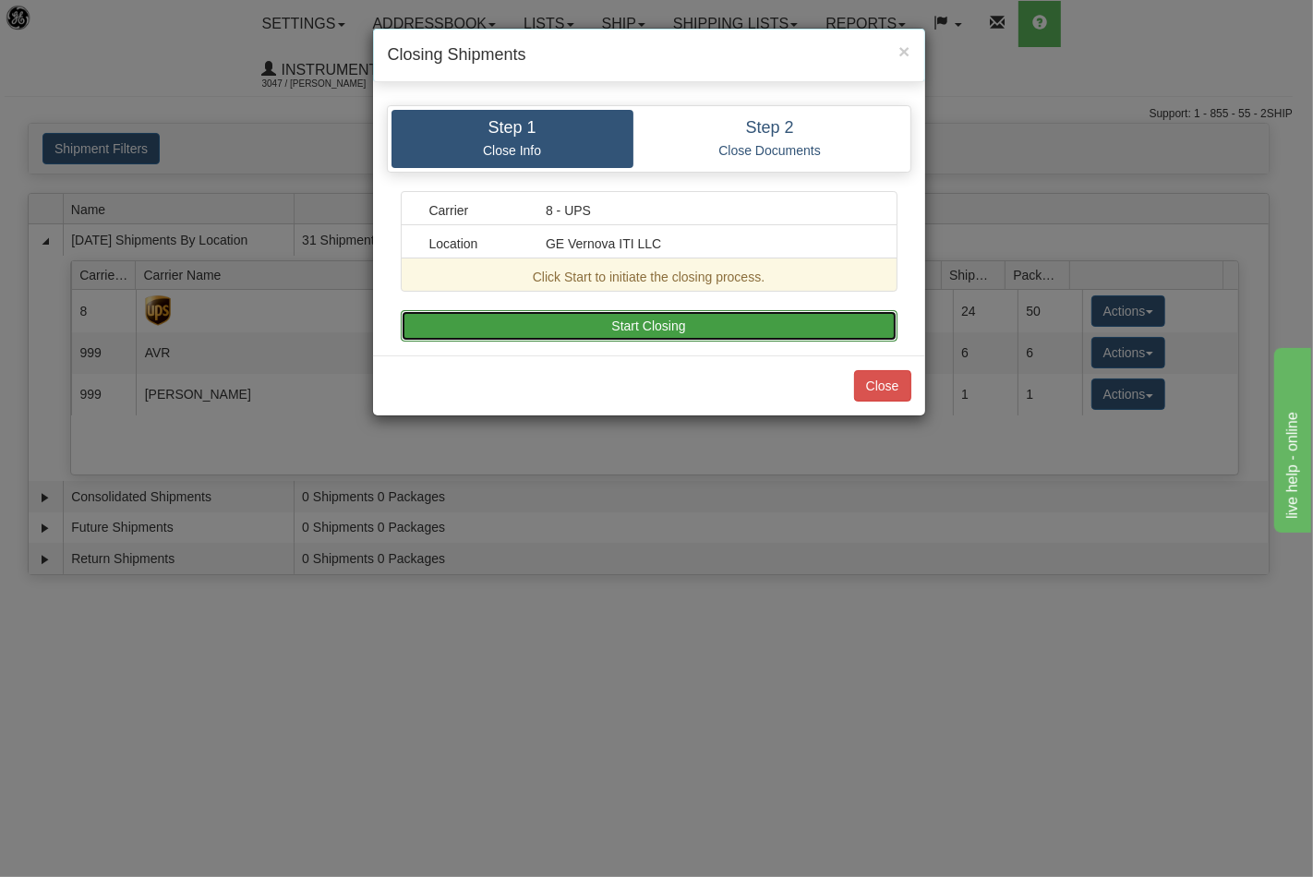
click at [754, 325] on button "Start Closing" at bounding box center [649, 325] width 497 height 31
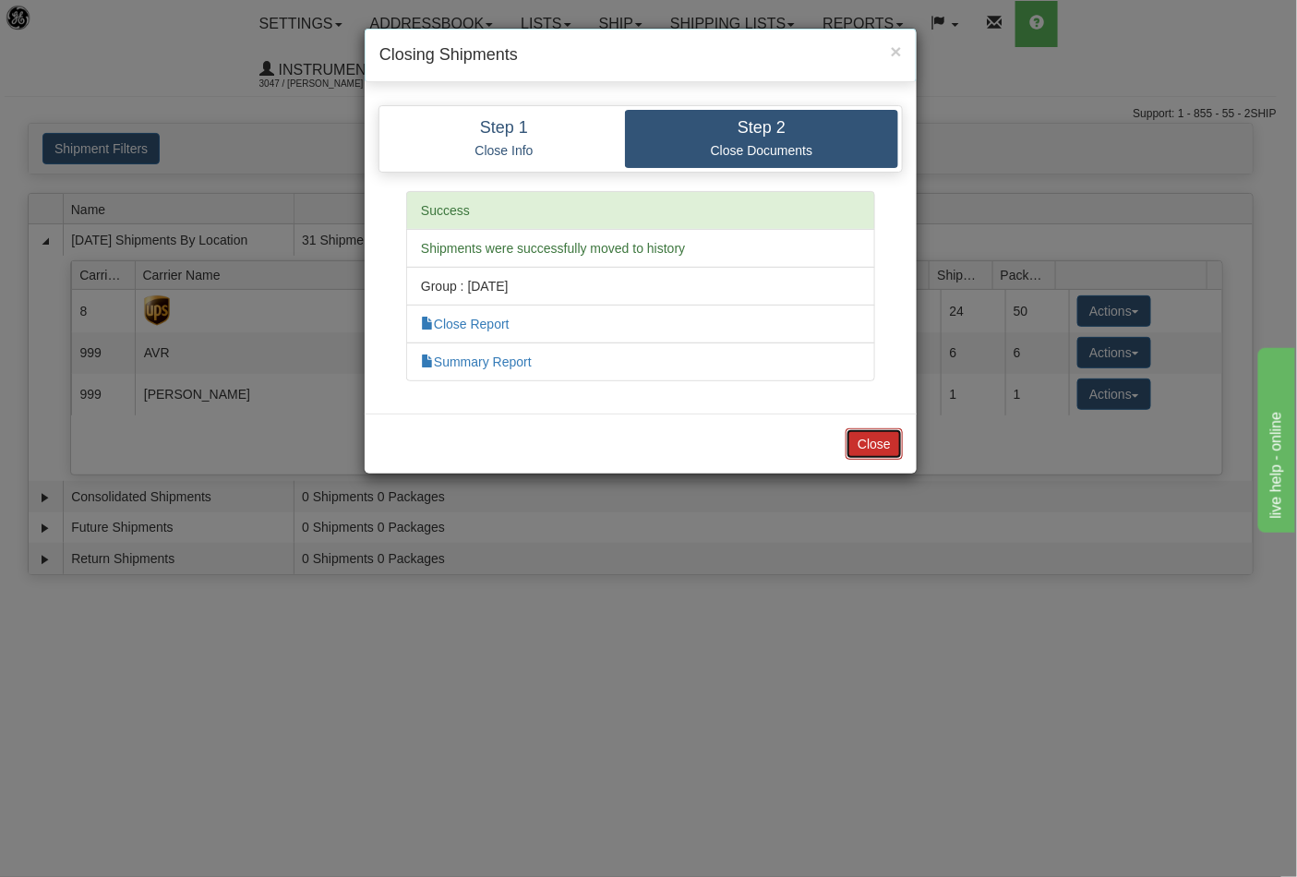
click at [887, 448] on button "Close" at bounding box center [874, 443] width 57 height 31
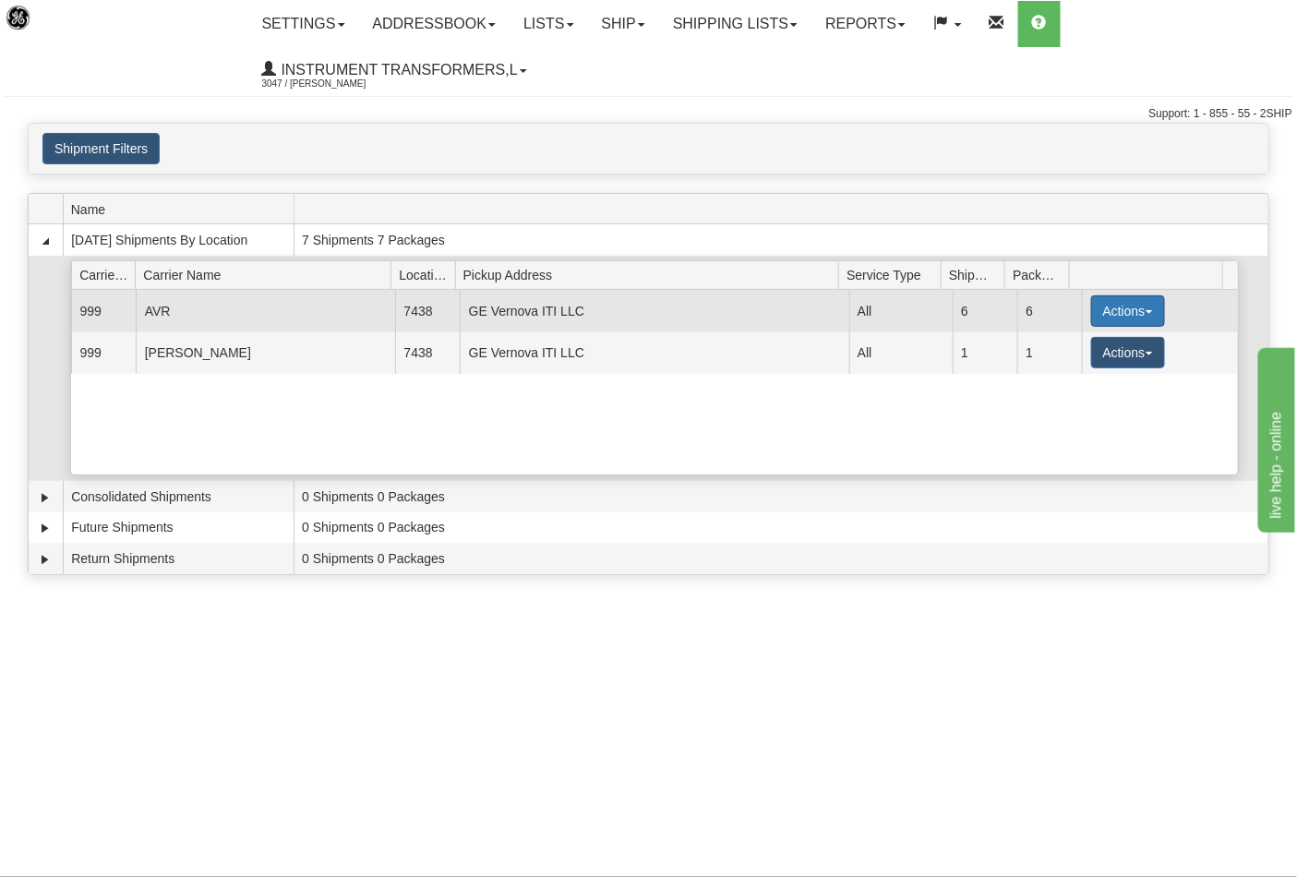
click at [1139, 315] on button "Actions" at bounding box center [1128, 310] width 74 height 31
click at [1074, 371] on span "Close" at bounding box center [1056, 369] width 42 height 13
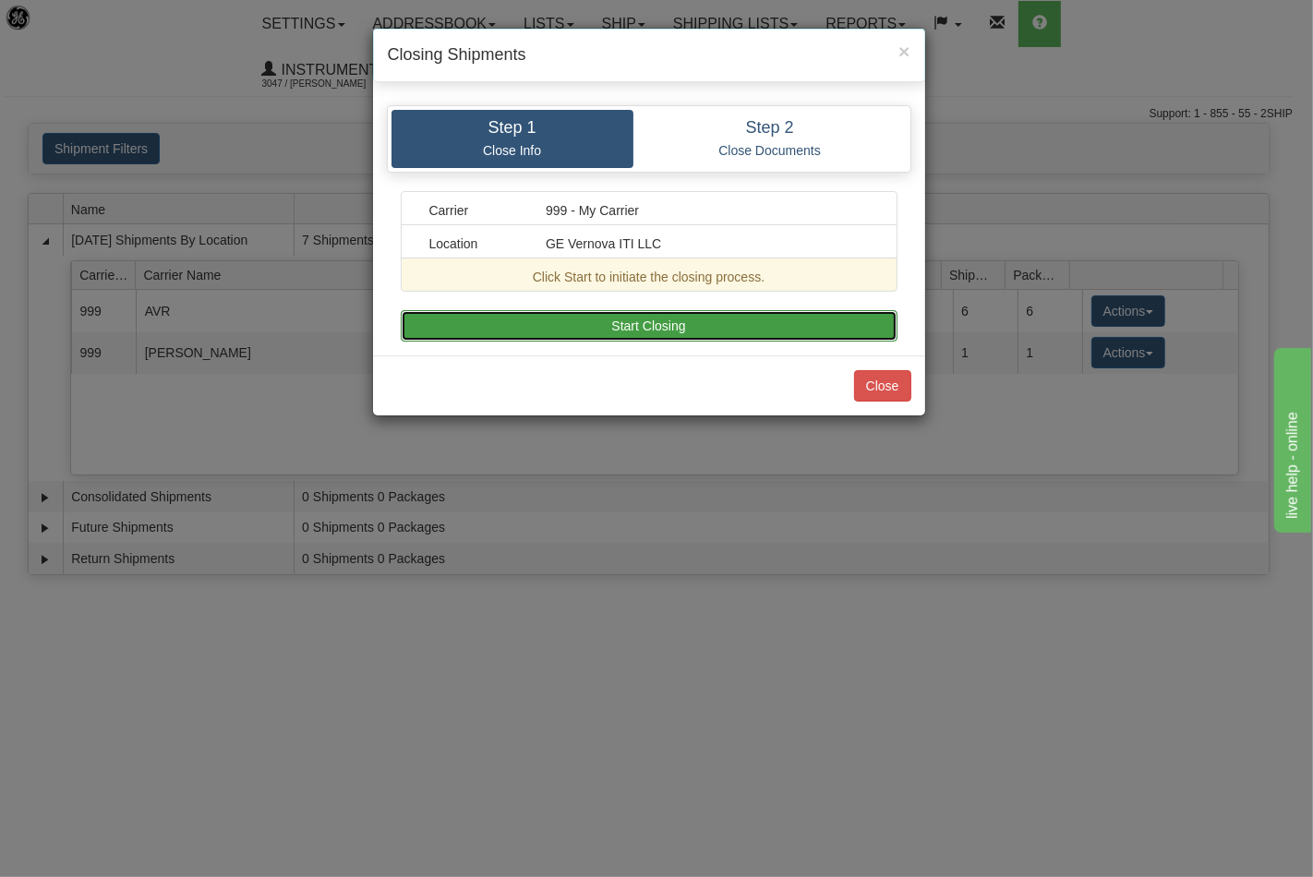
click at [776, 325] on button "Start Closing" at bounding box center [649, 325] width 497 height 31
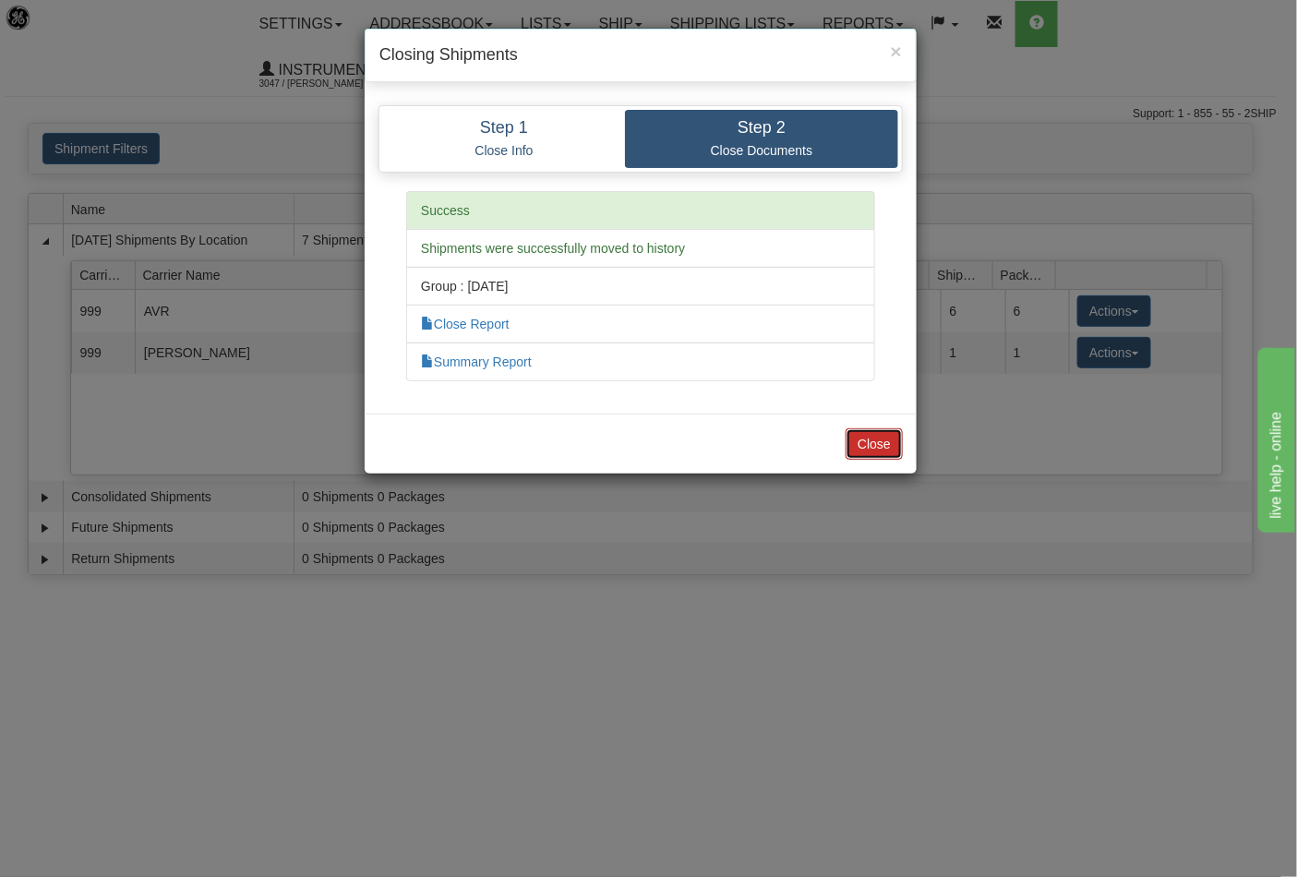
click at [868, 445] on button "Close" at bounding box center [874, 443] width 57 height 31
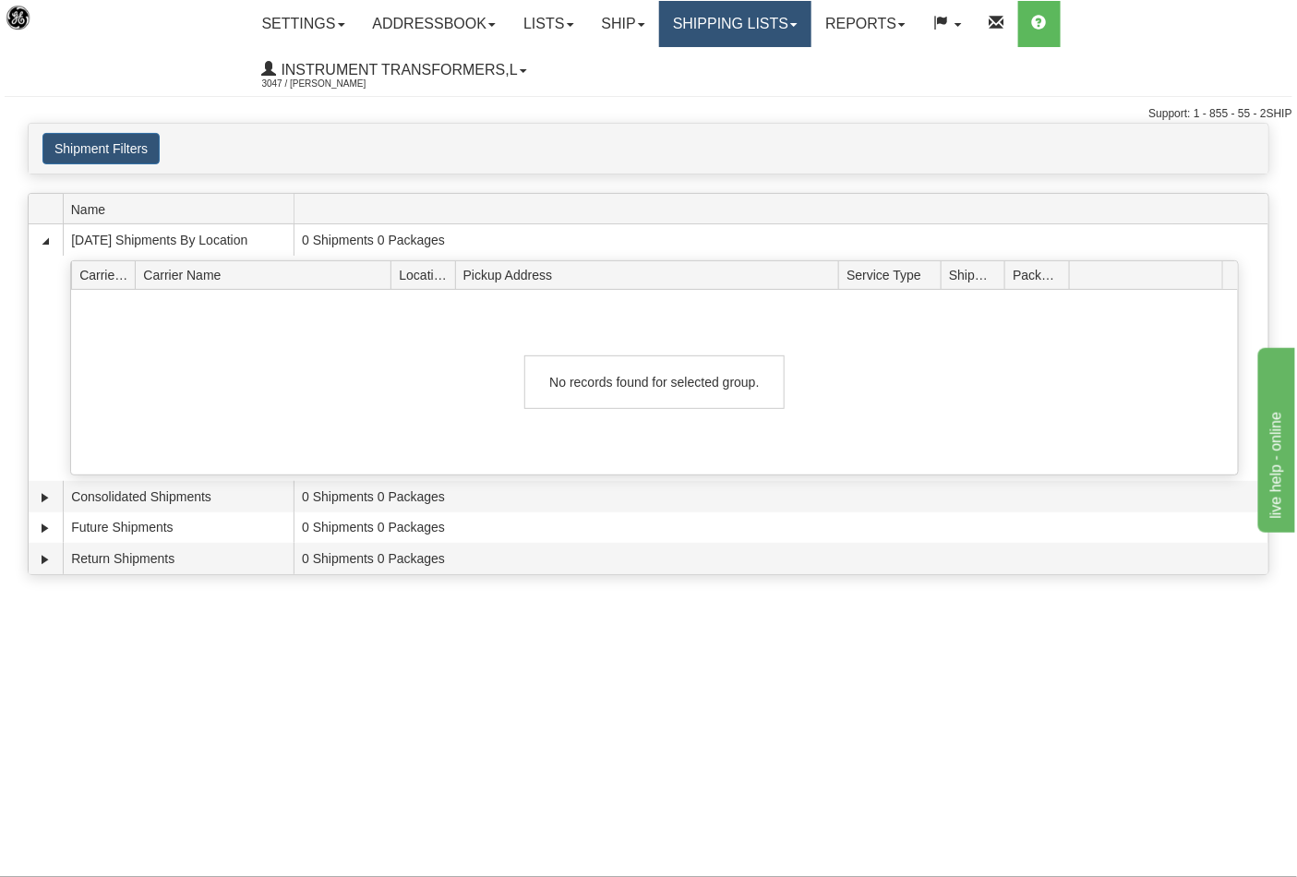
click at [800, 28] on link "Shipping lists" at bounding box center [735, 24] width 152 height 46
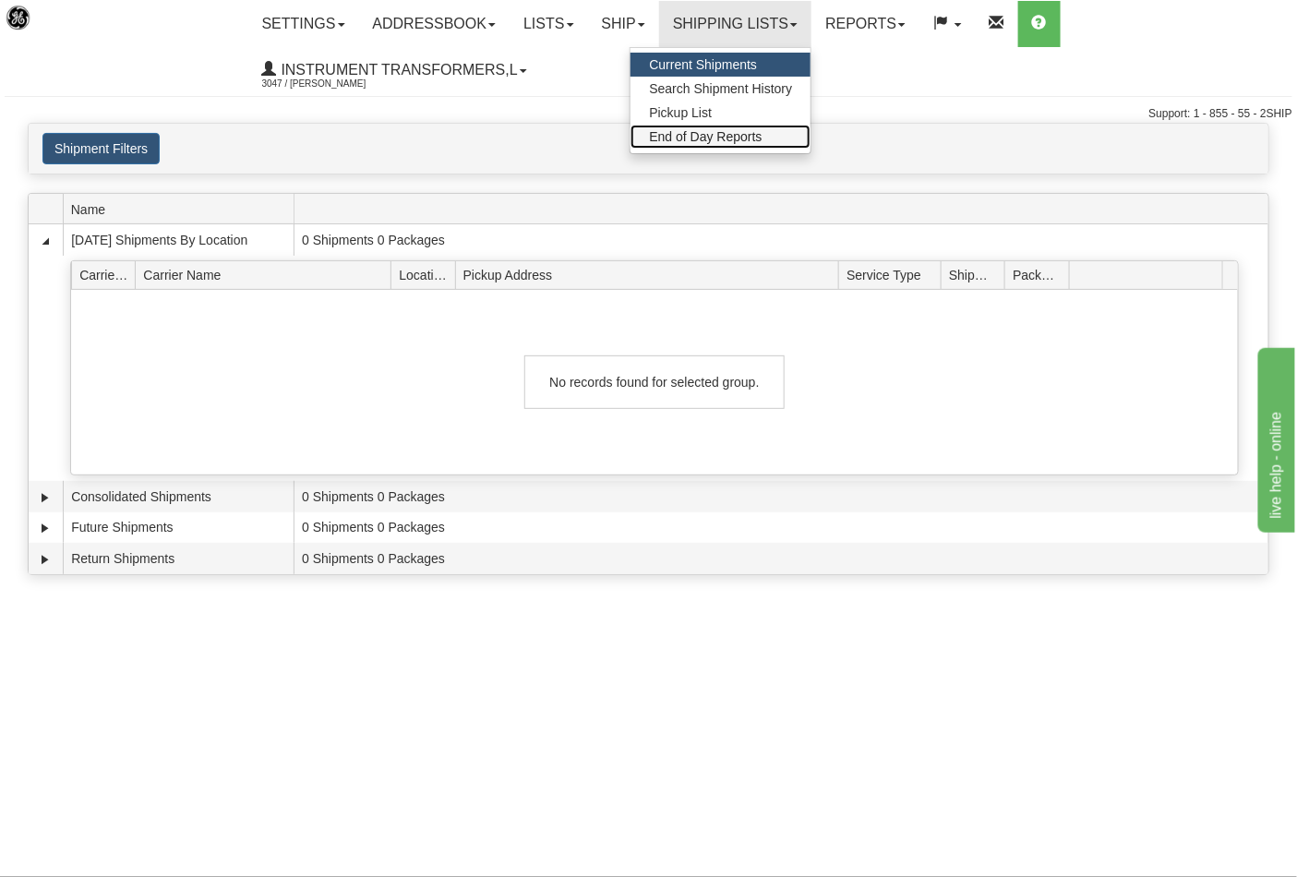
click at [734, 134] on span "End of Day Reports" at bounding box center [705, 136] width 113 height 15
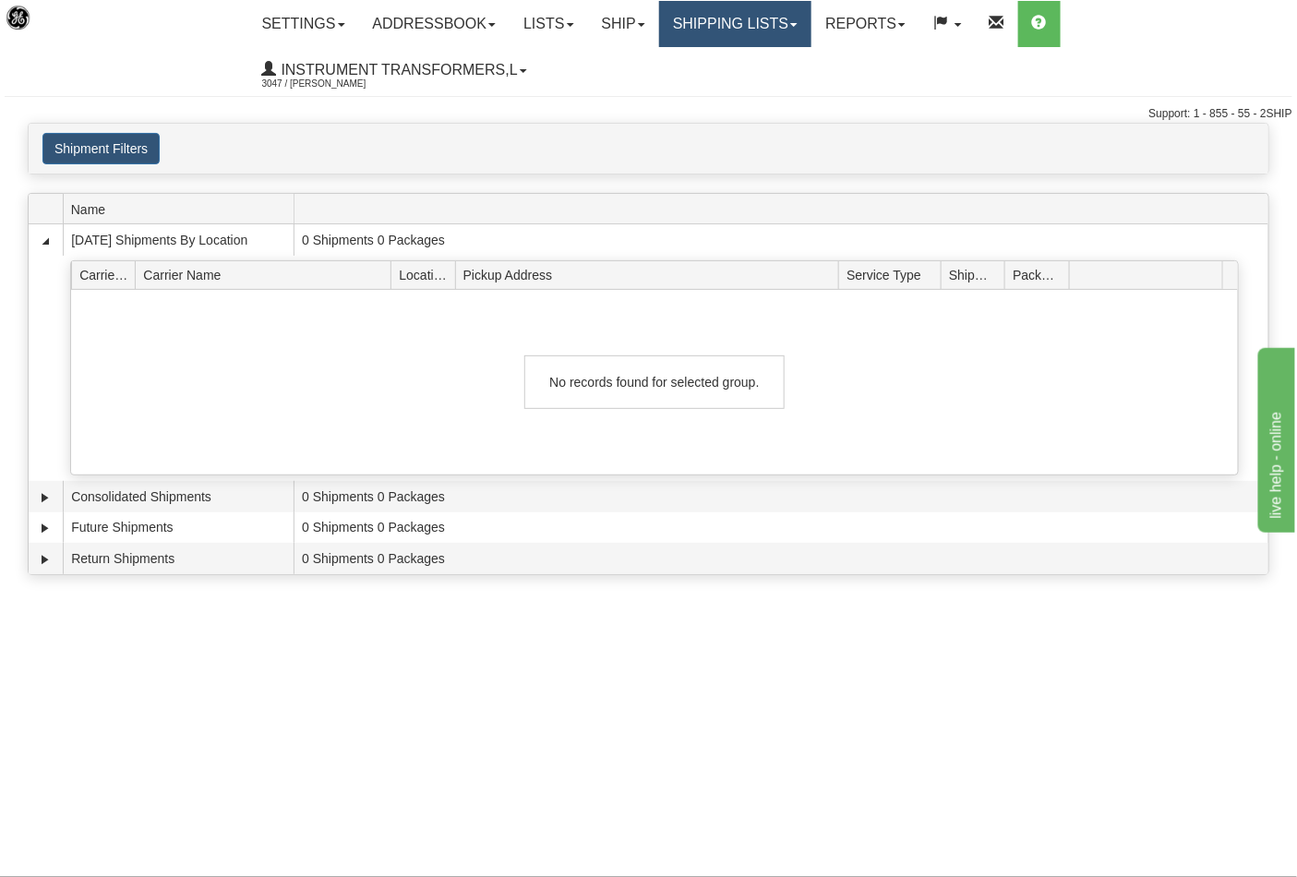
click at [812, 26] on link "Shipping lists" at bounding box center [735, 24] width 152 height 46
